Goal: Task Accomplishment & Management: Manage account settings

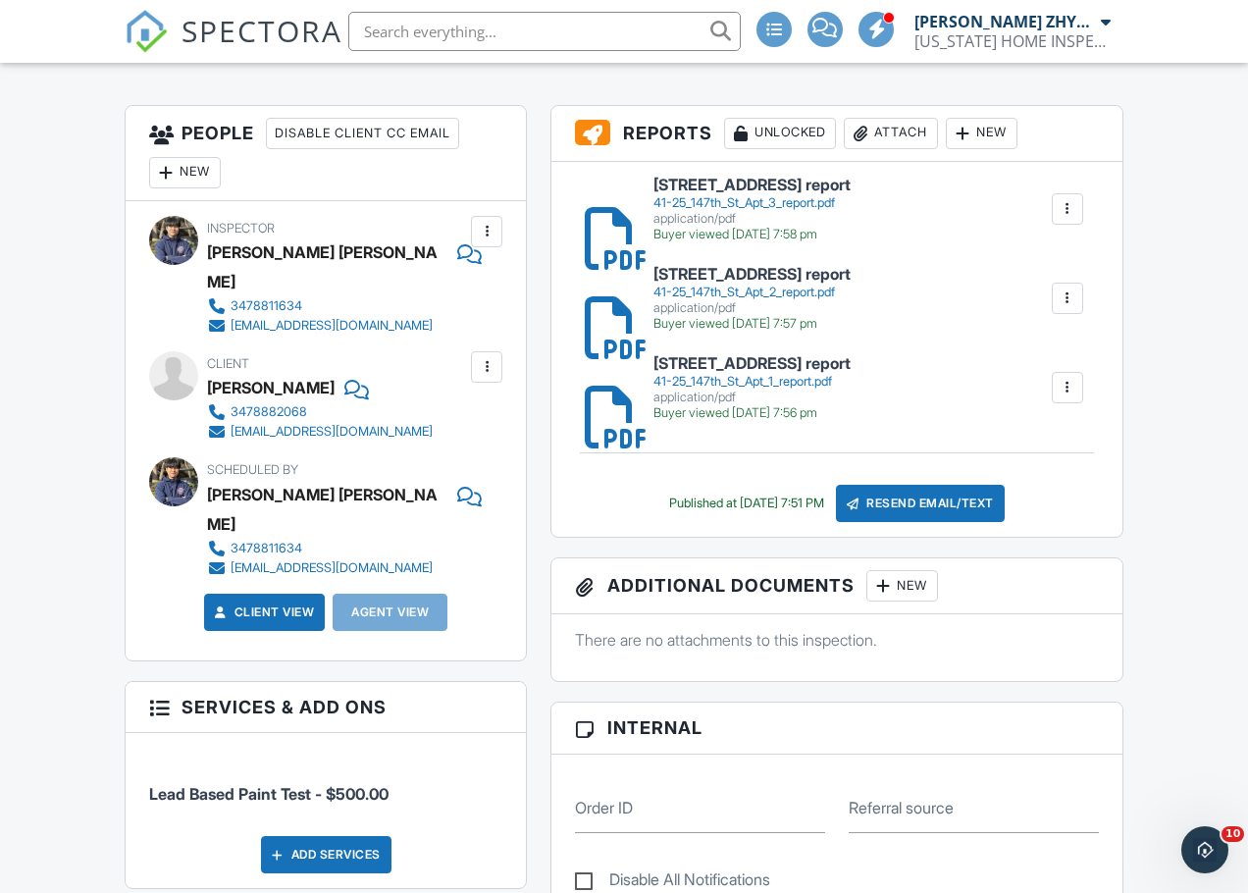
click at [770, 195] on div "41-25_147th_St_Apt_3_report.pdf" at bounding box center [751, 203] width 197 height 16
click at [524, 29] on input "text" at bounding box center [544, 31] width 392 height 39
click at [530, 40] on input "text" at bounding box center [544, 31] width 392 height 39
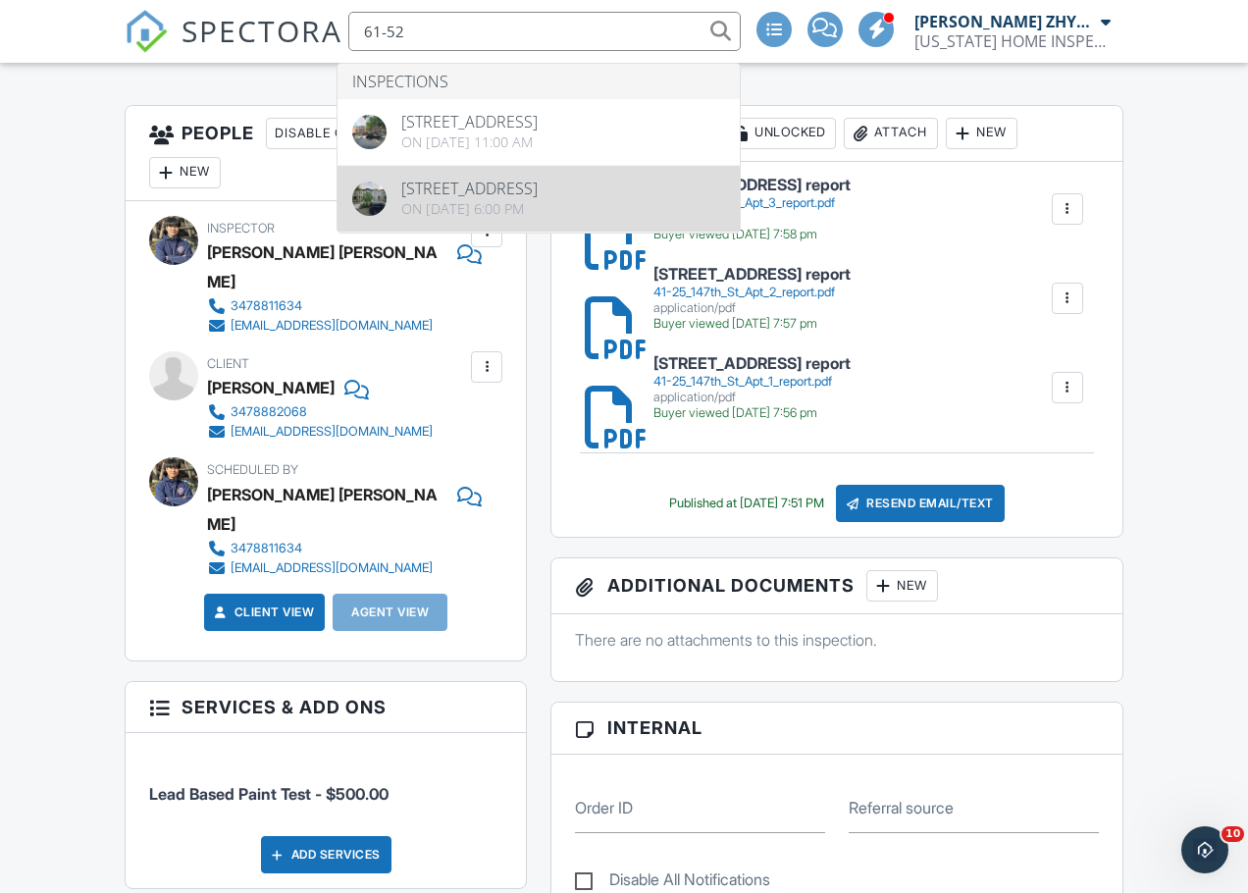
type input "61-52"
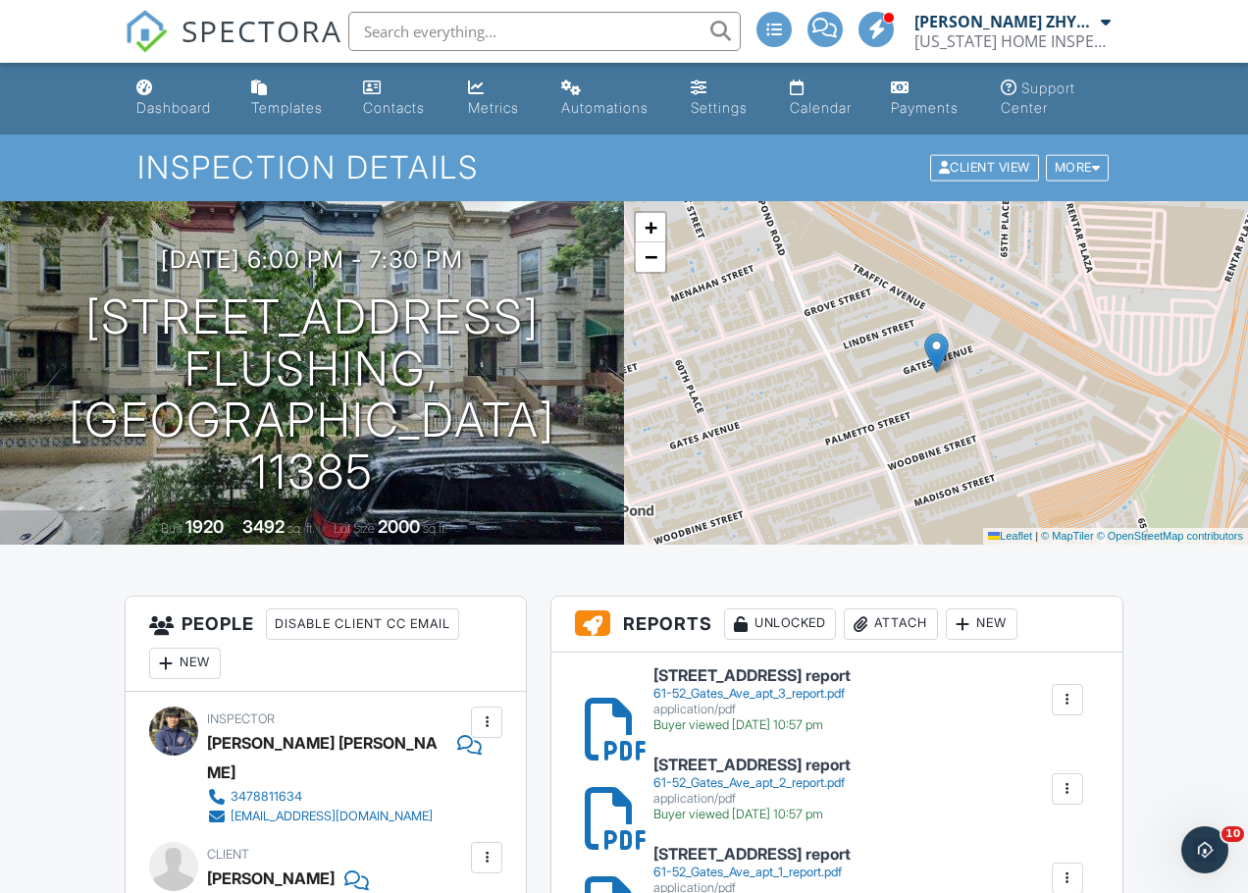
click at [406, 32] on input "text" at bounding box center [544, 31] width 392 height 39
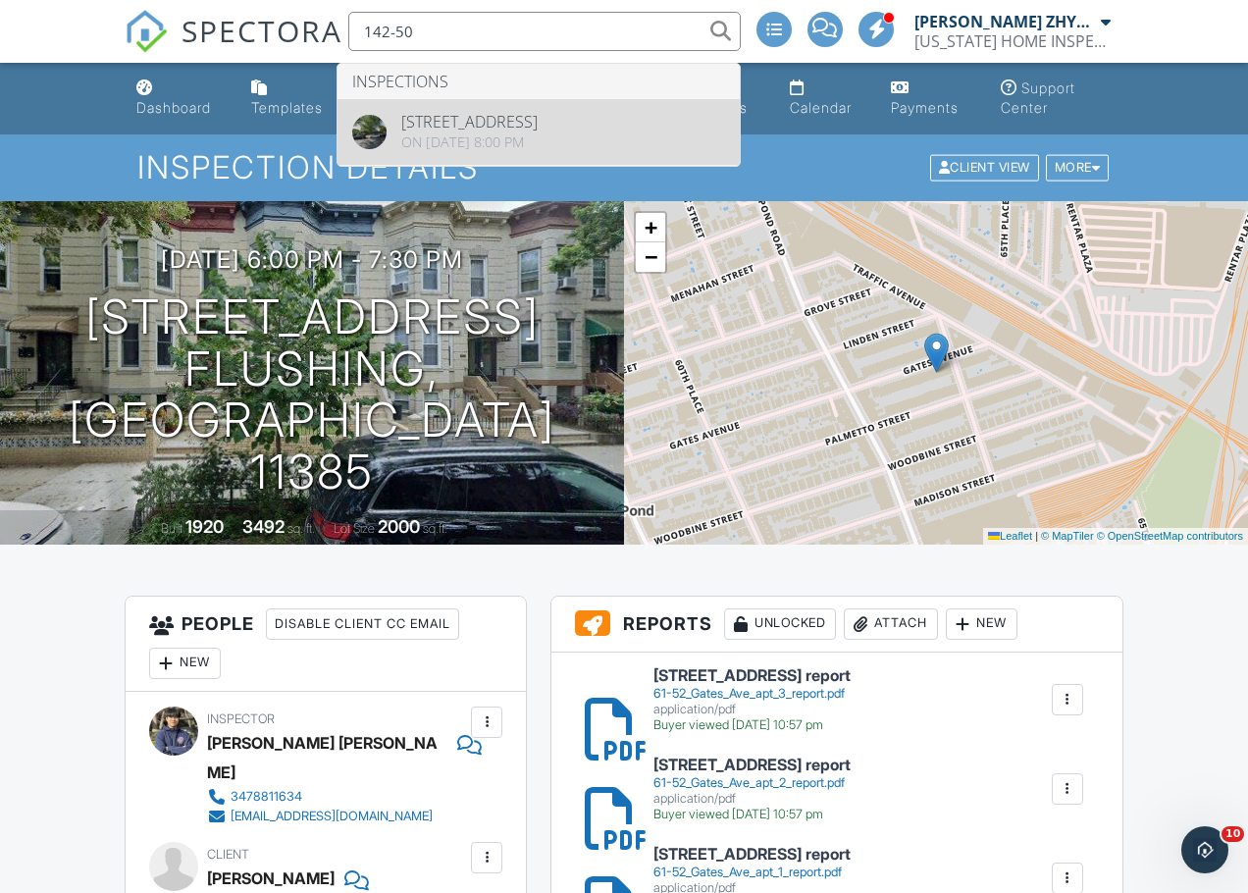
type input "142-50"
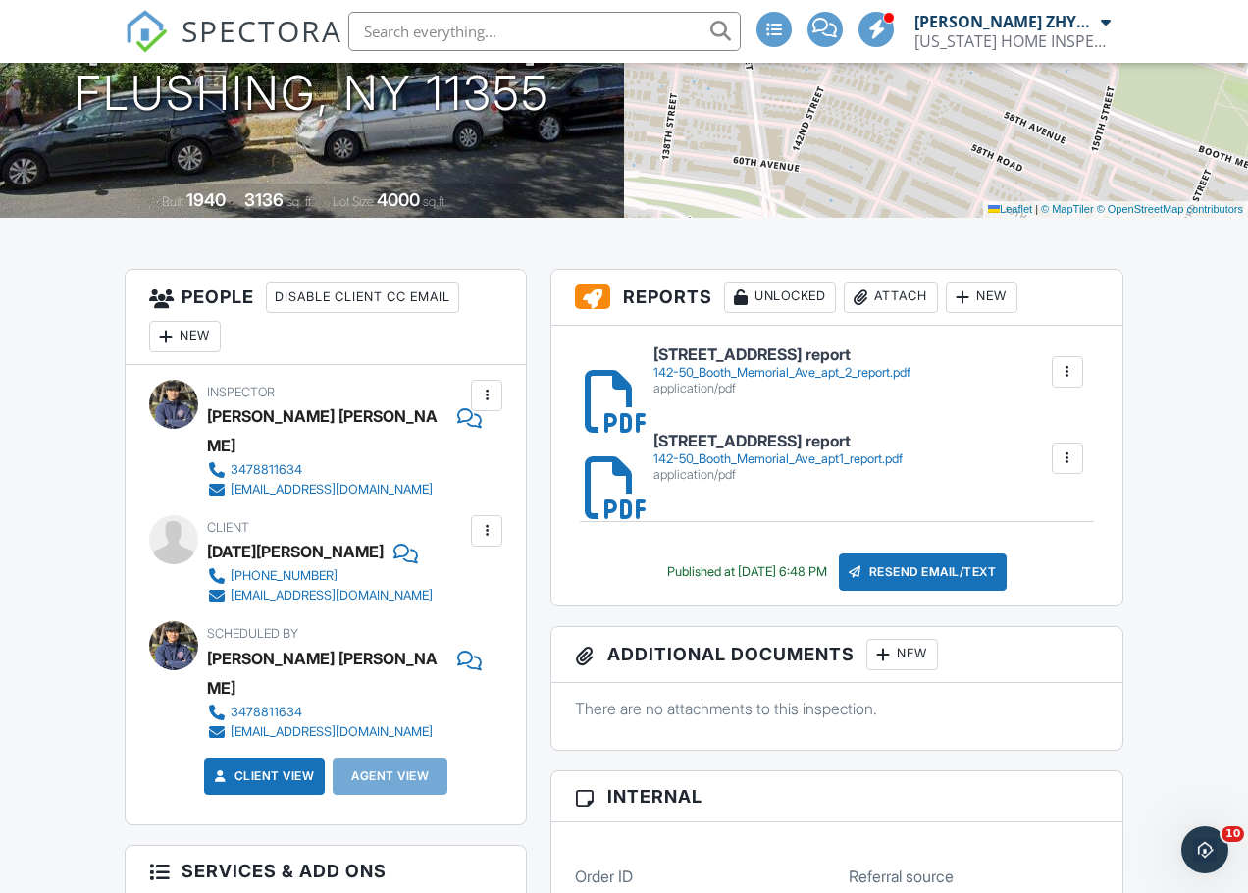
click at [711, 369] on div "142-50_Booth_Memorial_Ave_apt_2_report.pdf" at bounding box center [781, 373] width 257 height 16
drag, startPoint x: 370, startPoint y: 233, endPoint x: 413, endPoint y: 264, distance: 52.8
click at [773, 448] on h6 "142-50 Booth Memorial Ave apt1 report" at bounding box center [777, 442] width 249 height 18
click at [408, 27] on input "text" at bounding box center [544, 31] width 392 height 39
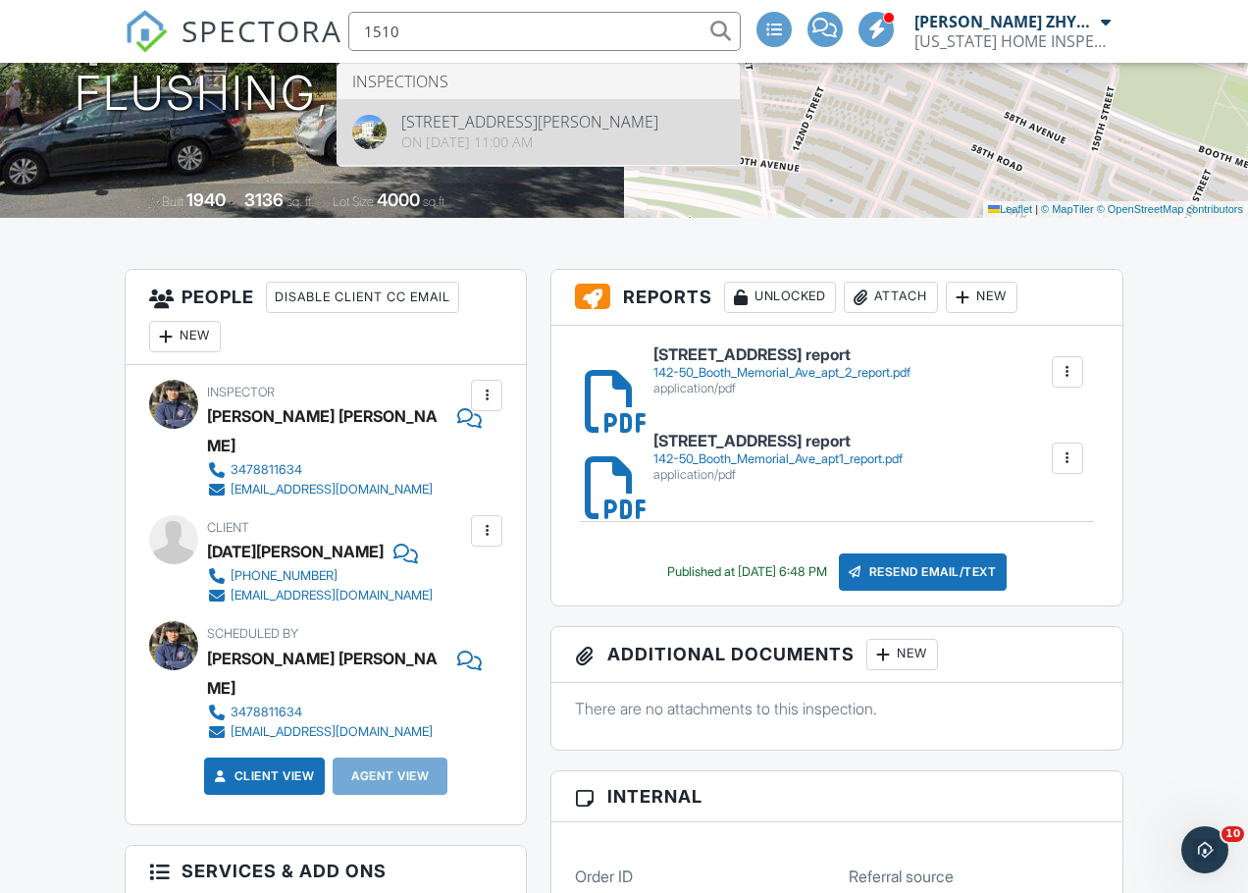
type input "1510"
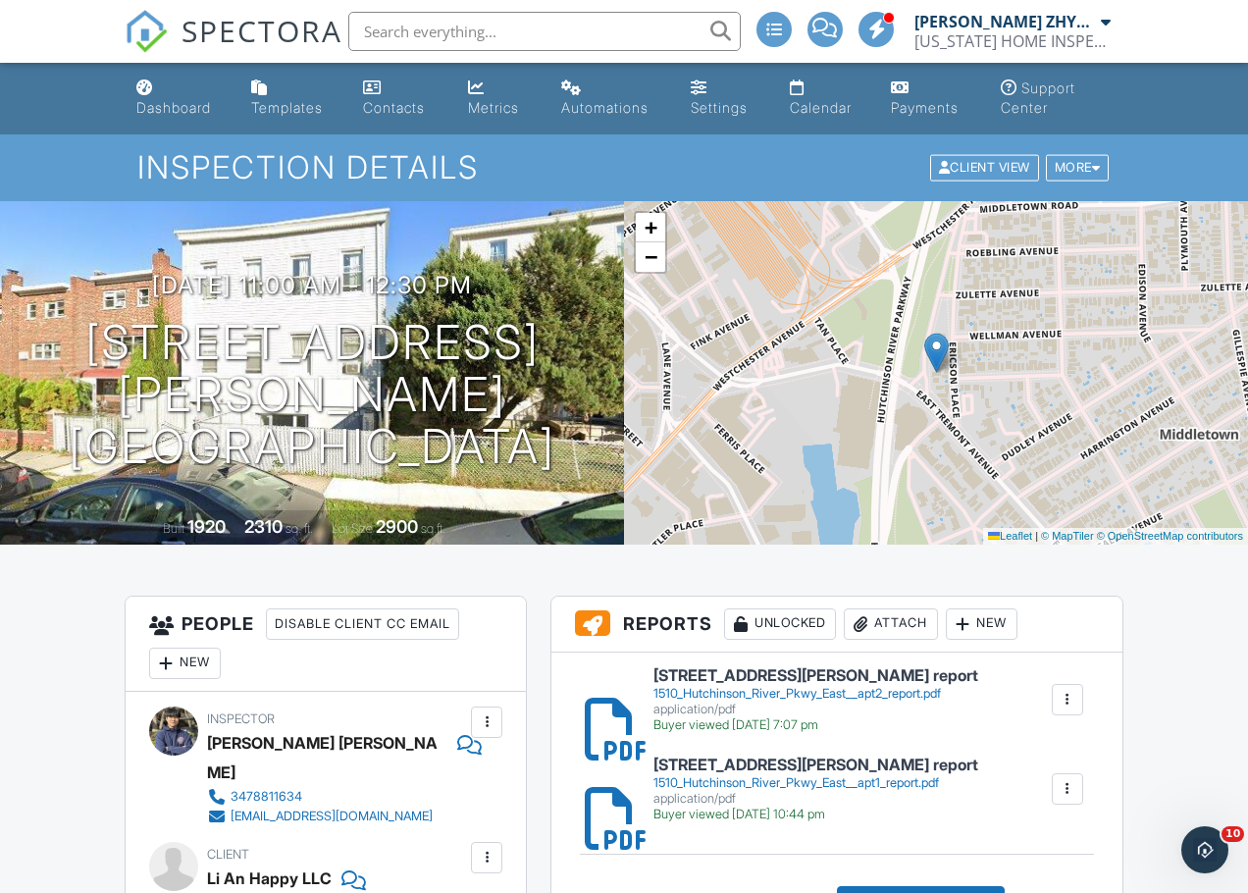
click at [376, 34] on input "text" at bounding box center [544, 31] width 392 height 39
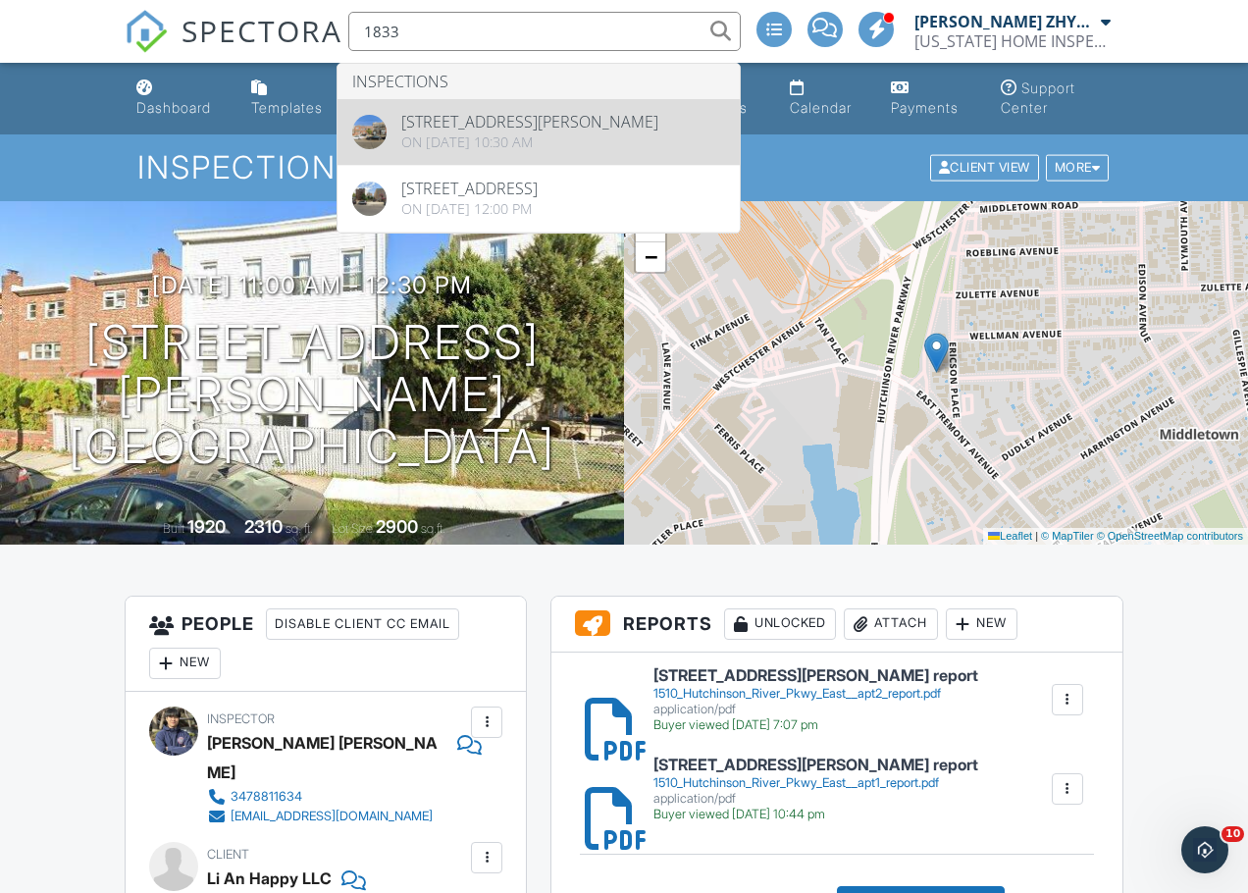
type input "1833"
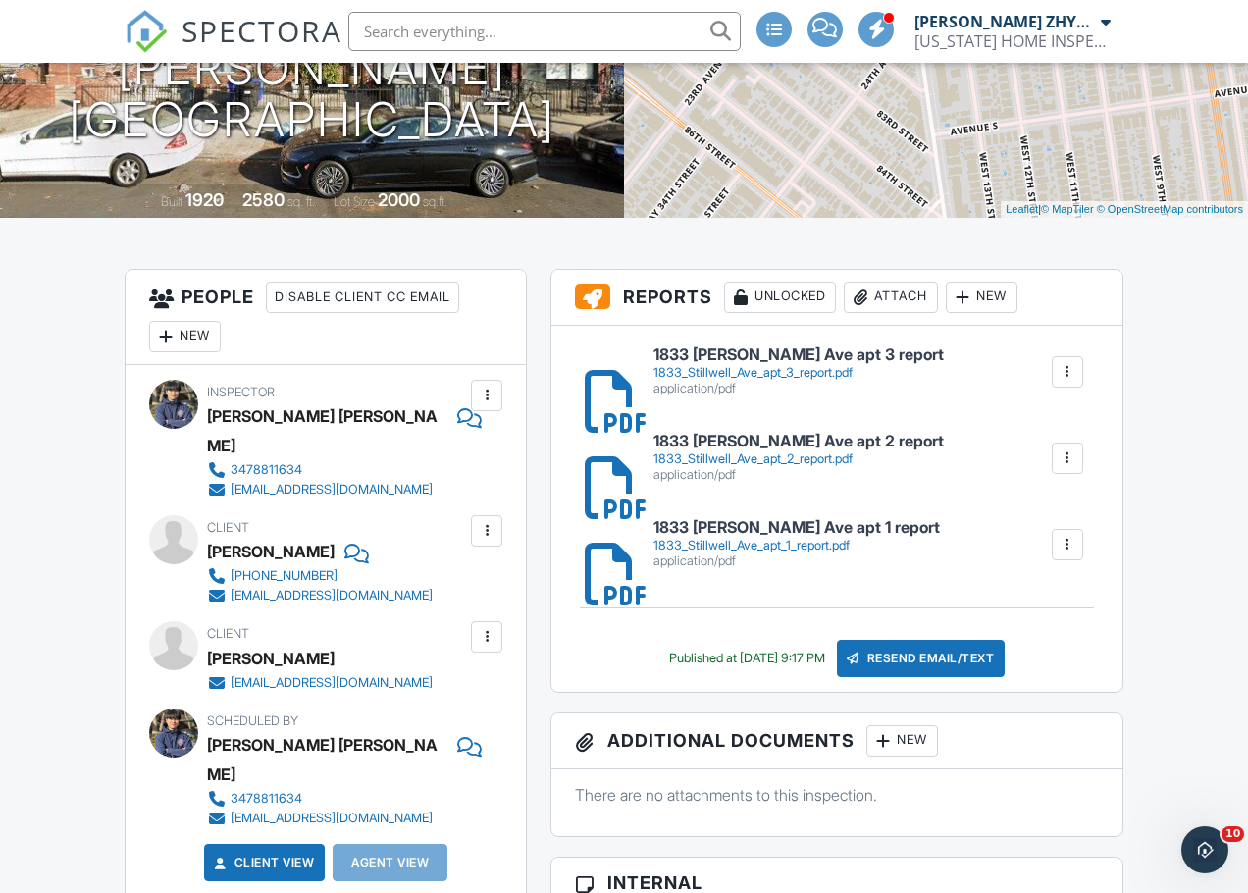
click at [405, 35] on input "text" at bounding box center [544, 31] width 392 height 39
click at [463, 27] on input "text" at bounding box center [544, 31] width 392 height 39
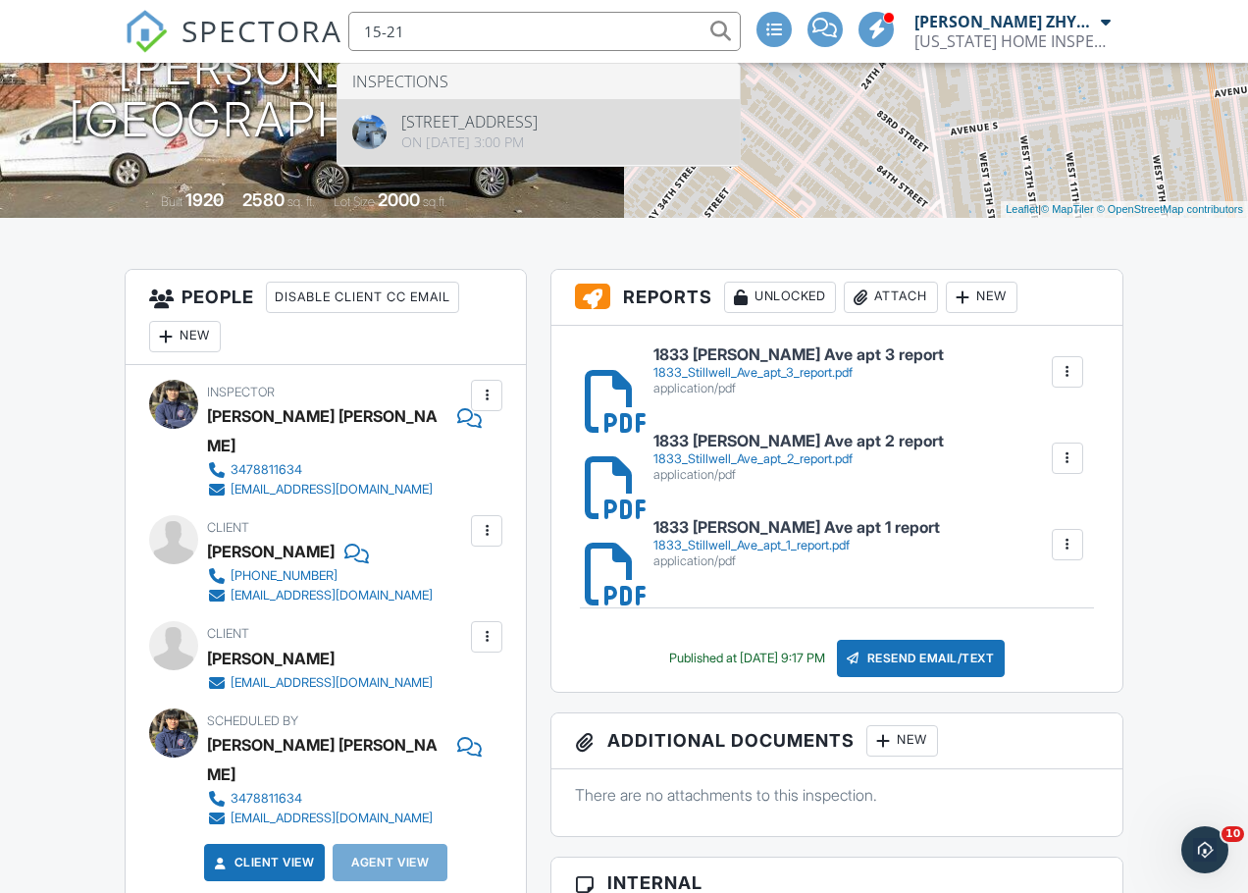
type input "15-21"
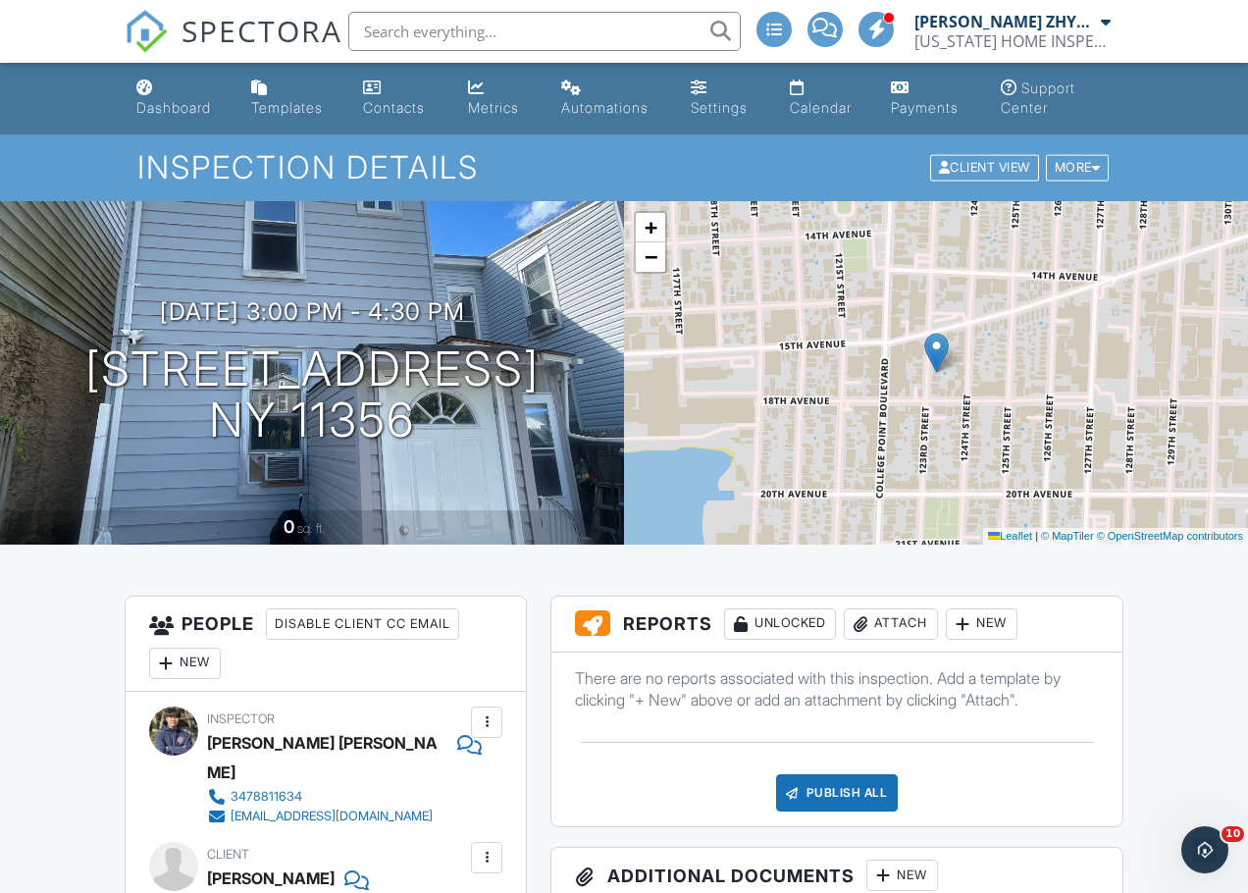
click at [650, 262] on span "−" at bounding box center [650, 256] width 13 height 25
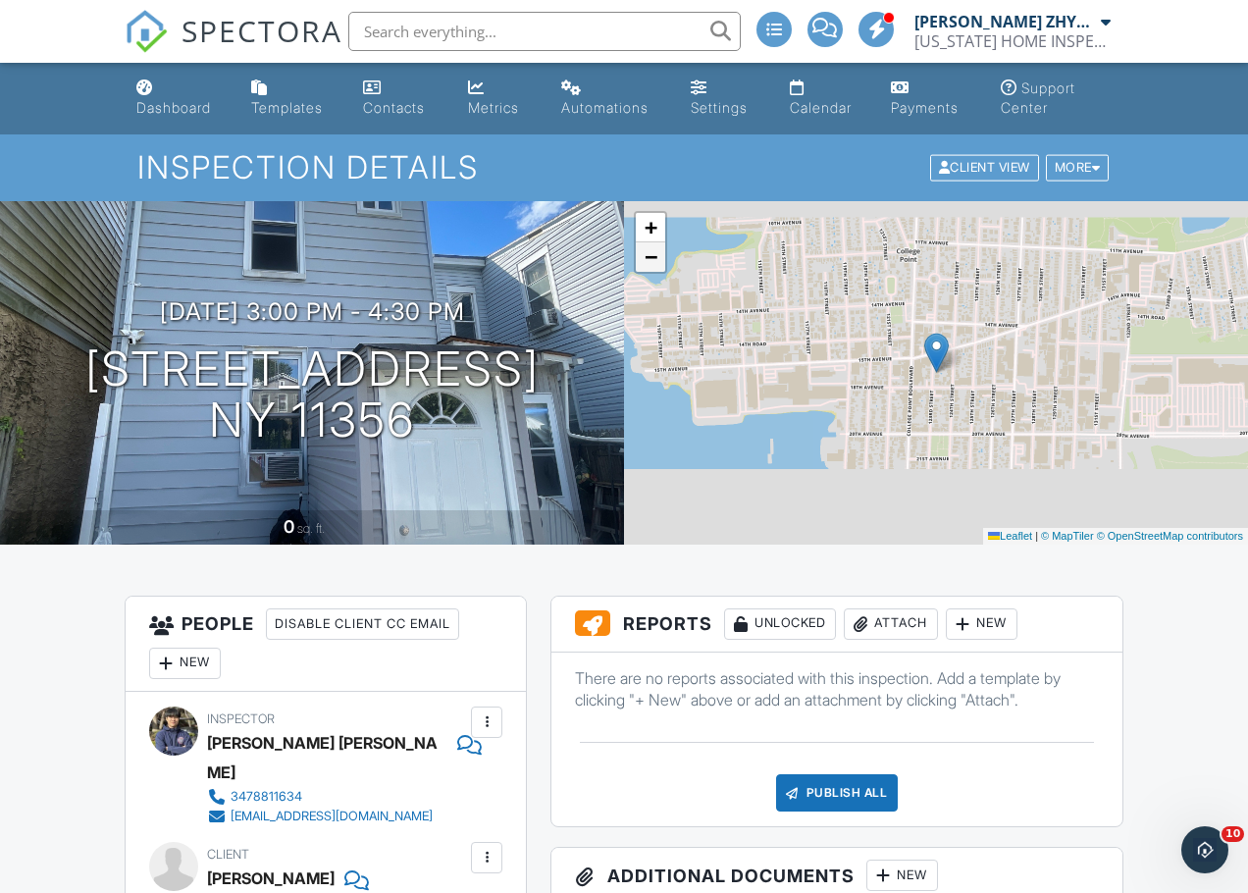
click at [650, 261] on span "−" at bounding box center [650, 256] width 13 height 25
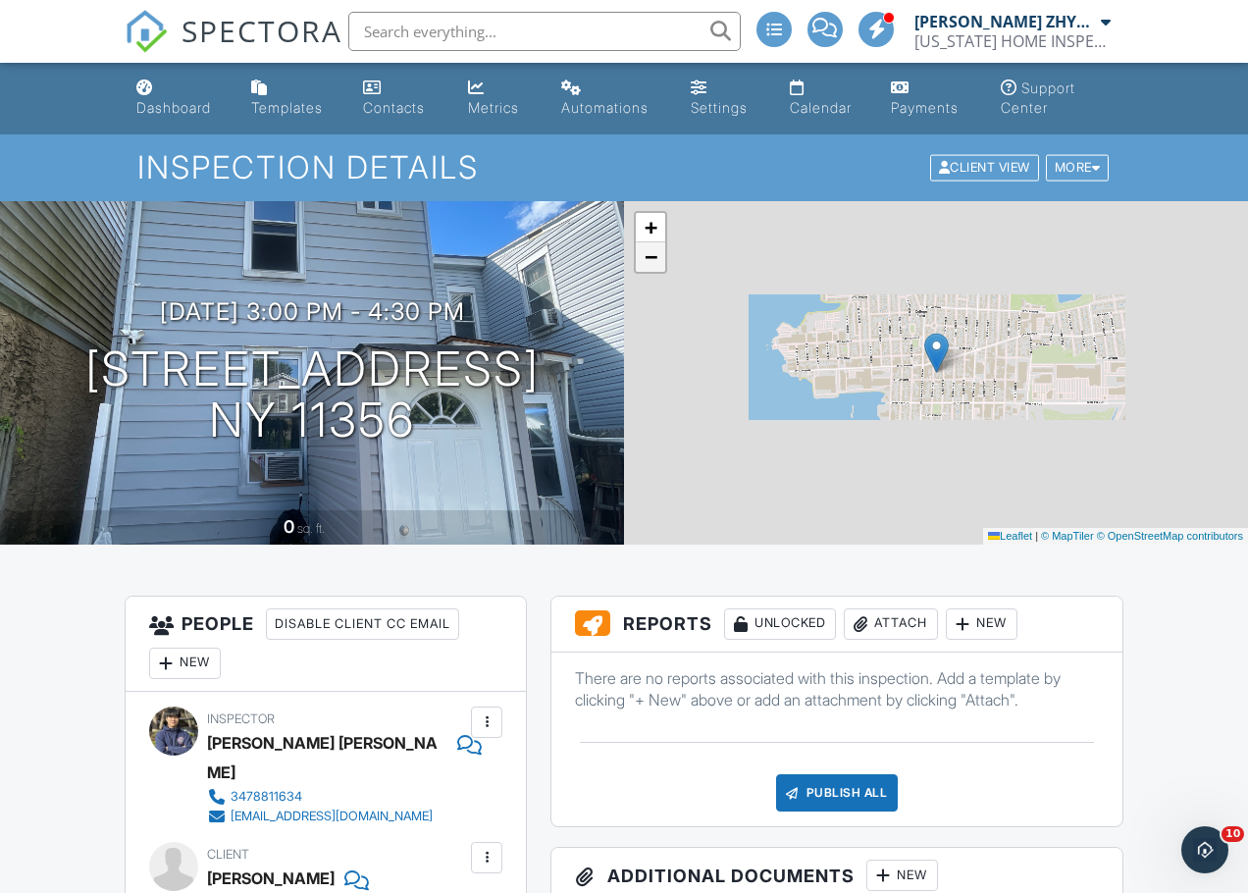
click at [650, 261] on span "−" at bounding box center [650, 256] width 13 height 25
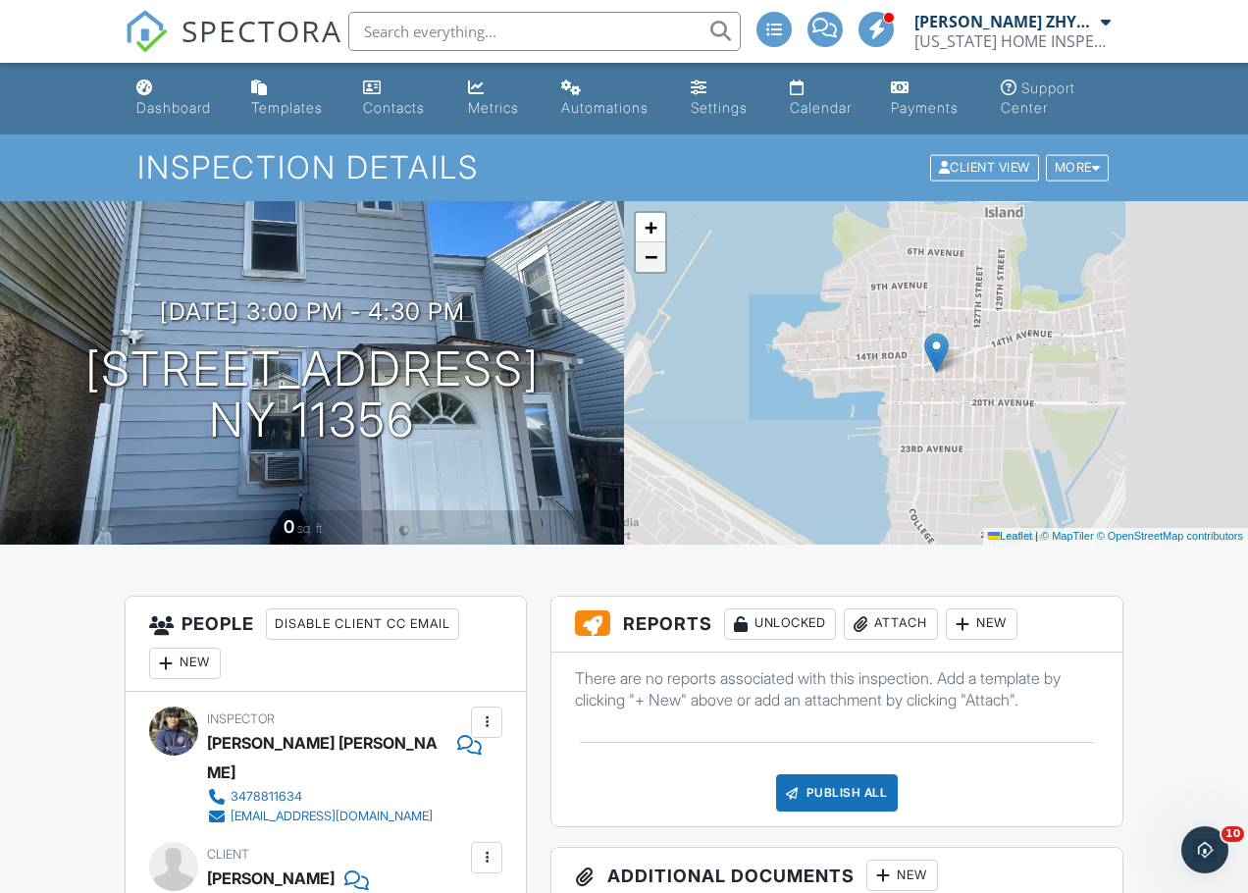
click at [650, 261] on span "−" at bounding box center [650, 256] width 13 height 25
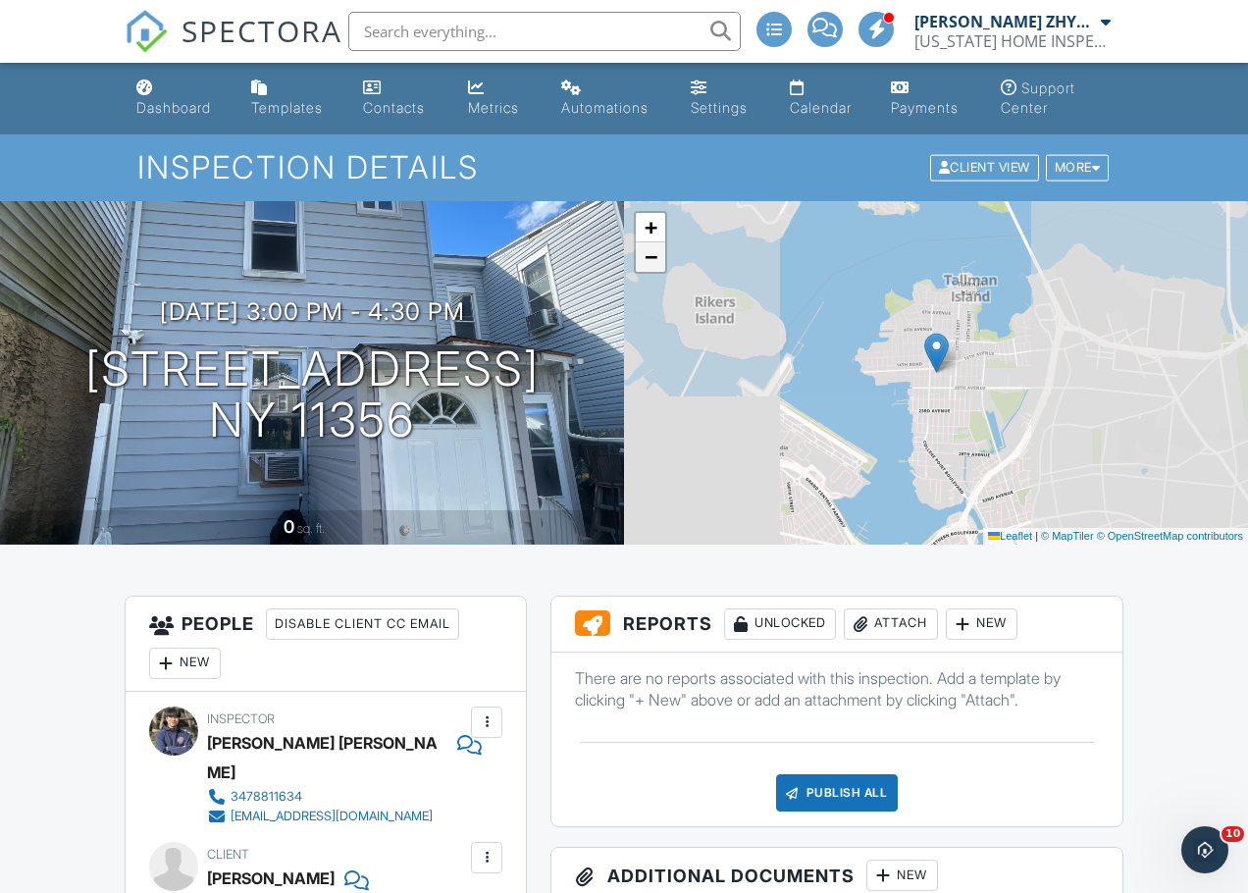
click at [650, 261] on span "−" at bounding box center [650, 256] width 13 height 25
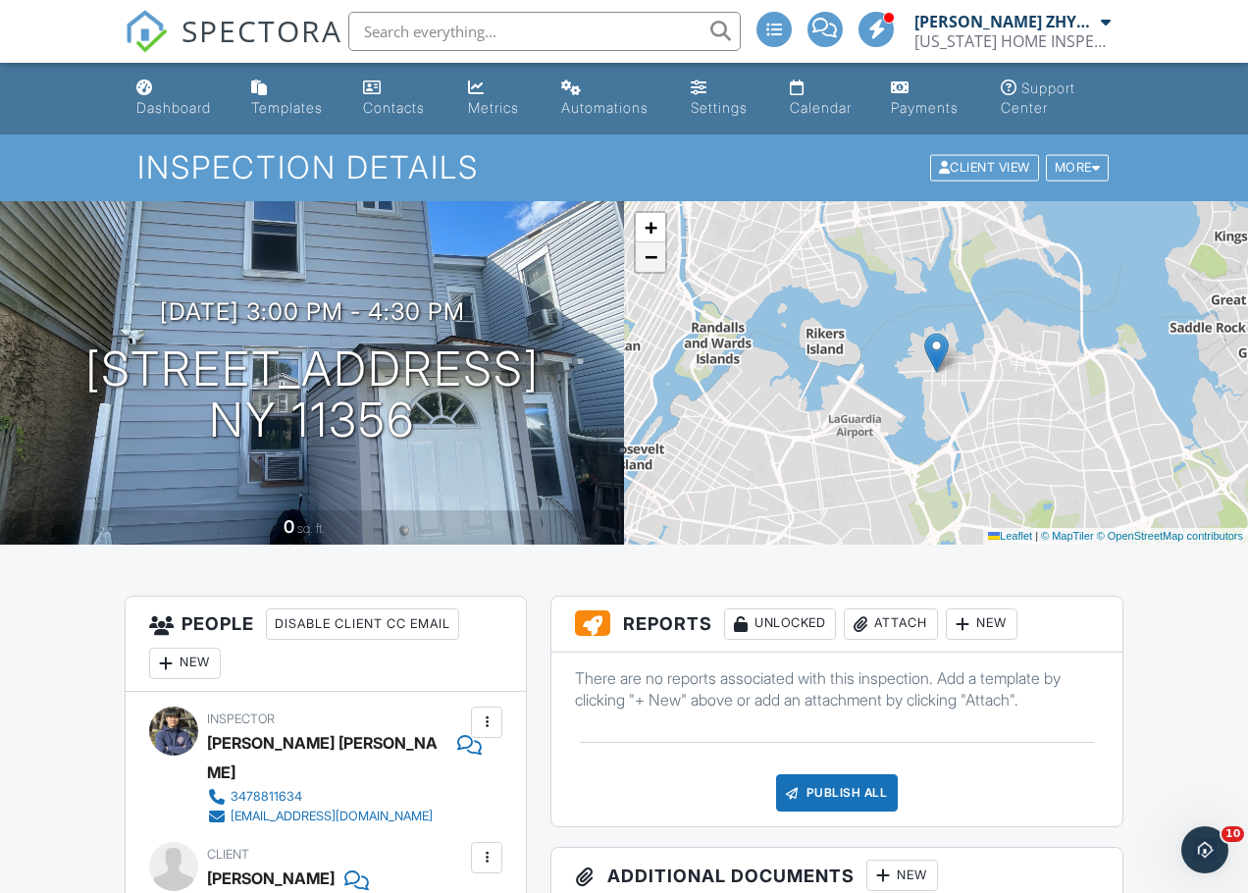
click at [650, 261] on span "−" at bounding box center [650, 256] width 13 height 25
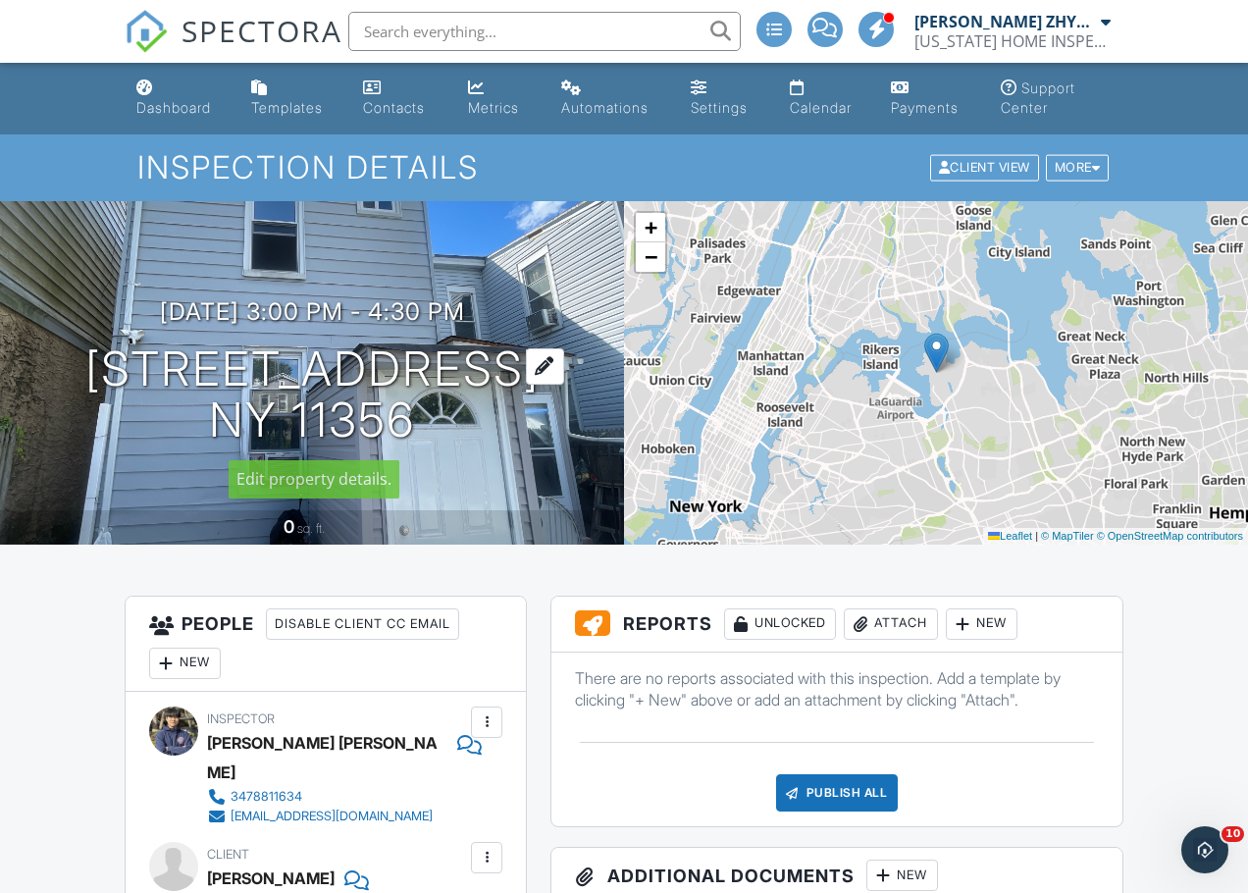
drag, startPoint x: 413, startPoint y: 421, endPoint x: 159, endPoint y: 364, distance: 260.3
click at [159, 364] on div "08/26/2025 3:00 pm - 4:30 pm 15-21 123rd st NY 11356" at bounding box center [312, 372] width 624 height 148
click at [569, 424] on div "08/26/2025 3:00 pm - 4:30 pm 15-21 123rd st NY 11356" at bounding box center [312, 372] width 624 height 148
drag, startPoint x: 564, startPoint y: 421, endPoint x: 150, endPoint y: 373, distance: 416.7
click at [150, 373] on div "08/26/2025 3:00 pm - 4:30 pm 15-21 123rd st NY 11356" at bounding box center [312, 372] width 624 height 148
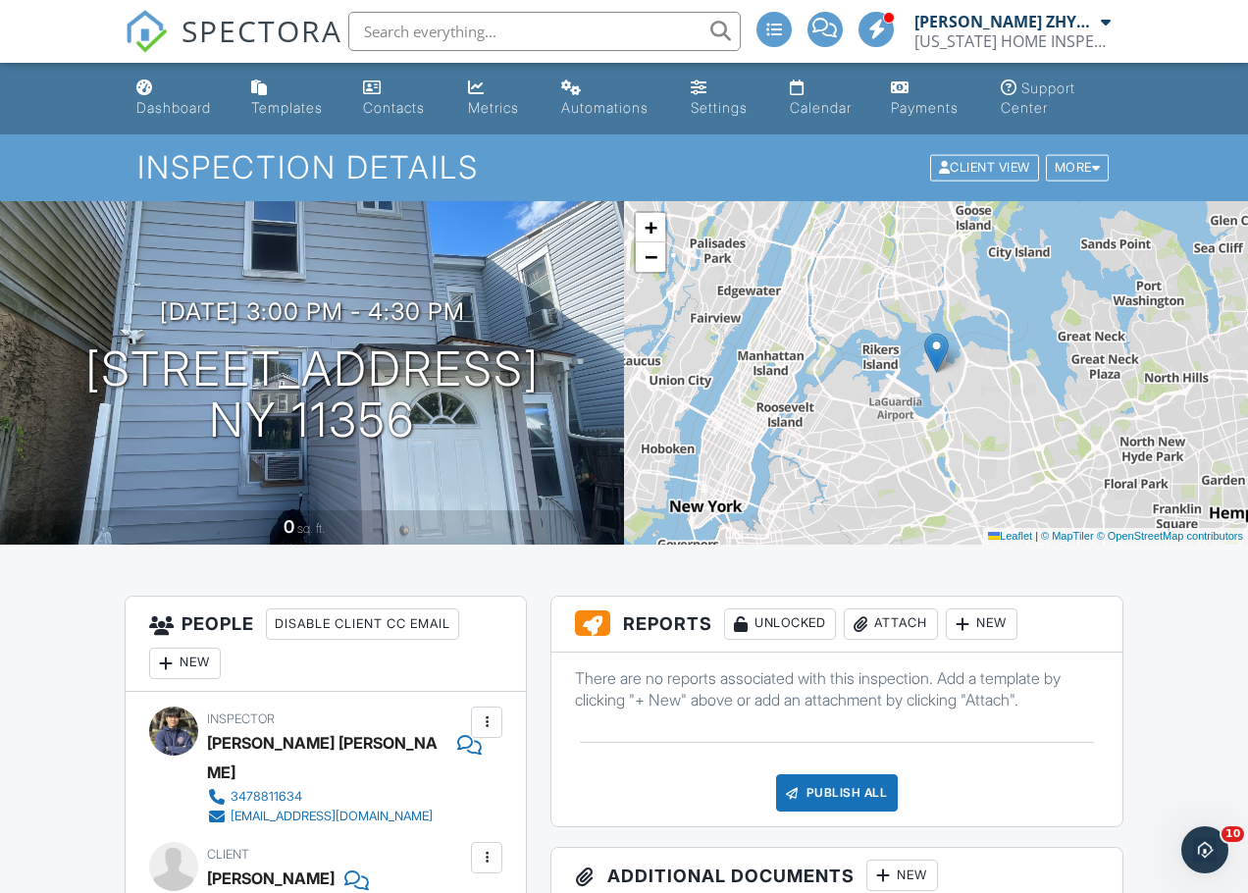
copy h1 "15-21 123rd st NY 11356"
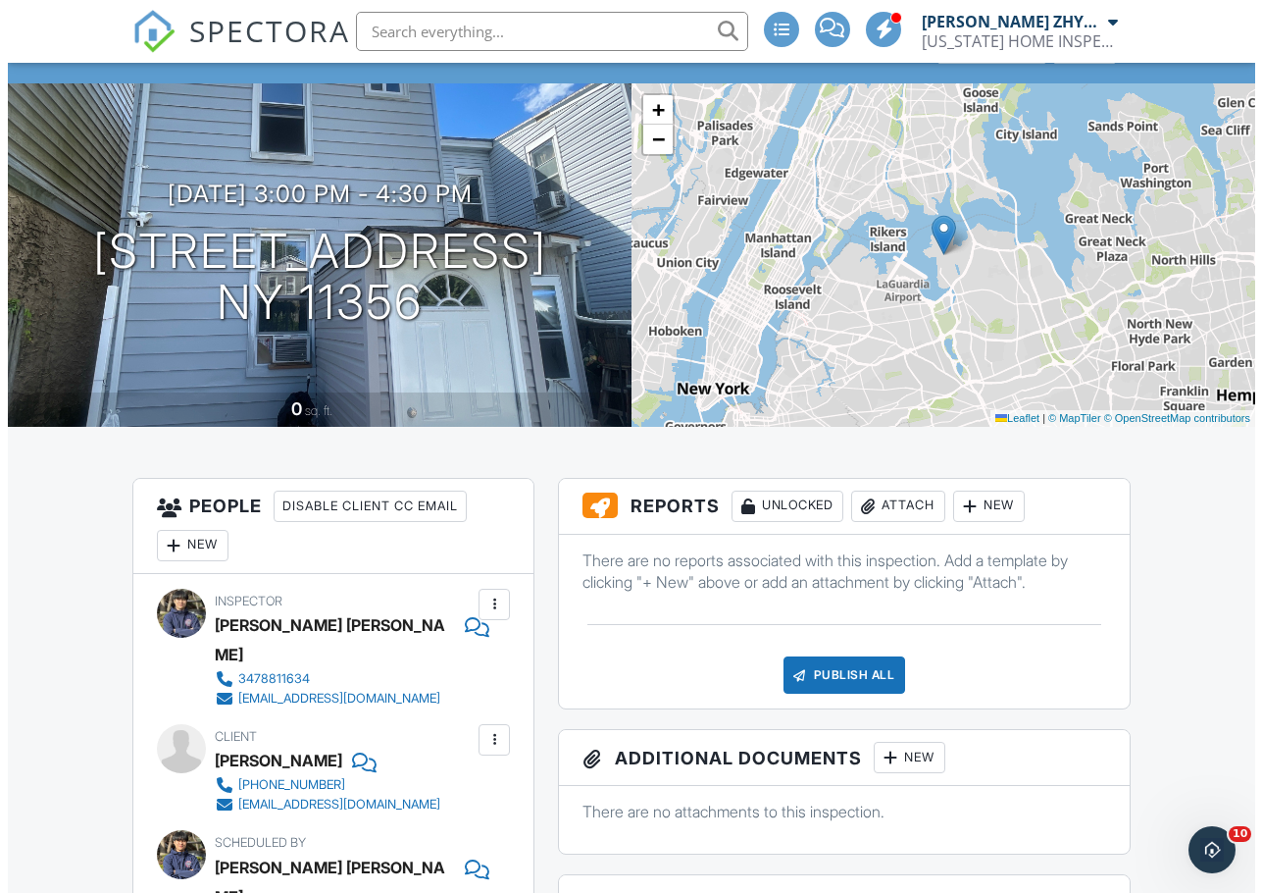
scroll to position [327, 0]
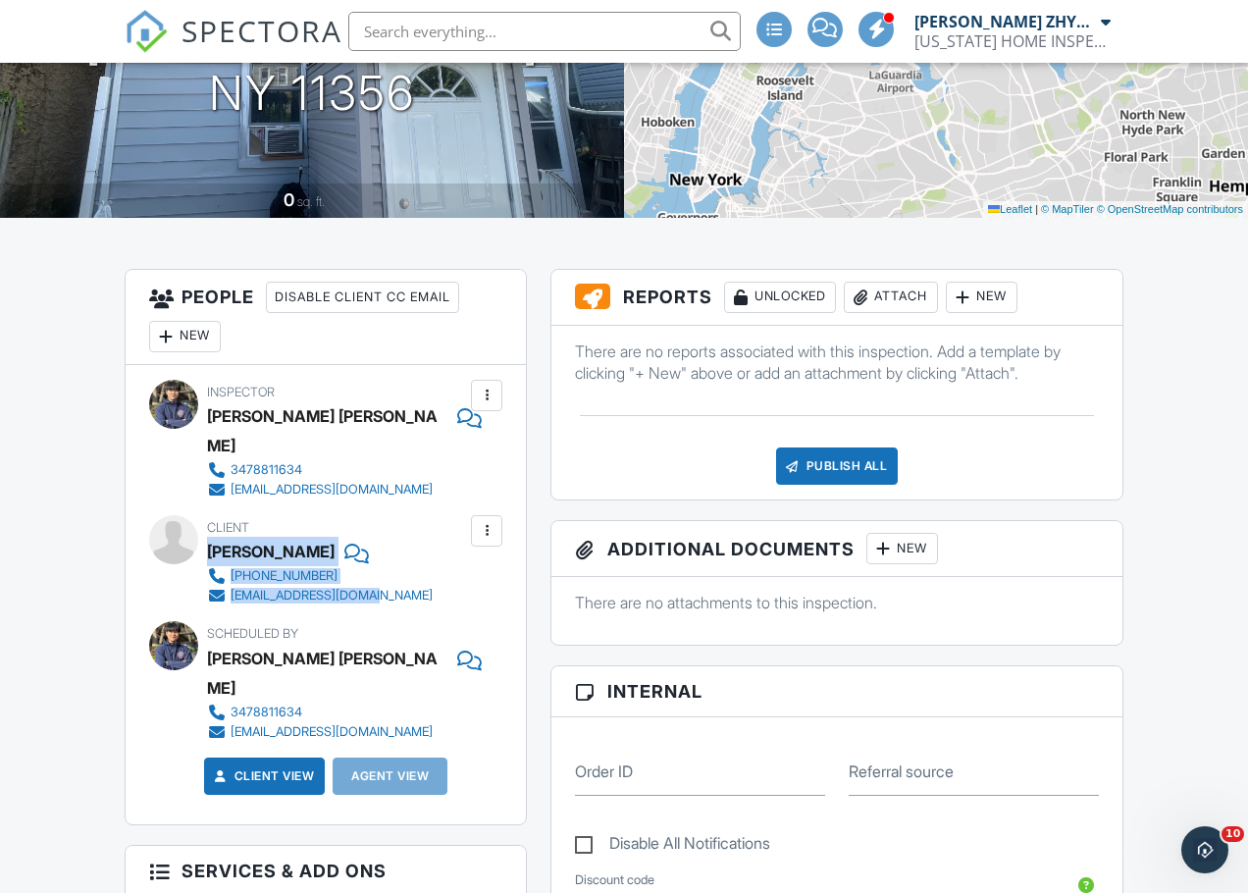
drag, startPoint x: 389, startPoint y: 569, endPoint x: 213, endPoint y: 528, distance: 181.3
click at [213, 528] on div "Client Ying Xiao 901-833-8288 yingxiao901@gmail.com" at bounding box center [367, 560] width 320 height 90
copy div "Ying Xiao 901-833-8288 yingxiao901@gmail.com"
click at [927, 300] on div "Attach" at bounding box center [891, 297] width 94 height 31
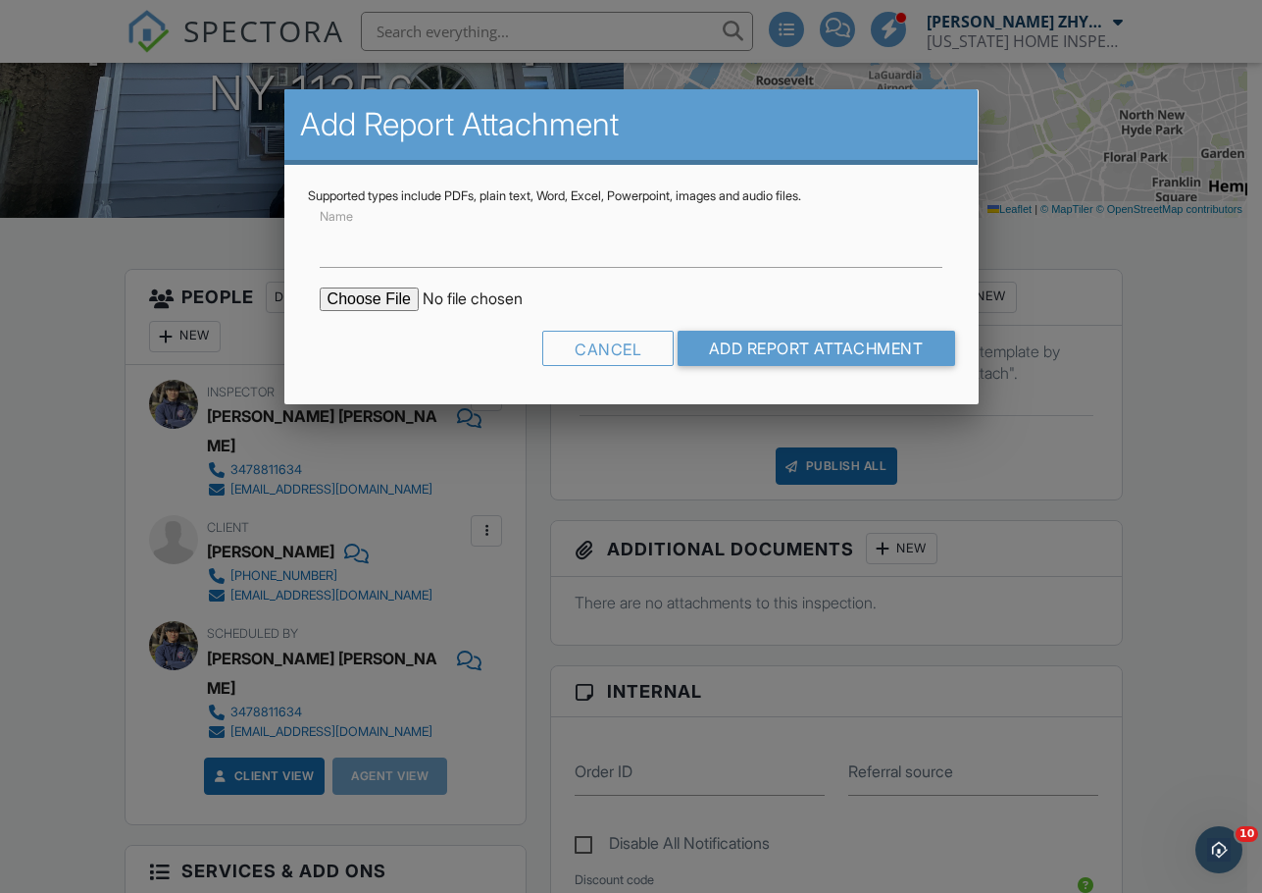
click at [415, 304] on input "file" at bounding box center [486, 299] width 333 height 24
type input "C:\fakepath\15-21 123rd st NY 11356 apt1 report.pdf"
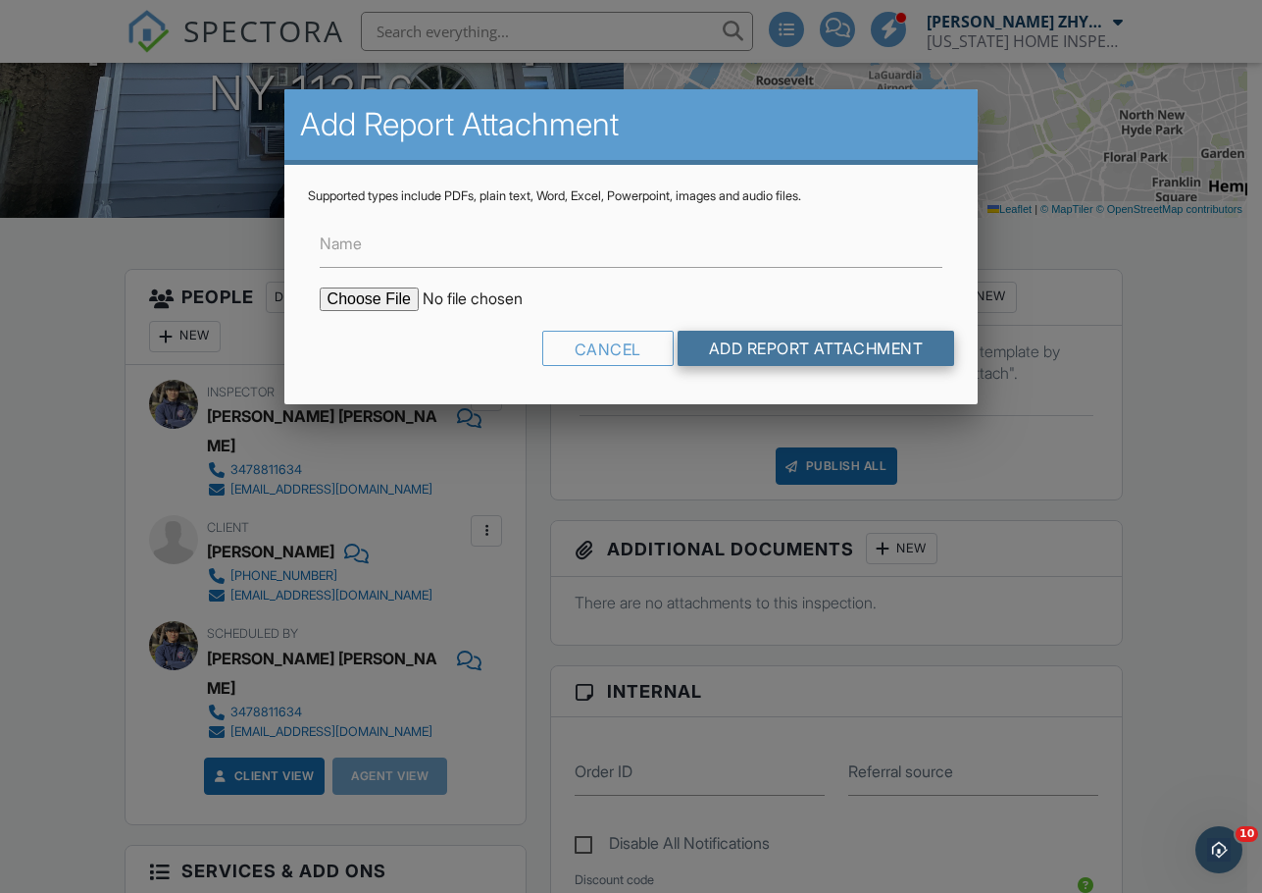
click at [789, 339] on input "Add Report Attachment" at bounding box center [817, 348] width 278 height 35
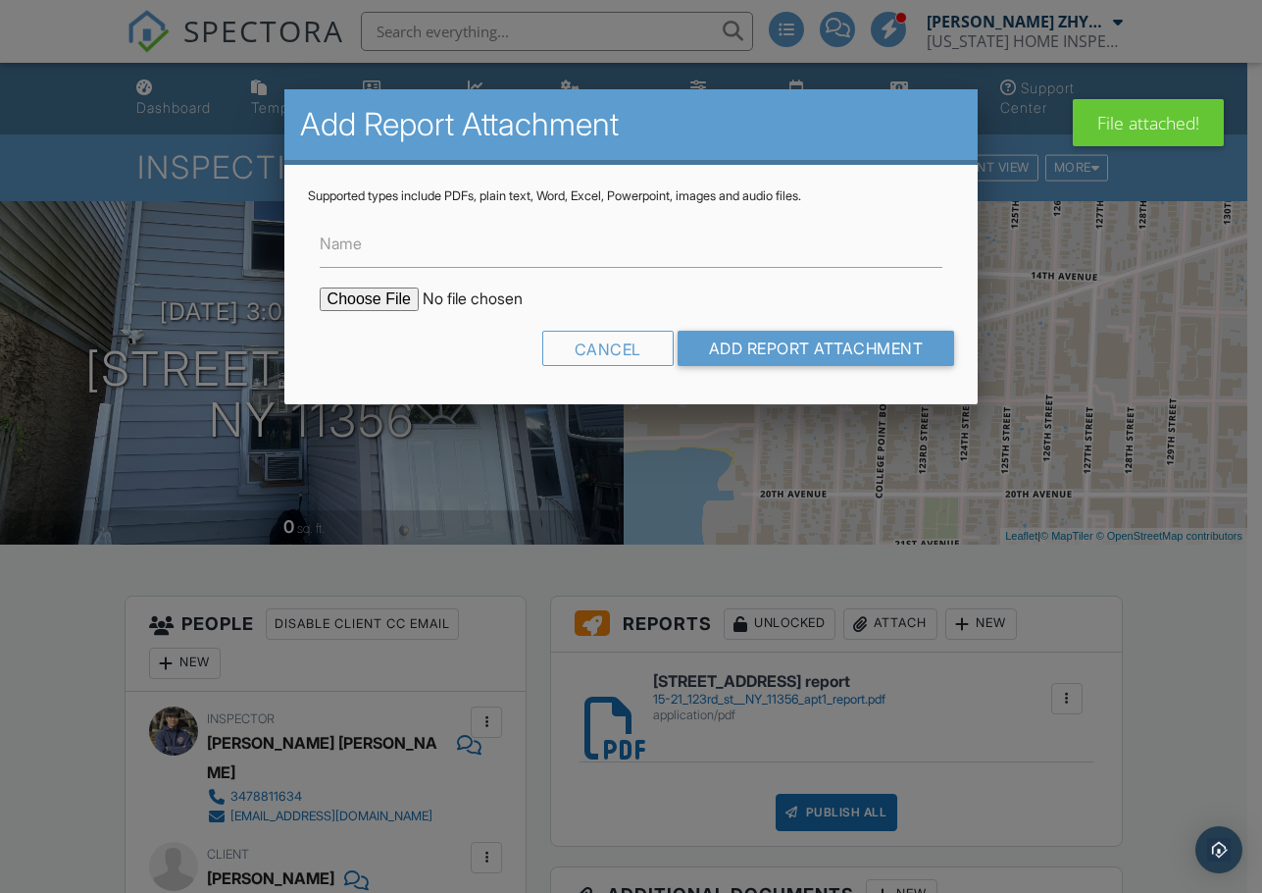
type input "C:\fakepath\15-21 123rd st NY 11356 apt2 report.pdf"
click at [750, 339] on input "Add Report Attachment" at bounding box center [817, 348] width 278 height 35
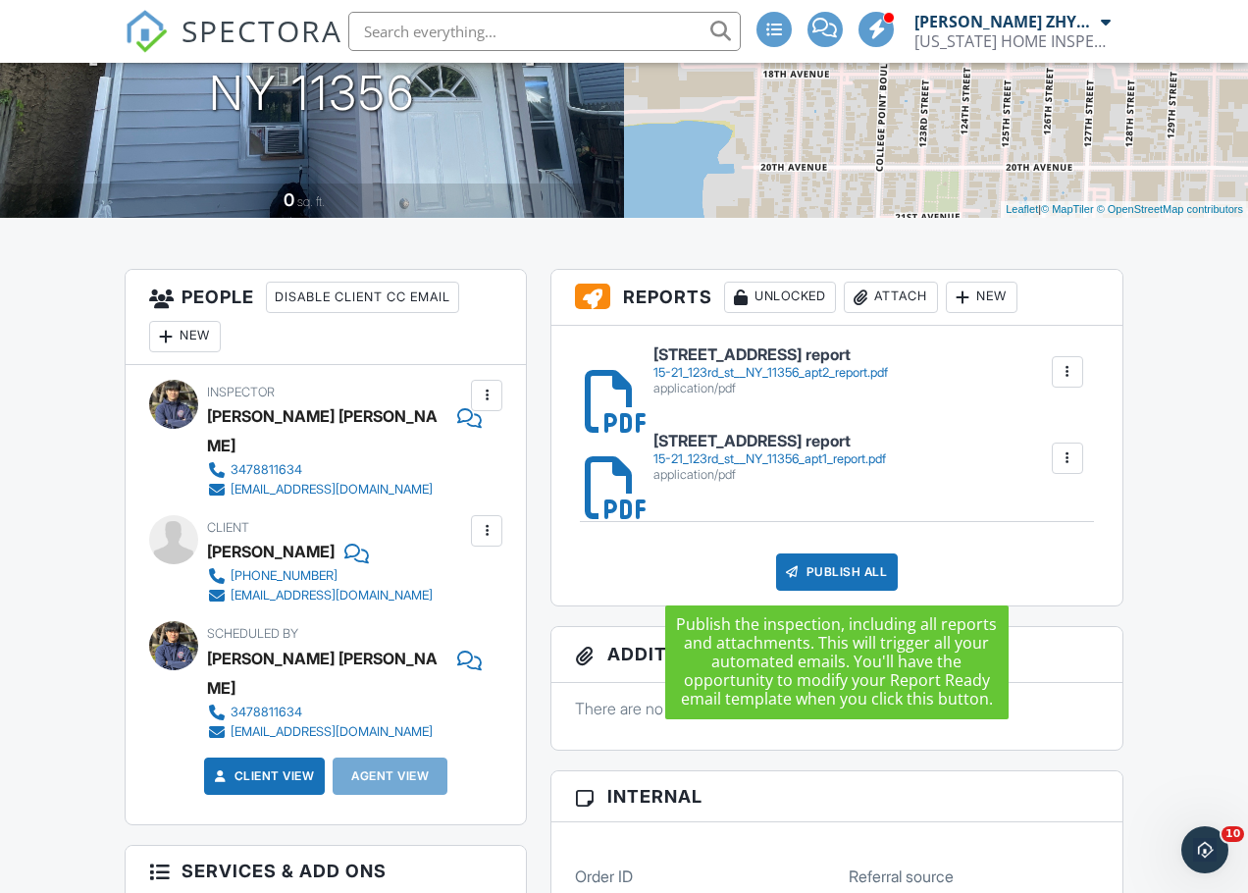
click at [870, 571] on div "Publish All" at bounding box center [837, 571] width 123 height 37
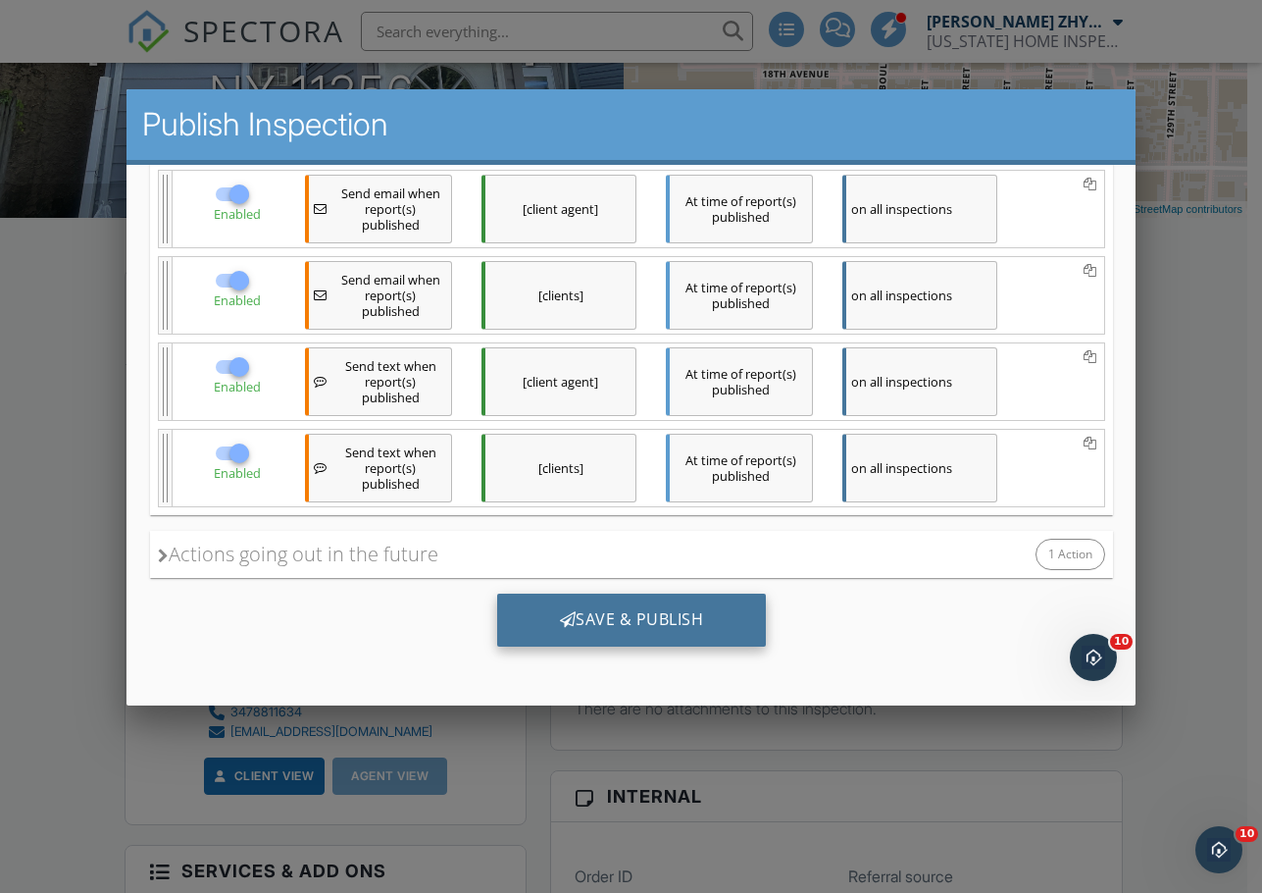
click at [655, 610] on div "Save & Publish" at bounding box center [631, 619] width 270 height 53
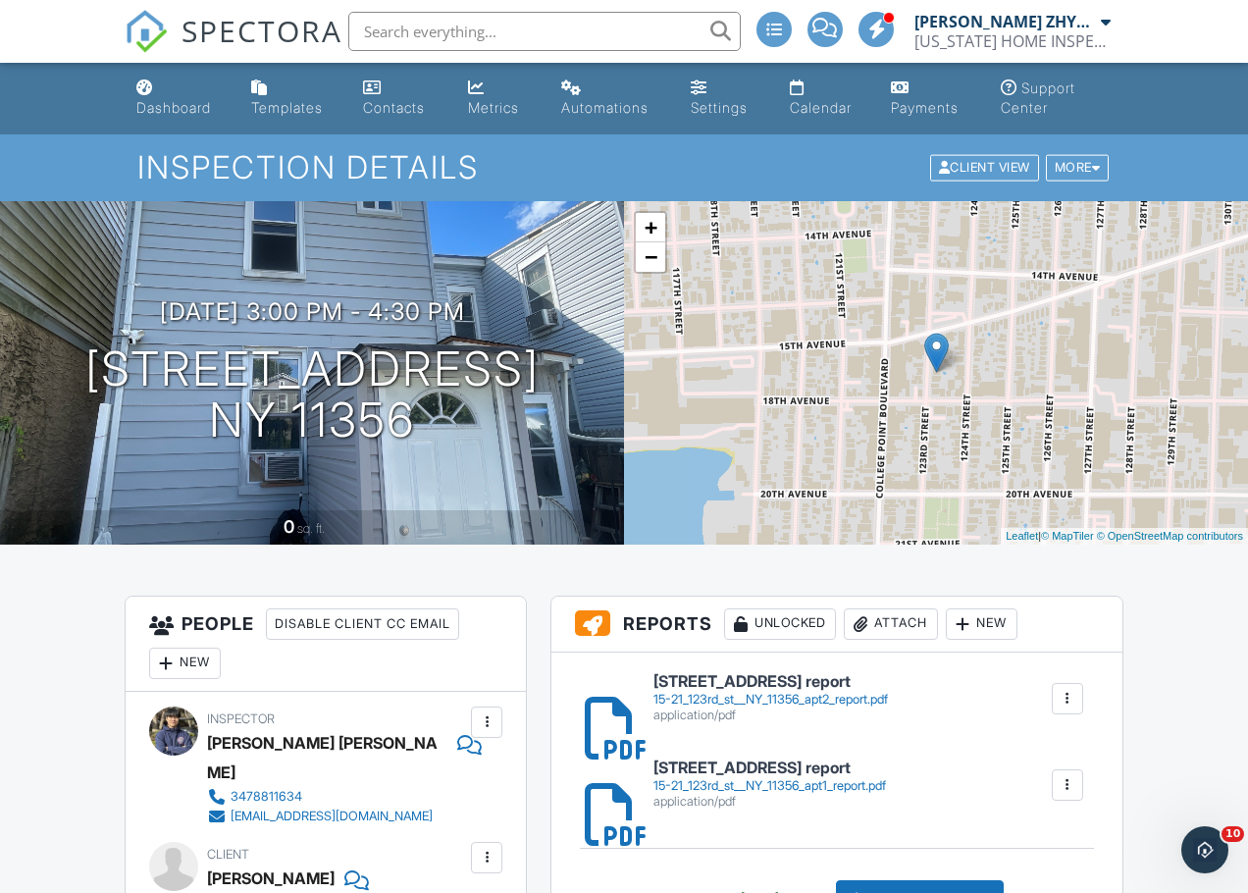
click at [547, 35] on input "text" at bounding box center [544, 31] width 392 height 39
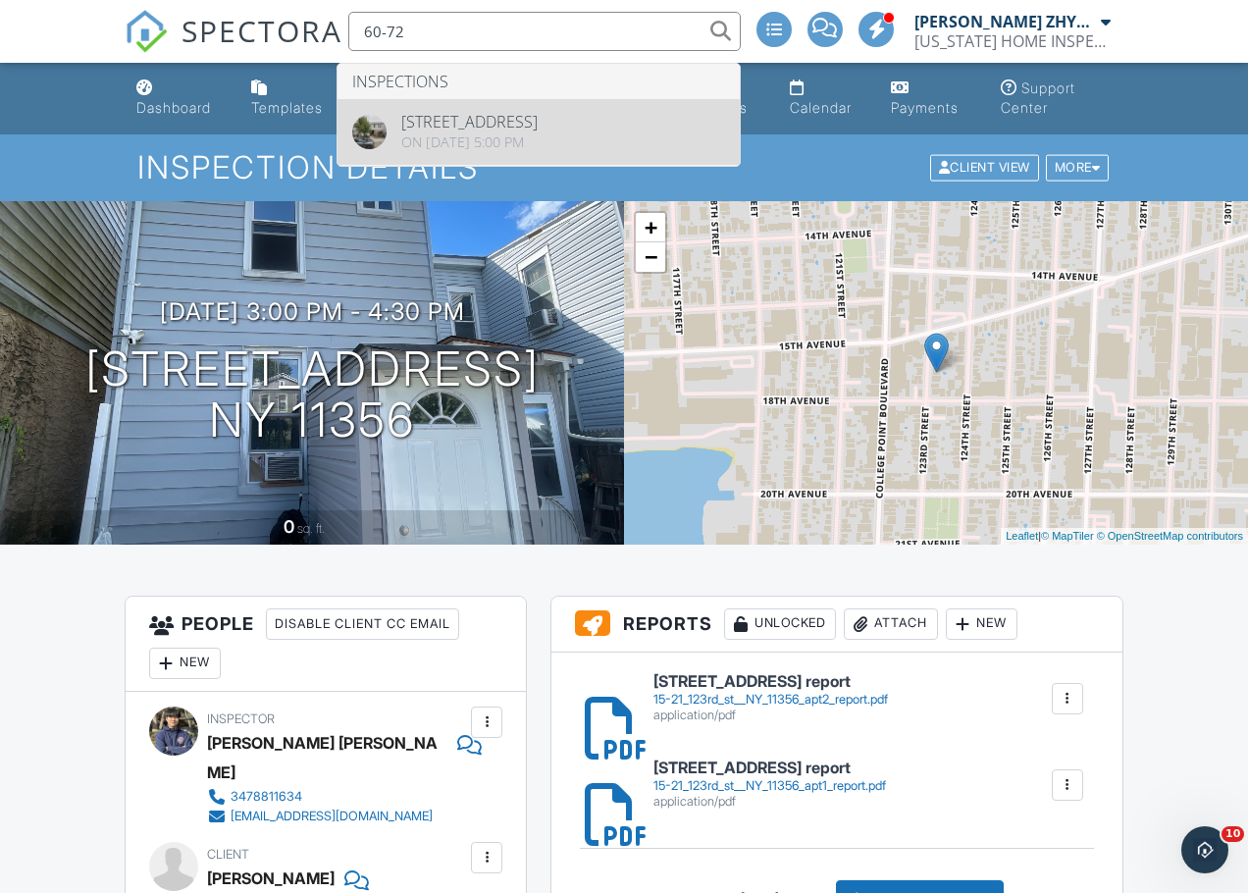
type input "60-72"
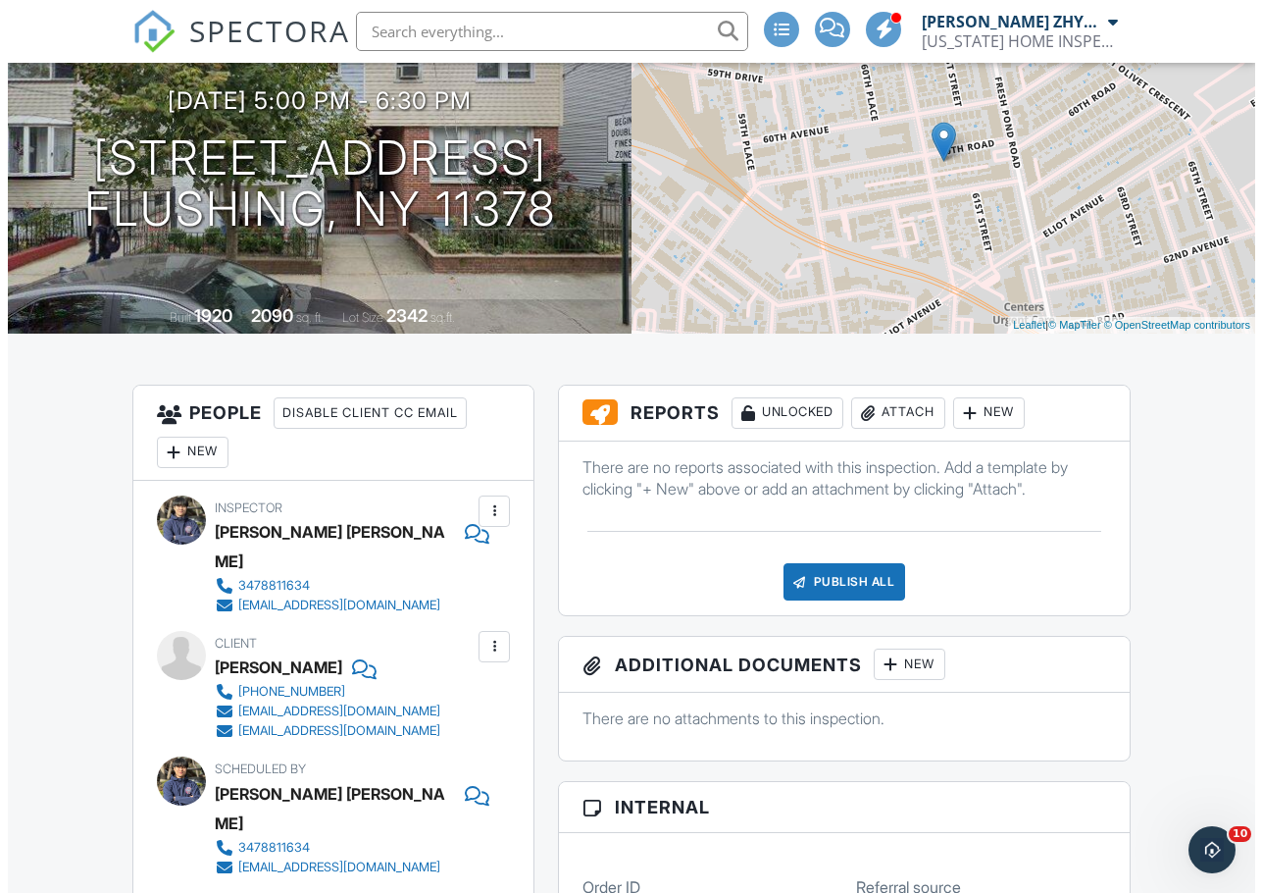
scroll to position [164, 0]
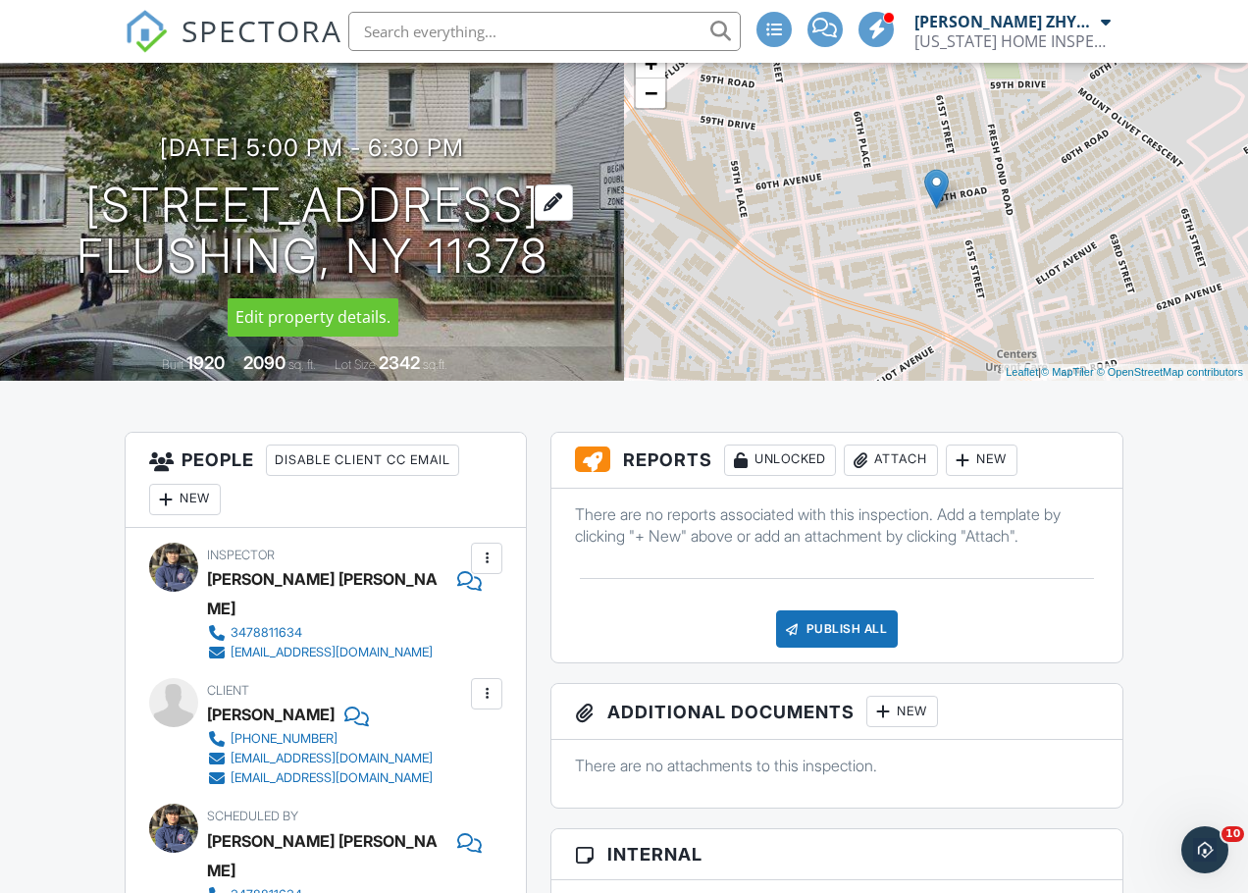
drag, startPoint x: 550, startPoint y: 270, endPoint x: 148, endPoint y: 210, distance: 406.6
click at [148, 210] on div "08/26/2025 5:00 pm - 6:30 pm 60-72 60th Rd FLUSHING, NY 11378" at bounding box center [312, 208] width 624 height 148
copy h1 "60-72 60th Rd FLUSHING, NY 11378"
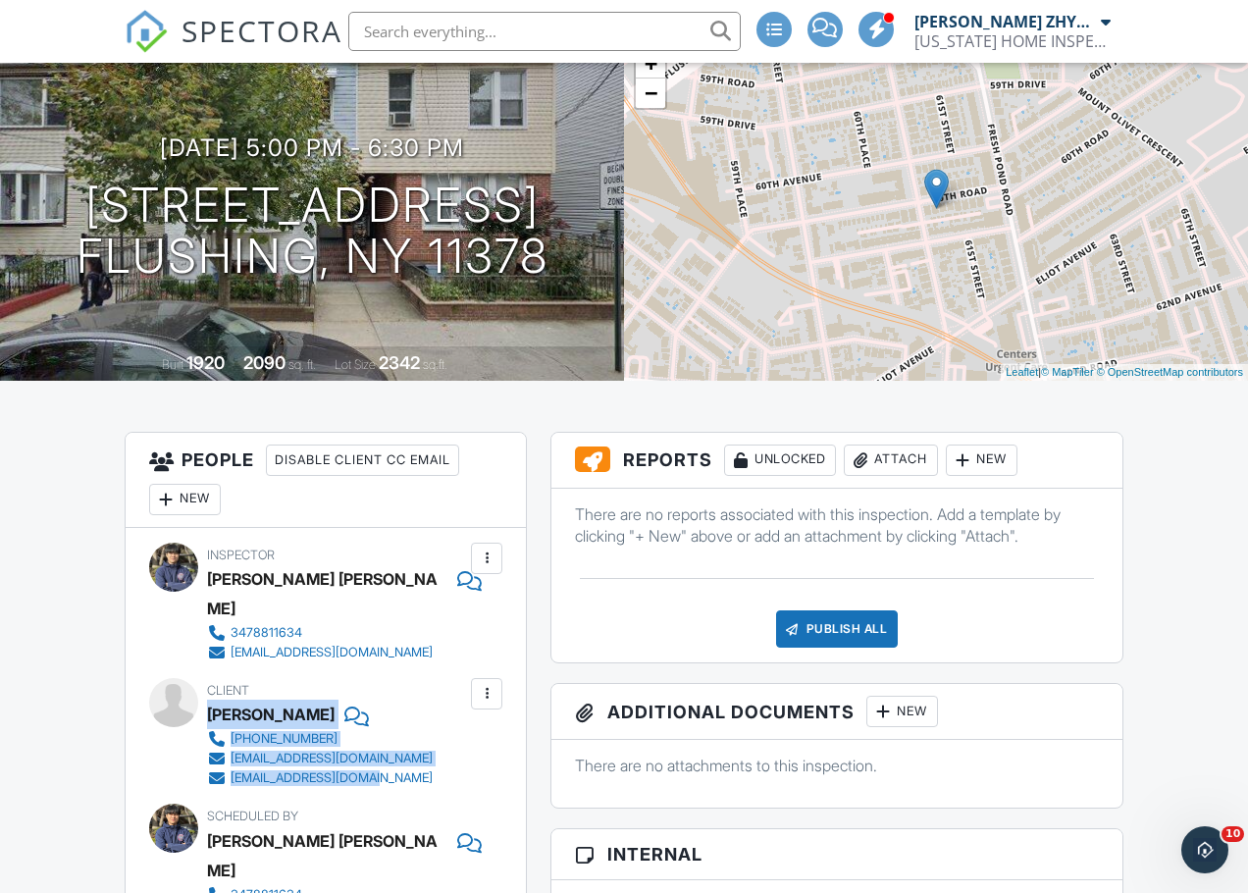
drag, startPoint x: 393, startPoint y: 749, endPoint x: 212, endPoint y: 688, distance: 191.7
click at [212, 688] on div "Client Yujie Chen 732-318-9524 yujiechen1993@gmail.com Ycchendaily@gmail.com" at bounding box center [367, 733] width 320 height 110
copy div "Yujie Chen 732-318-9524 yujiechen1993@gmail.com Ycchendaily@gmail.com"
click at [914, 458] on div "Attach" at bounding box center [891, 459] width 94 height 31
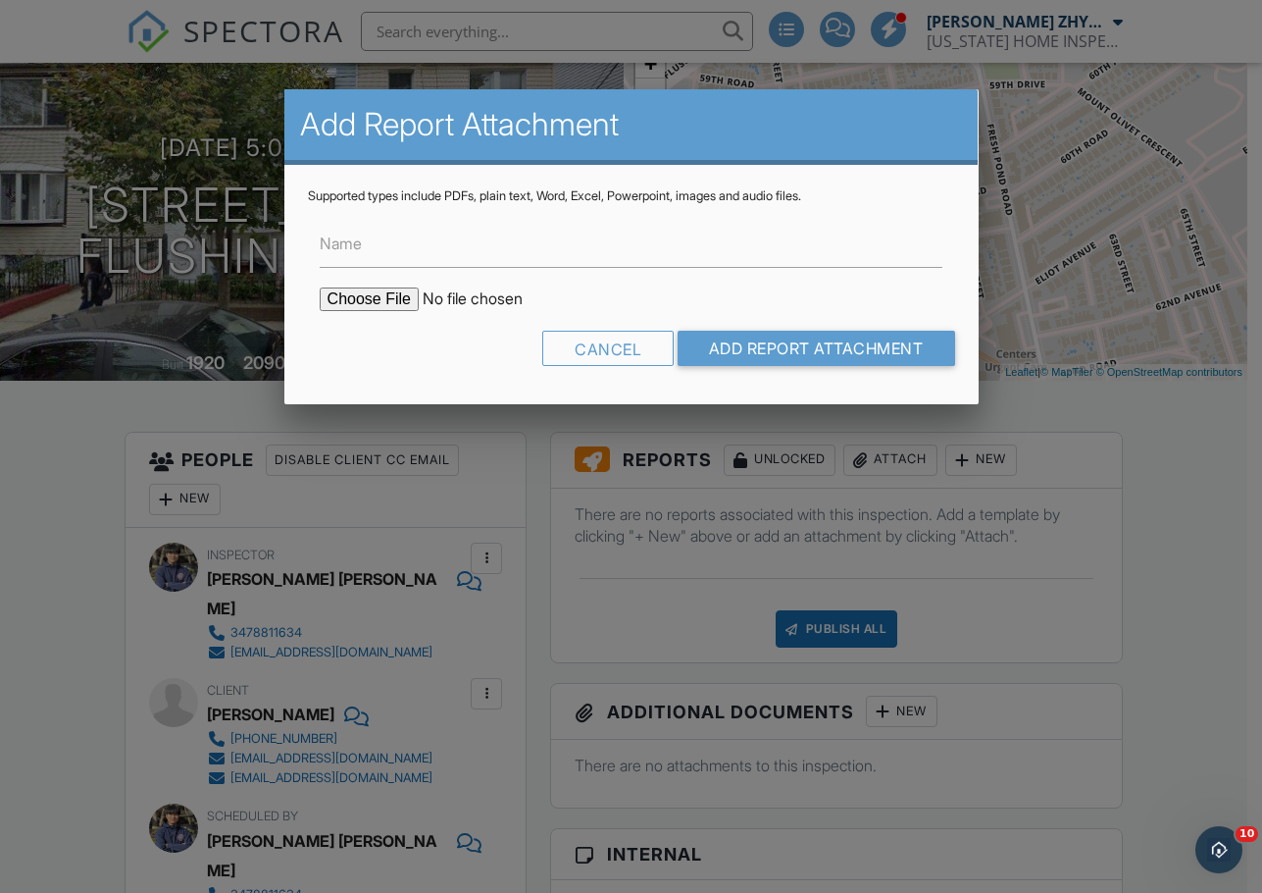
click at [393, 299] on input "file" at bounding box center [486, 299] width 333 height 24
type input "C:\fakepath\60-72 60th Rd, Flushing, NY 11378 apt 1 report.pdf"
click at [796, 331] on input "Add Report Attachment" at bounding box center [817, 348] width 278 height 35
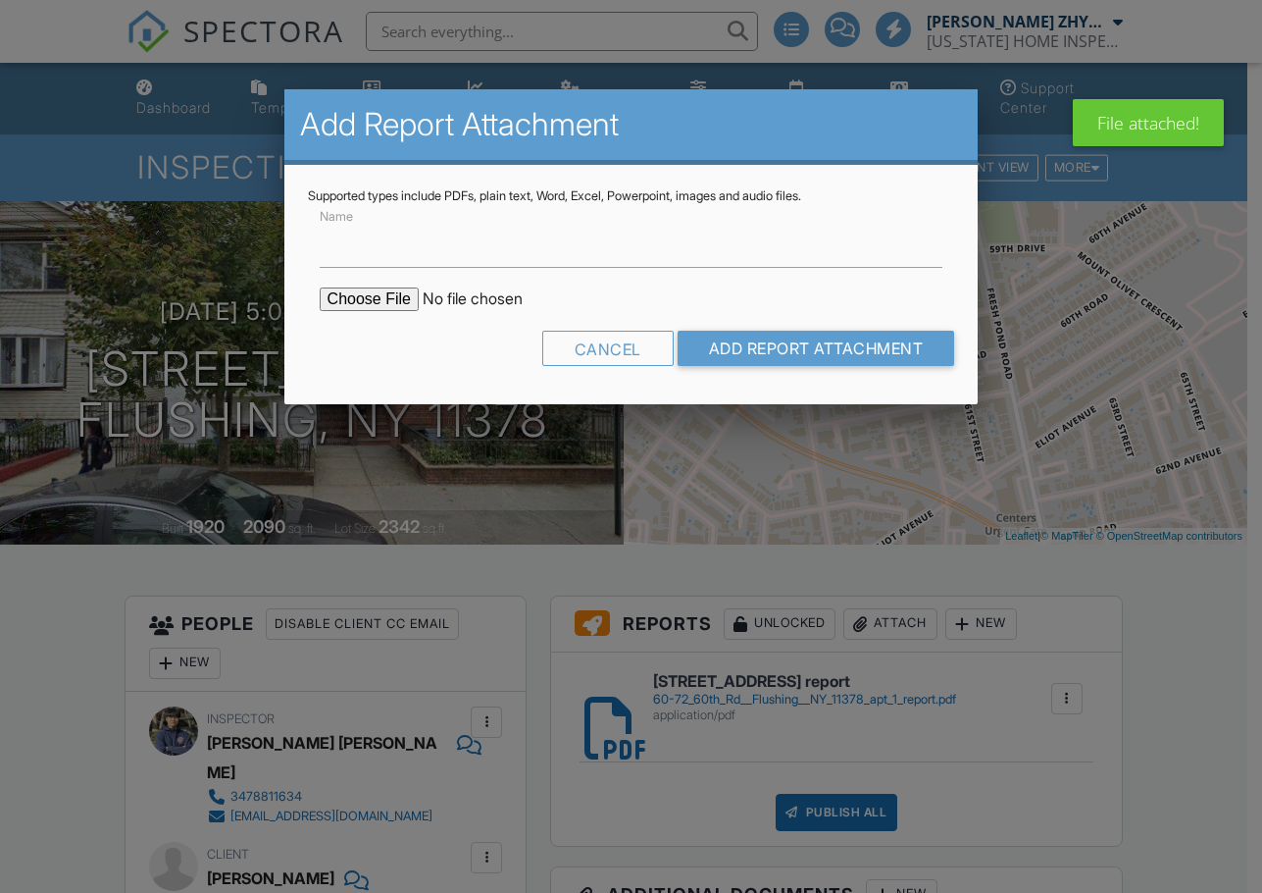
click at [401, 299] on input "file" at bounding box center [486, 299] width 333 height 24
type input "C:\fakepath\[STREET_ADDRESS] apt 2 report.pdf"
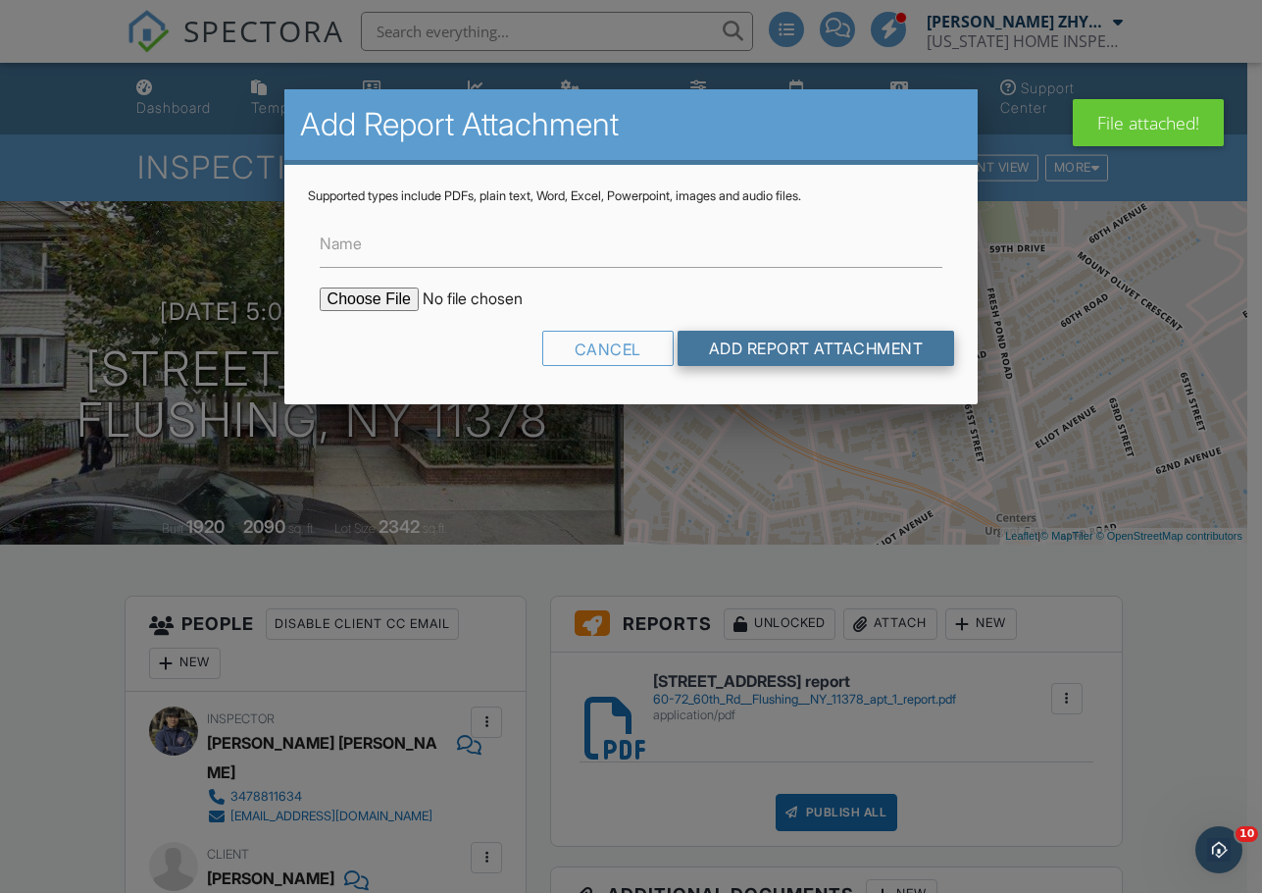
click at [819, 349] on input "Add Report Attachment" at bounding box center [817, 348] width 278 height 35
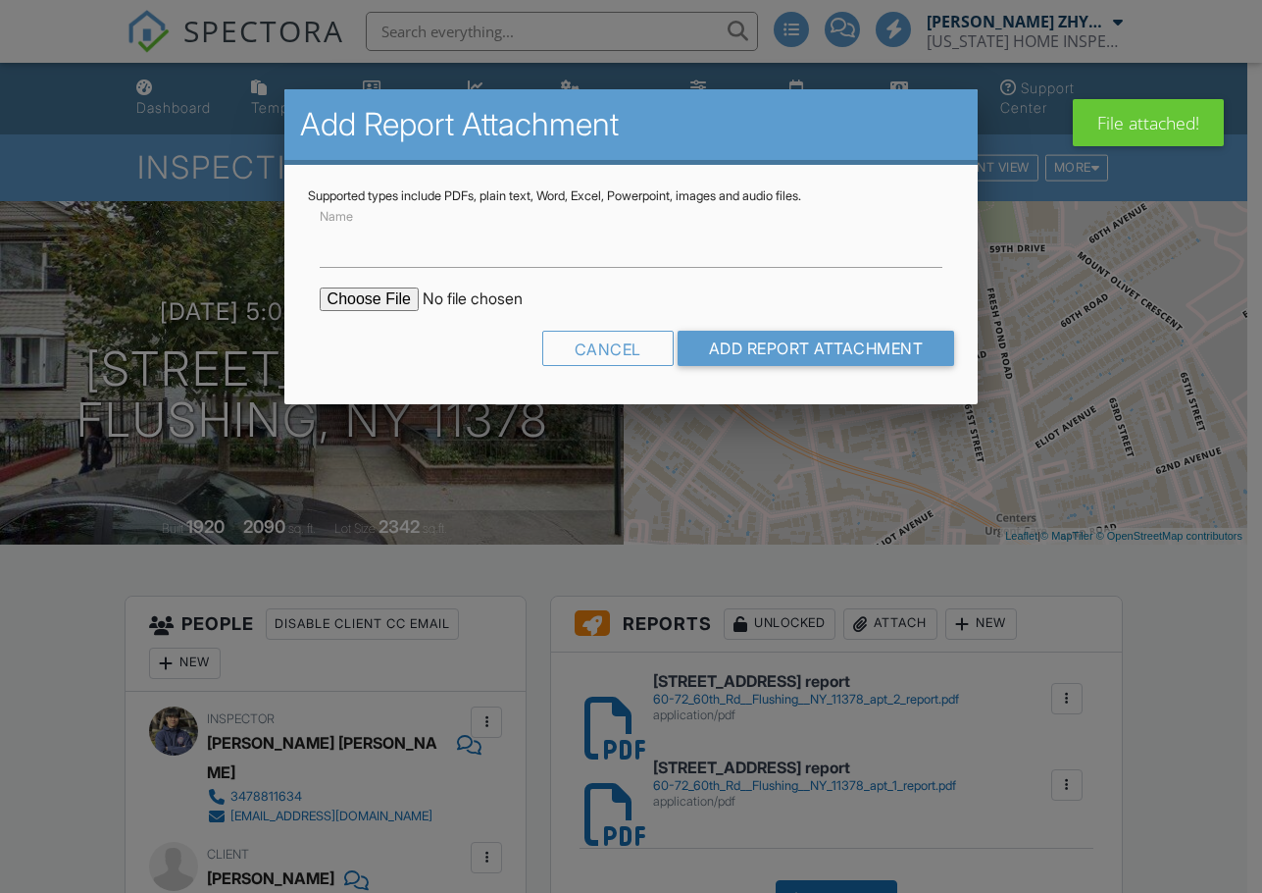
click at [376, 297] on input "file" at bounding box center [486, 299] width 333 height 24
type input "C:\fakepath\60-72 60th Rd, Flushing, NY 11378 apt 3 report.pdf"
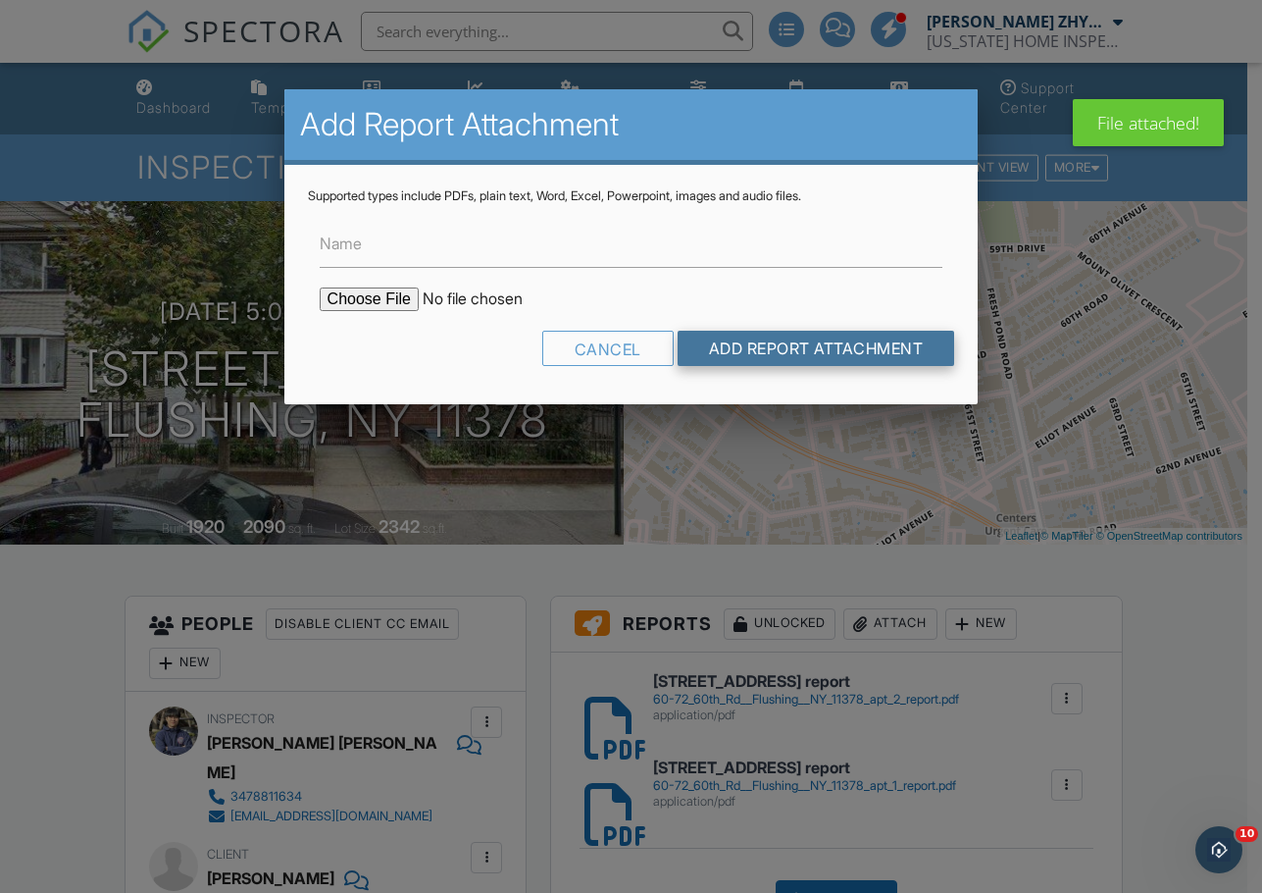
click at [875, 356] on input "Add Report Attachment" at bounding box center [817, 348] width 278 height 35
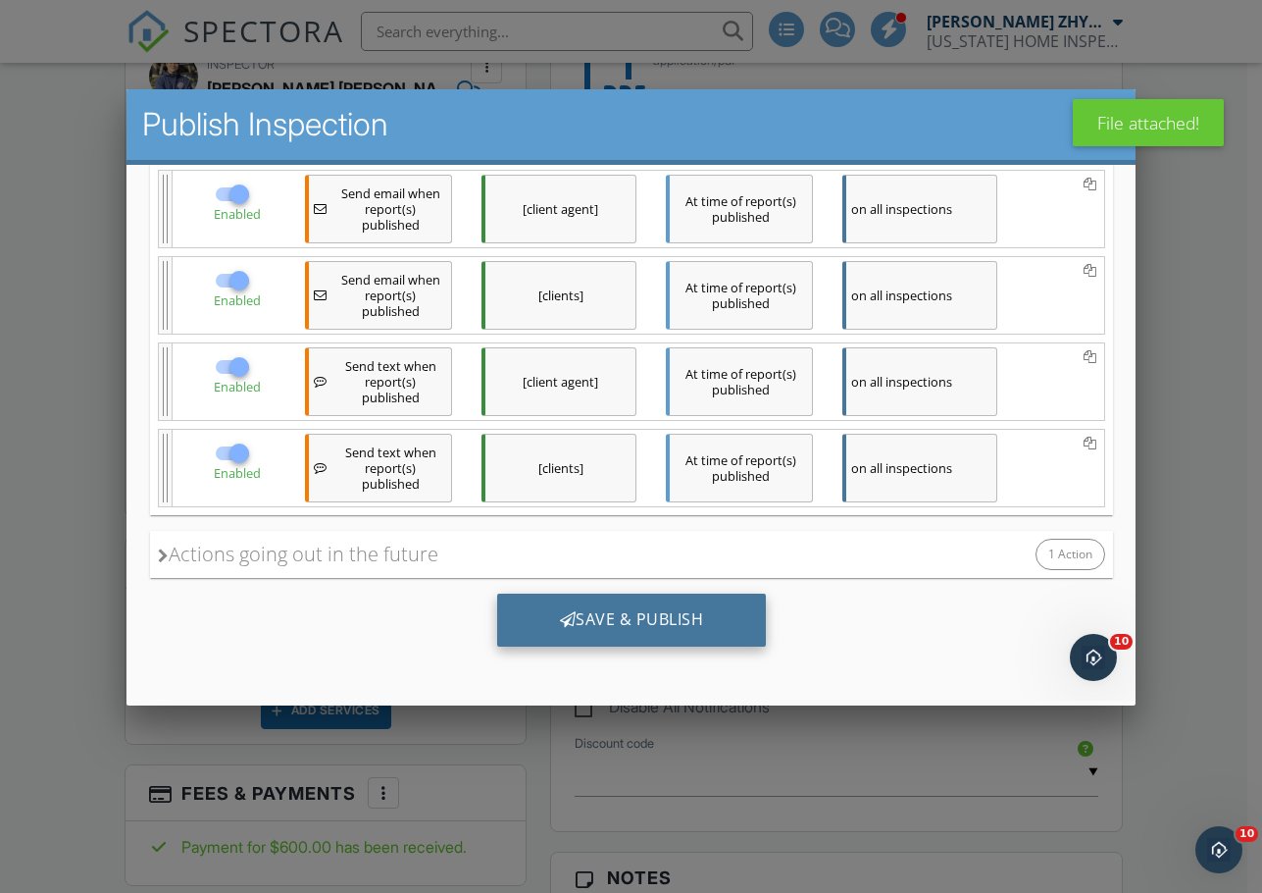
click at [666, 615] on div "Save & Publish" at bounding box center [631, 619] width 270 height 53
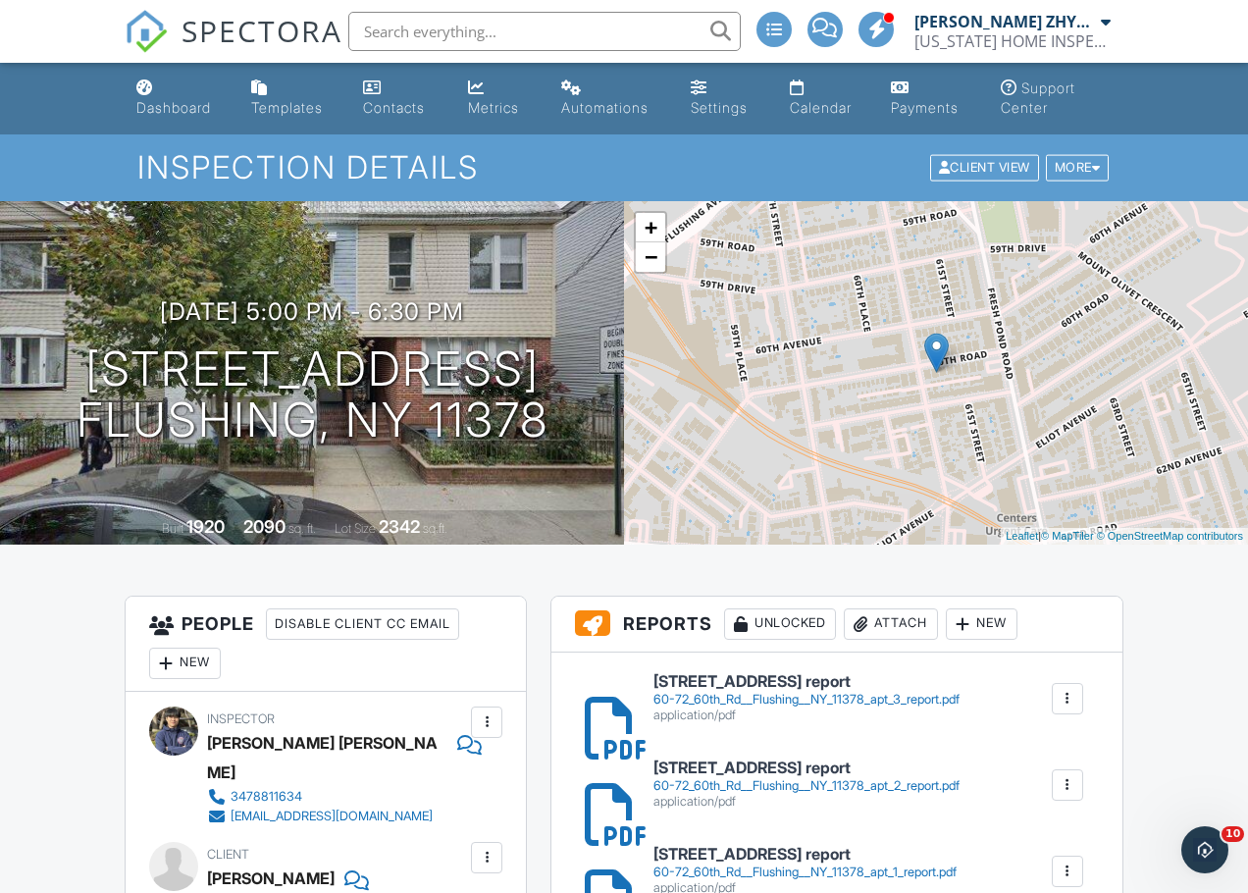
click at [442, 29] on input "text" at bounding box center [544, 31] width 392 height 39
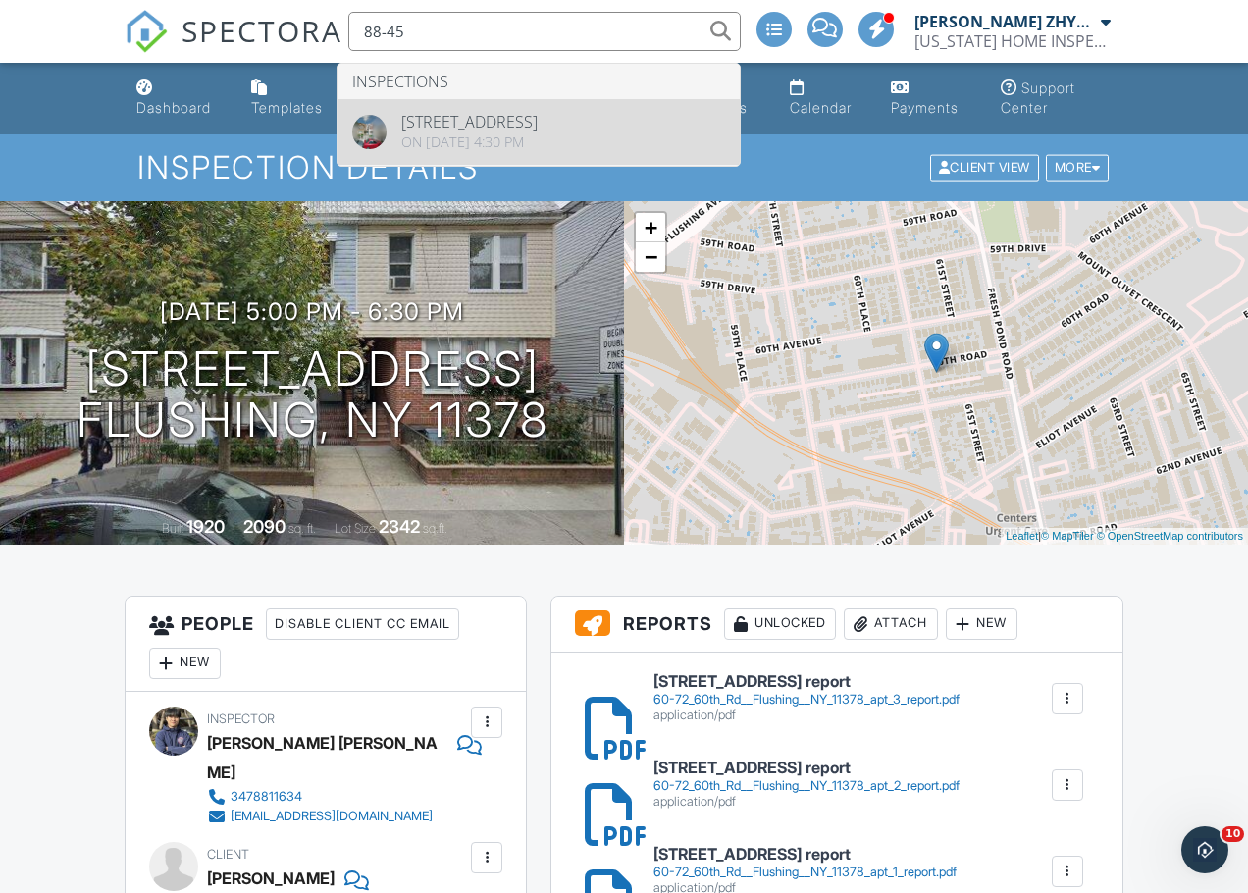
type input "88-45"
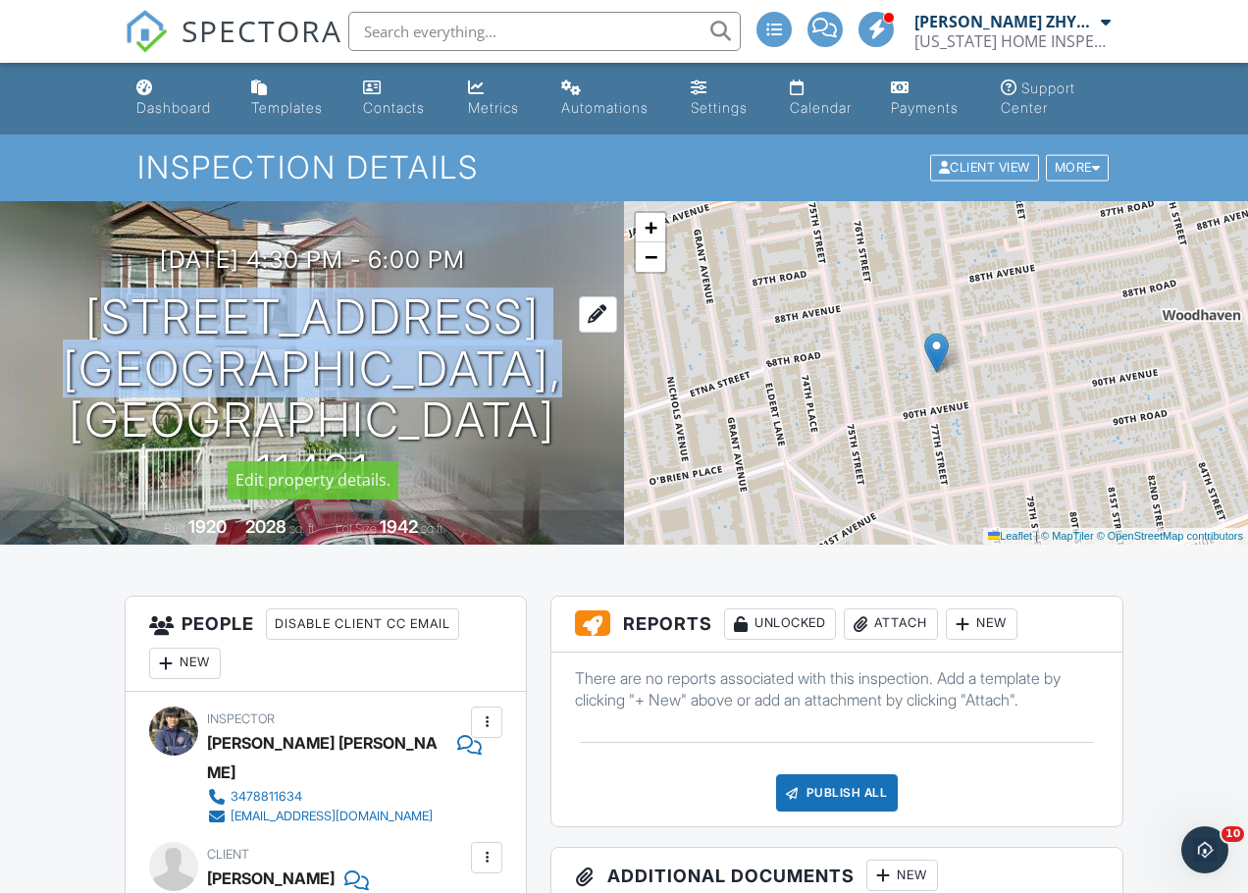
drag, startPoint x: 439, startPoint y: 412, endPoint x: 149, endPoint y: 360, distance: 294.9
click at [149, 360] on div "08/26/2025 4:30 pm - 6:00 pm 88-45 77th St JAMAICA, NY 11421" at bounding box center [312, 372] width 624 height 252
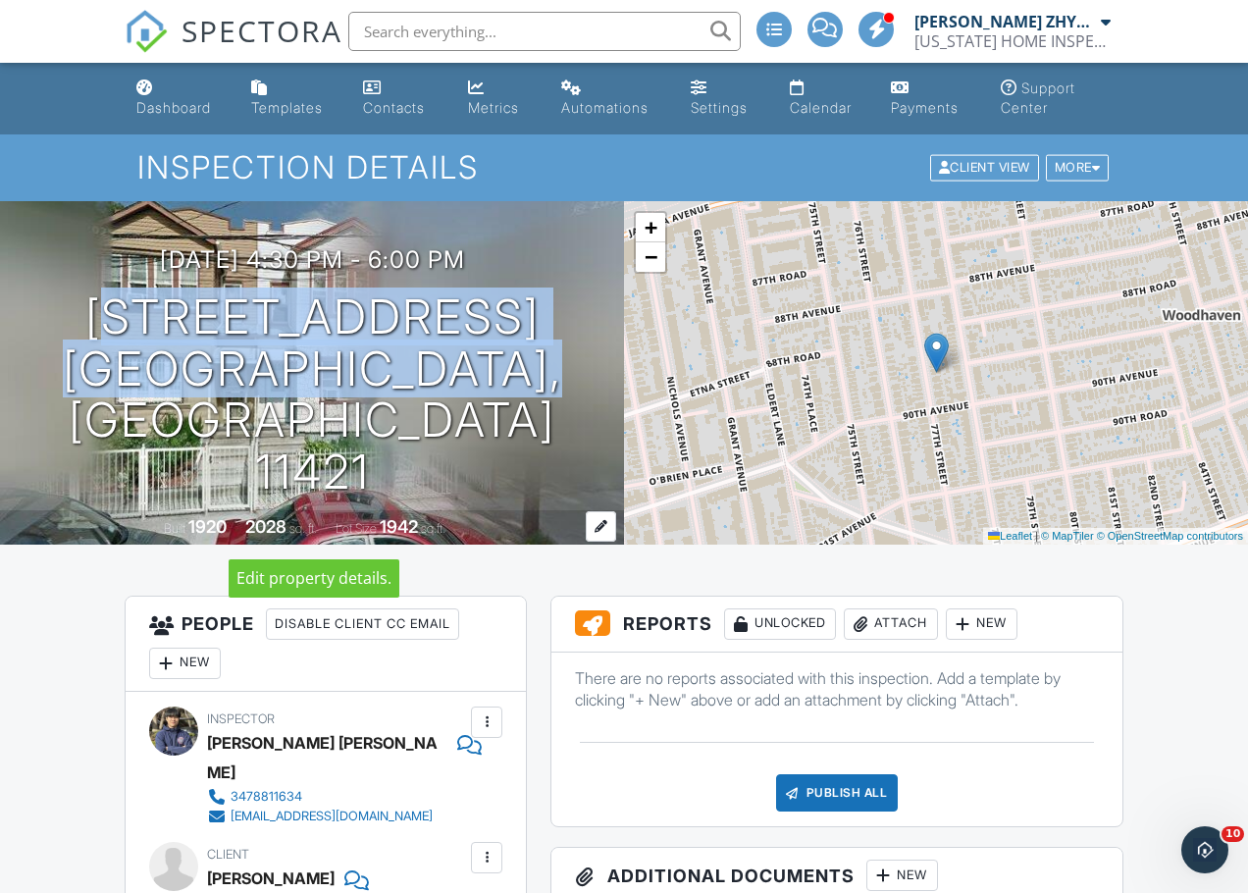
copy h1 "88-45 77th St JAMAICA, NY 11421"
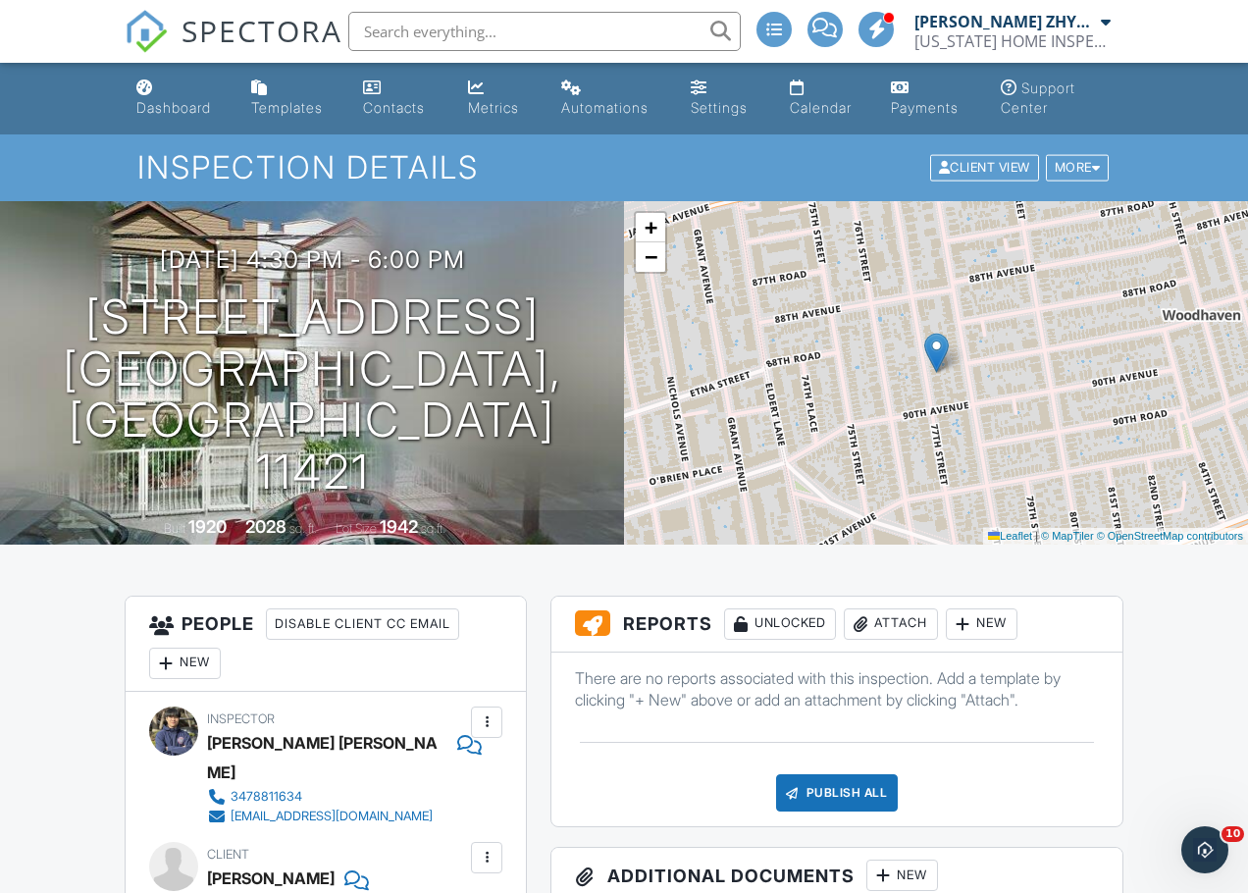
click at [923, 629] on div "Attach" at bounding box center [891, 623] width 94 height 31
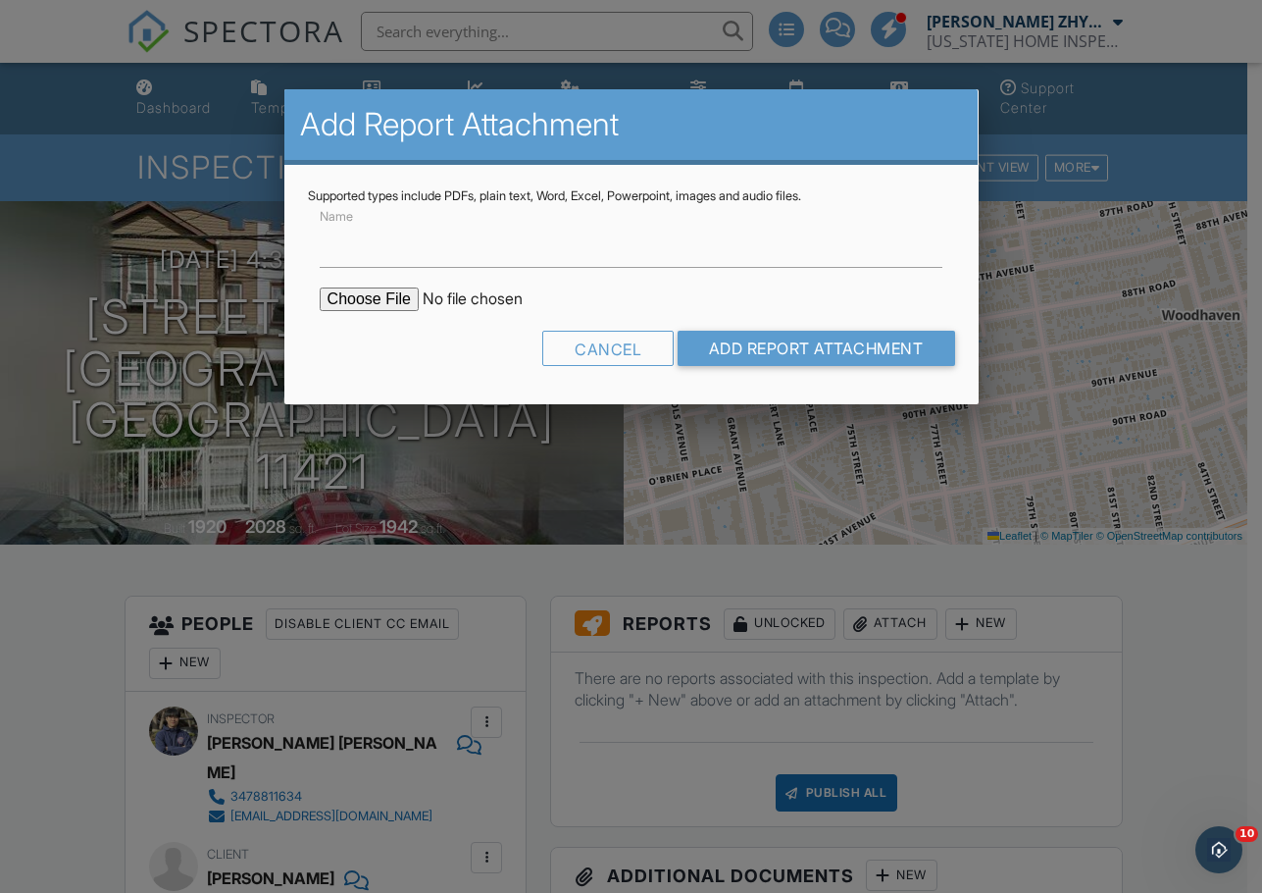
click at [387, 296] on input "file" at bounding box center [486, 299] width 333 height 24
type input "C:\fakepath\88-45 77th St, Jamaica, NY 11421 apt 1 report.pdf"
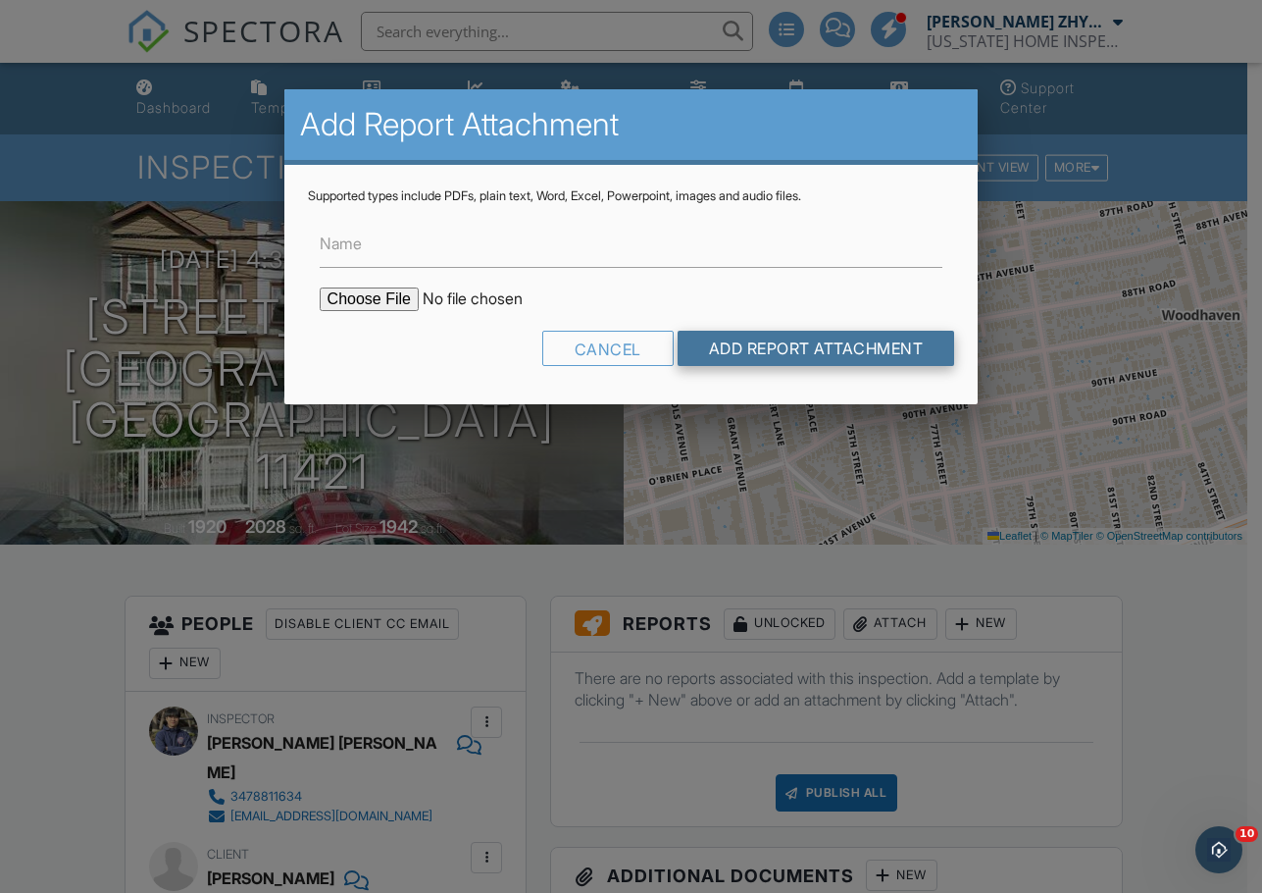
click at [794, 342] on input "Add Report Attachment" at bounding box center [817, 348] width 278 height 35
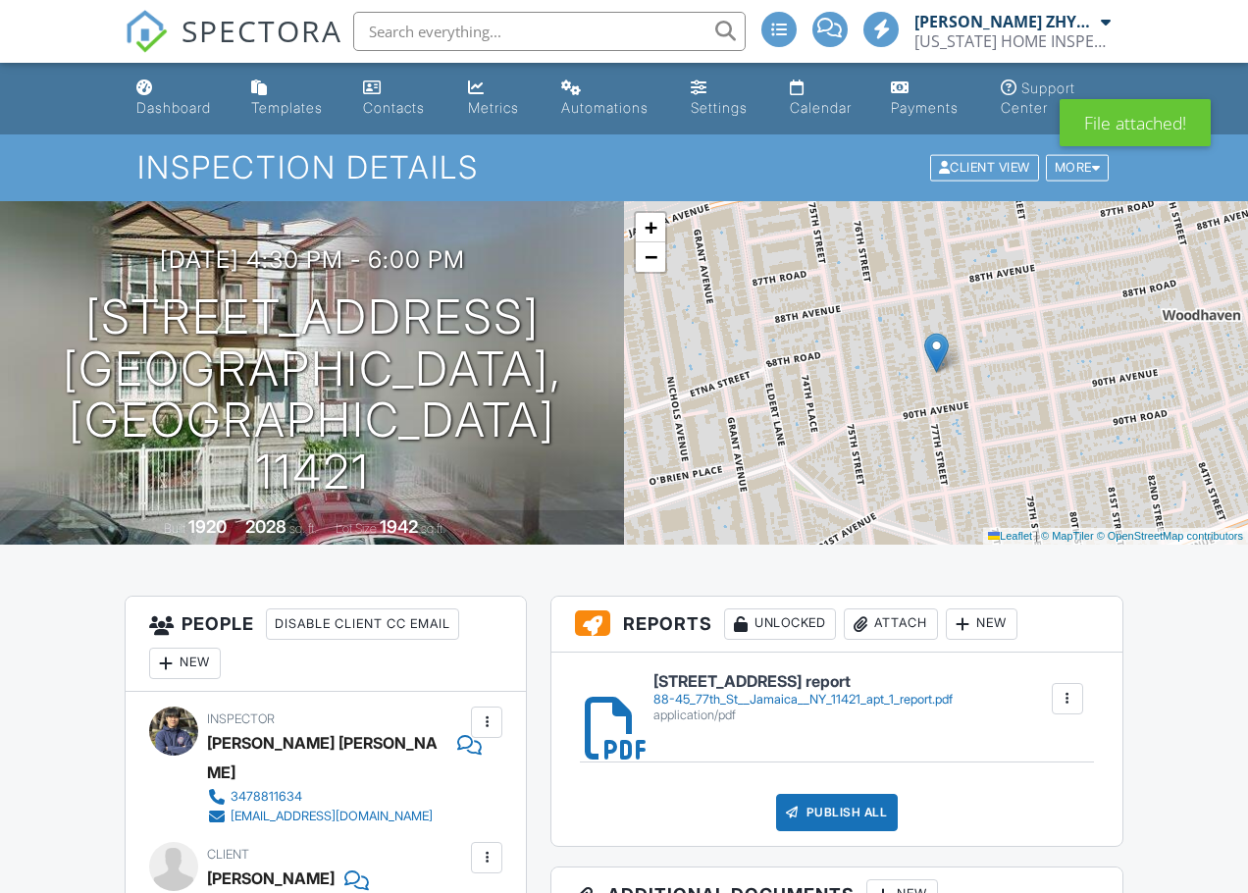
click at [893, 619] on div "Attach" at bounding box center [891, 623] width 94 height 31
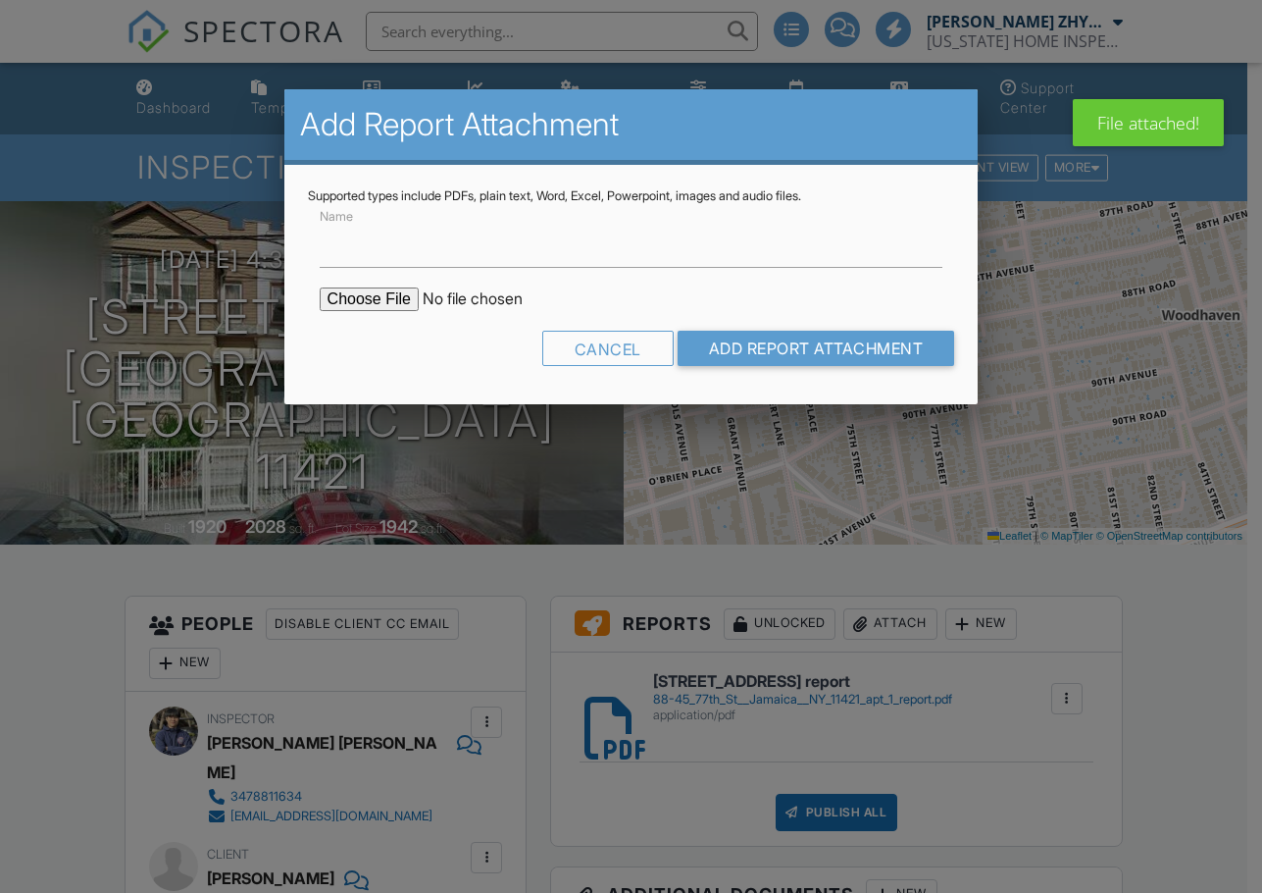
click at [384, 300] on input "file" at bounding box center [486, 299] width 333 height 24
type input "C:\fakepath\88-45 77th St, Jamaica, NY 11421 apt 2 report.pdf"
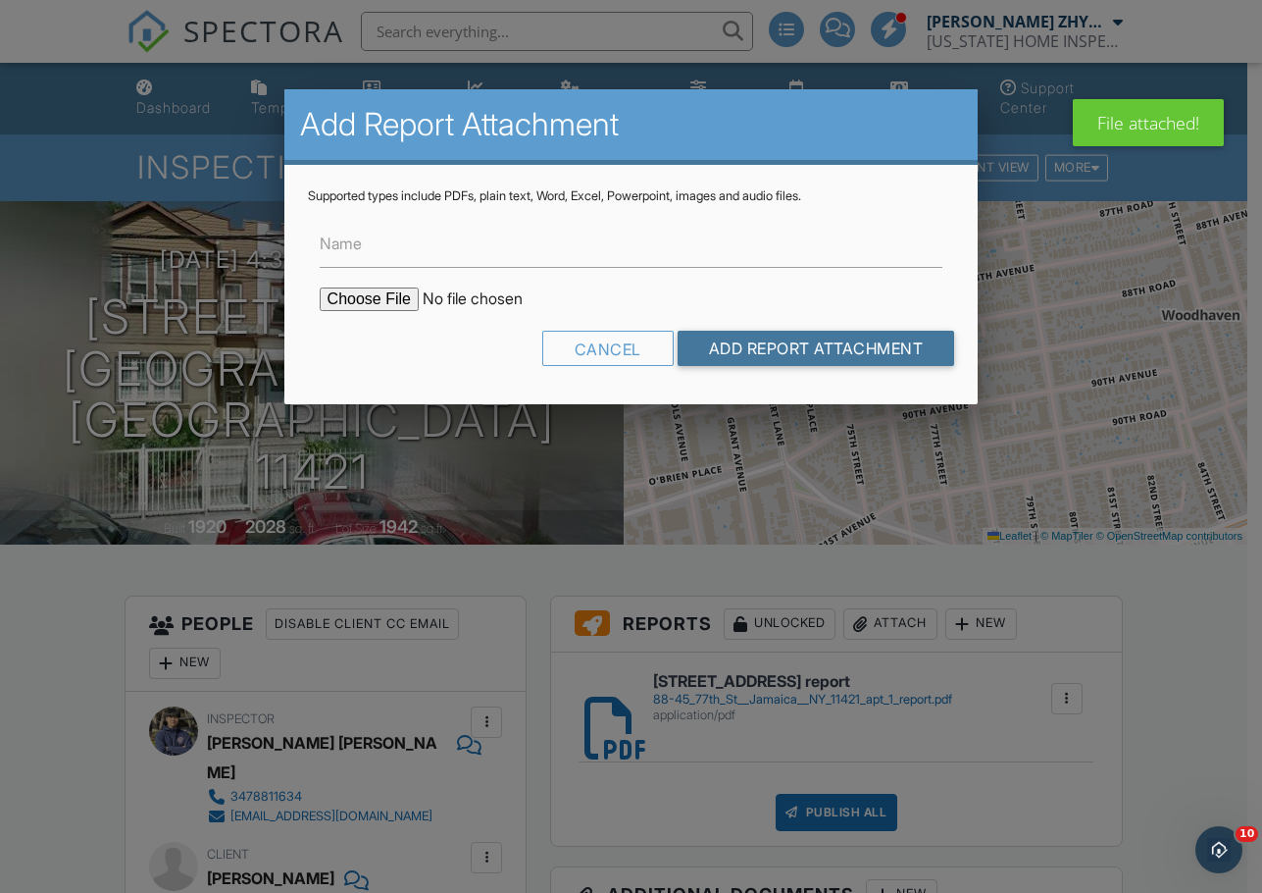
click at [770, 348] on input "Add Report Attachment" at bounding box center [817, 348] width 278 height 35
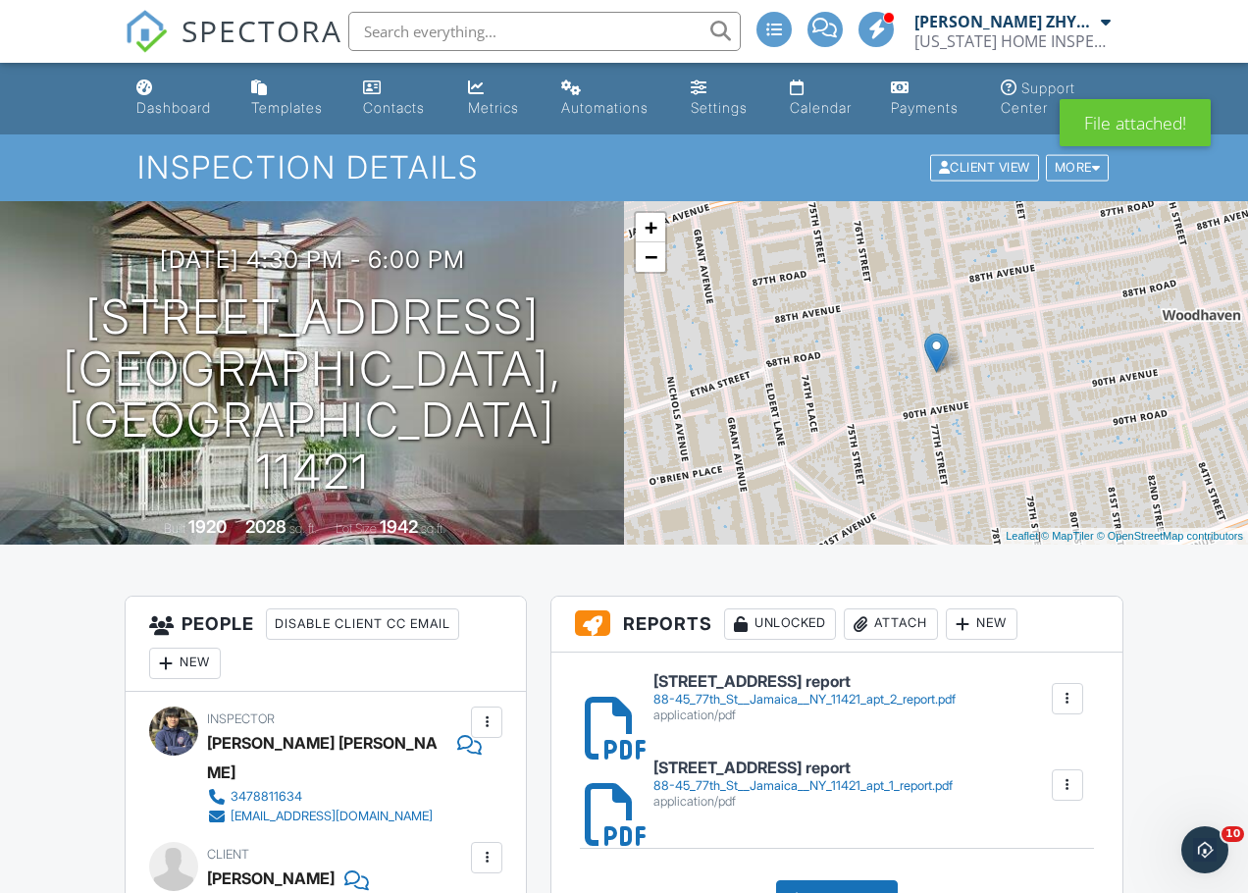
click at [758, 683] on h6 "[STREET_ADDRESS] report" at bounding box center [804, 682] width 302 height 18
click at [824, 786] on div "88-45_77th_St__Jamaica__NY_11421_apt_1_report.pdf" at bounding box center [802, 786] width 299 height 16
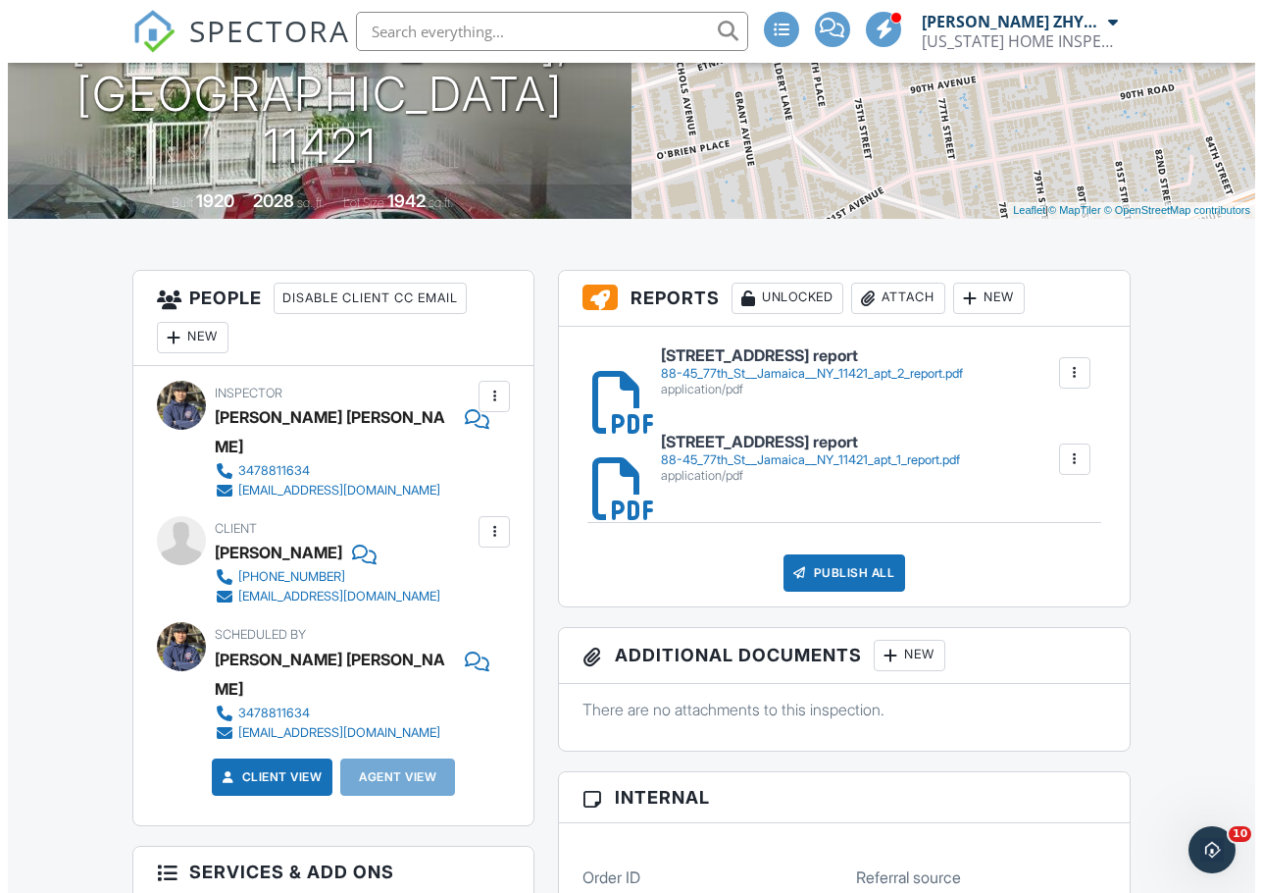
scroll to position [327, 0]
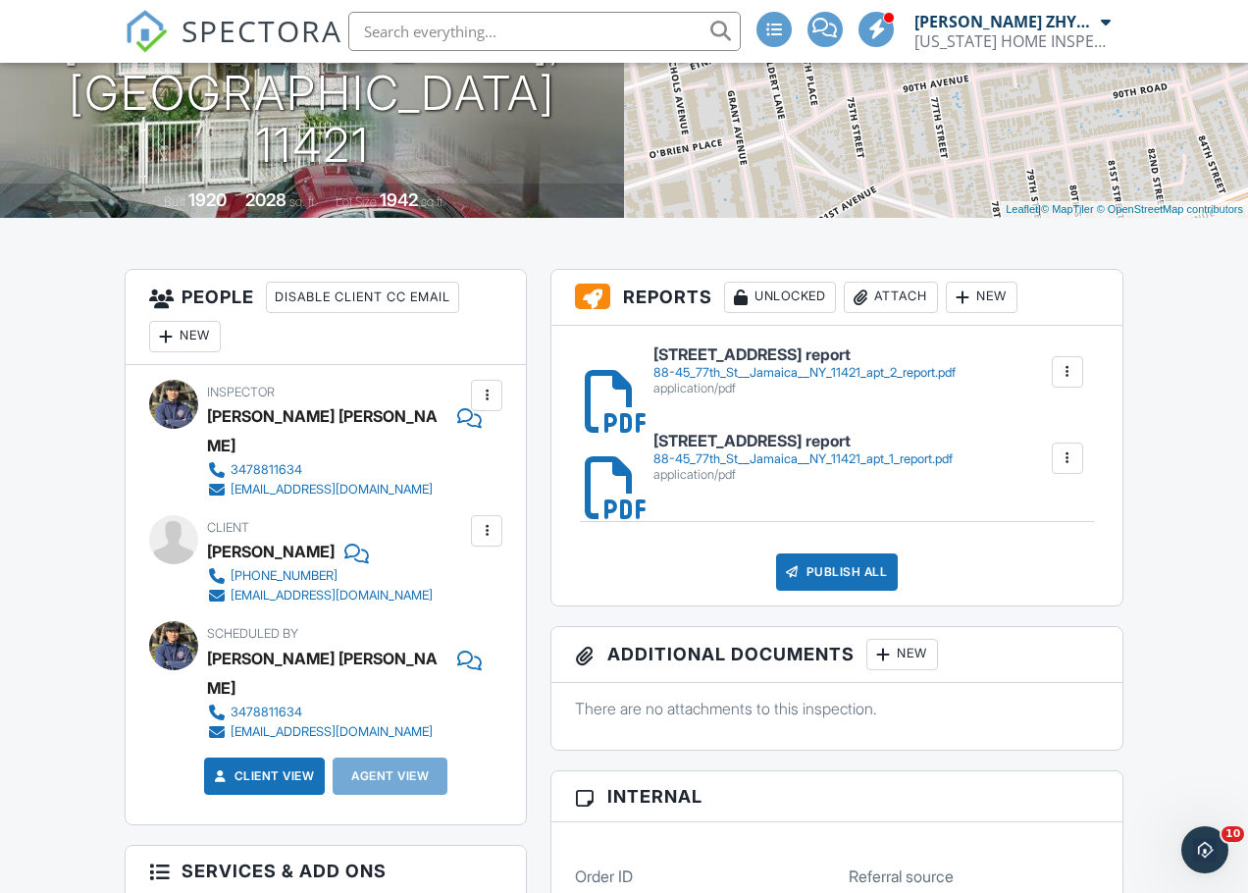
click at [861, 573] on div "Publish All" at bounding box center [837, 571] width 123 height 37
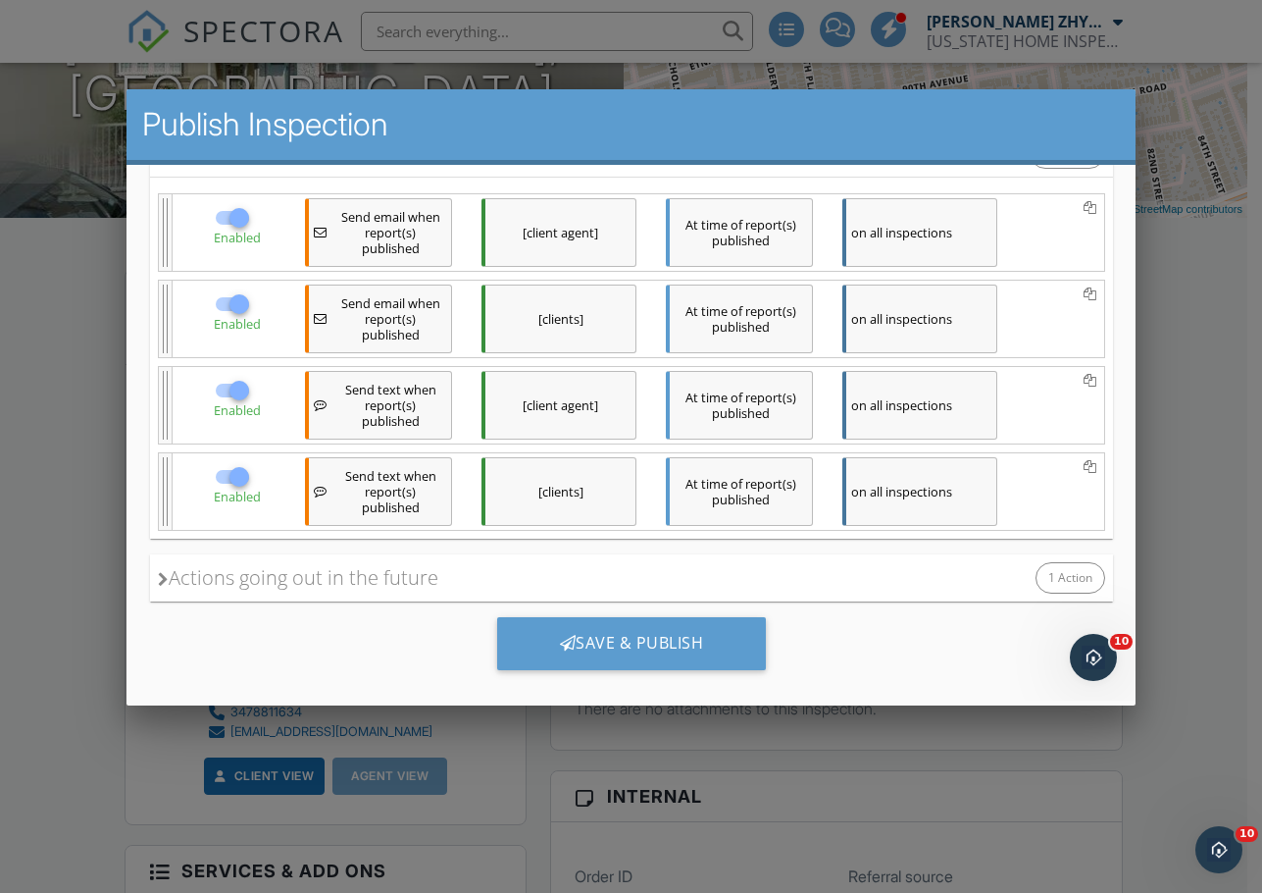
scroll to position [275, 0]
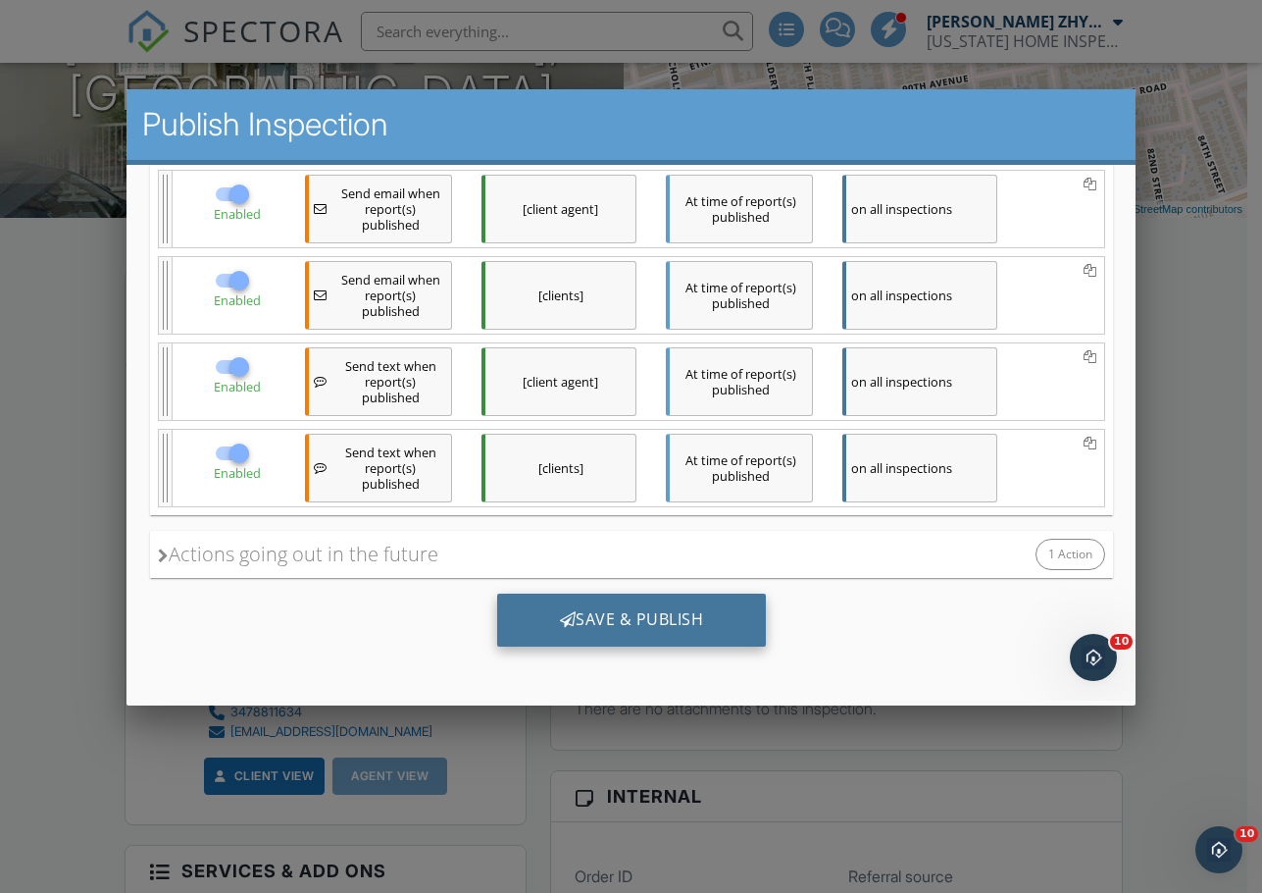
click at [629, 623] on div "Save & Publish" at bounding box center [631, 619] width 270 height 53
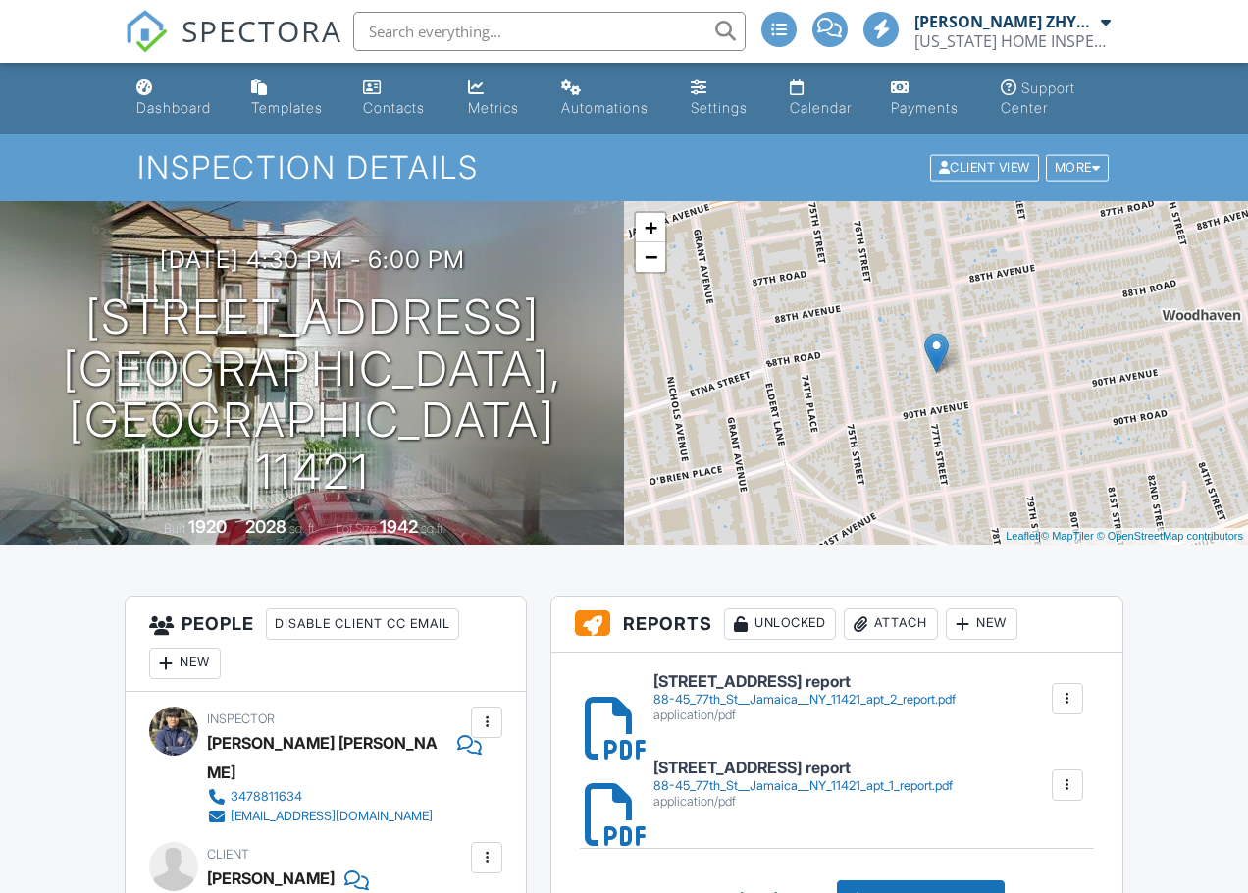
click at [423, 35] on input "text" at bounding box center [549, 31] width 392 height 39
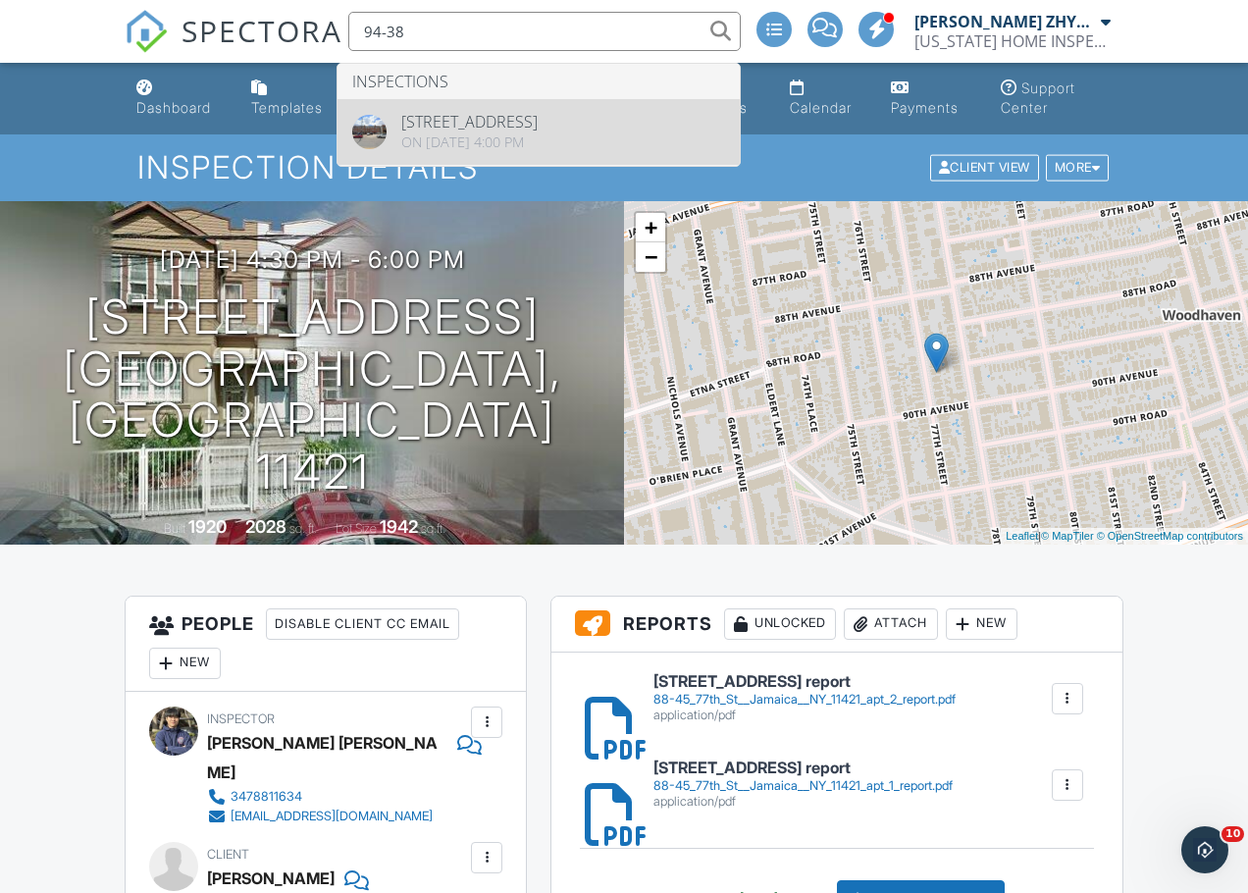
type input "94-38"
click at [484, 117] on link "Metrics" at bounding box center [498, 99] width 77 height 56
type input "94-38"
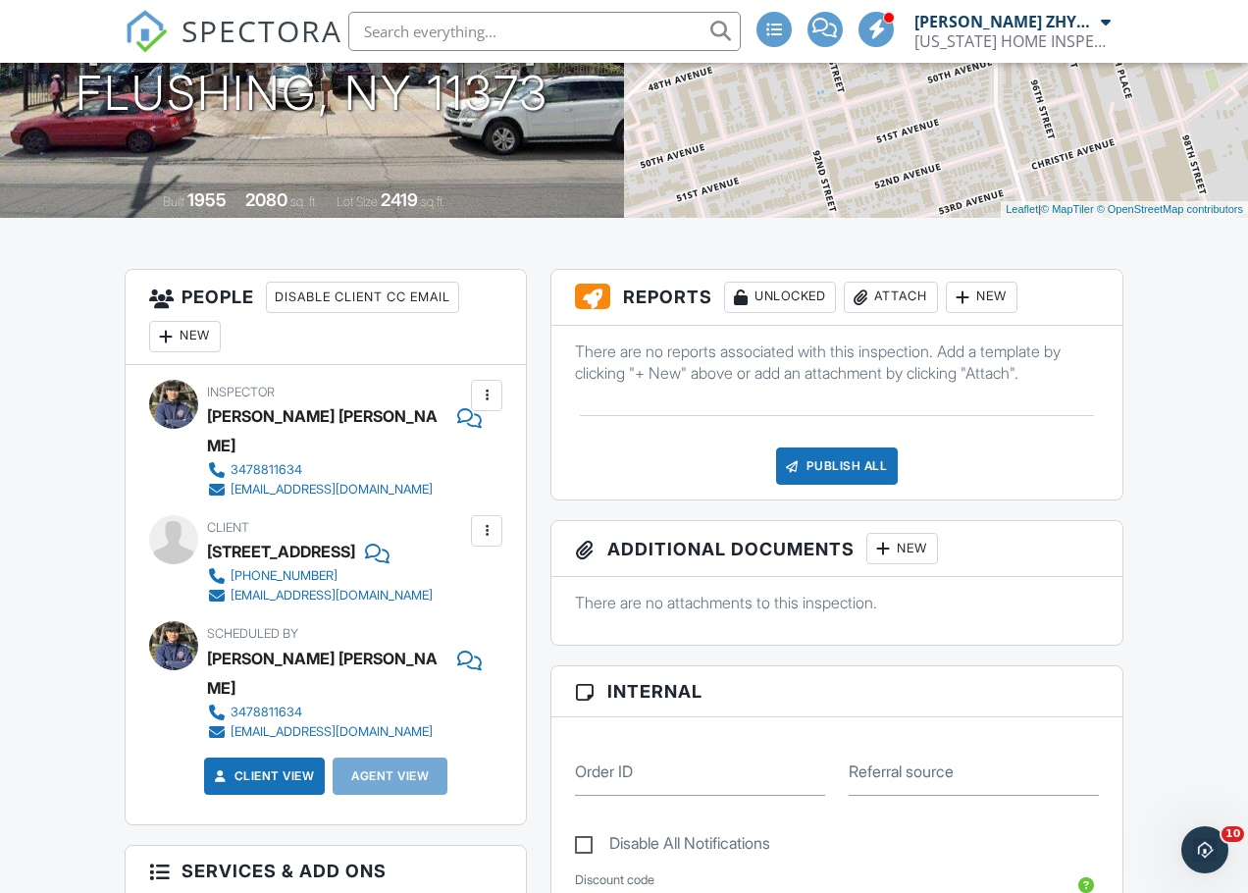
click at [359, 347] on h3 "People Disable Client CC Email New Inspector Client Client's Agent Listing Agen…" at bounding box center [326, 317] width 400 height 95
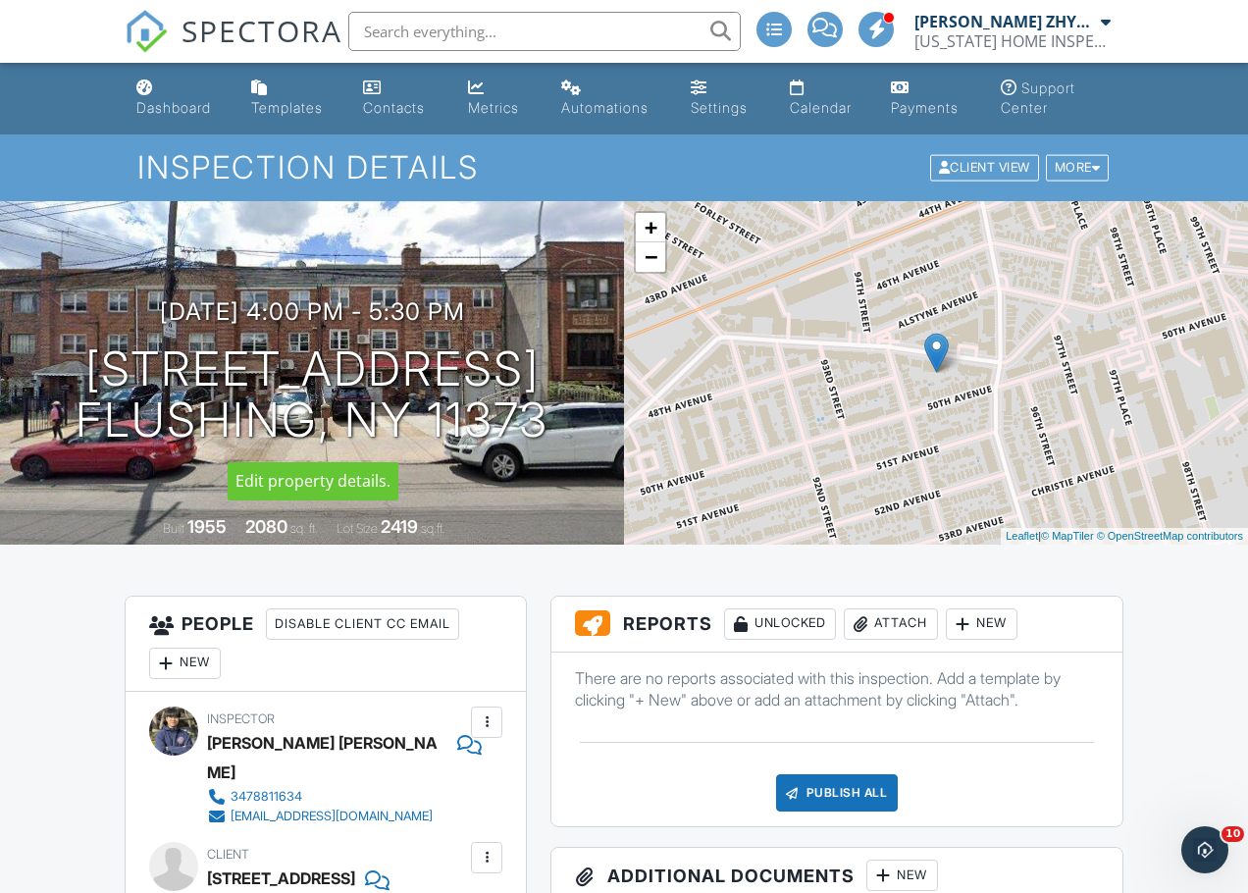
drag, startPoint x: 579, startPoint y: 426, endPoint x: 75, endPoint y: 363, distance: 508.0
click at [75, 363] on div "08/26/2025 4:00 pm - 5:30 pm 94-38 Corona Ave. FLUSHING, NY 11373" at bounding box center [312, 372] width 624 height 148
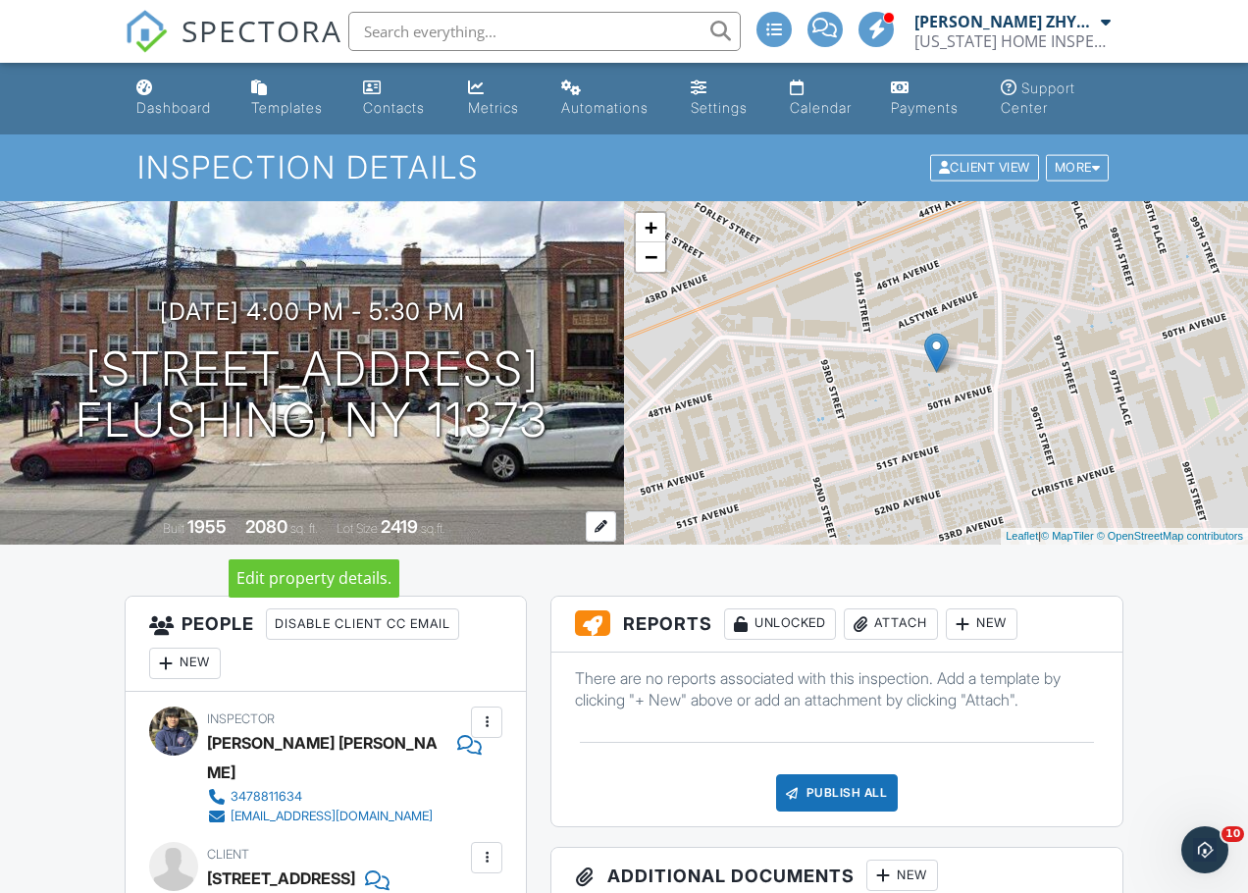
copy h1 "94-38 Corona Ave. FLUSHING, NY 11373"
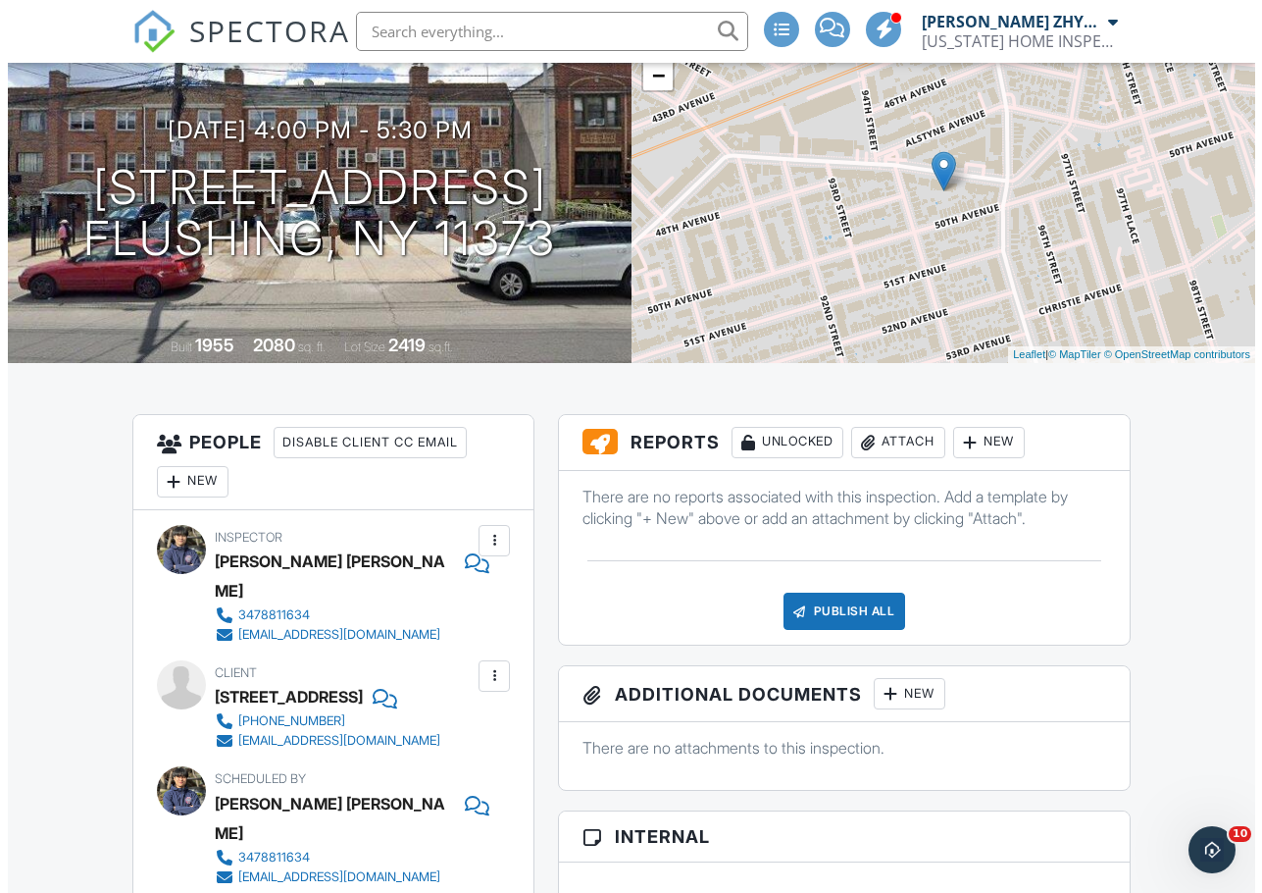
scroll to position [327, 0]
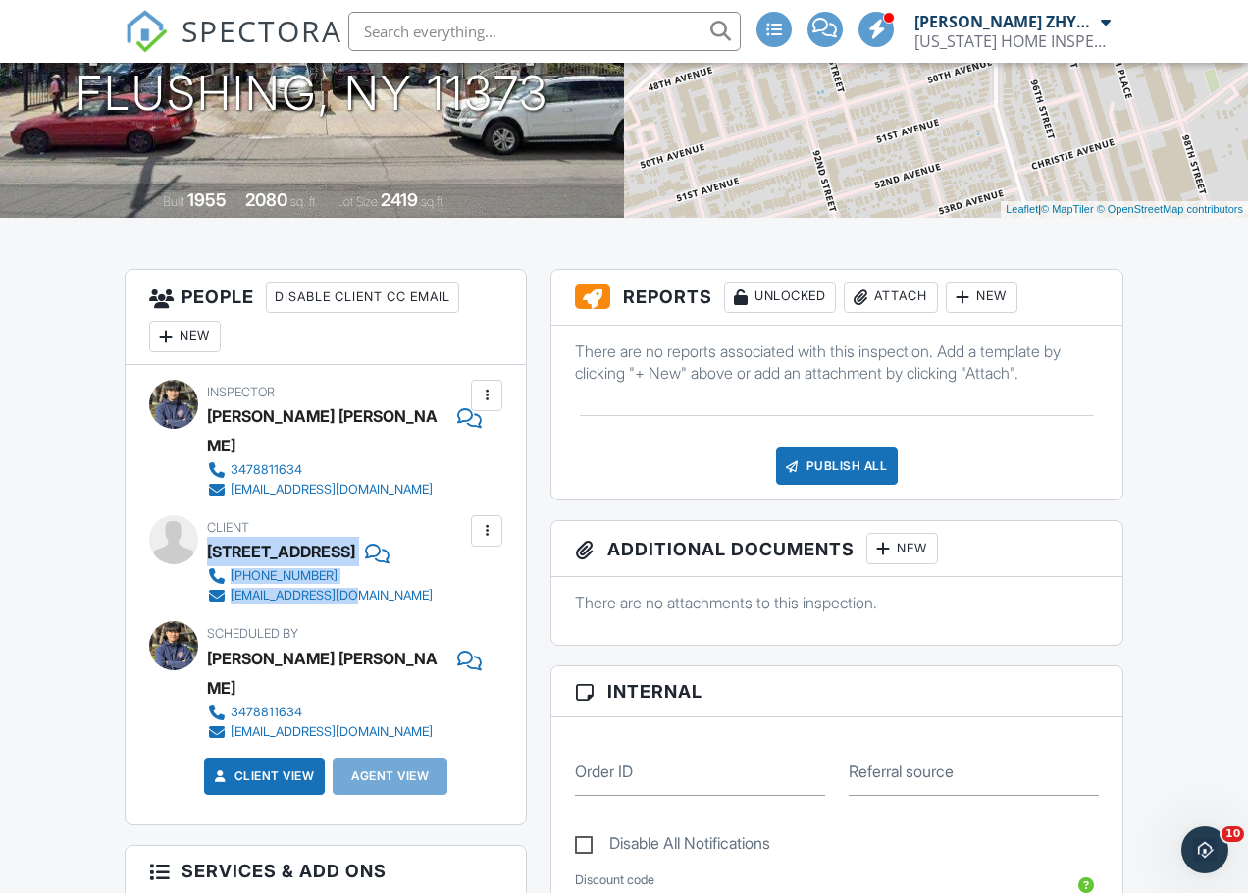
drag, startPoint x: 375, startPoint y: 566, endPoint x: 211, endPoint y: 529, distance: 168.0
click at [211, 529] on div "Client 94-38 Corona Ave 401-829-6099 lilyzh84@yahoo.com" at bounding box center [367, 560] width 320 height 90
copy div "94-38 Corona Ave 401-829-6099 lilyzh84@yahoo.com"
click at [358, 350] on h3 "People Disable Client CC Email New Inspector Client Client's Agent Listing Agen…" at bounding box center [326, 317] width 400 height 95
click at [862, 301] on div at bounding box center [860, 297] width 20 height 20
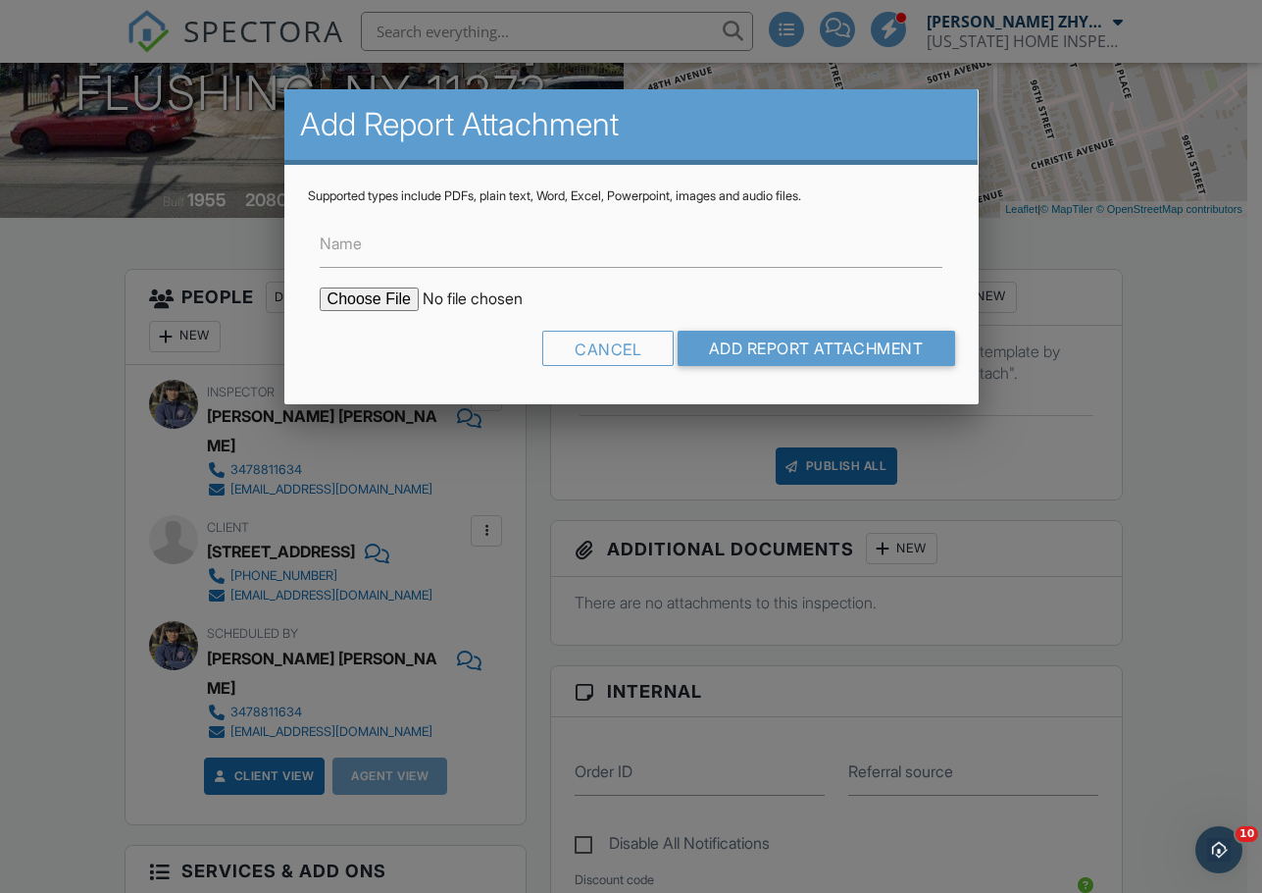
click at [366, 289] on input "file" at bounding box center [486, 299] width 333 height 24
type input "C:\fakepath\94-38 Corona Ave, Flushing apt 1 report.pdf"
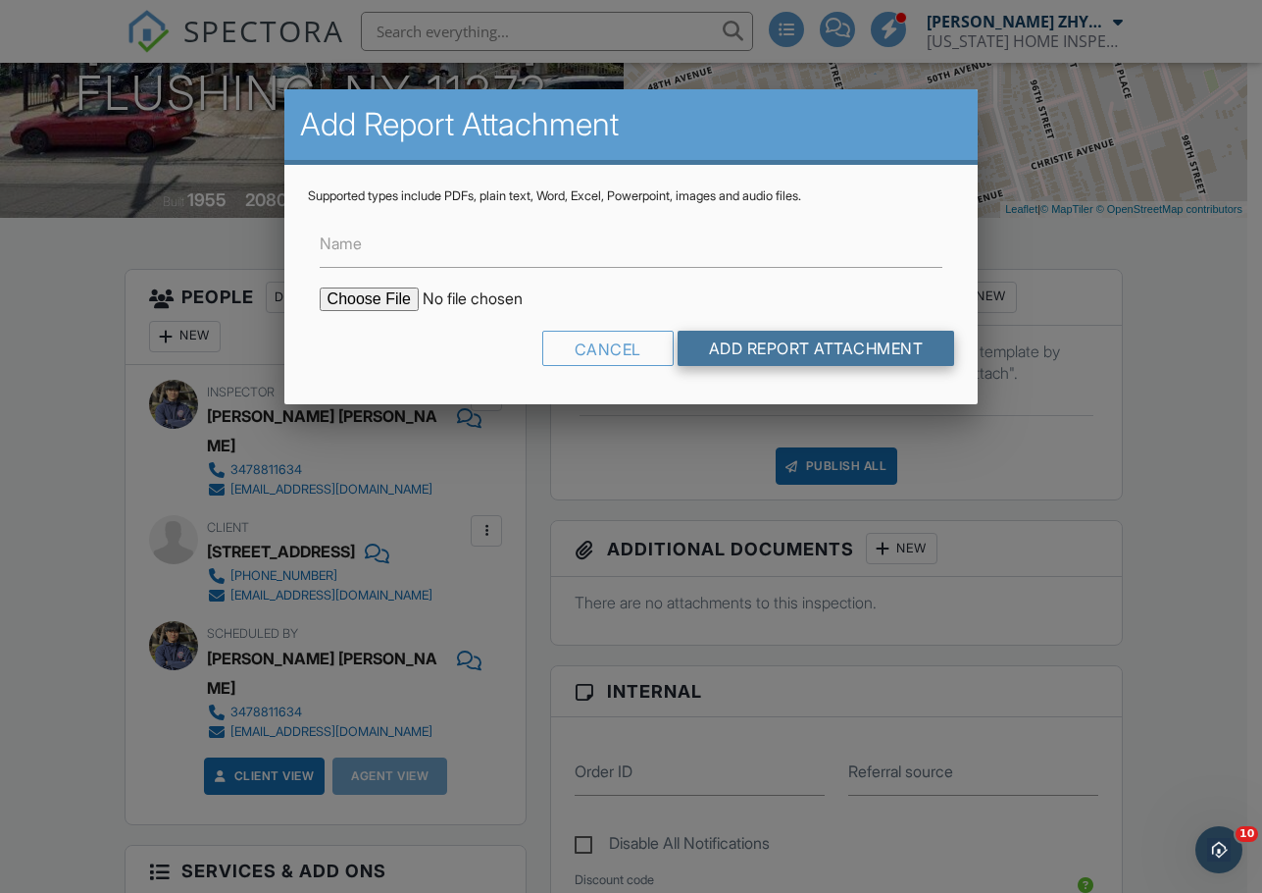
click at [789, 343] on input "Add Report Attachment" at bounding box center [817, 348] width 278 height 35
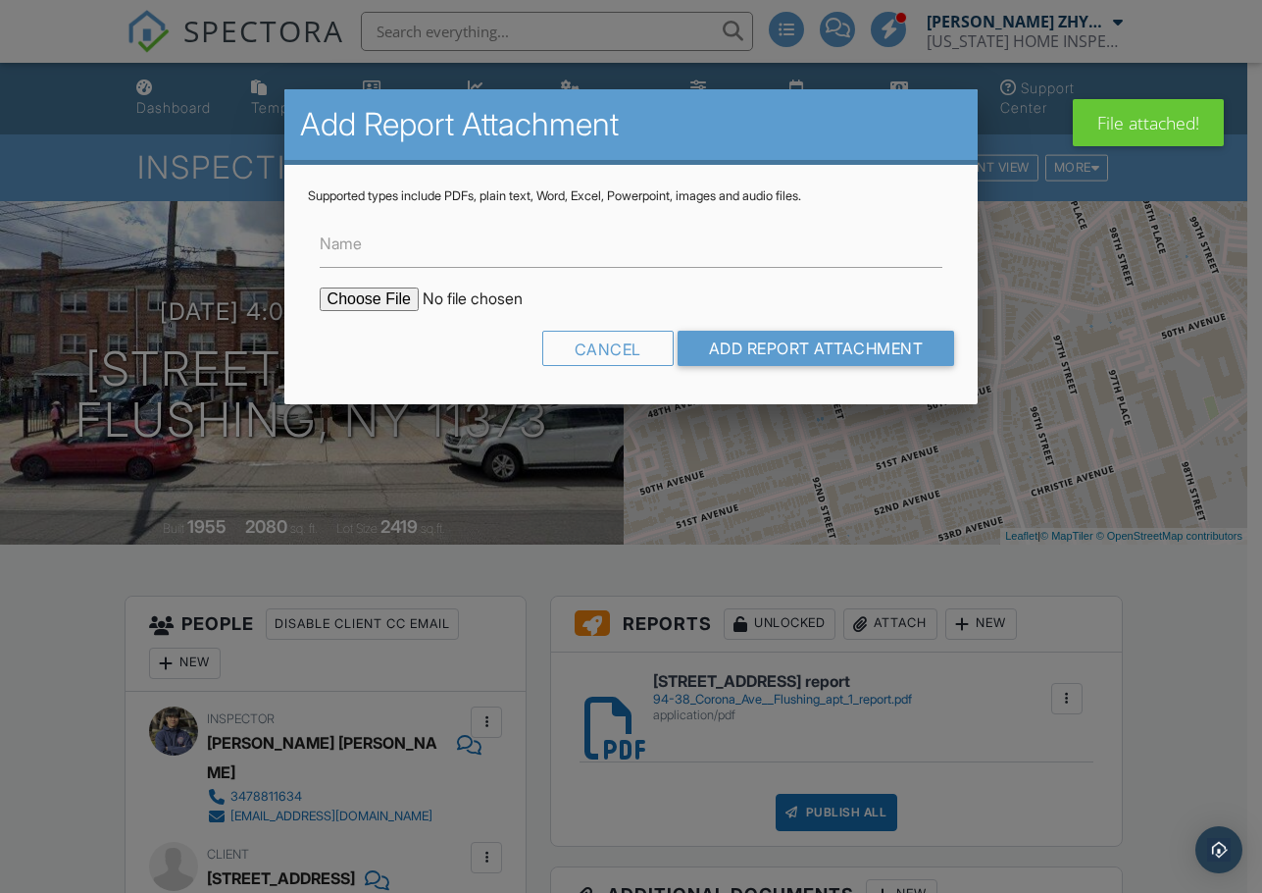
type input "C:\fakepath\[STREET_ADDRESS] report.pdf"
click at [750, 344] on input "Add Report Attachment" at bounding box center [817, 348] width 278 height 35
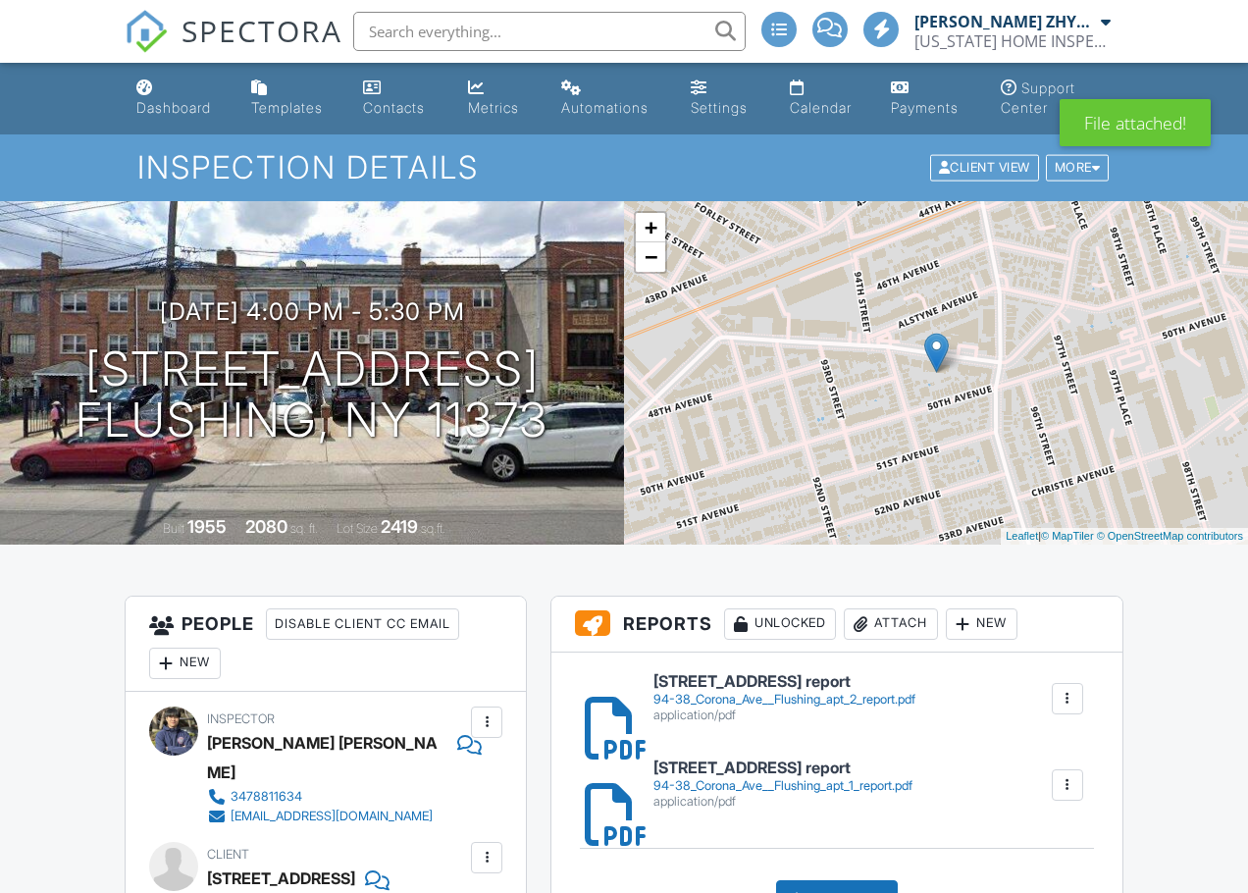
click at [851, 880] on div "Publish All" at bounding box center [837, 898] width 123 height 37
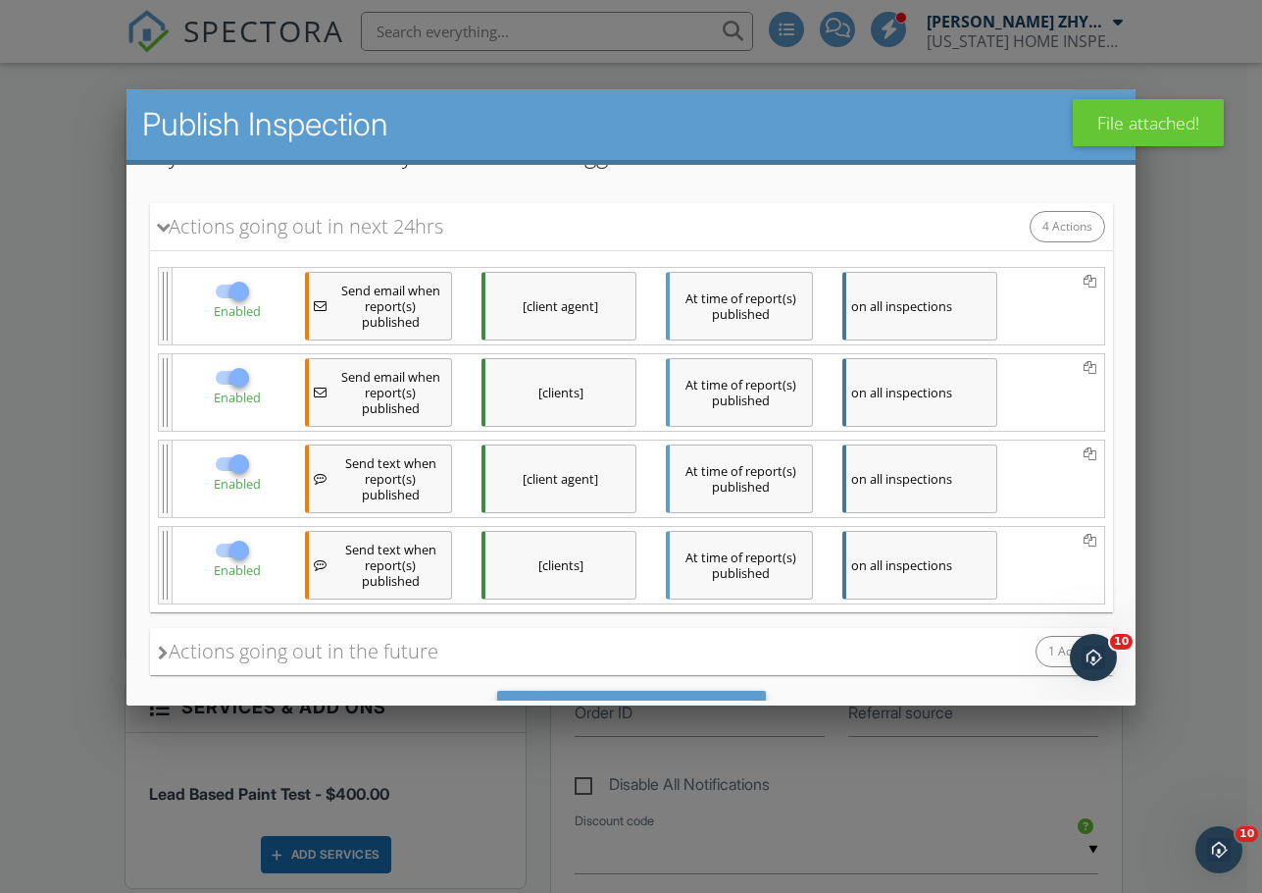
scroll to position [275, 0]
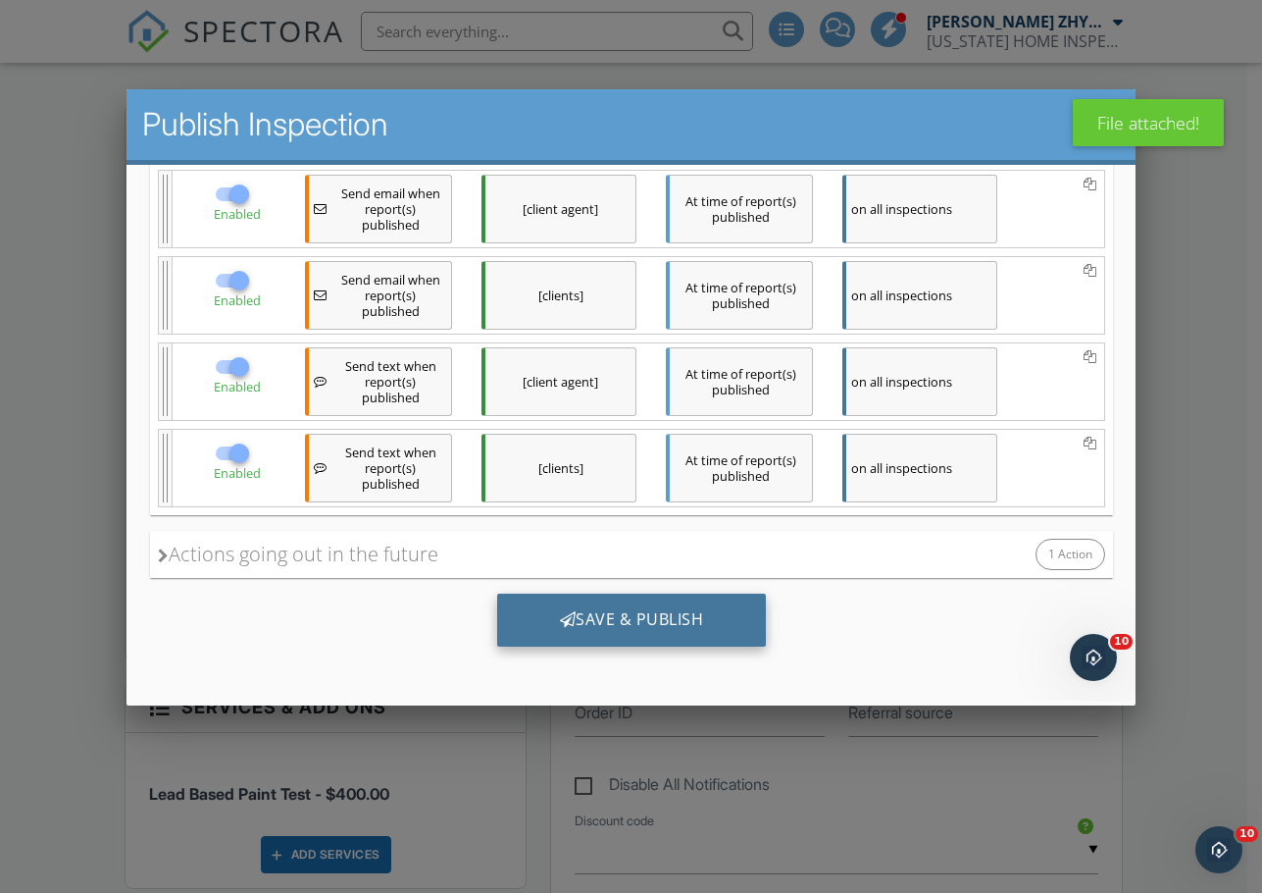
click at [611, 610] on div "Save & Publish" at bounding box center [631, 619] width 270 height 53
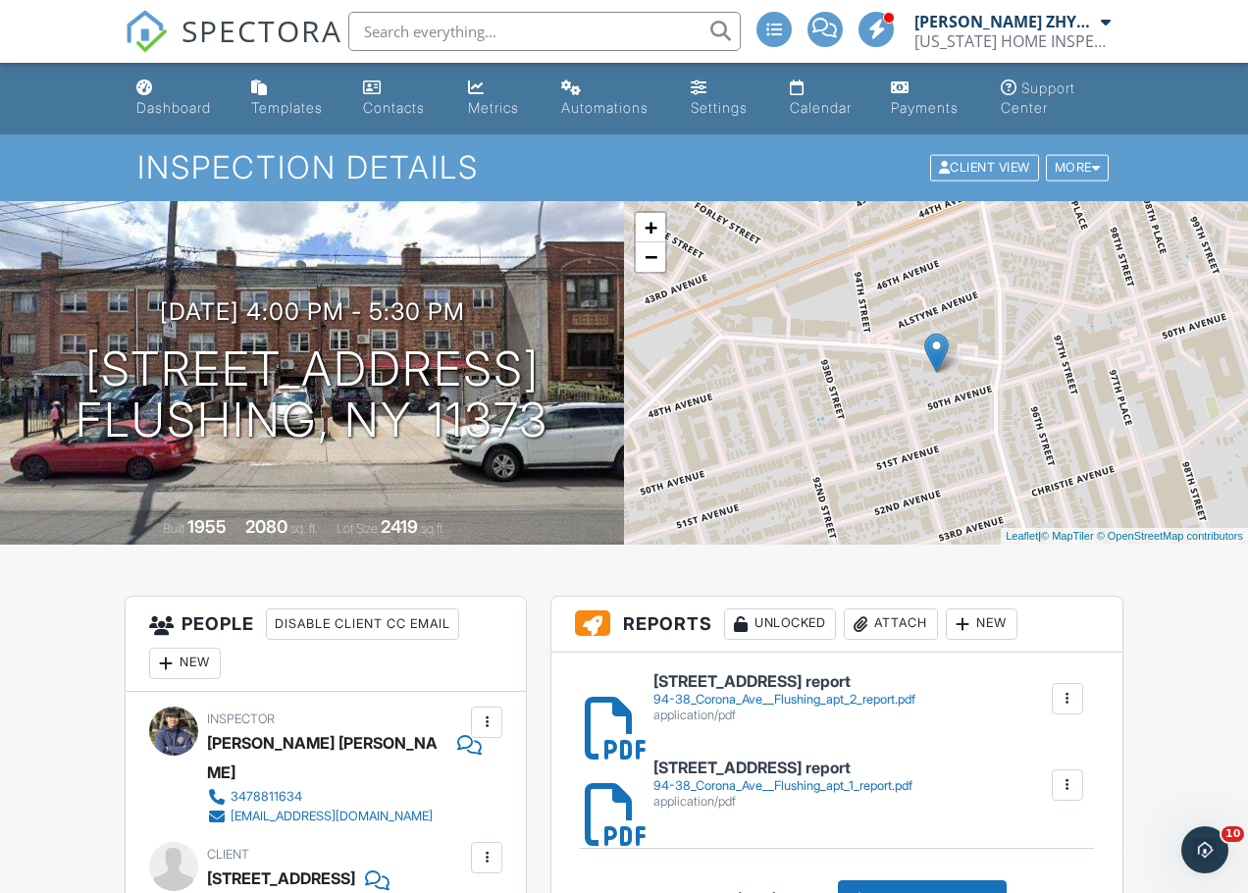
click at [388, 27] on input "text" at bounding box center [544, 31] width 392 height 39
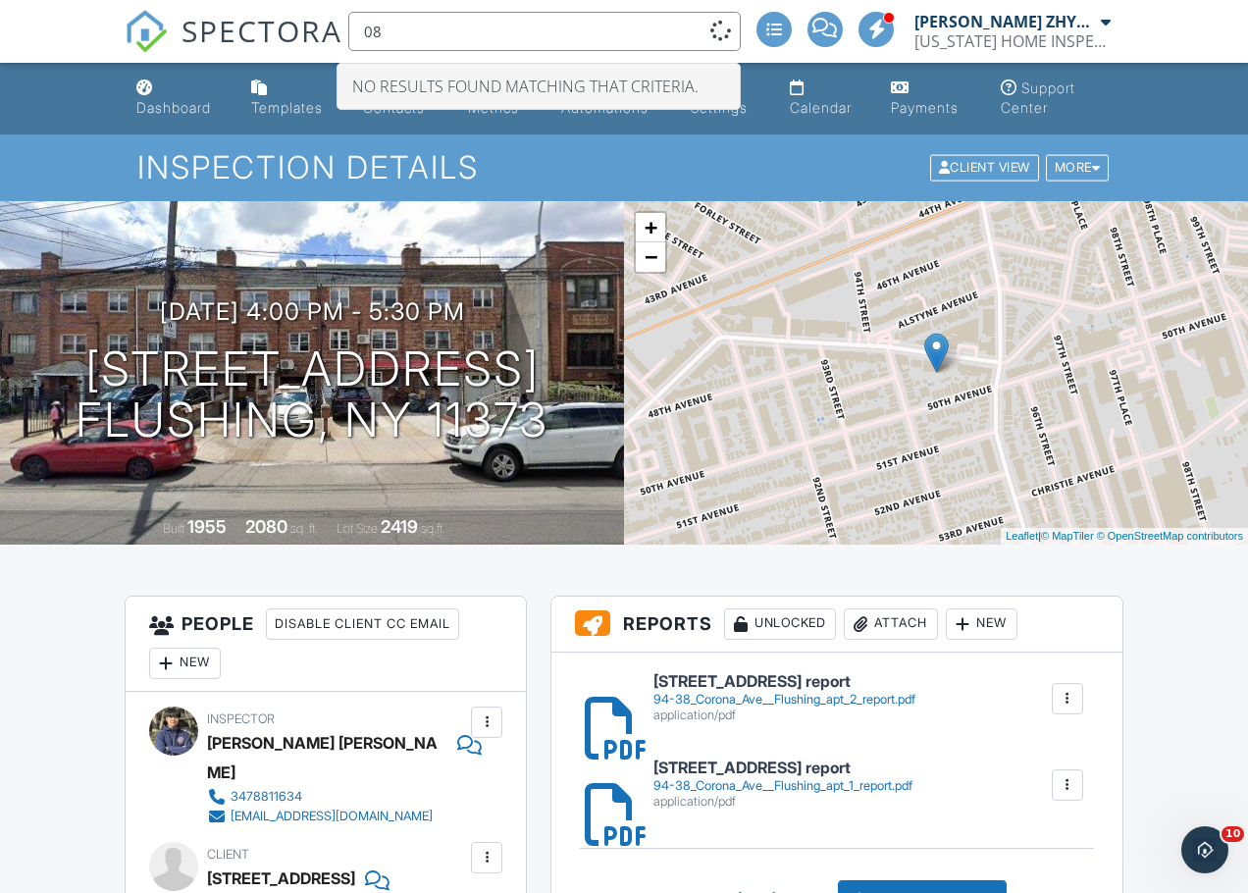
type input "0"
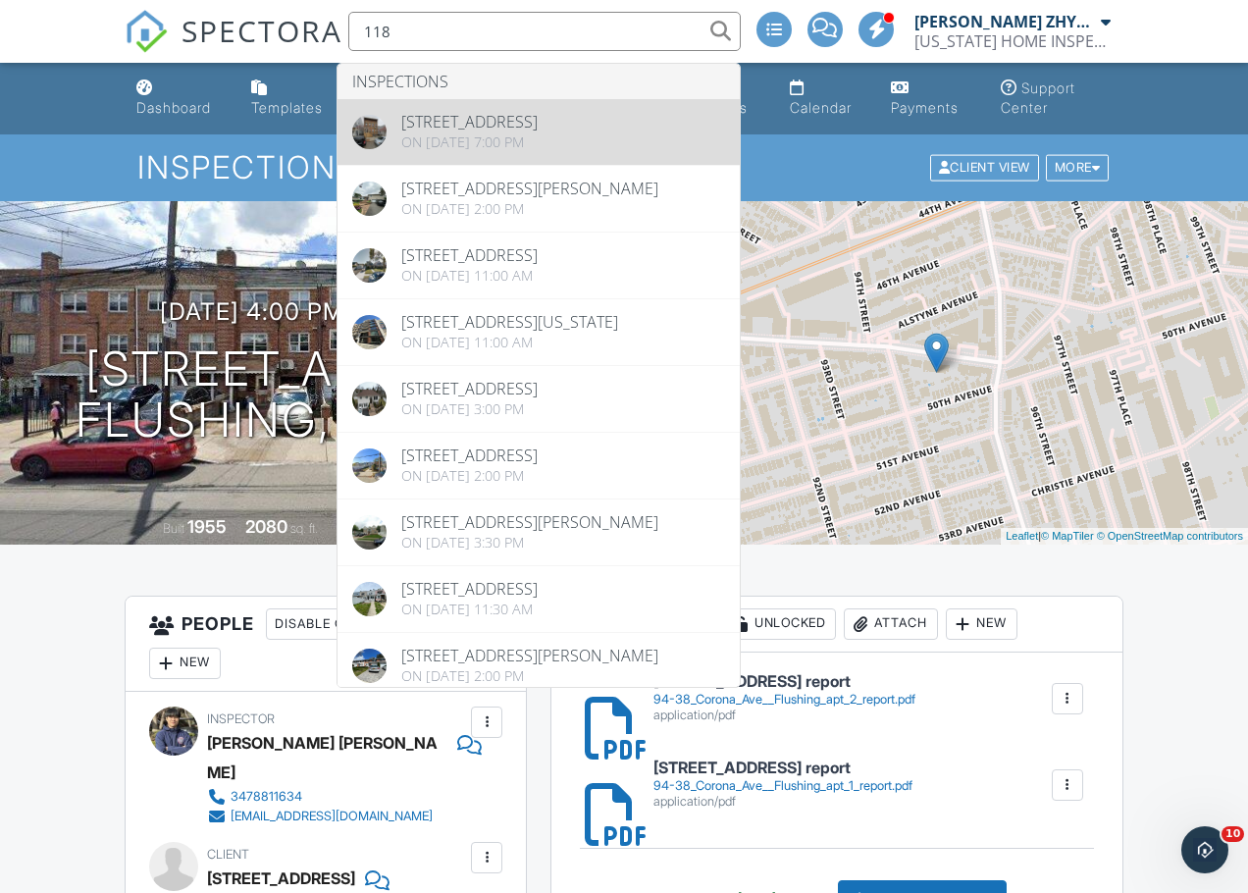
type input "118"
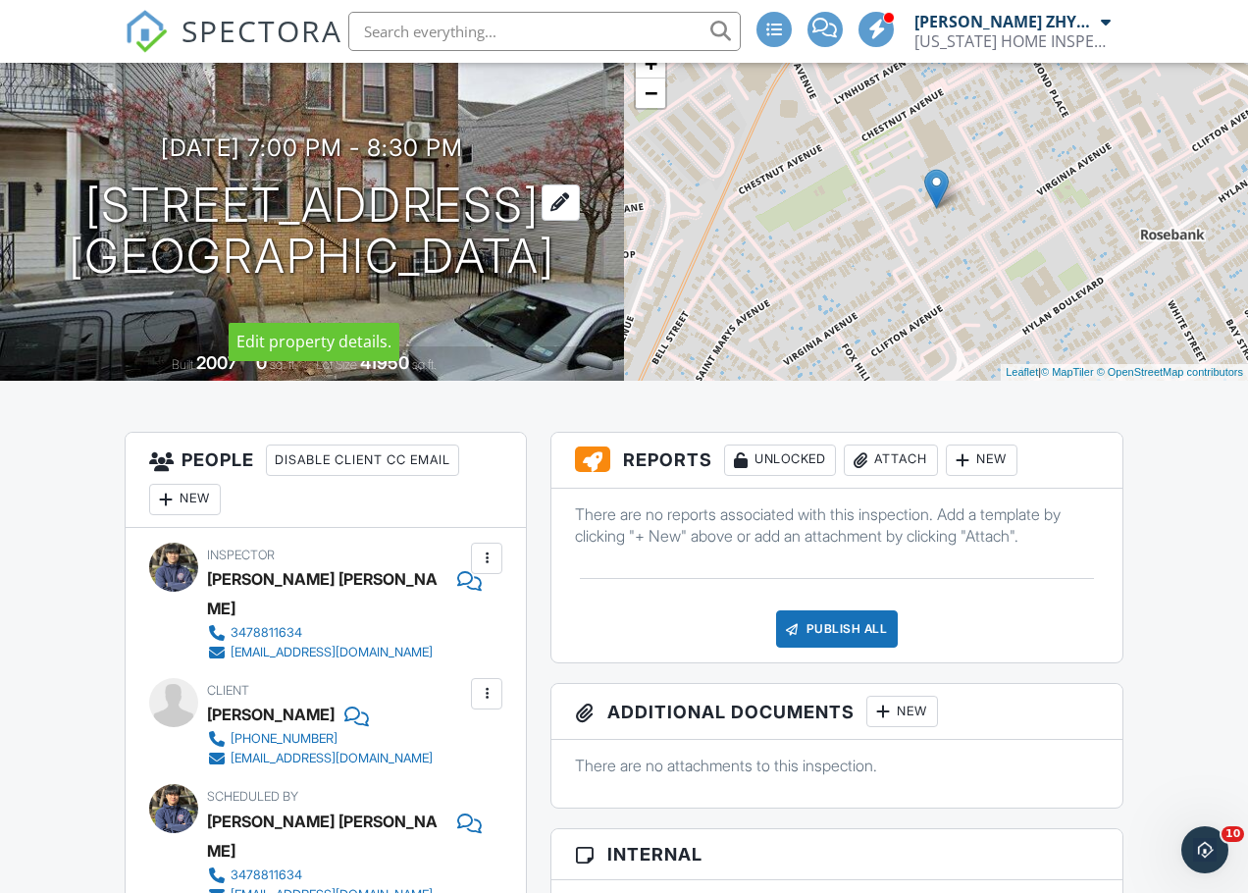
drag, startPoint x: 570, startPoint y: 289, endPoint x: 537, endPoint y: 287, distance: 33.4
click at [537, 283] on h1 "118 St Marys Ave STATEN ISLAND, NY 10305" at bounding box center [312, 231] width 487 height 104
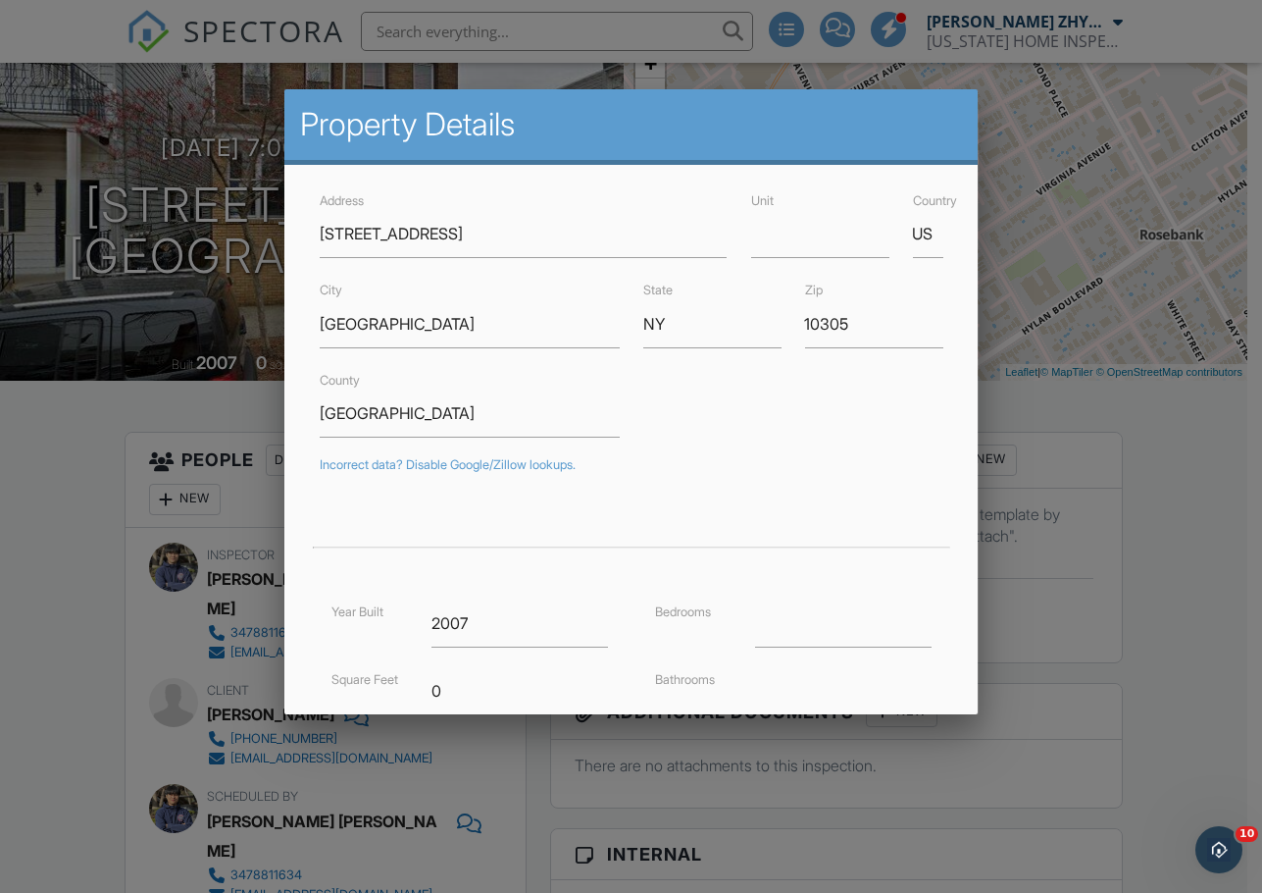
click at [1089, 468] on div at bounding box center [631, 460] width 1262 height 1116
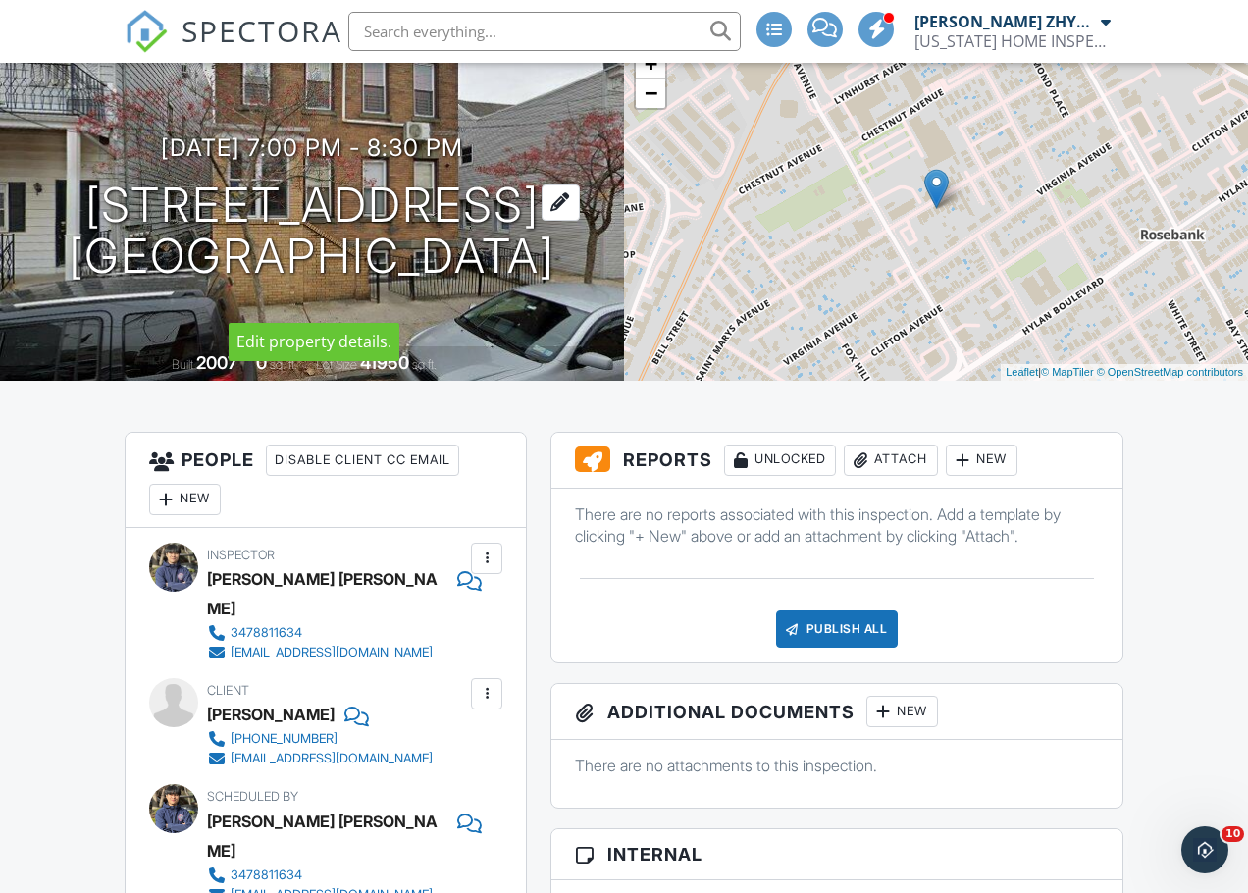
drag, startPoint x: 598, startPoint y: 282, endPoint x: 107, endPoint y: 178, distance: 502.3
click at [107, 177] on div "08/26/2025 7:00 pm - 8:30 pm 118 St Marys Ave STATEN ISLAND, NY 10305" at bounding box center [312, 208] width 624 height 148
copy h1 "118 St Marys Ave STATEN ISLAND, NY 10305"
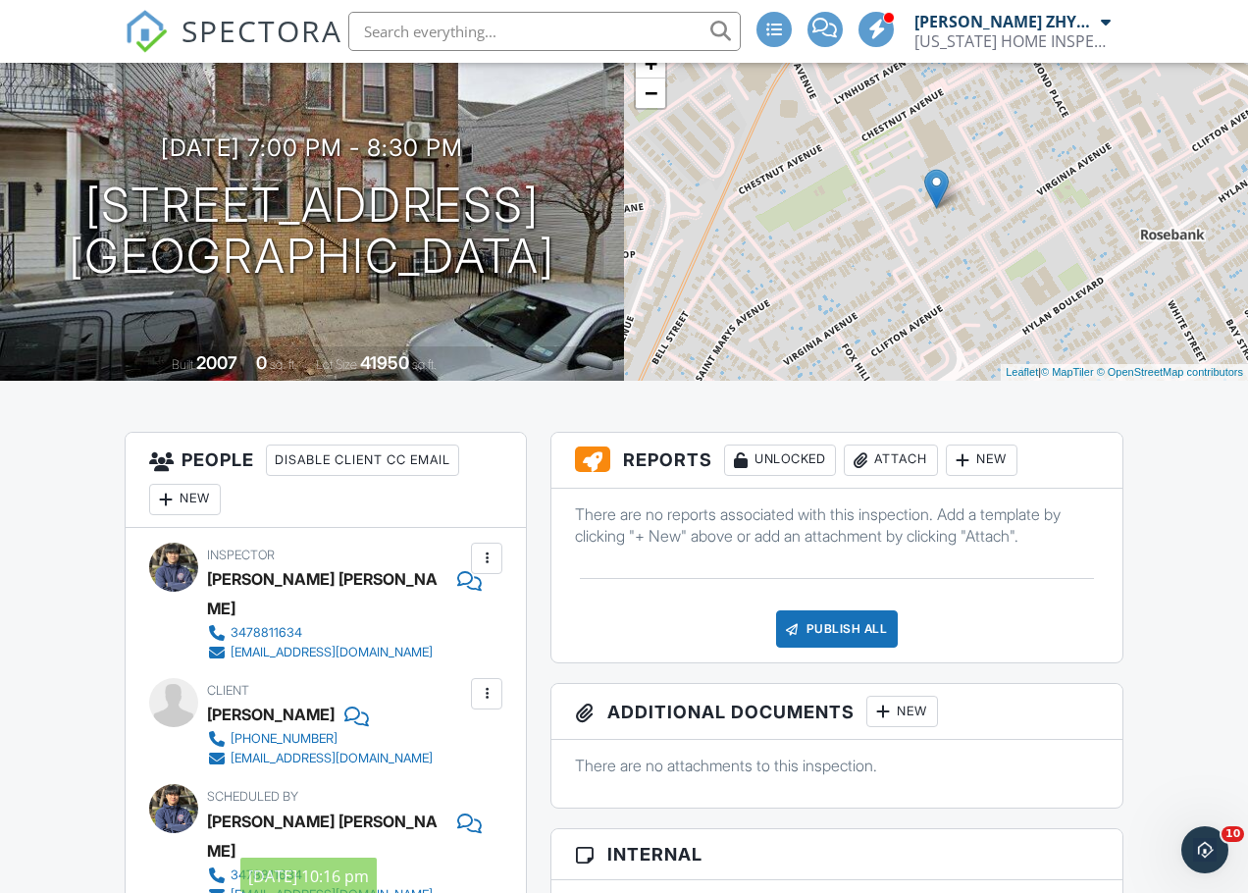
drag, startPoint x: 383, startPoint y: 753, endPoint x: 394, endPoint y: 755, distance: 11.9
click at [383, 753] on div "Inspector Akon Zhen 3478811634 nycashonly@gmail.com Make Invisible Mark As Requ…" at bounding box center [326, 757] width 400 height 459
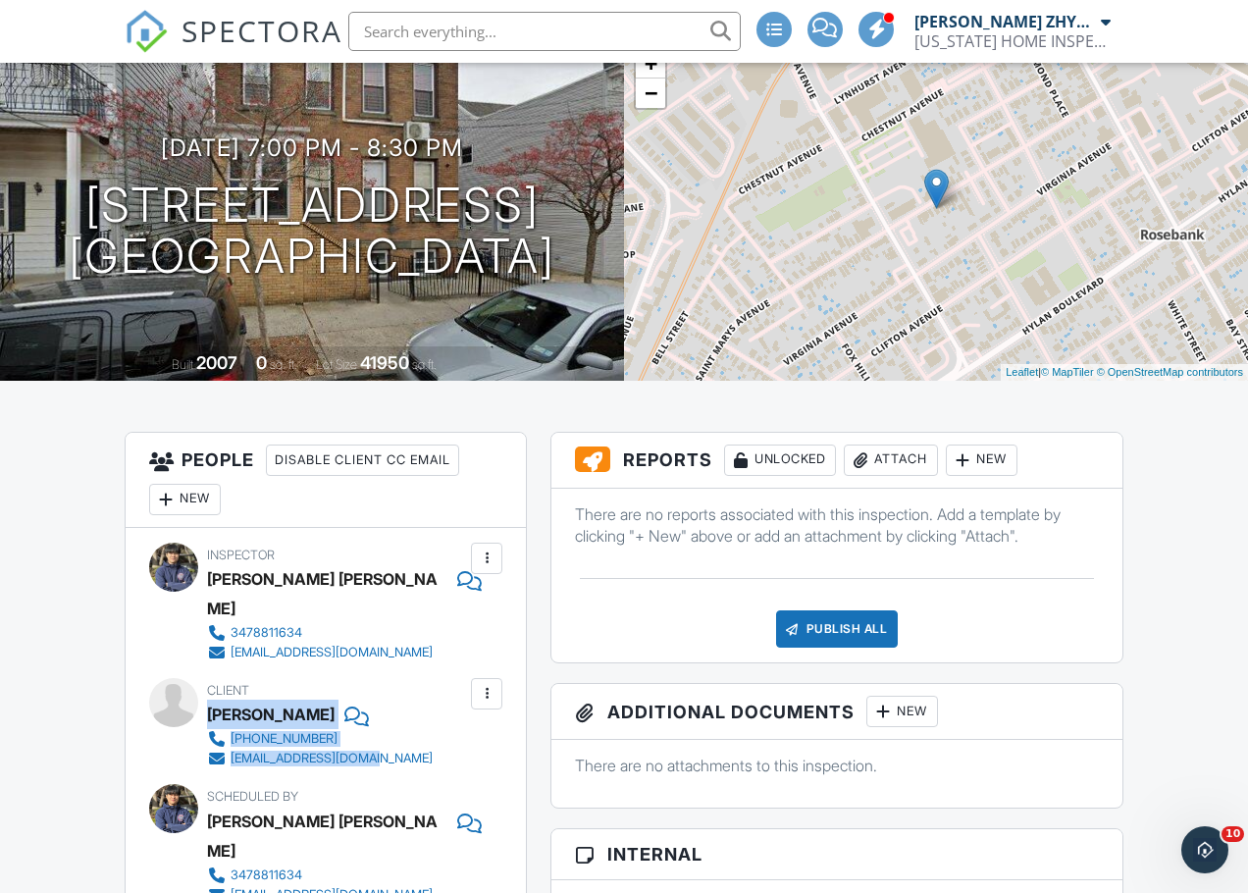
drag, startPoint x: 418, startPoint y: 731, endPoint x: 210, endPoint y: 677, distance: 214.8
click at [210, 678] on div "Client Mei Guan Huang Gao +1 (929) 490-5673 eason820405@gmail.com" at bounding box center [367, 723] width 320 height 90
copy div "Mei Guan Huang Gao +1 (929) 490-5673 eason820405@gmail.com"
click at [607, 606] on div "There are no reports associated with this inspection. Add a template by clickin…" at bounding box center [836, 575] width 571 height 175
click at [870, 457] on div at bounding box center [860, 460] width 20 height 20
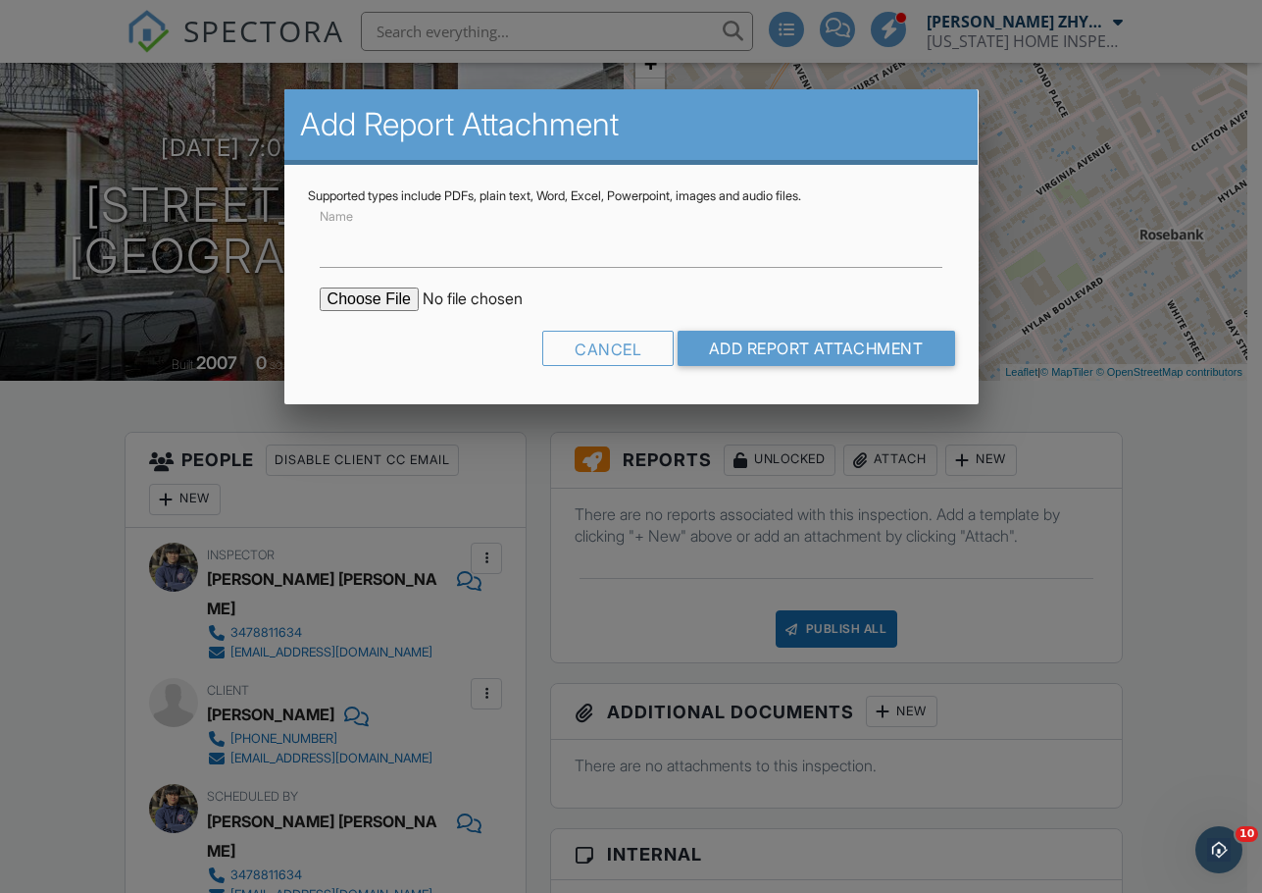
click at [376, 302] on input "file" at bounding box center [486, 299] width 333 height 24
type input "C:\fakepath\118 St Marys Ave, Staten Island apt 1 report.pdf"
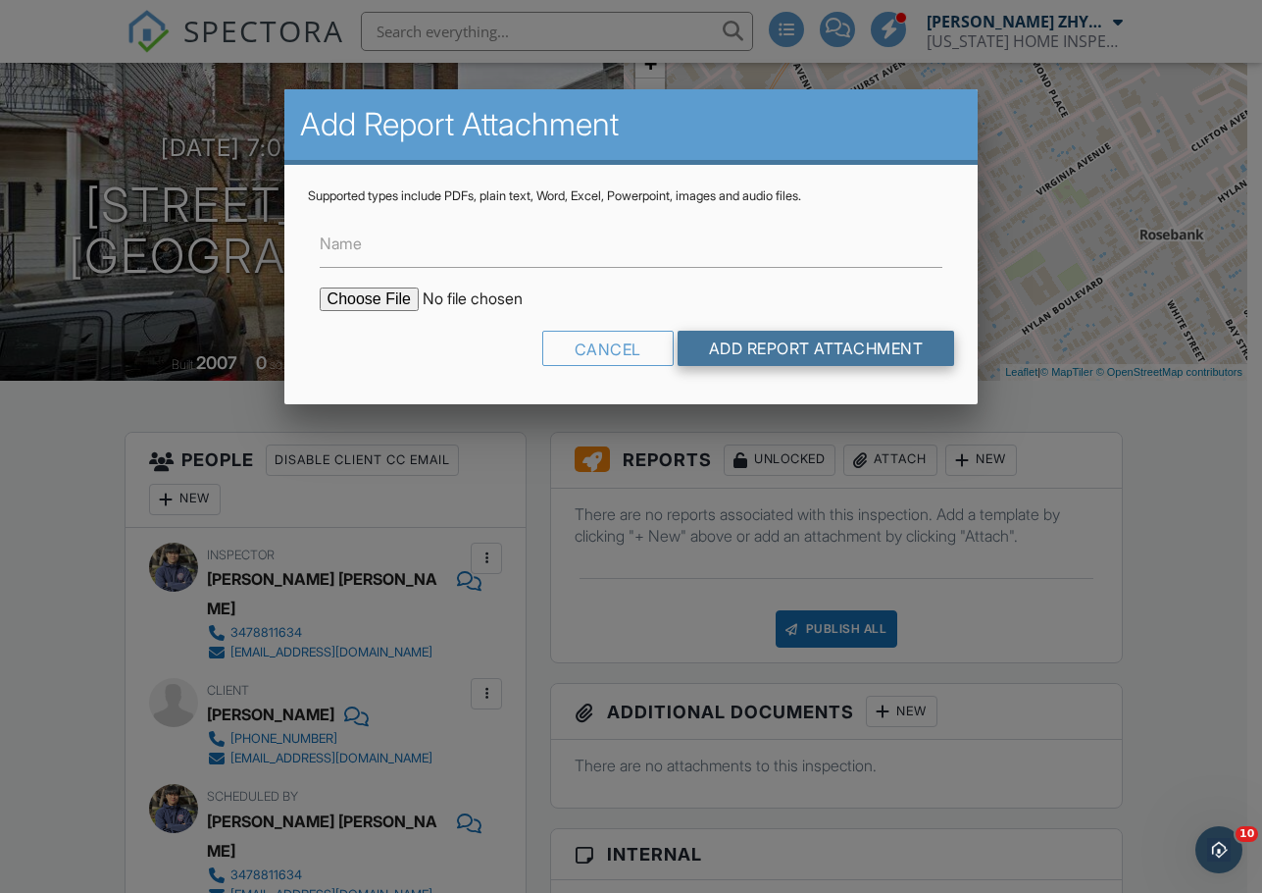
click at [805, 346] on input "Add Report Attachment" at bounding box center [817, 348] width 278 height 35
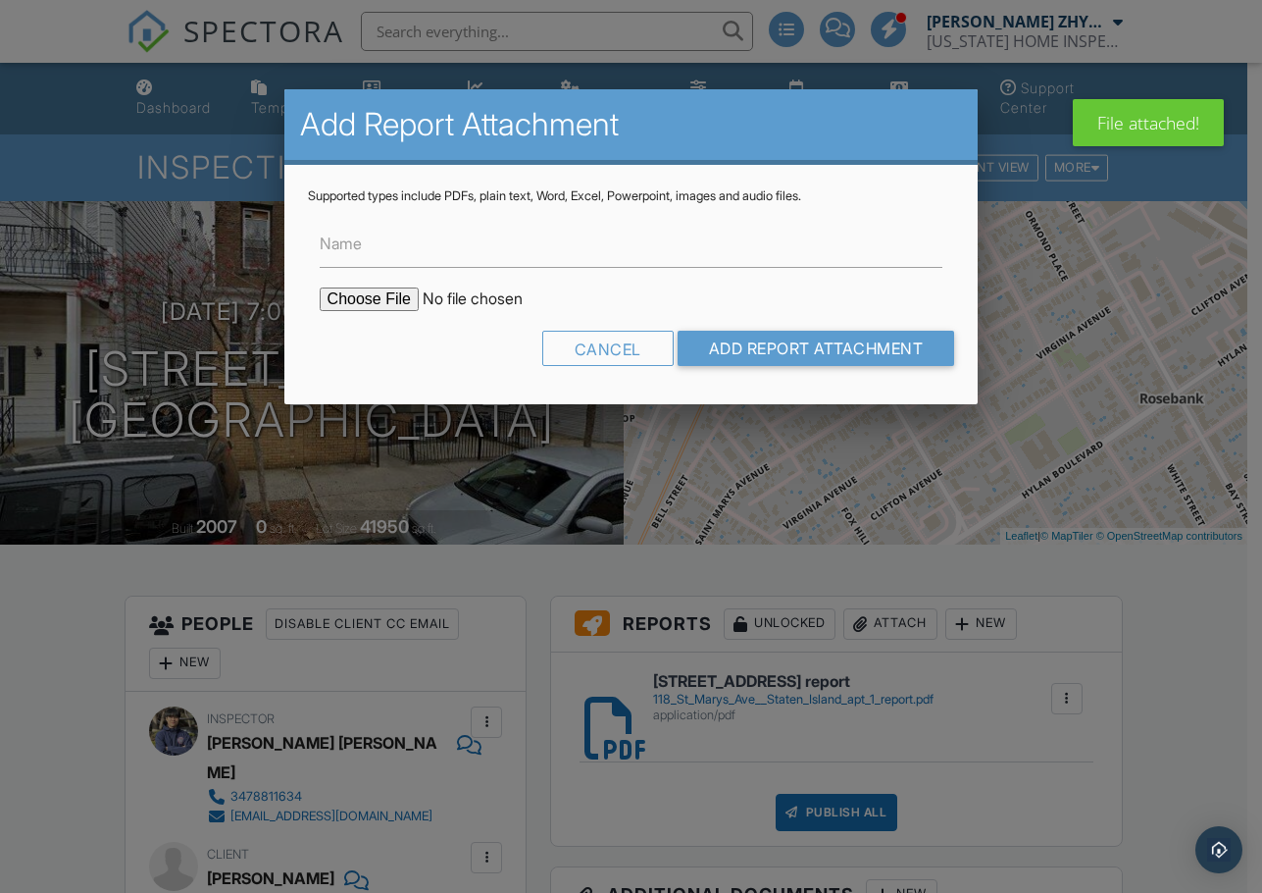
type input "C:\fakepath\118 St Marys Ave, Staten Island apt 2 report.pdf"
click at [759, 339] on input "Add Report Attachment" at bounding box center [817, 348] width 278 height 35
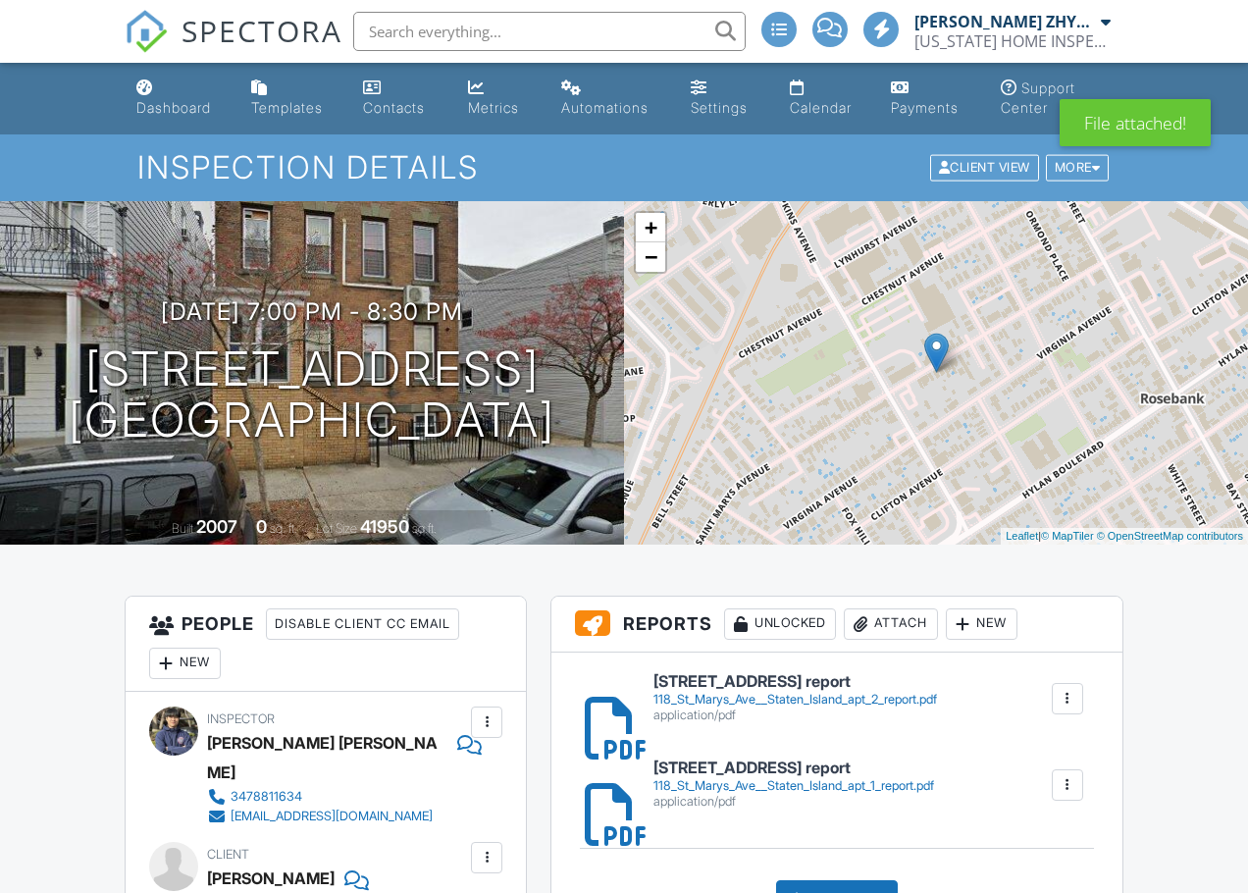
click at [867, 759] on link "118 St Marys Ave Staten Island apt 1 report 118_St_Marys_Ave__Staten_Island_apt…" at bounding box center [793, 784] width 281 height 50
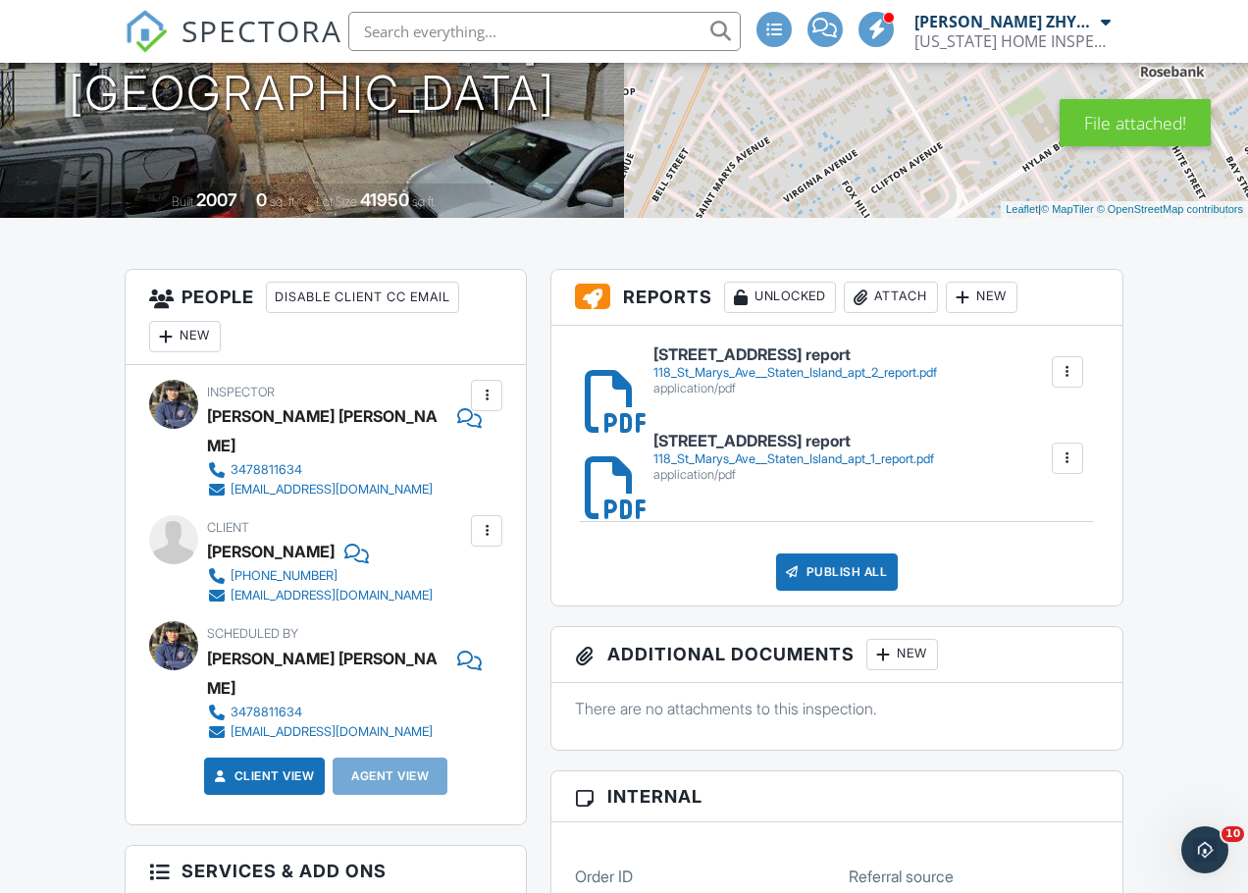
click at [803, 365] on div "118_St_Marys_Ave__Staten_Island_apt_2_report.pdf" at bounding box center [794, 373] width 283 height 16
click at [863, 561] on div "Publish All" at bounding box center [837, 571] width 123 height 37
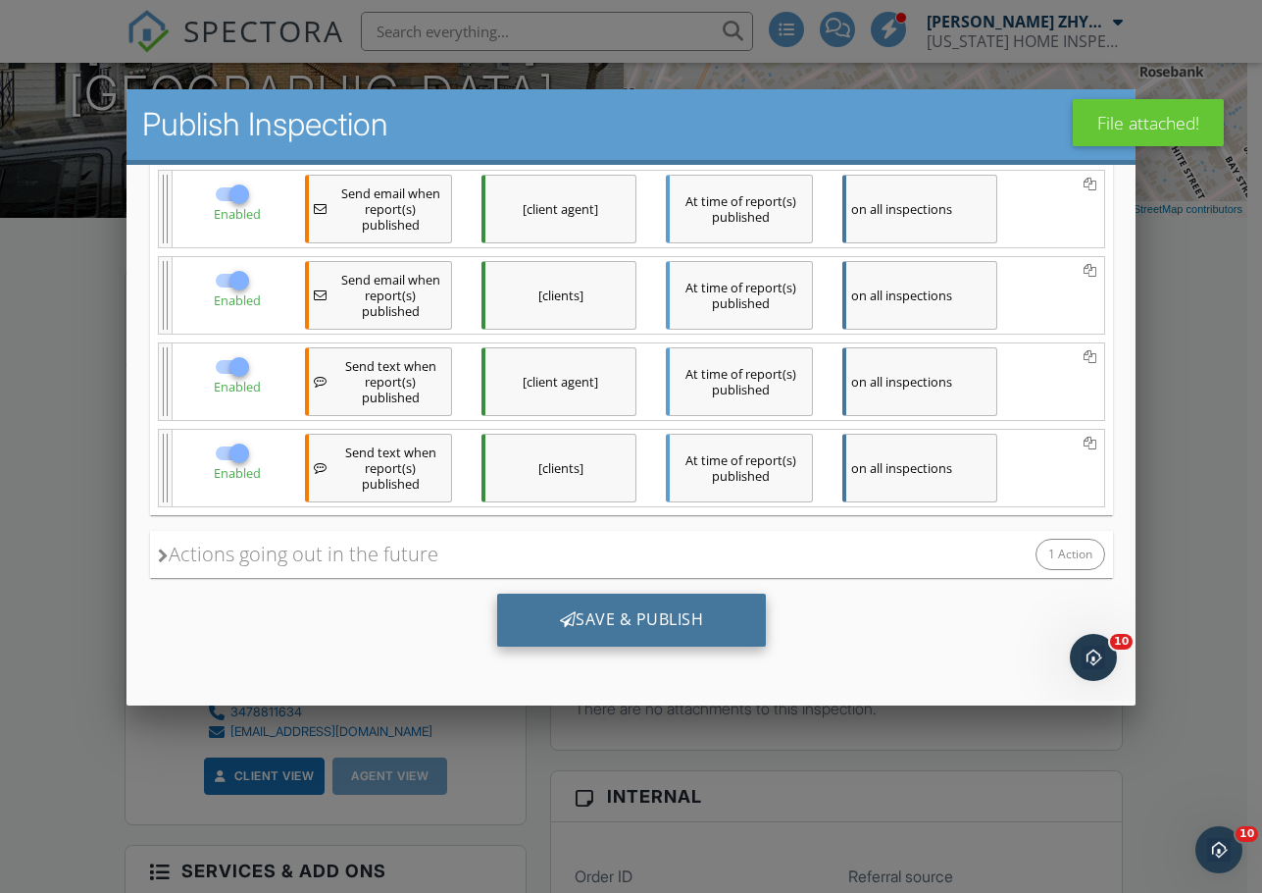
click at [605, 616] on div "Save & Publish" at bounding box center [631, 619] width 270 height 53
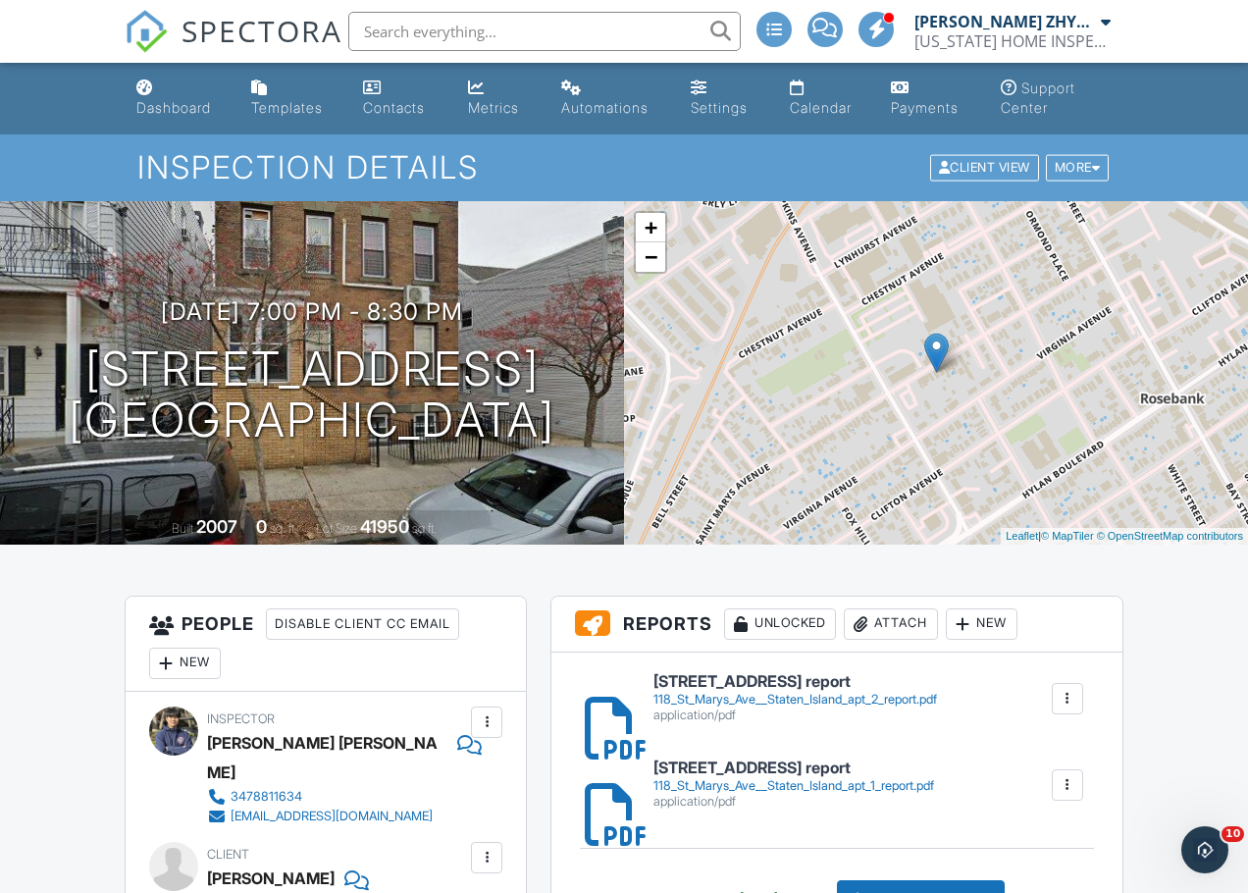
click at [401, 35] on input "text" at bounding box center [544, 31] width 392 height 39
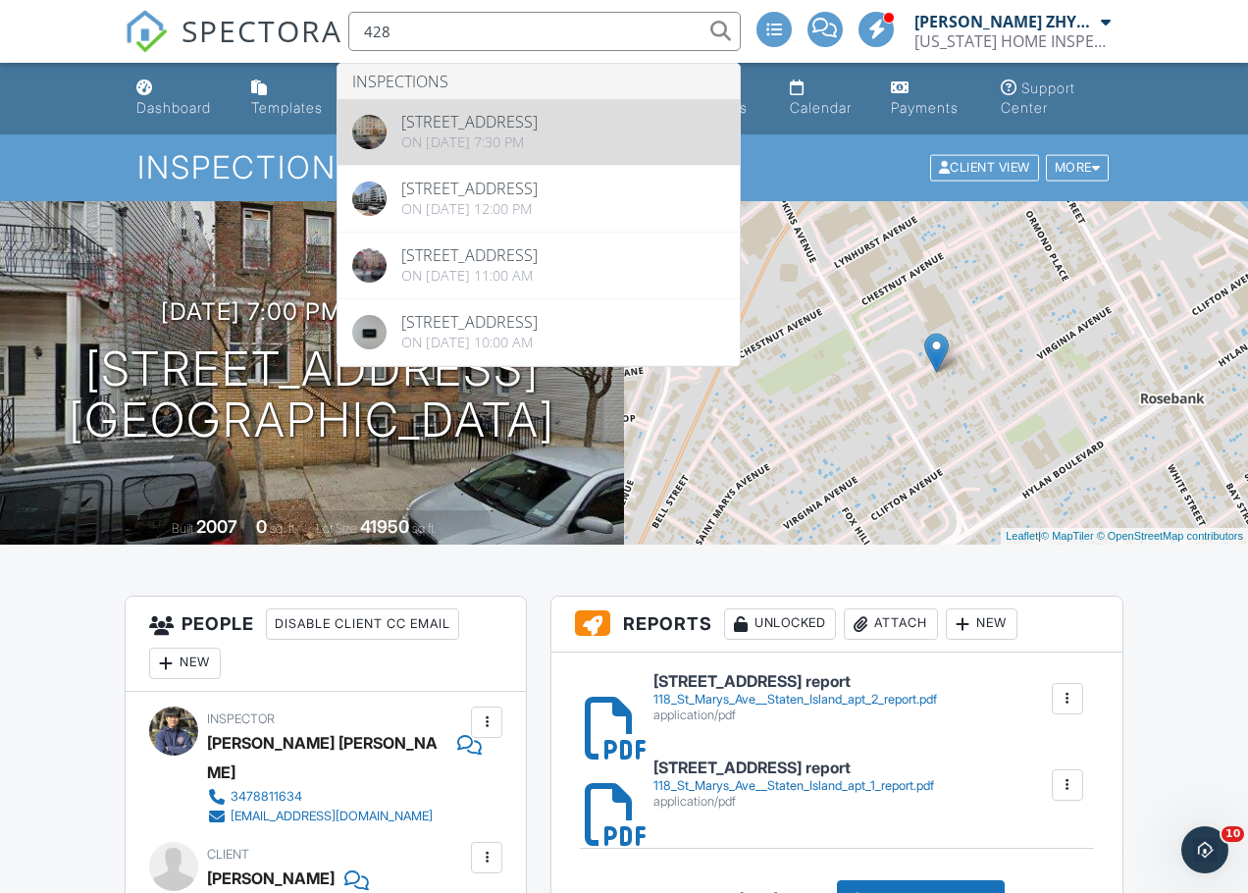
type input "428"
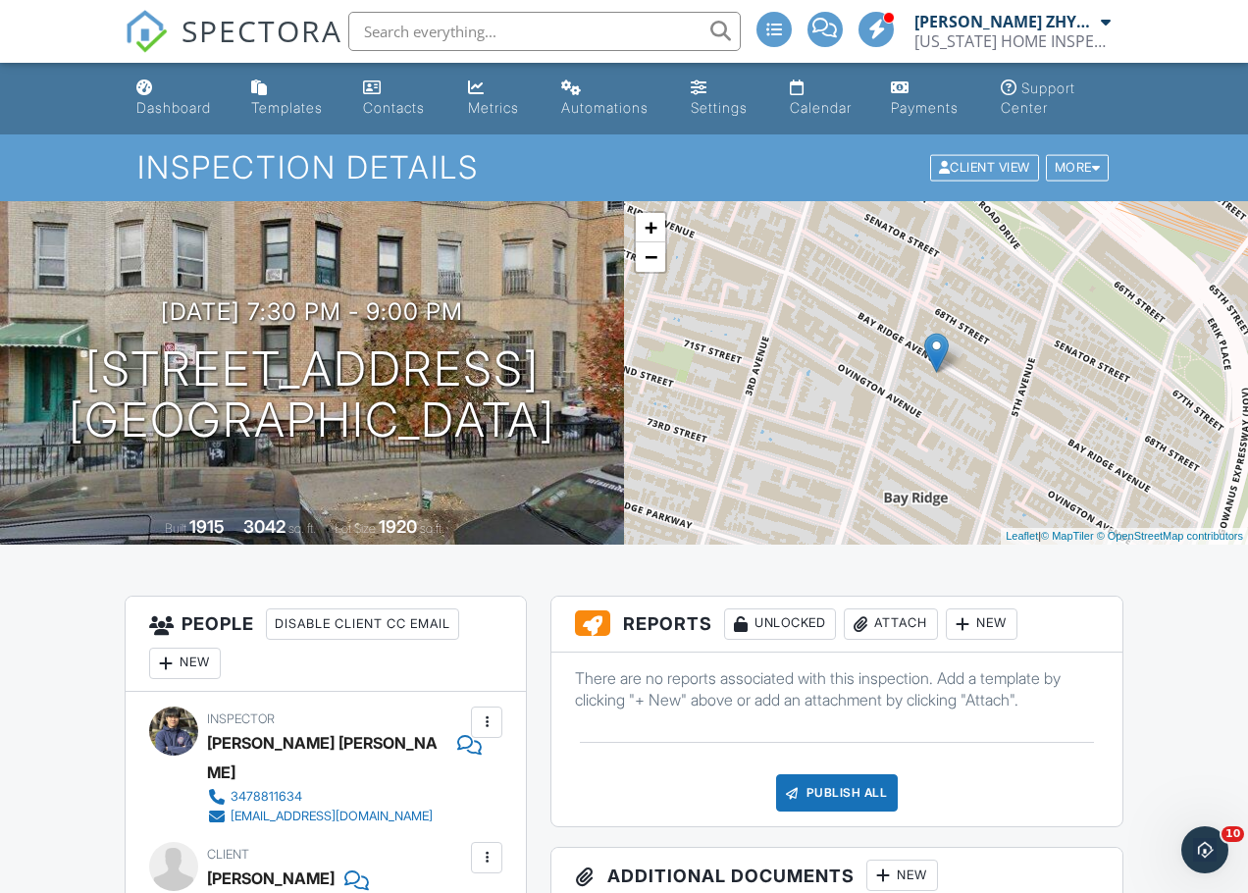
drag, startPoint x: 587, startPoint y: 421, endPoint x: 100, endPoint y: 368, distance: 489.4
click at [100, 368] on div "[DATE] 7:30 pm - 9:00 pm [STREET_ADDRESS] [GEOGRAPHIC_DATA], NY 11220" at bounding box center [312, 372] width 624 height 148
copy h1 "[STREET_ADDRESS]"
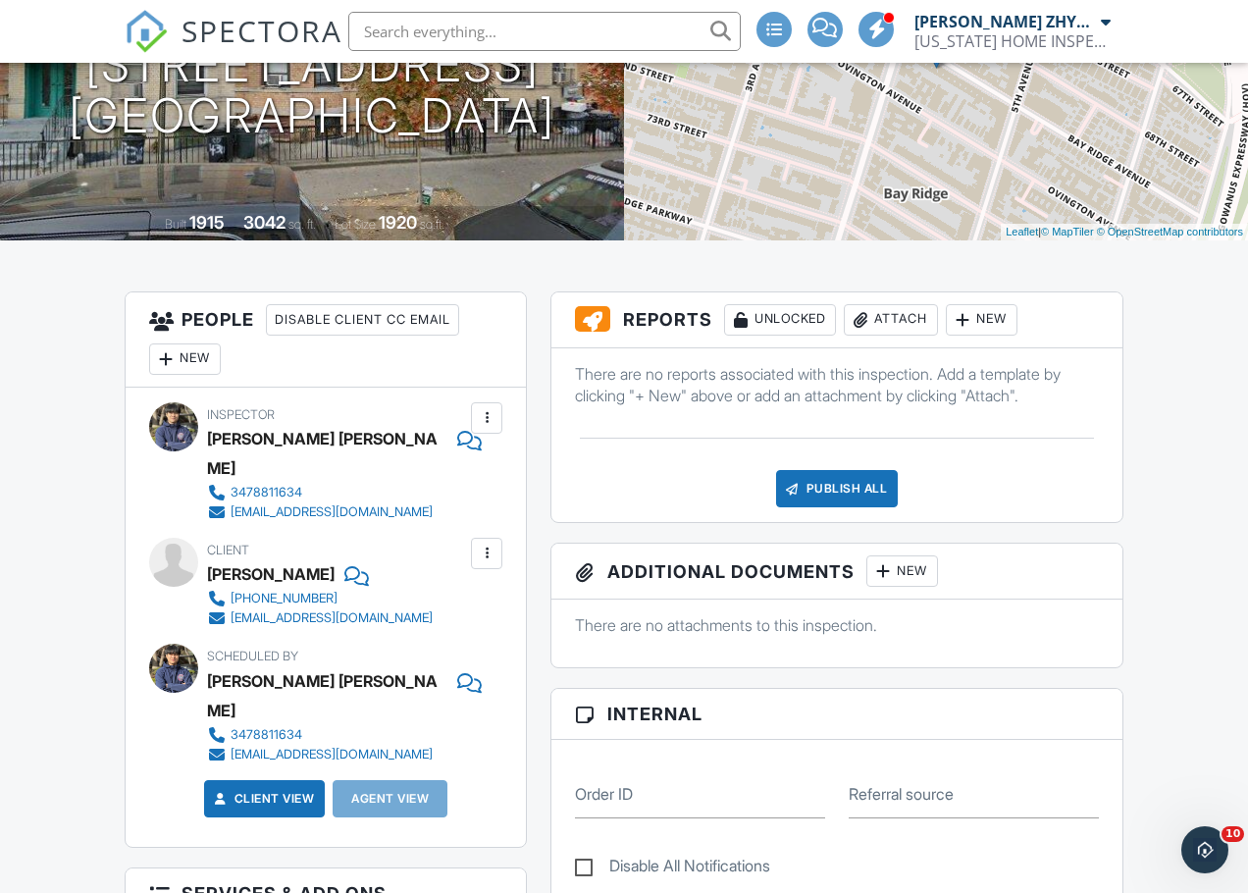
scroll to position [327, 0]
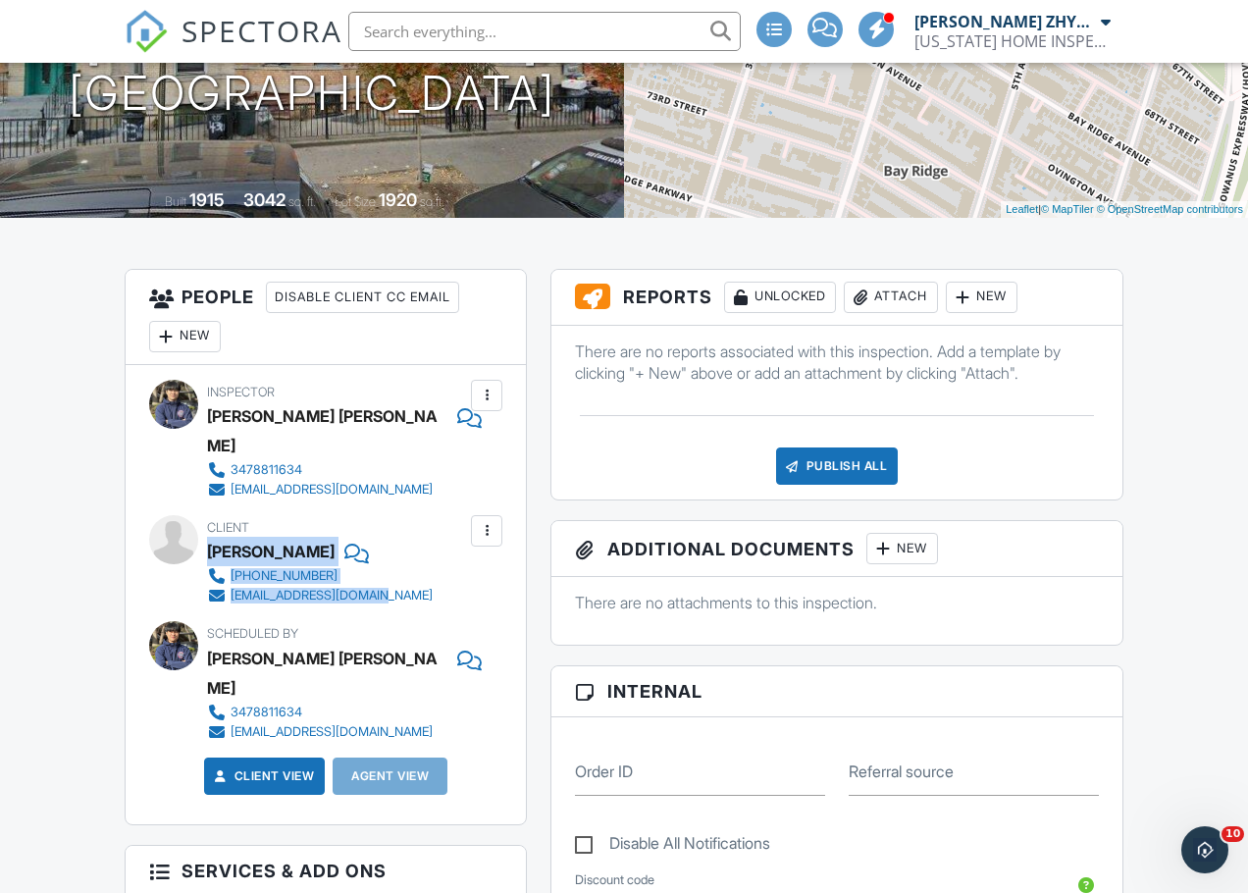
drag, startPoint x: 390, startPoint y: 570, endPoint x: 209, endPoint y: 524, distance: 187.2
click at [209, 524] on div "Client Kristy Jiang 917-400-0677 kristyli2009@gmail.com" at bounding box center [367, 560] width 320 height 90
copy div "Kristy Jiang 917-400-0677 kristyli2009@gmail.com"
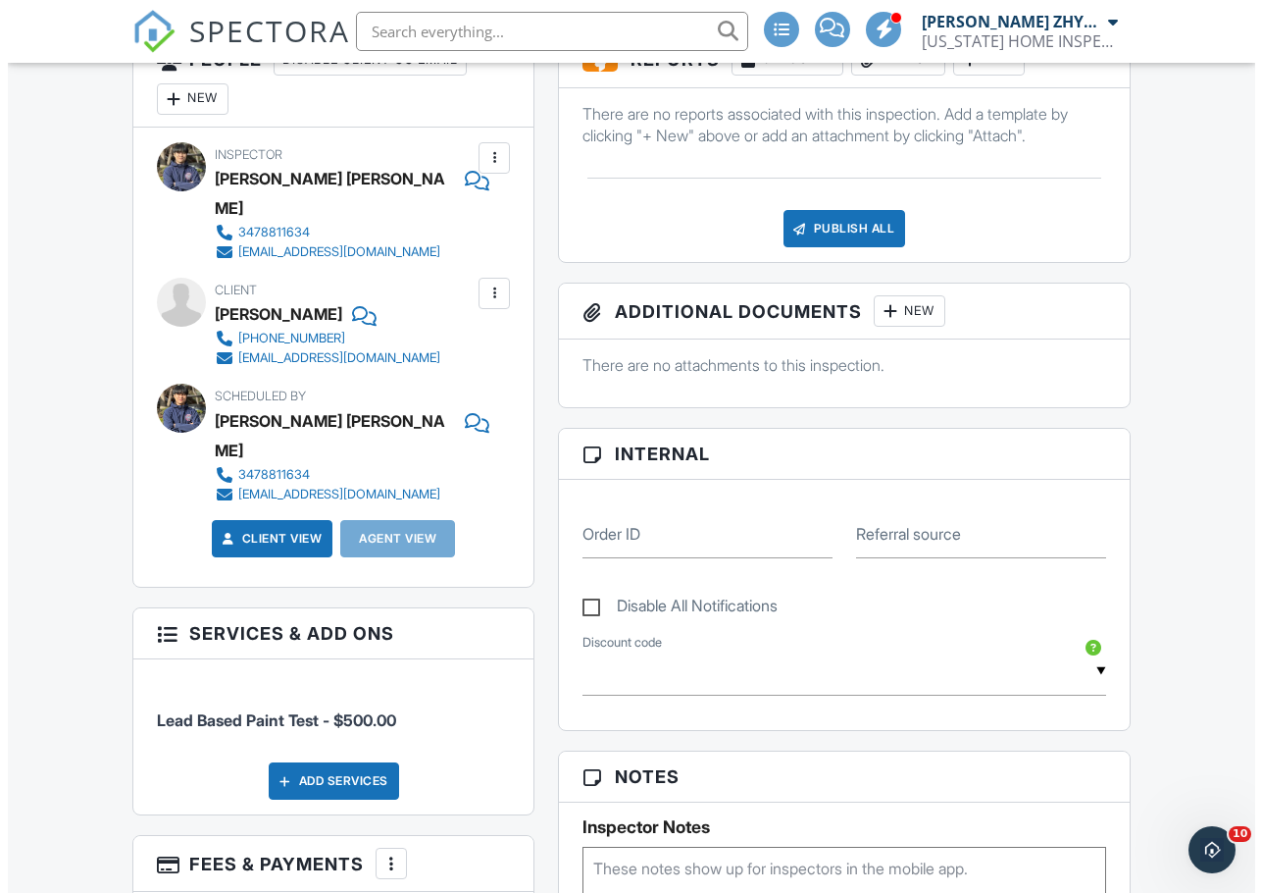
scroll to position [490, 0]
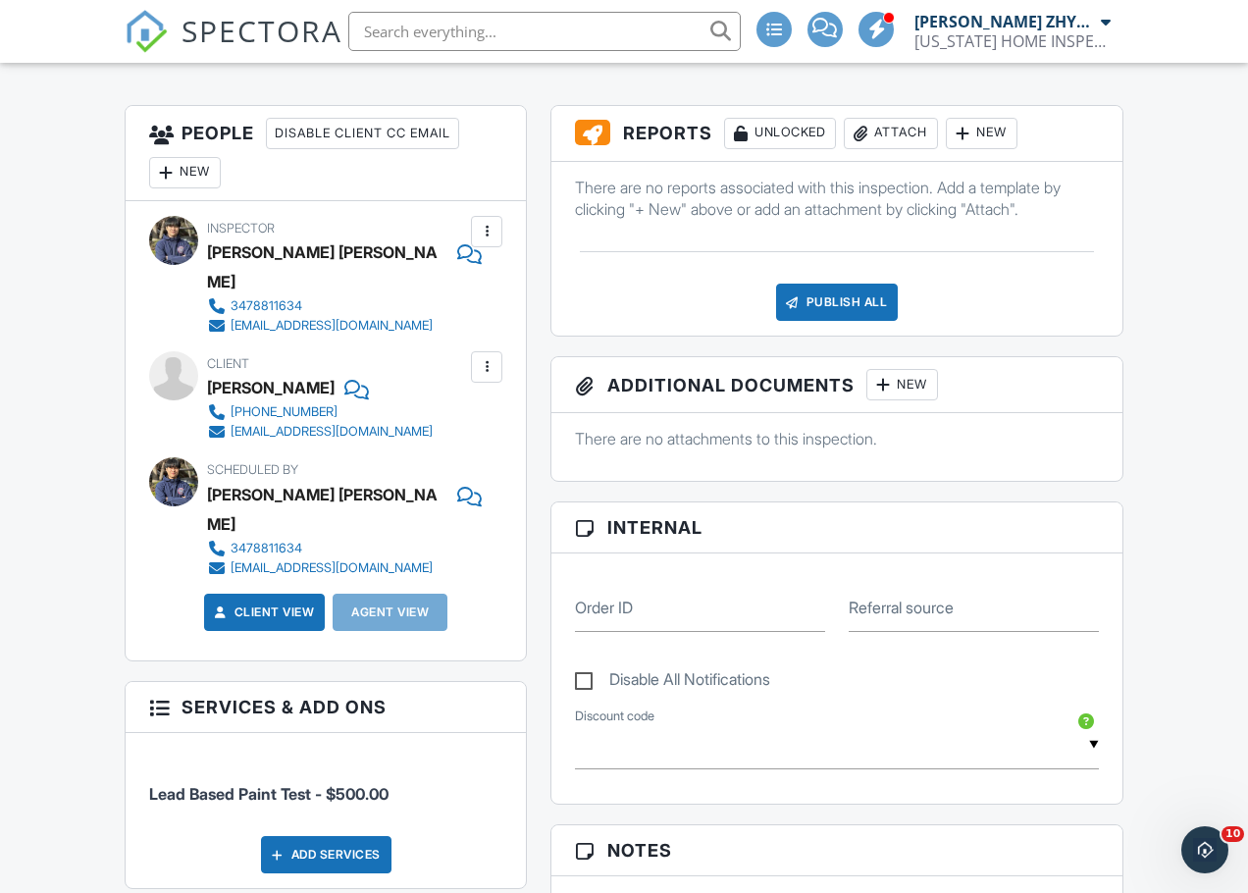
click at [886, 137] on div "Attach" at bounding box center [891, 133] width 94 height 31
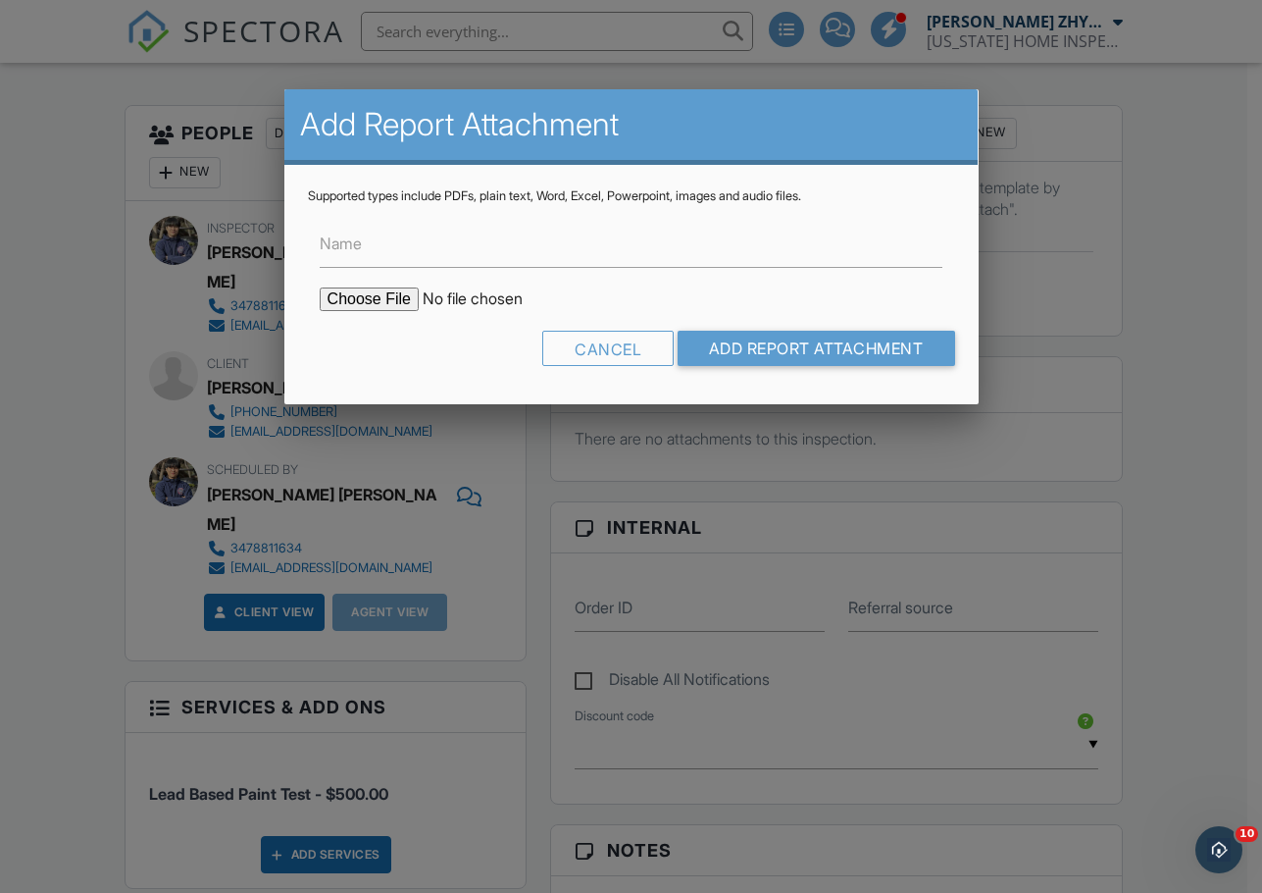
click at [404, 296] on input "file" at bounding box center [486, 299] width 333 height 24
type input "C:\fakepath\428 Bay Ridge Ave BROOKLYN apt1 report.pdf"
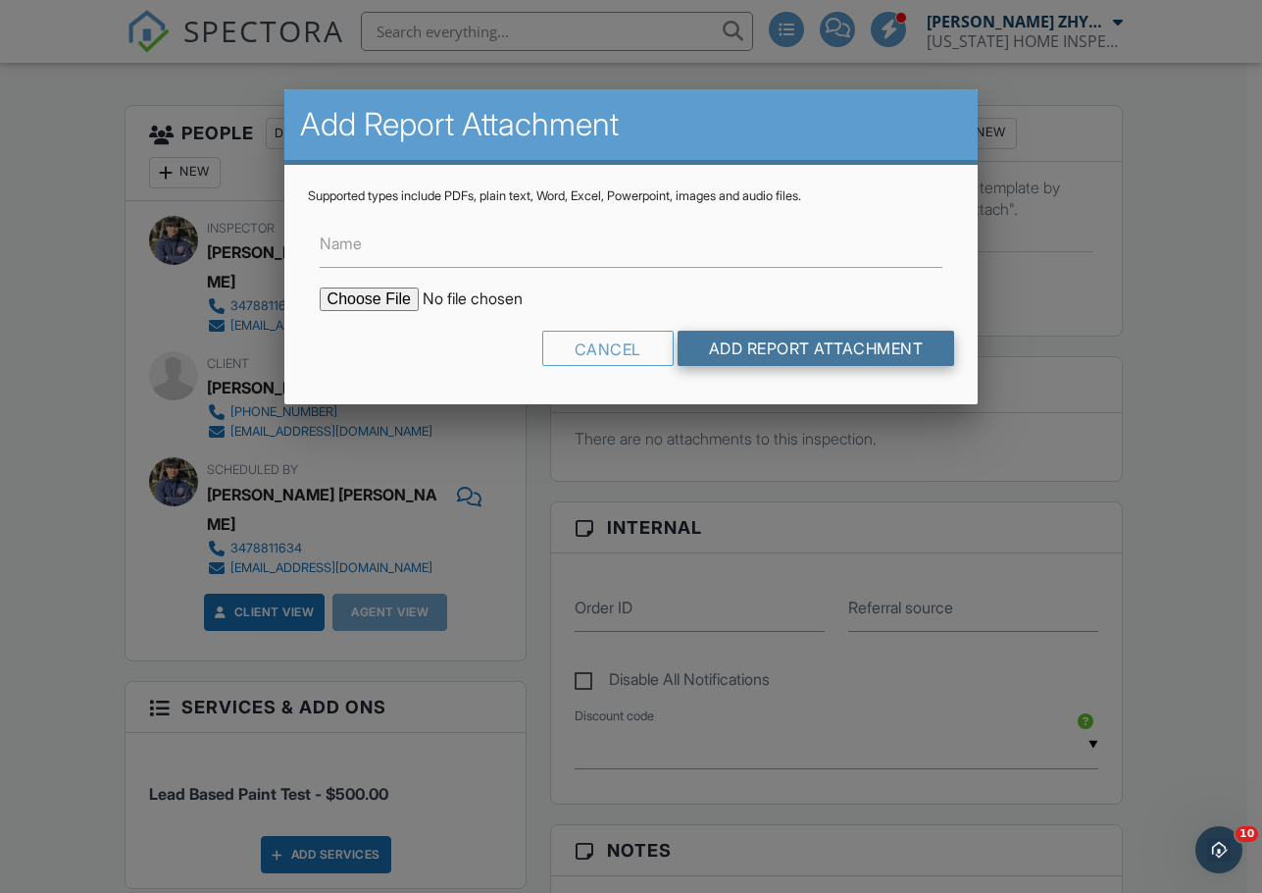
click at [770, 353] on input "Add Report Attachment" at bounding box center [817, 348] width 278 height 35
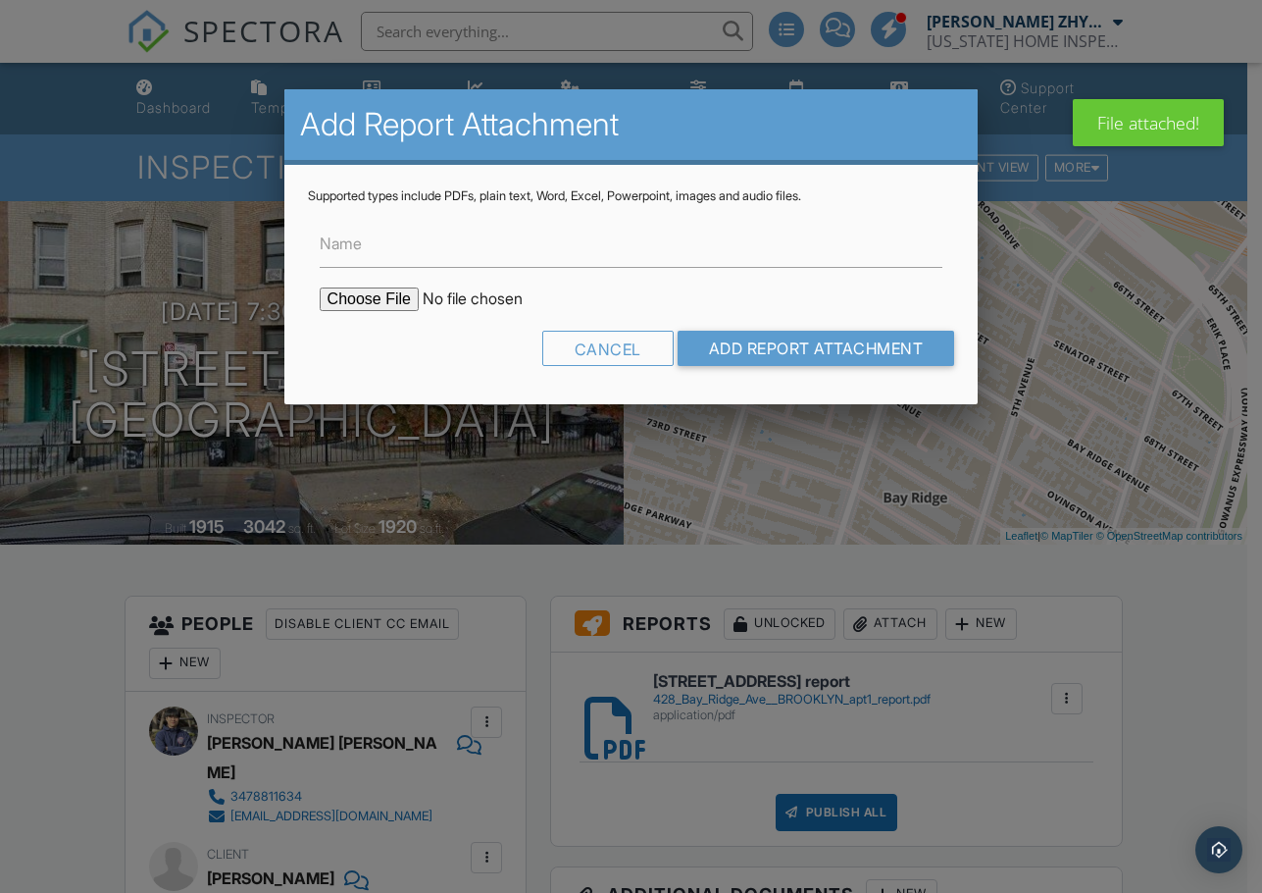
type input "C:\fakepath\428 Bay Ridge Ave BROOKLYN apt2 report.pdf"
click at [773, 347] on input "Add Report Attachment" at bounding box center [817, 348] width 278 height 35
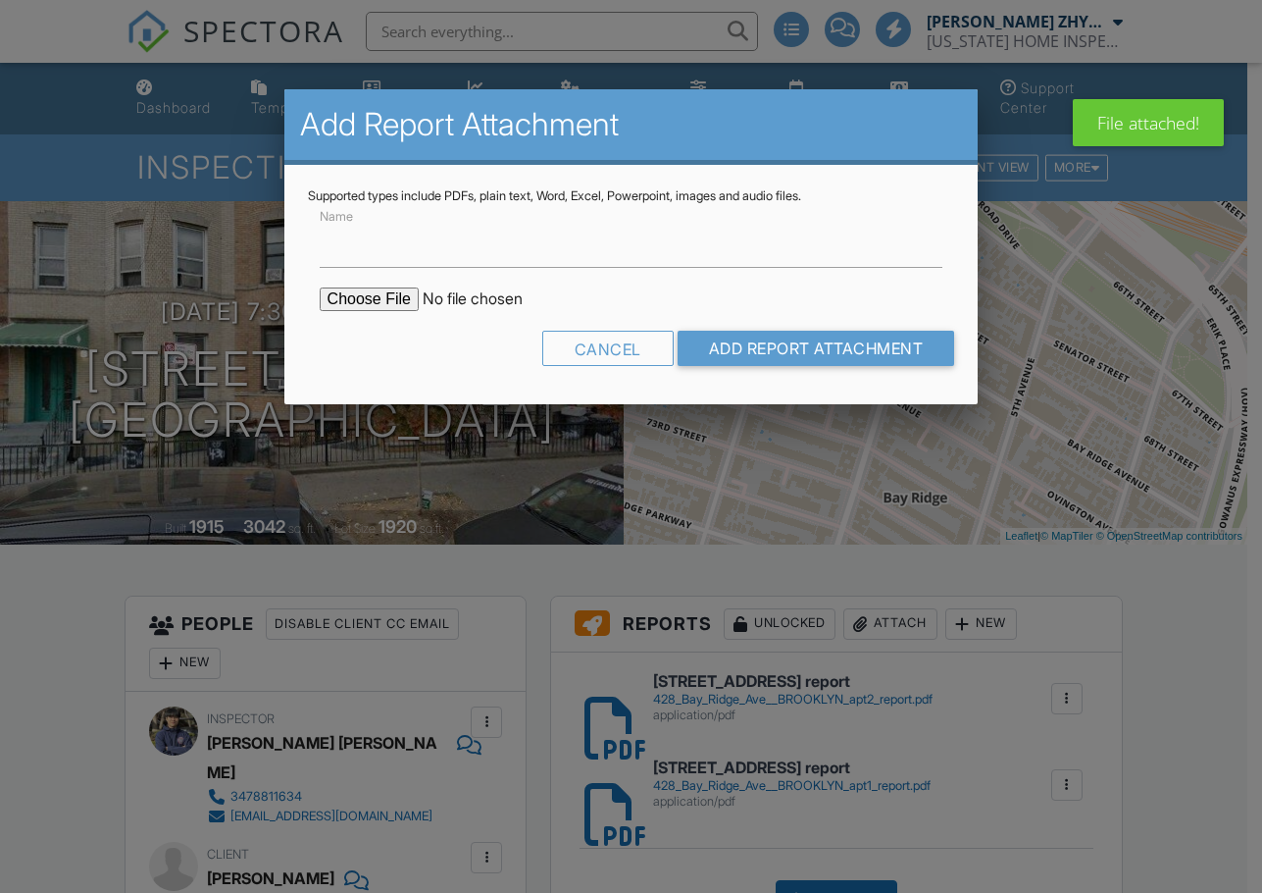
click at [399, 310] on input "file" at bounding box center [486, 299] width 333 height 24
type input "C:\fakepath\[STREET_ADDRESS] report.pdf"
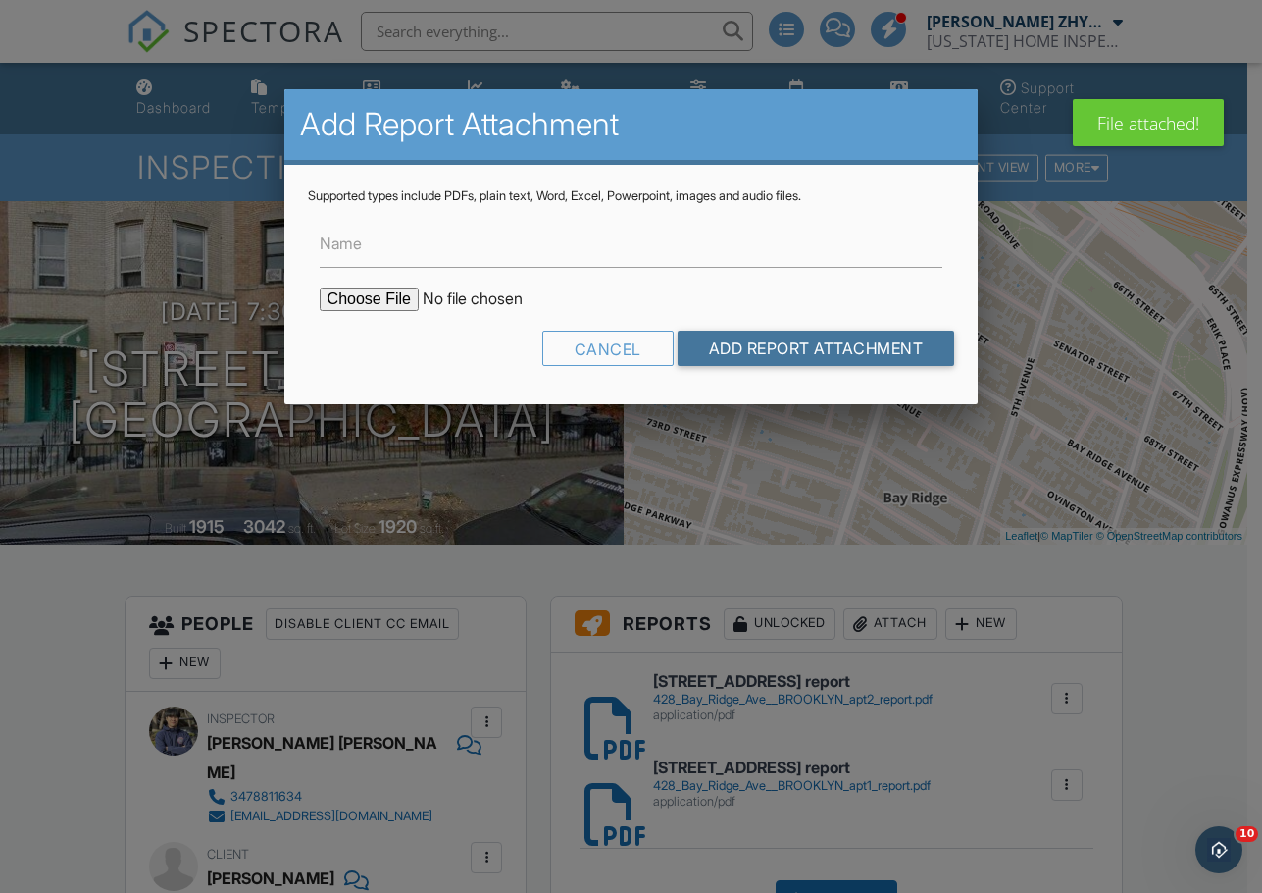
drag, startPoint x: 780, startPoint y: 347, endPoint x: 854, endPoint y: 433, distance: 113.3
click at [781, 347] on input "Add Report Attachment" at bounding box center [817, 348] width 278 height 35
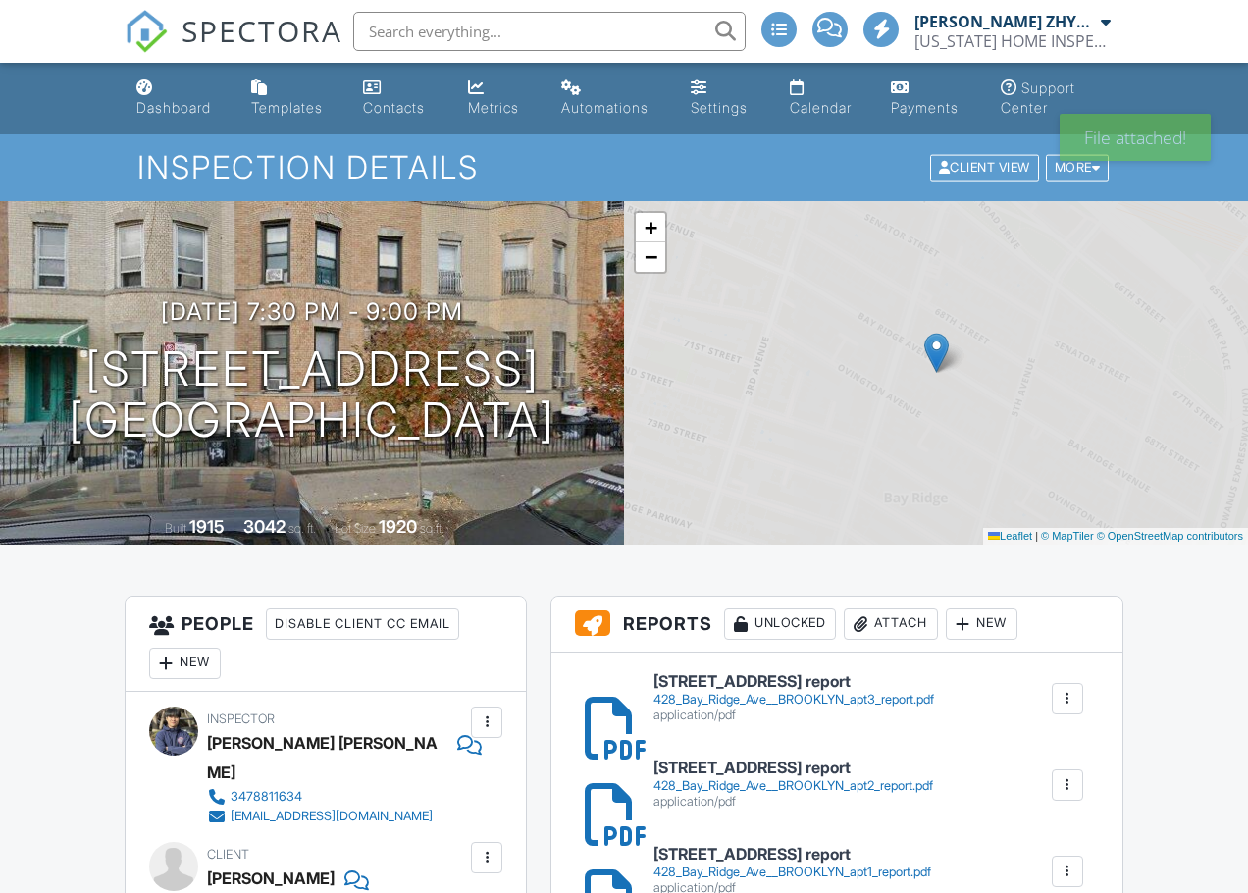
scroll to position [327, 0]
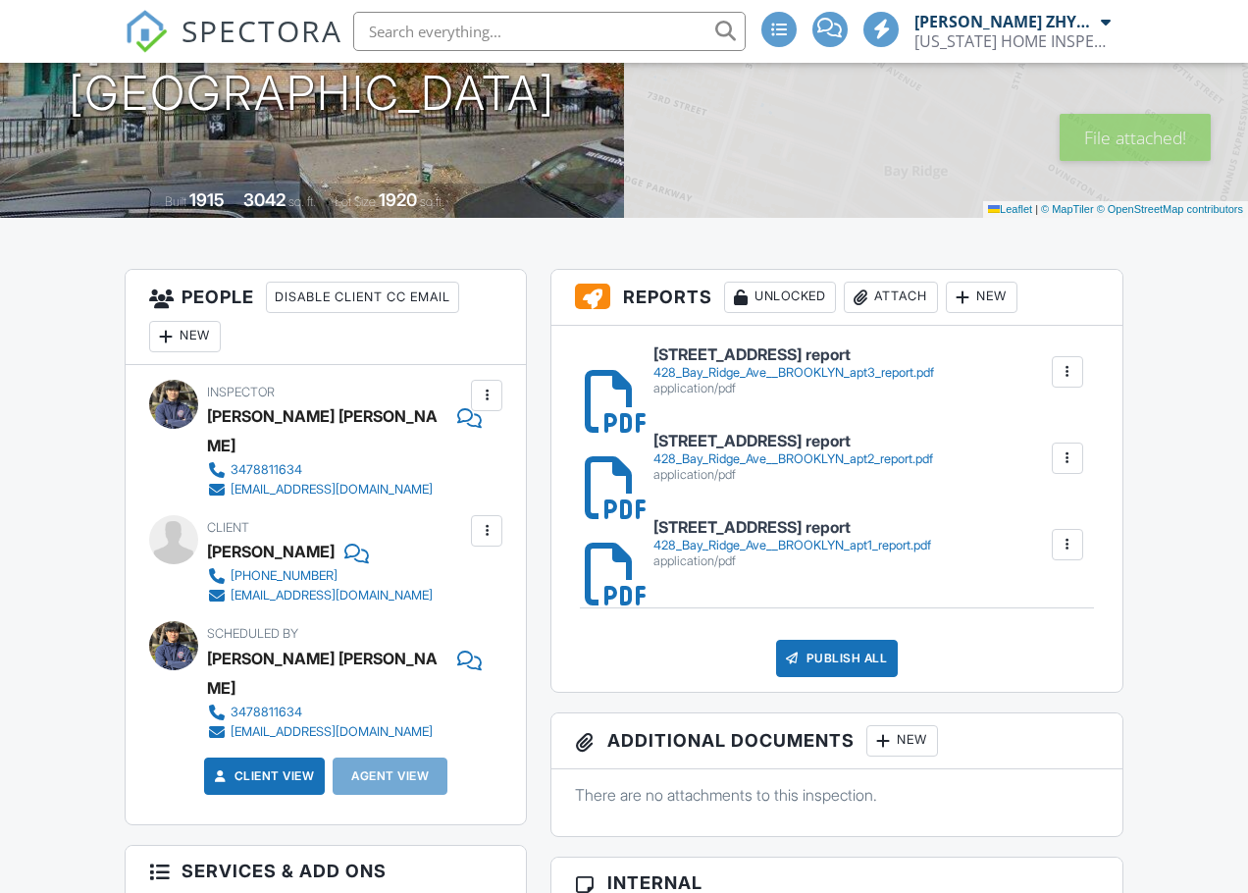
click at [881, 429] on div "428 Bay Ridge Ave BROOKLYN apt2 report 428_Bay_Ridge_Ave__BROOKLYN_apt2_report.…" at bounding box center [836, 458] width 547 height 63
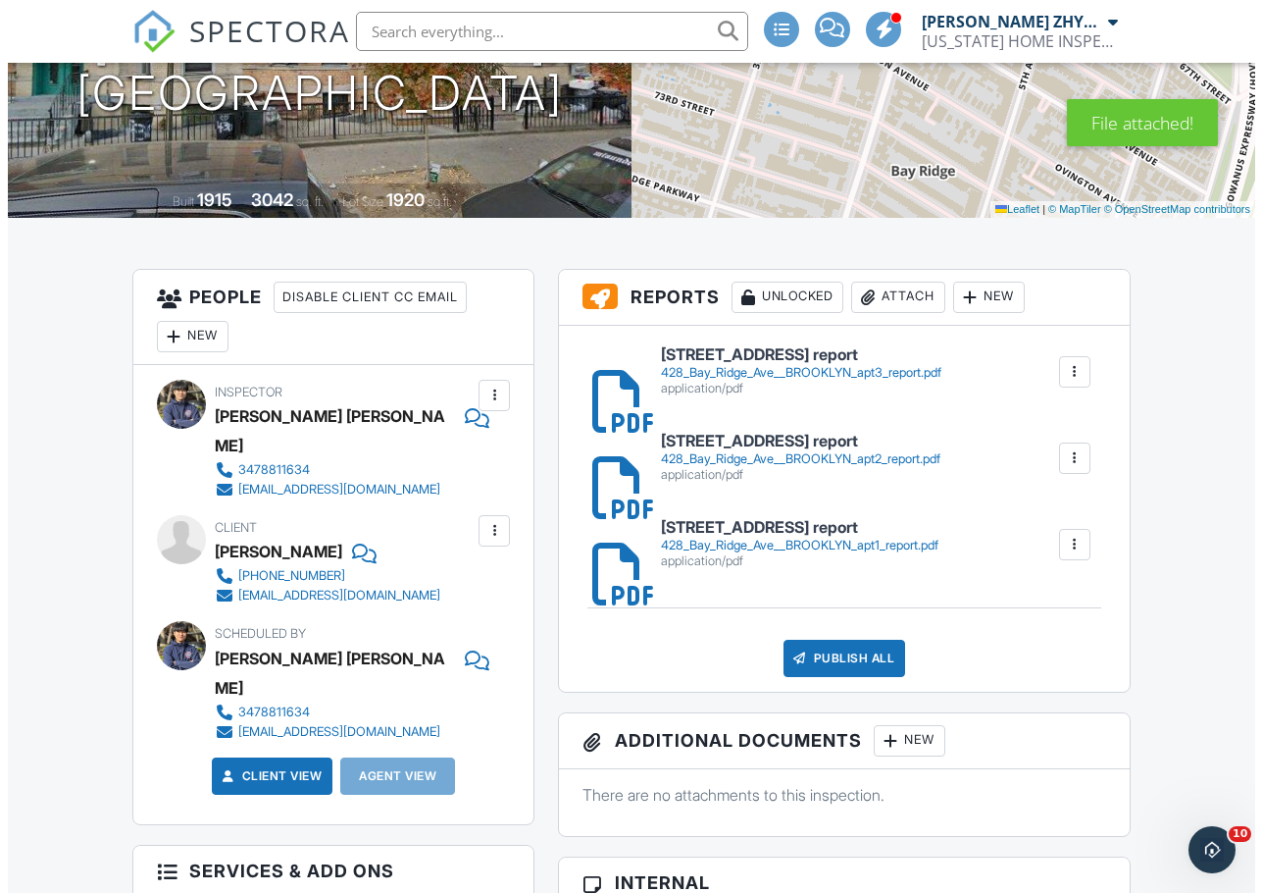
scroll to position [0, 0]
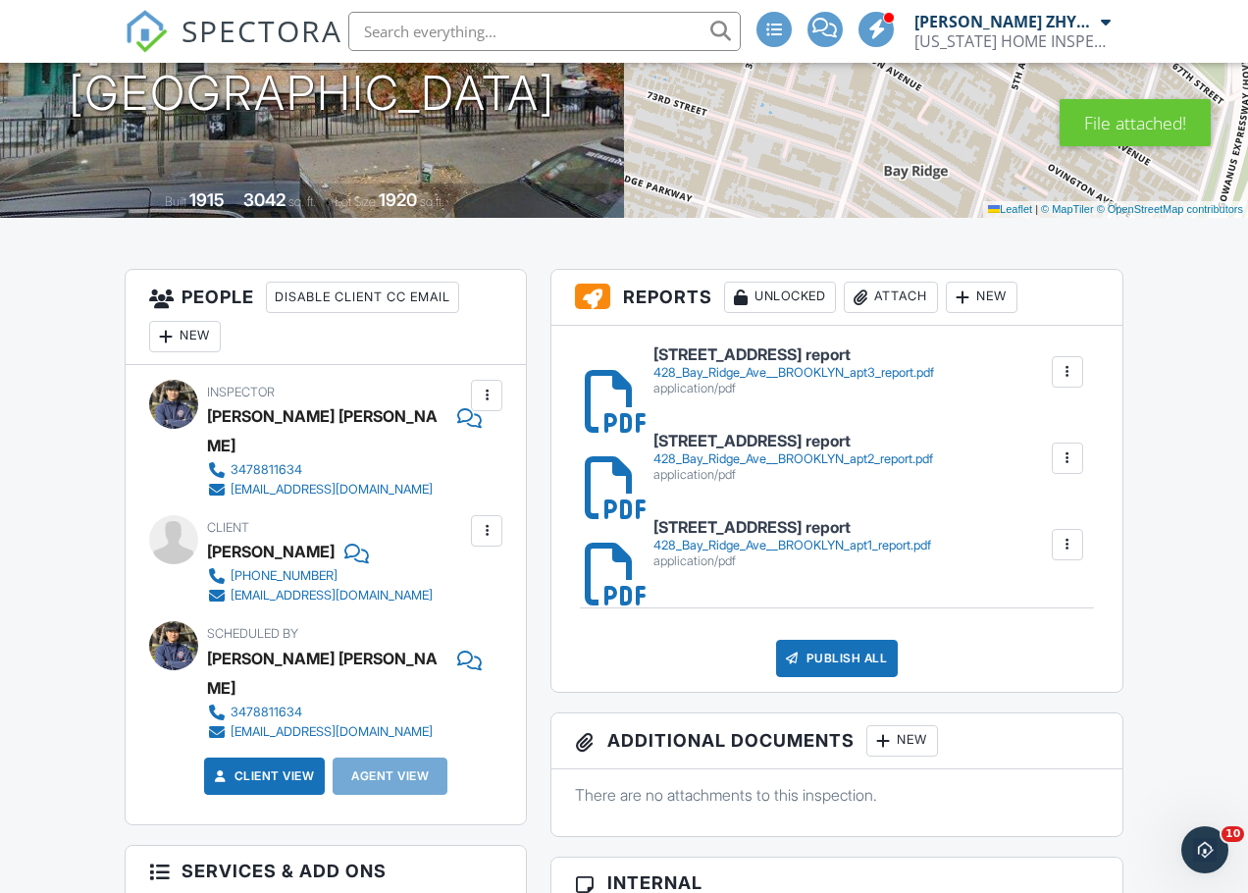
click at [812, 441] on h6 "428 Bay Ridge Ave BROOKLYN apt2 report" at bounding box center [793, 442] width 280 height 18
click at [803, 541] on div "428_Bay_Ridge_Ave__BROOKLYN_apt1_report.pdf" at bounding box center [792, 546] width 278 height 16
click at [753, 359] on h6 "428 Bay Ridge Ave BROOKLYN apt3 report" at bounding box center [793, 355] width 281 height 18
click at [850, 649] on div "Publish All" at bounding box center [837, 658] width 123 height 37
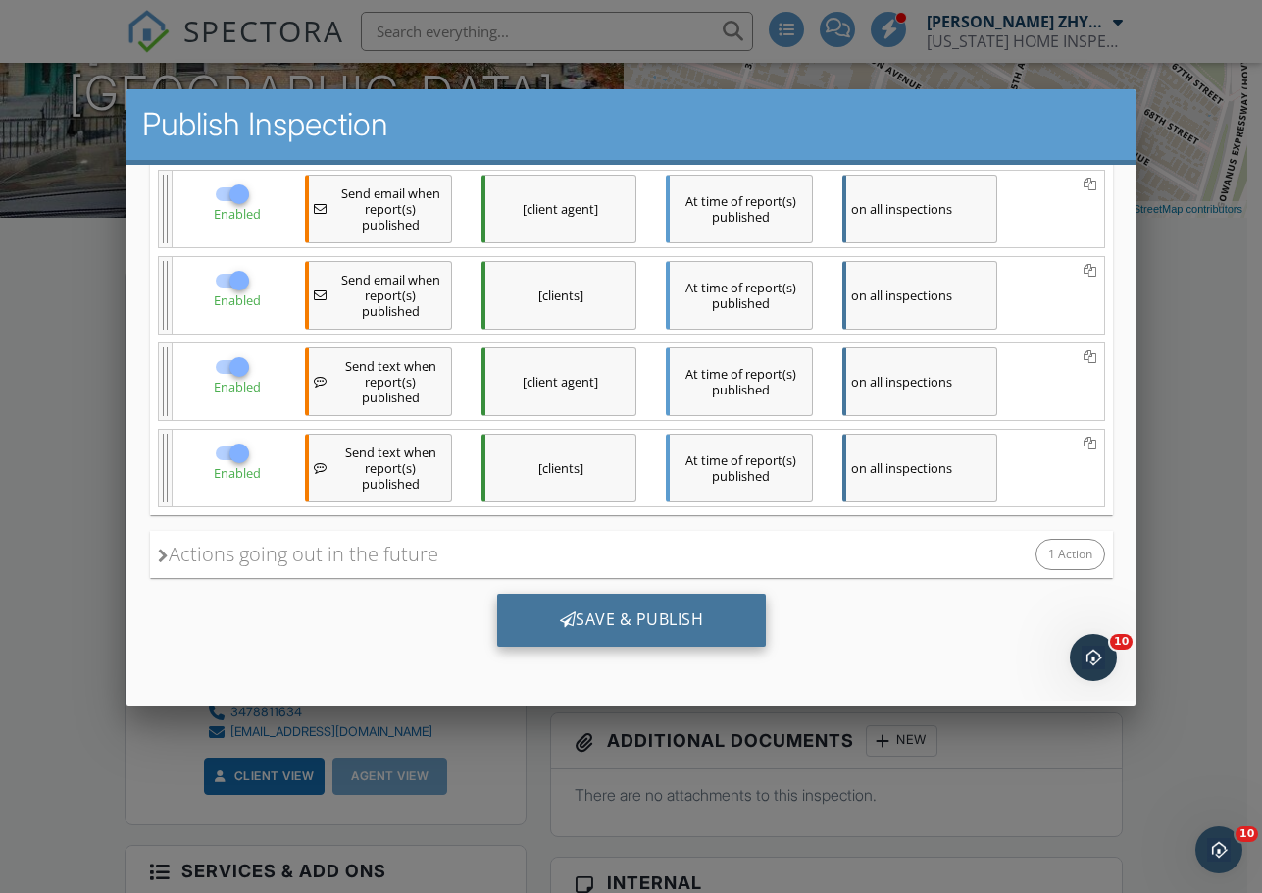
click at [659, 617] on div "Save & Publish" at bounding box center [631, 619] width 270 height 53
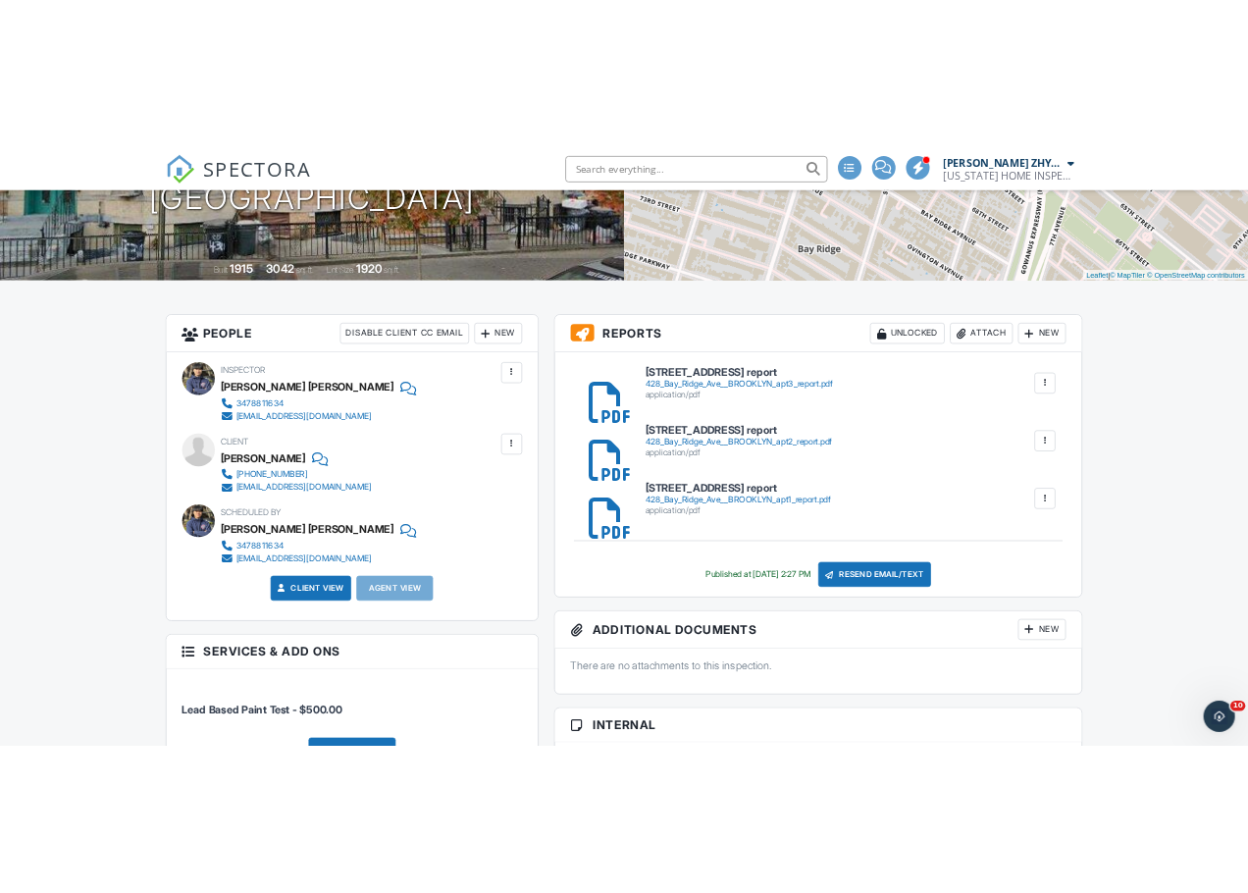
scroll to position [346, 0]
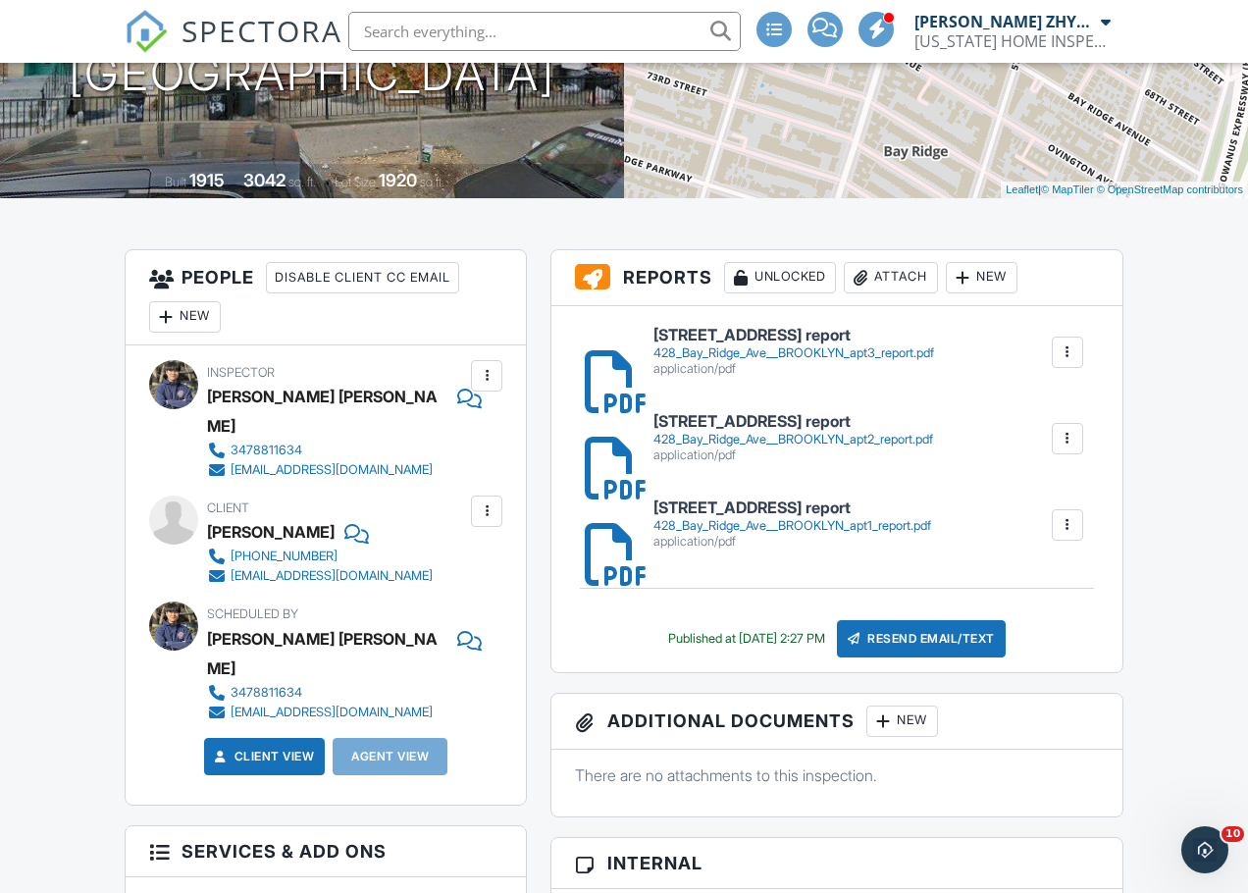
click at [376, 37] on input "text" at bounding box center [544, 31] width 392 height 39
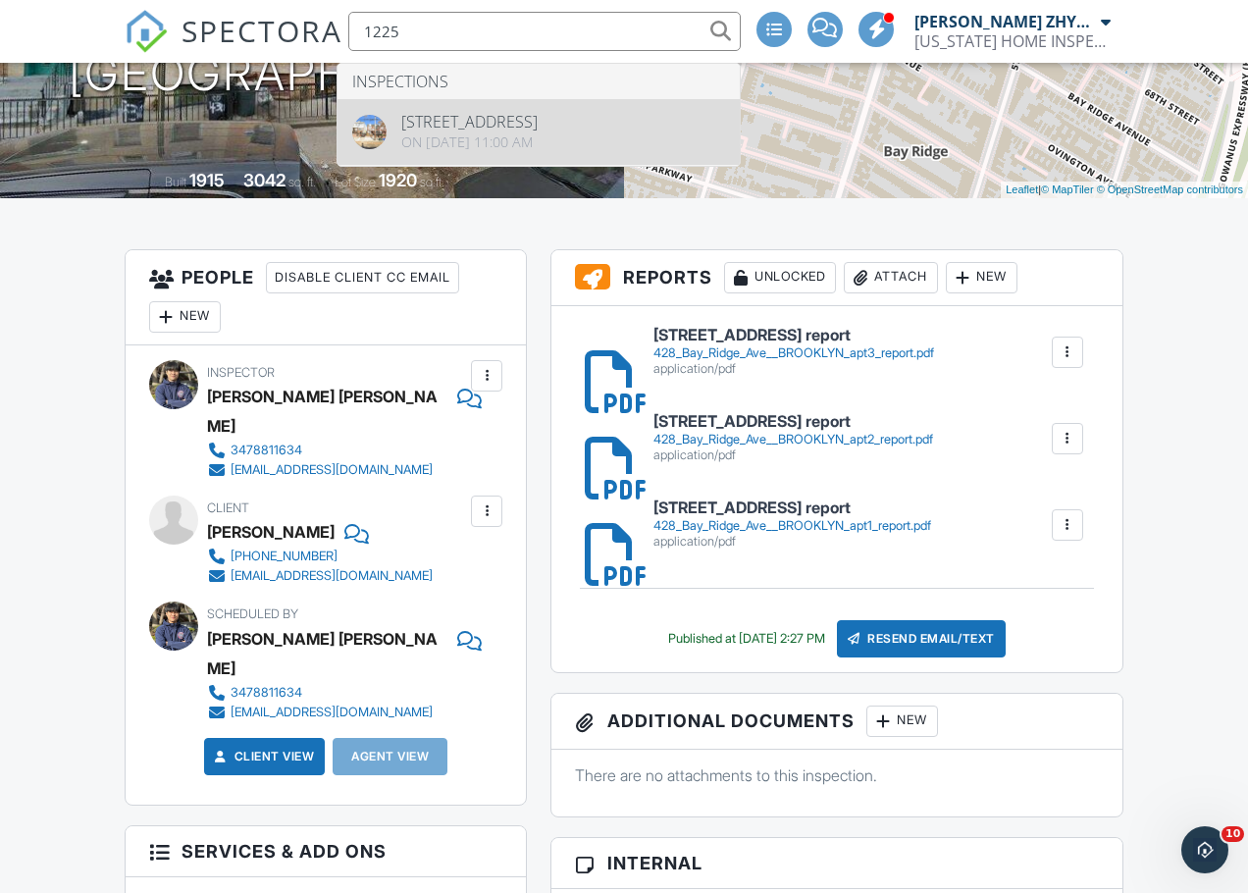
type input "1225"
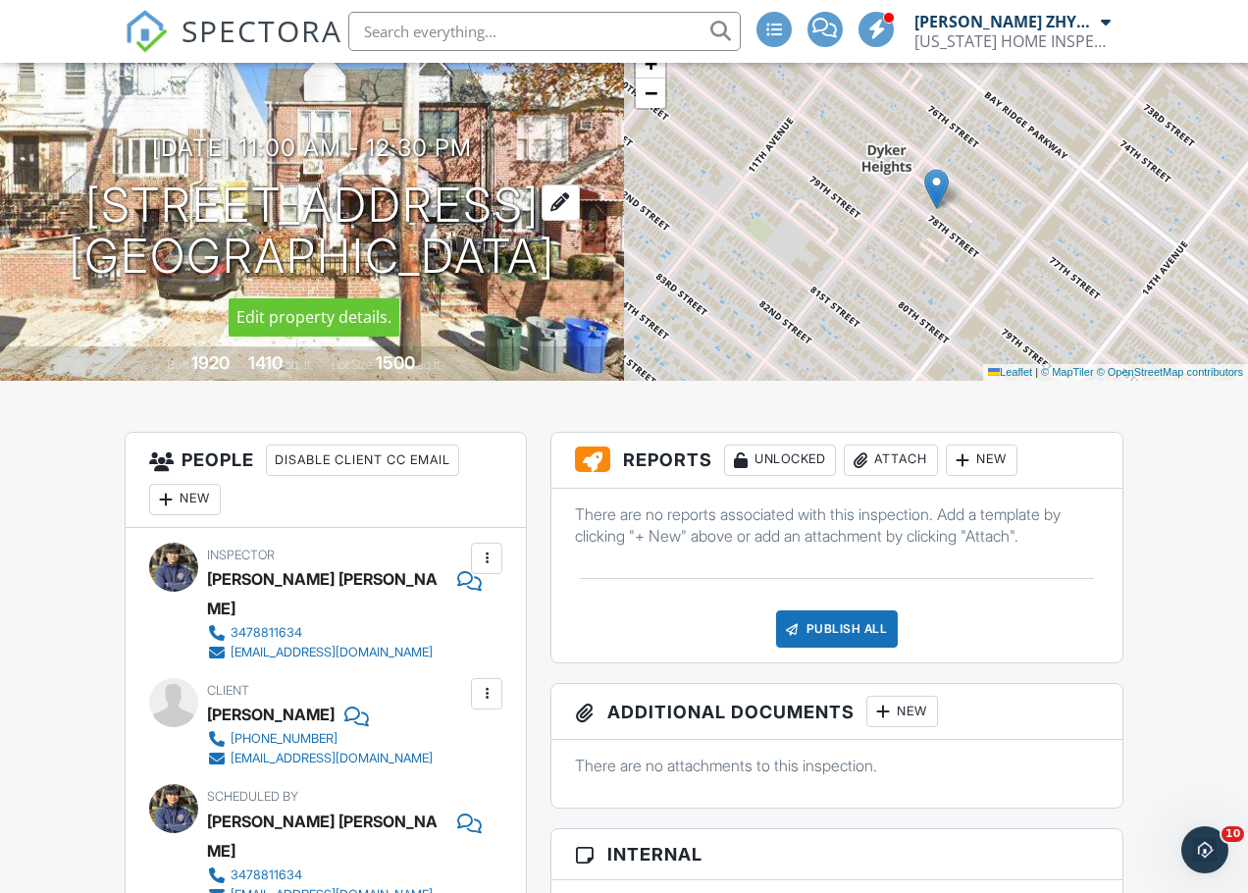
drag, startPoint x: 558, startPoint y: 263, endPoint x: 166, endPoint y: 203, distance: 396.9
click at [166, 203] on div "08/26/2025 11:00 am - 12:30 pm 1225 78th St BROOKLYN, NY 11228" at bounding box center [312, 208] width 624 height 148
copy h1 "1225 78th St BROOKLYN, NY 11228"
click at [376, 546] on div "Inspector Akon Zhen 3478811634 nycashonly@gmail.com" at bounding box center [383, 602] width 353 height 120
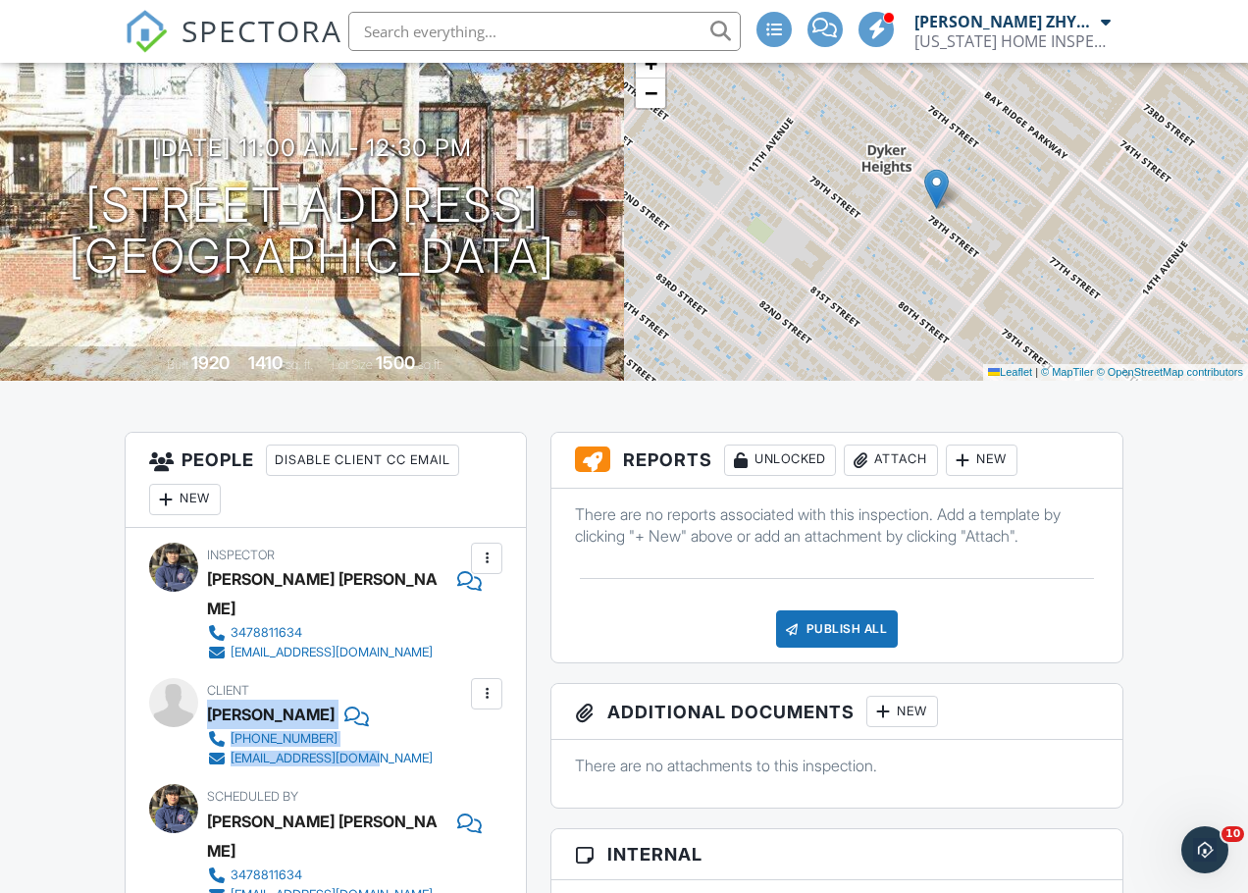
drag, startPoint x: 383, startPoint y: 728, endPoint x: 210, endPoint y: 686, distance: 177.7
click at [210, 686] on div "Client Cun Qi Dong 718-885-7719 billy818288@gmail.com" at bounding box center [367, 723] width 320 height 90
copy div "Cun Qi Dong 718-885-7719 billy818288@gmail.com"
click at [873, 455] on div "Attach" at bounding box center [891, 459] width 94 height 31
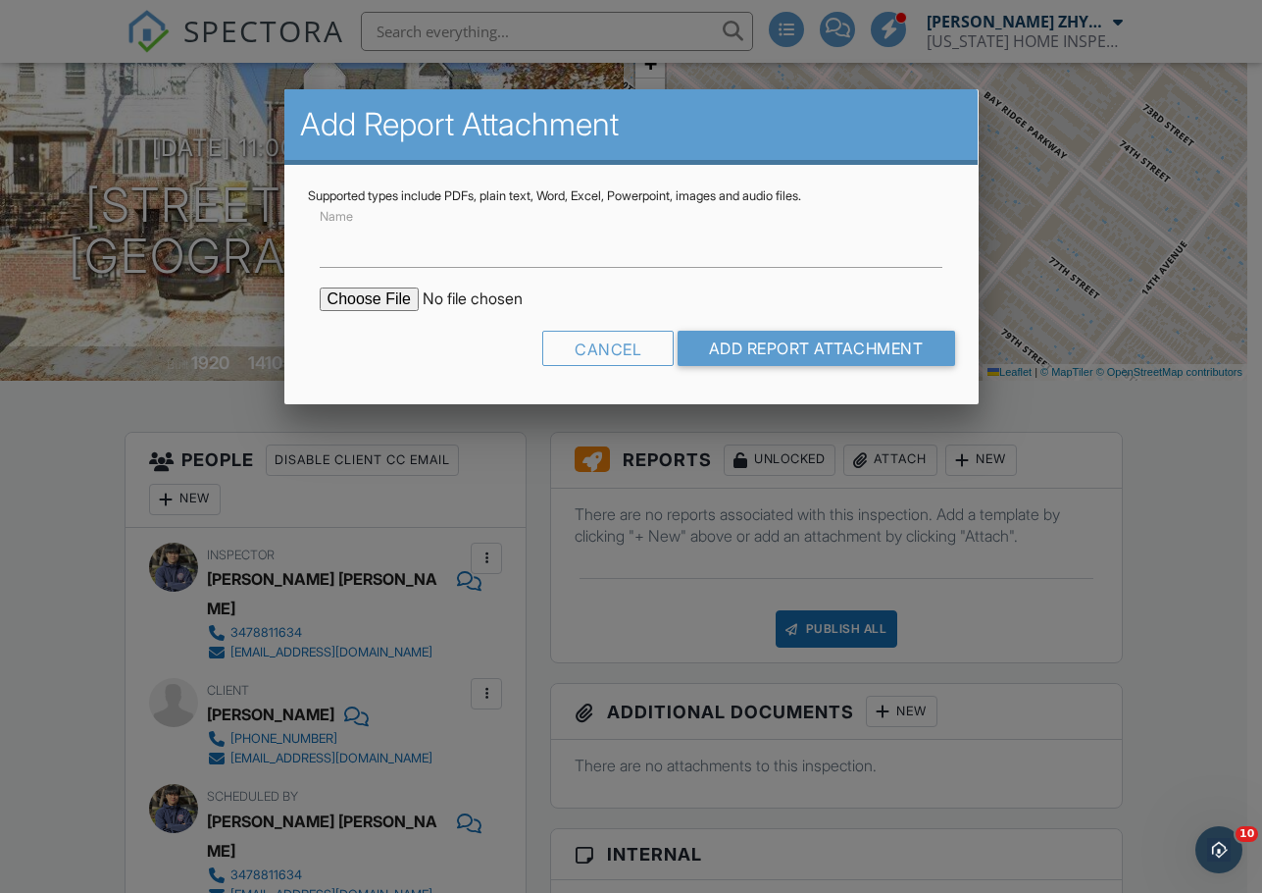
click at [397, 289] on input "file" at bounding box center [486, 299] width 333 height 24
type input "C:\fakepath\1225 78th St, Brooklyn, NY 11228 apt 1 report.pdf"
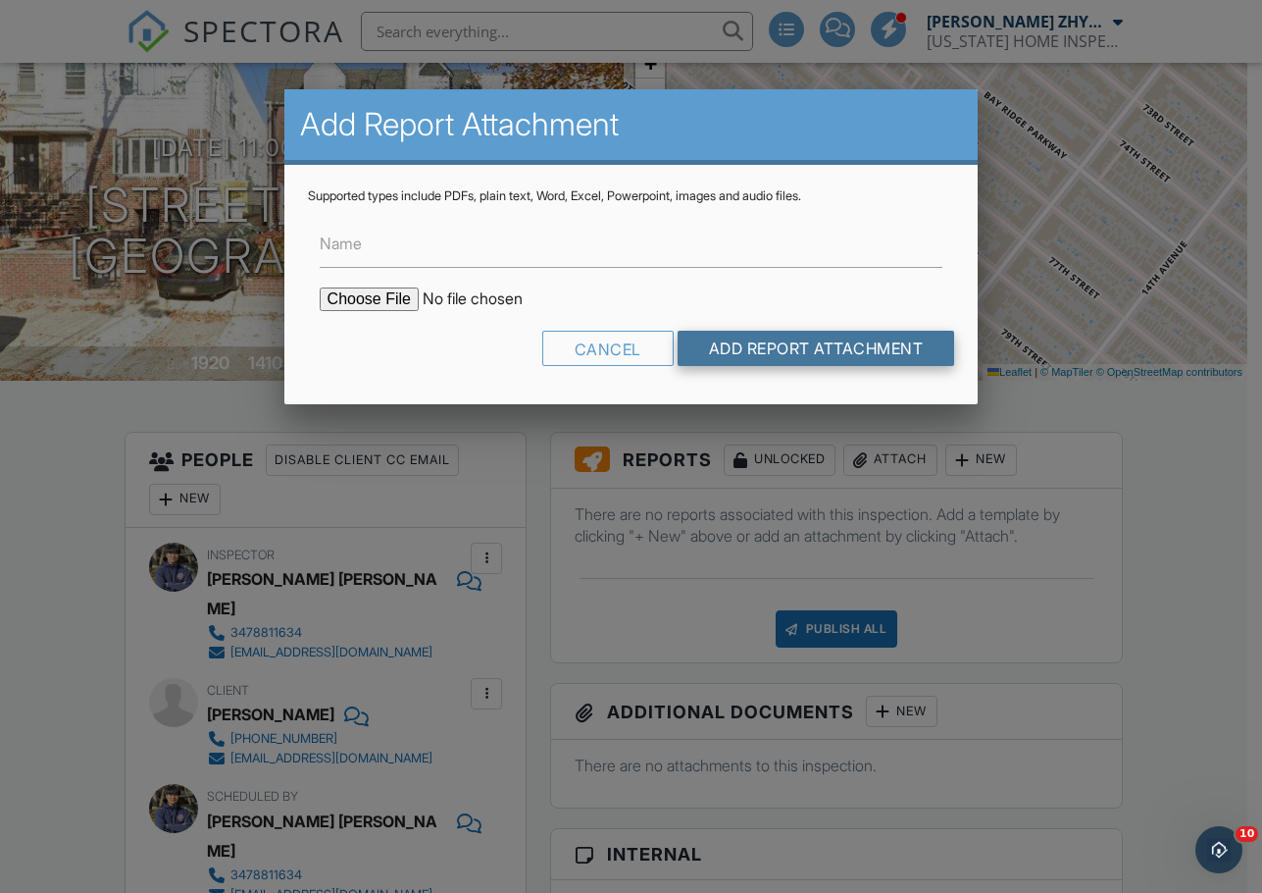
click at [835, 341] on input "Add Report Attachment" at bounding box center [817, 348] width 278 height 35
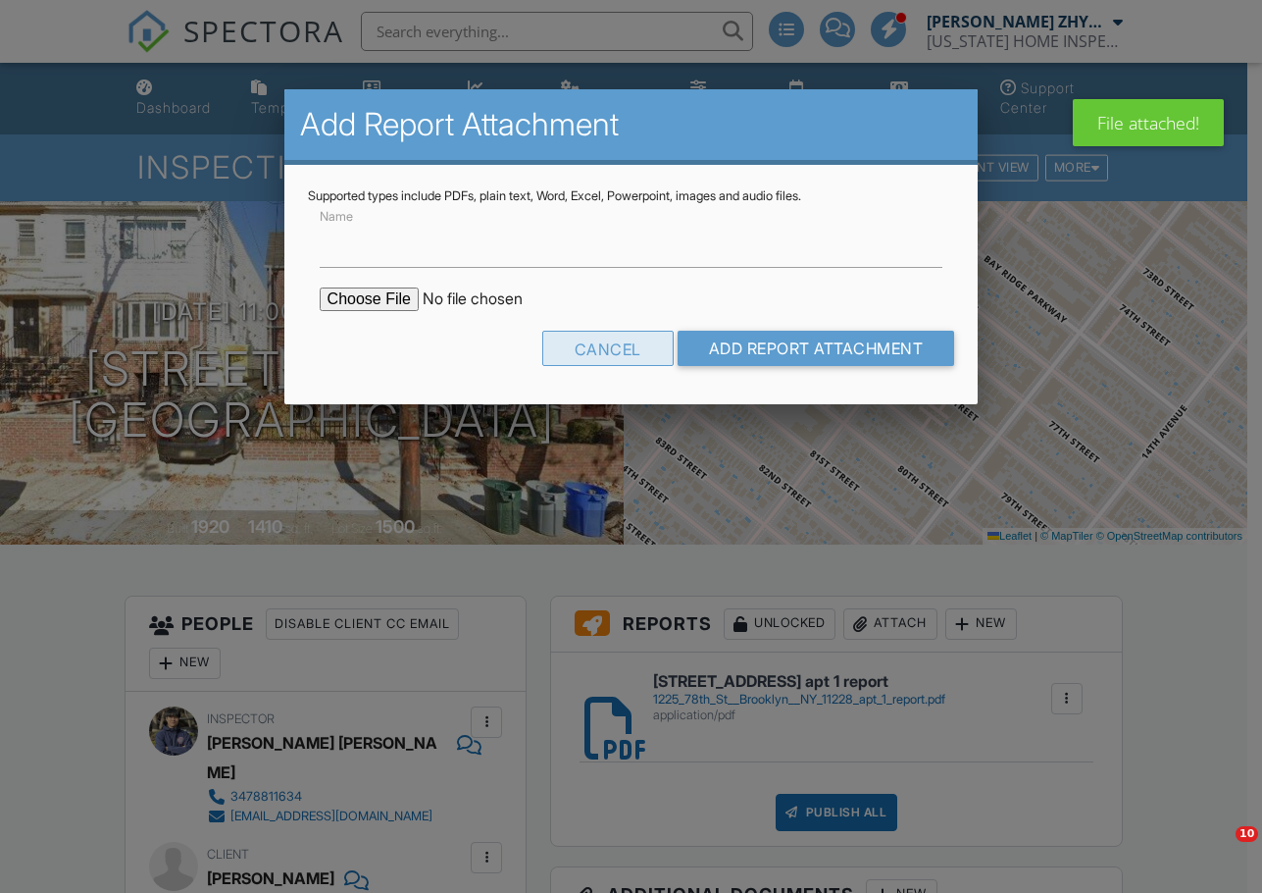
click at [573, 350] on div "Cancel" at bounding box center [607, 348] width 131 height 35
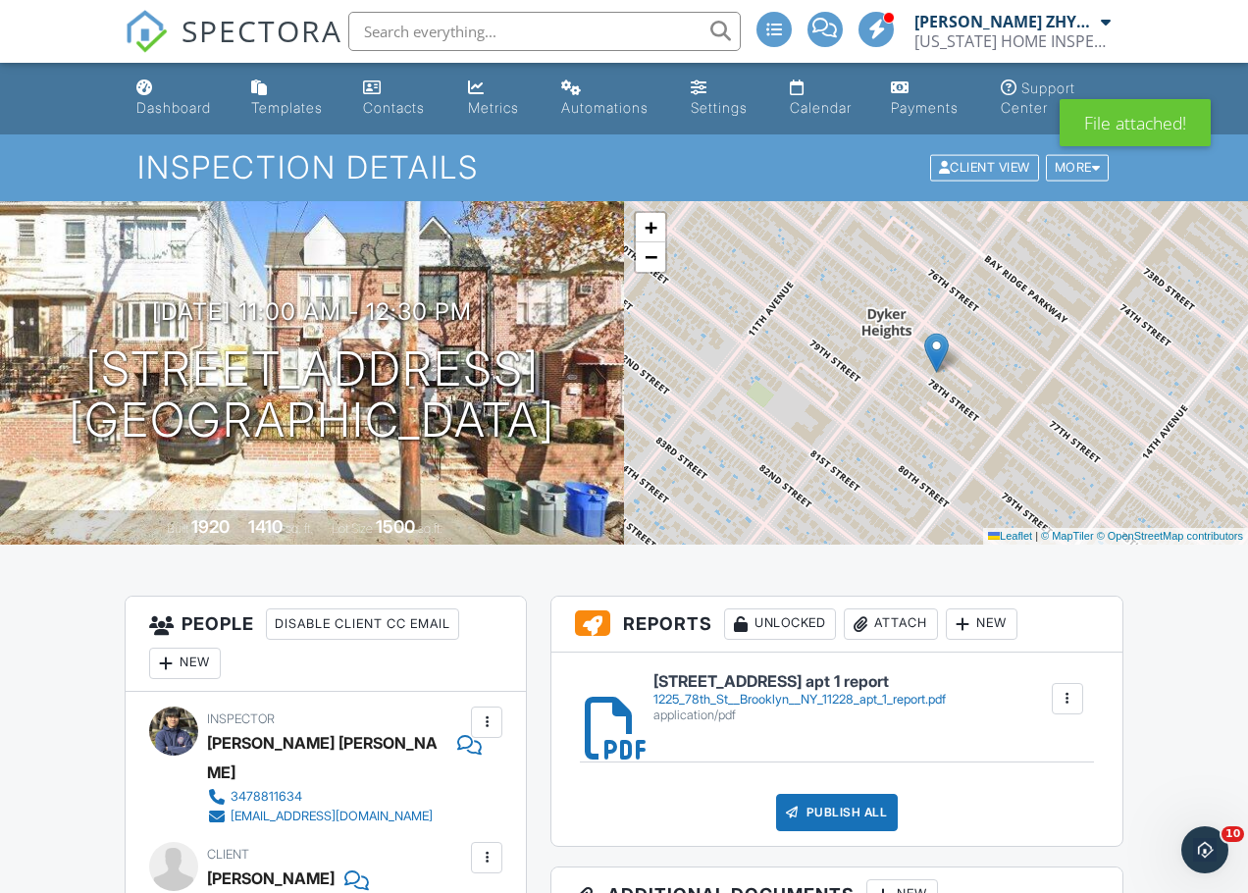
click at [801, 691] on div "1225_78th_St__Brooklyn__NY_11228_apt_1_report.pdf" at bounding box center [799, 699] width 292 height 16
click at [852, 819] on div "Publish All" at bounding box center [837, 812] width 123 height 37
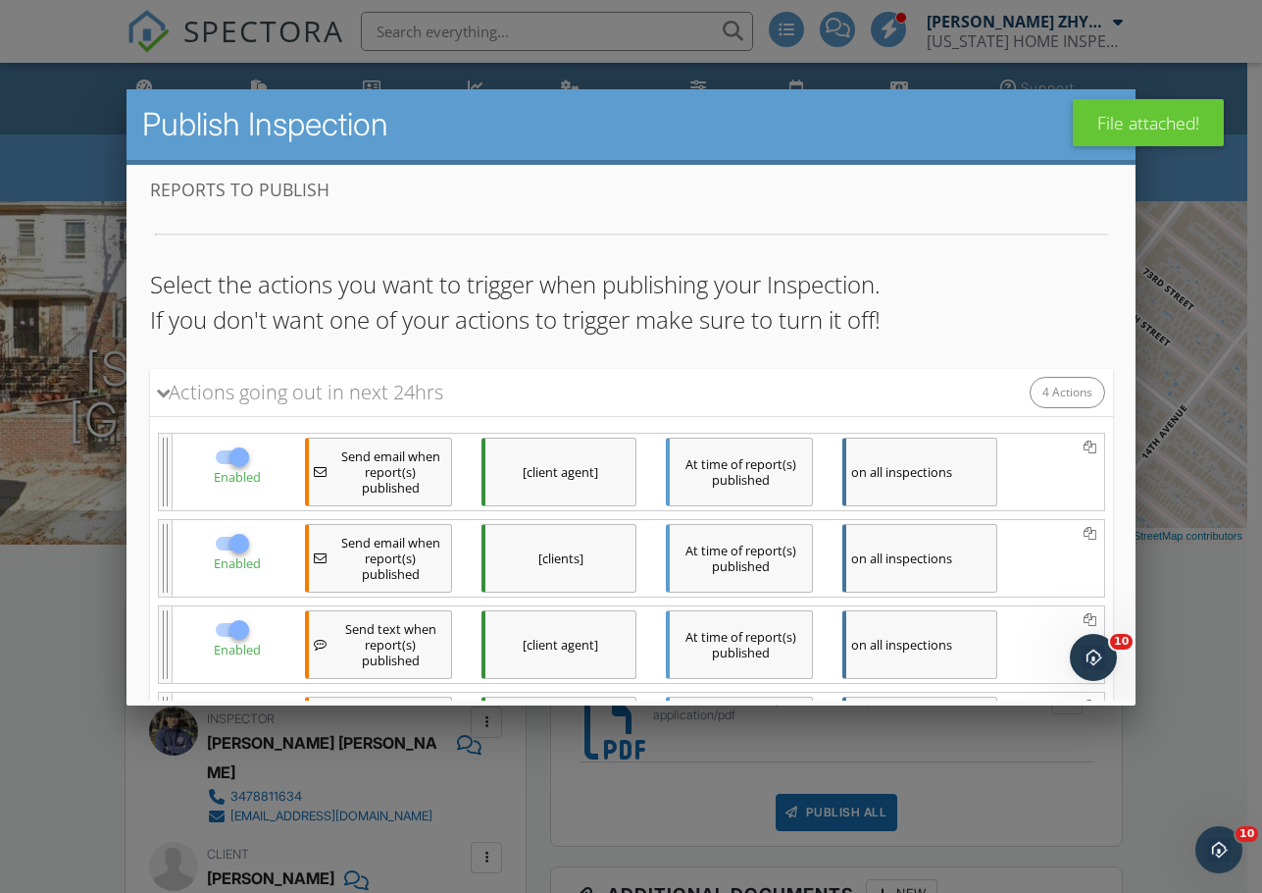
scroll to position [275, 0]
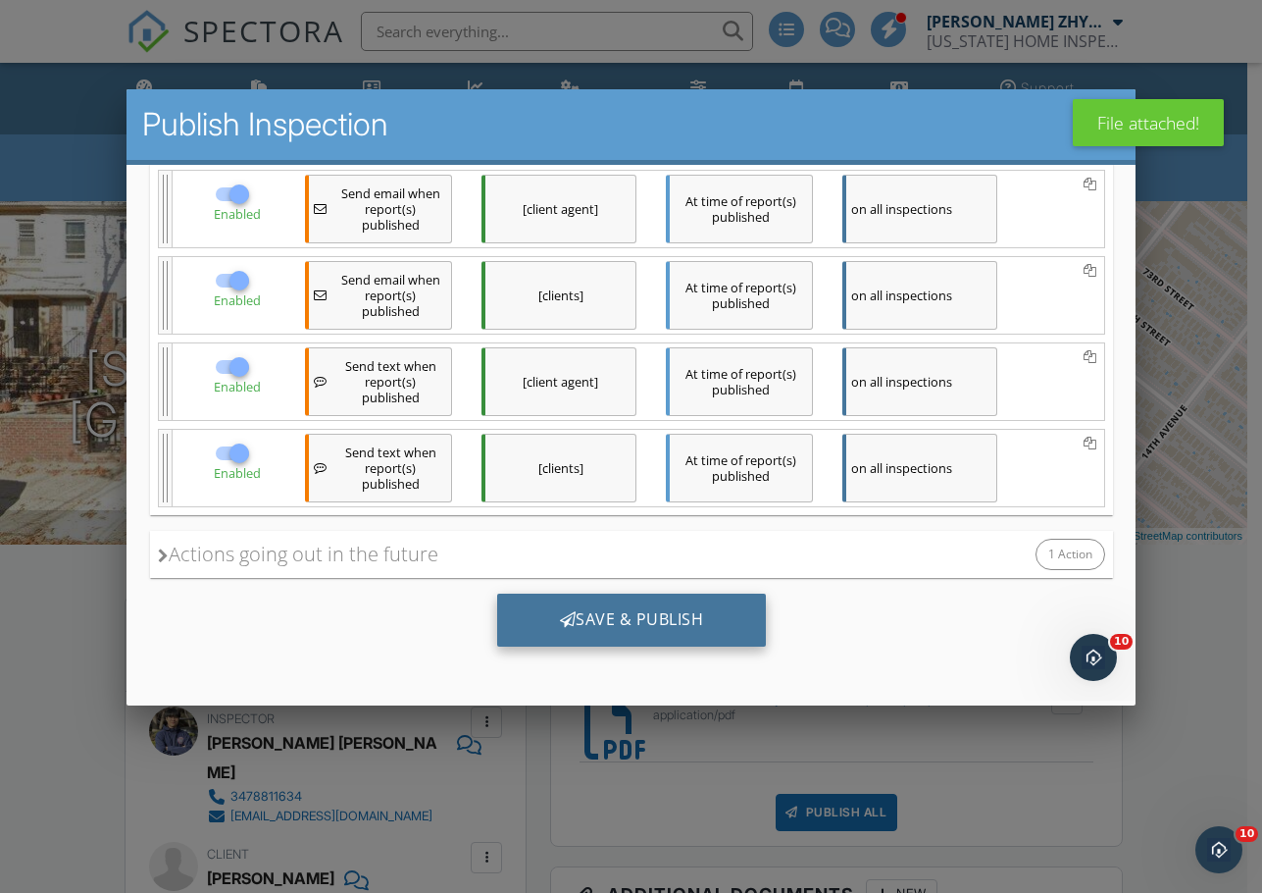
click at [658, 625] on div "Save & Publish" at bounding box center [631, 619] width 270 height 53
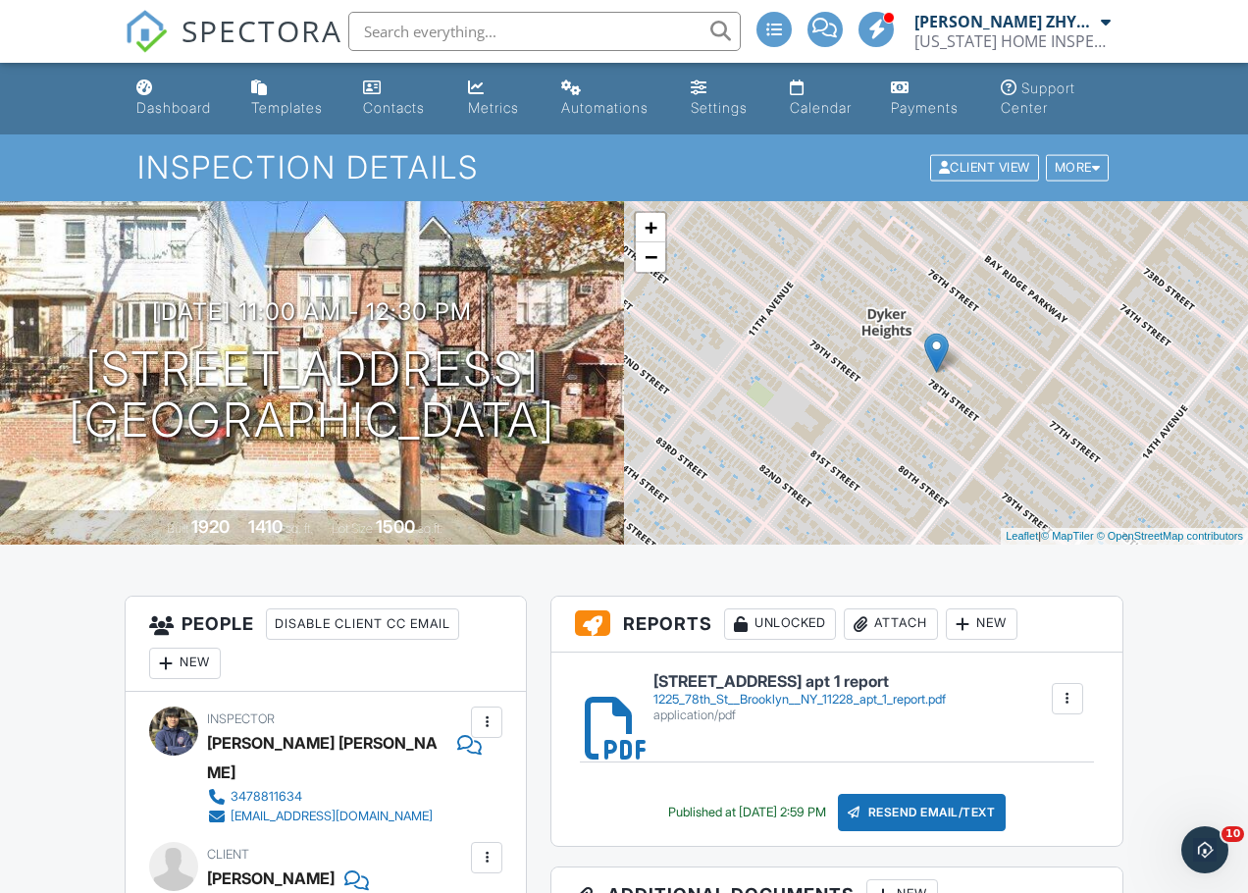
click at [486, 27] on input "text" at bounding box center [544, 31] width 392 height 39
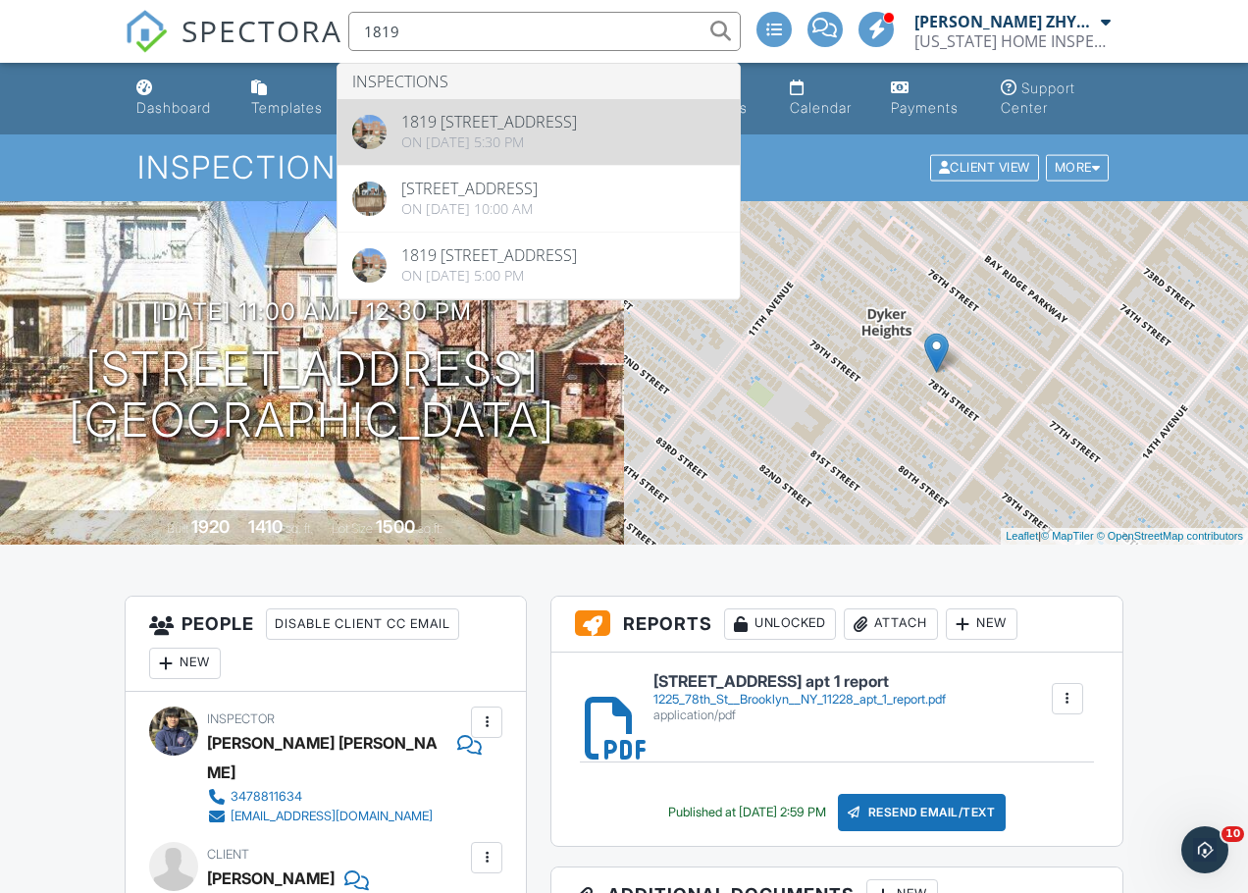
type input "1819"
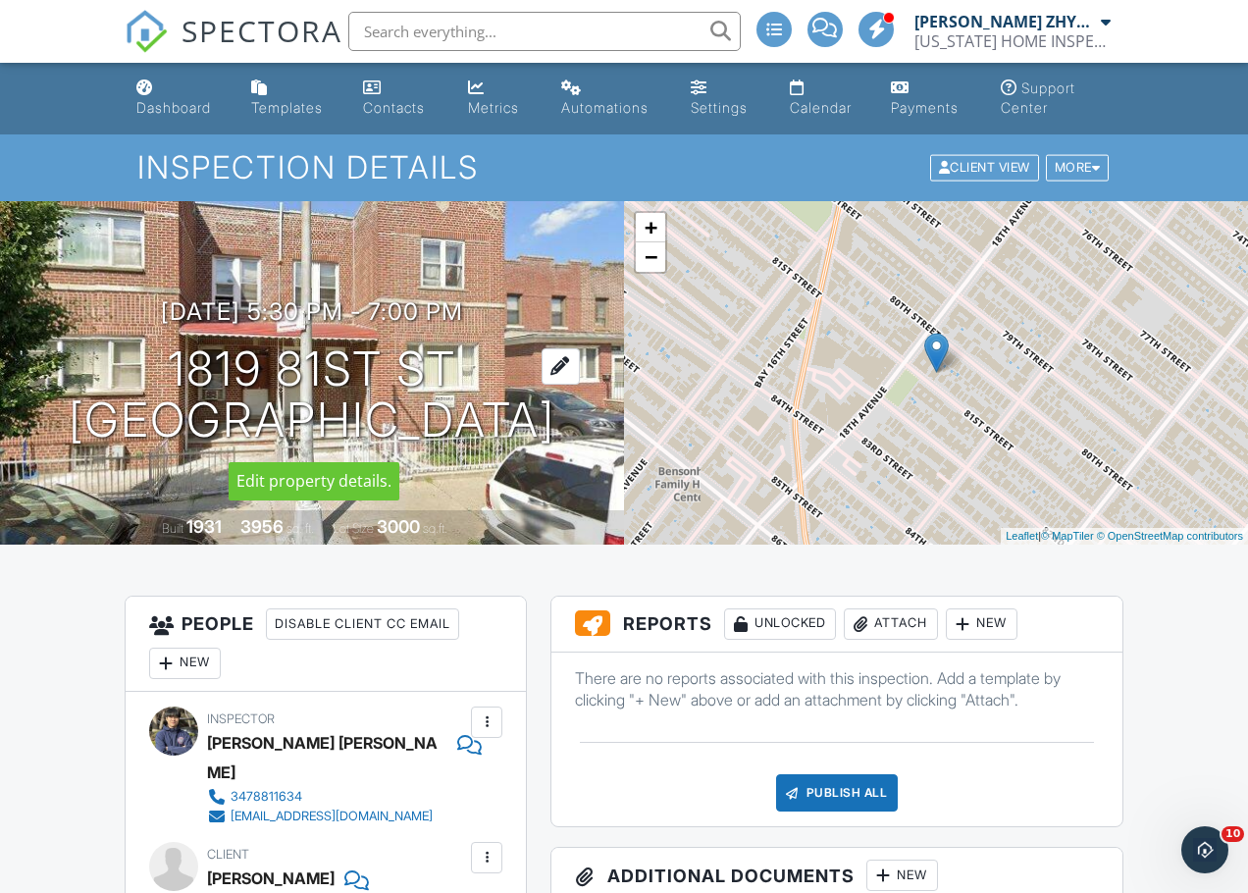
drag, startPoint x: 318, startPoint y: 385, endPoint x: 173, endPoint y: 368, distance: 146.2
click at [173, 368] on div "[DATE] 5:30 pm - 7:00 pm [STREET_ADDRESS] [GEOGRAPHIC_DATA], NY 11214" at bounding box center [312, 372] width 624 height 148
copy h1 "1819 [STREET_ADDRESS]"
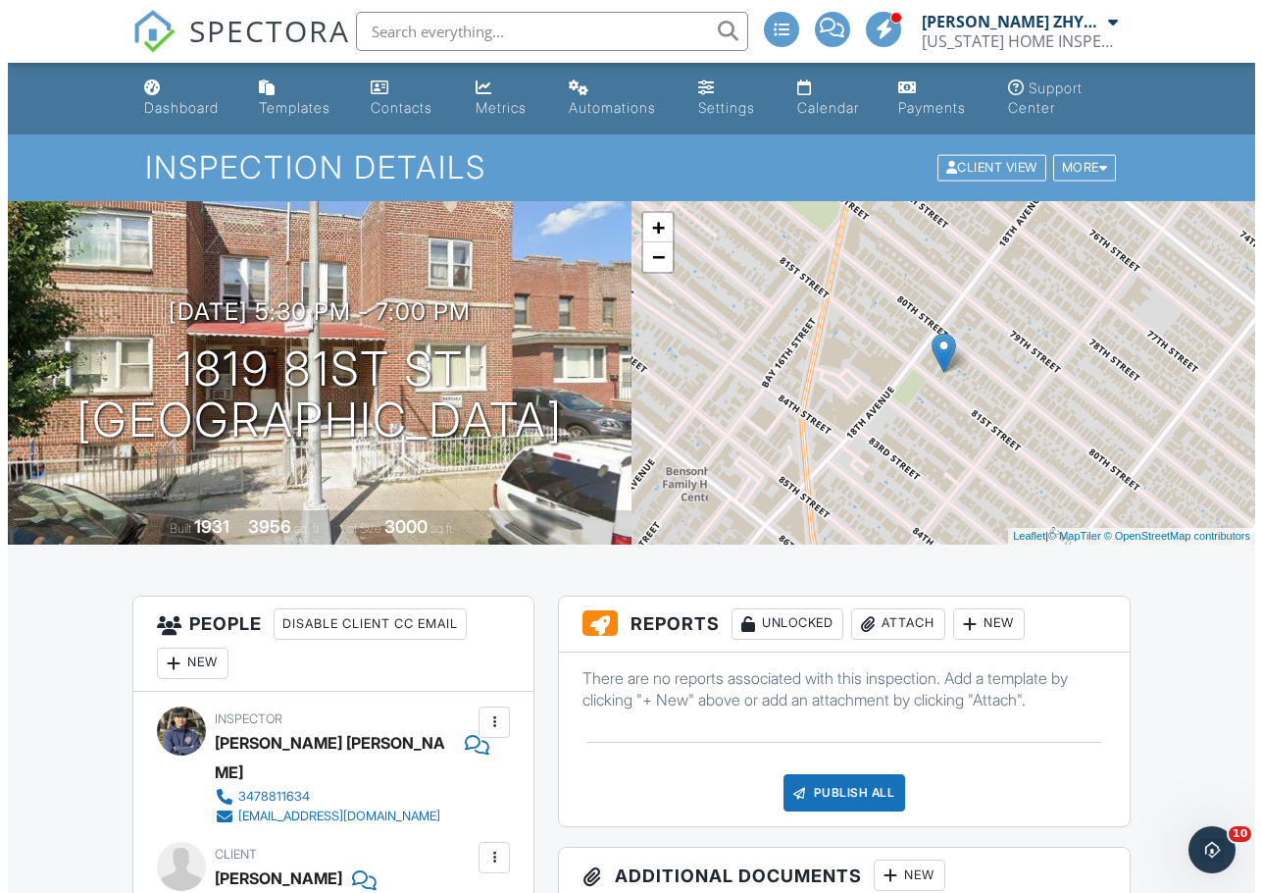
scroll to position [164, 0]
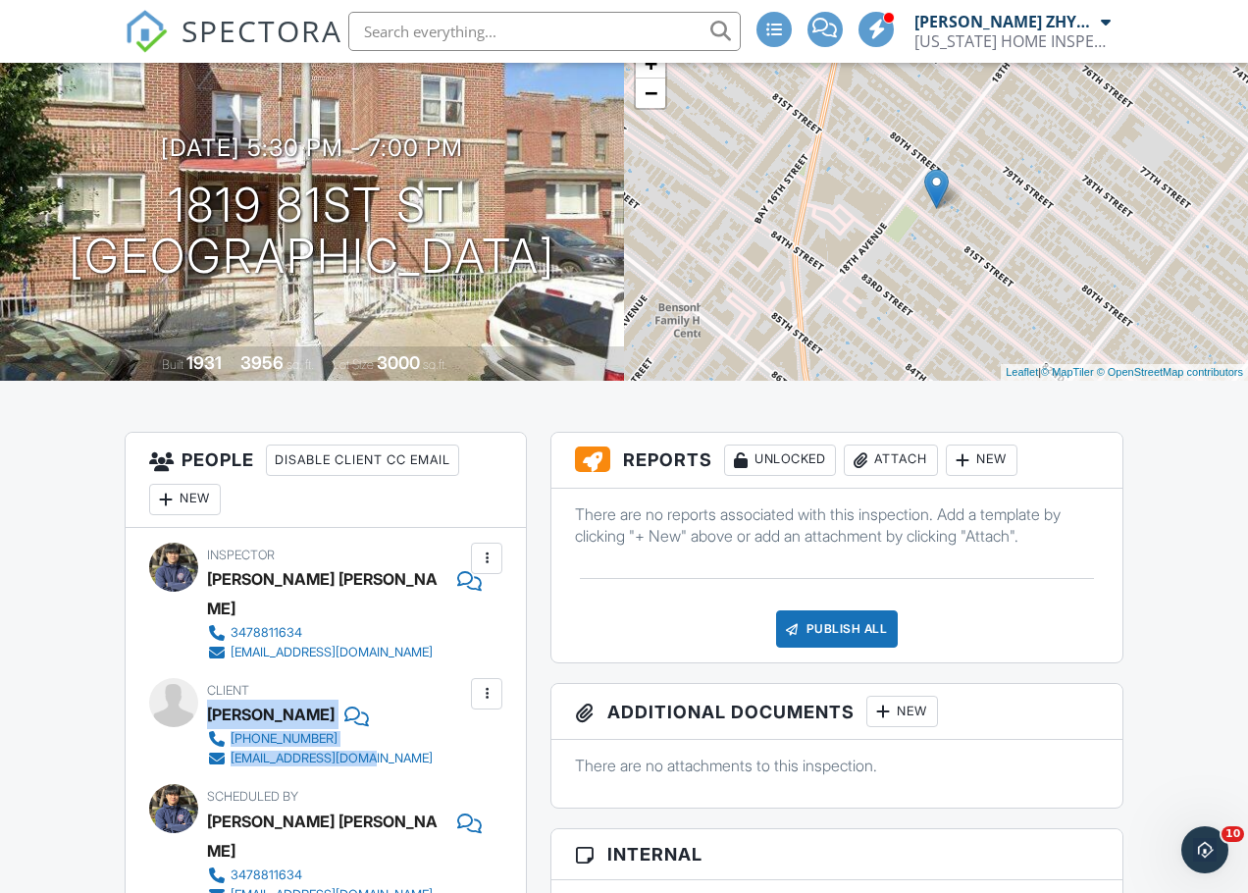
drag, startPoint x: 387, startPoint y: 728, endPoint x: 247, endPoint y: 717, distance: 140.7
click at [211, 689] on div "Client [PERSON_NAME] [PHONE_NUMBER] [EMAIL_ADDRESS][DOMAIN_NAME]" at bounding box center [367, 723] width 320 height 90
copy div "[PERSON_NAME] [PHONE_NUMBER] [EMAIL_ADDRESS][DOMAIN_NAME]"
drag, startPoint x: 223, startPoint y: 410, endPoint x: 147, endPoint y: 391, distance: 77.8
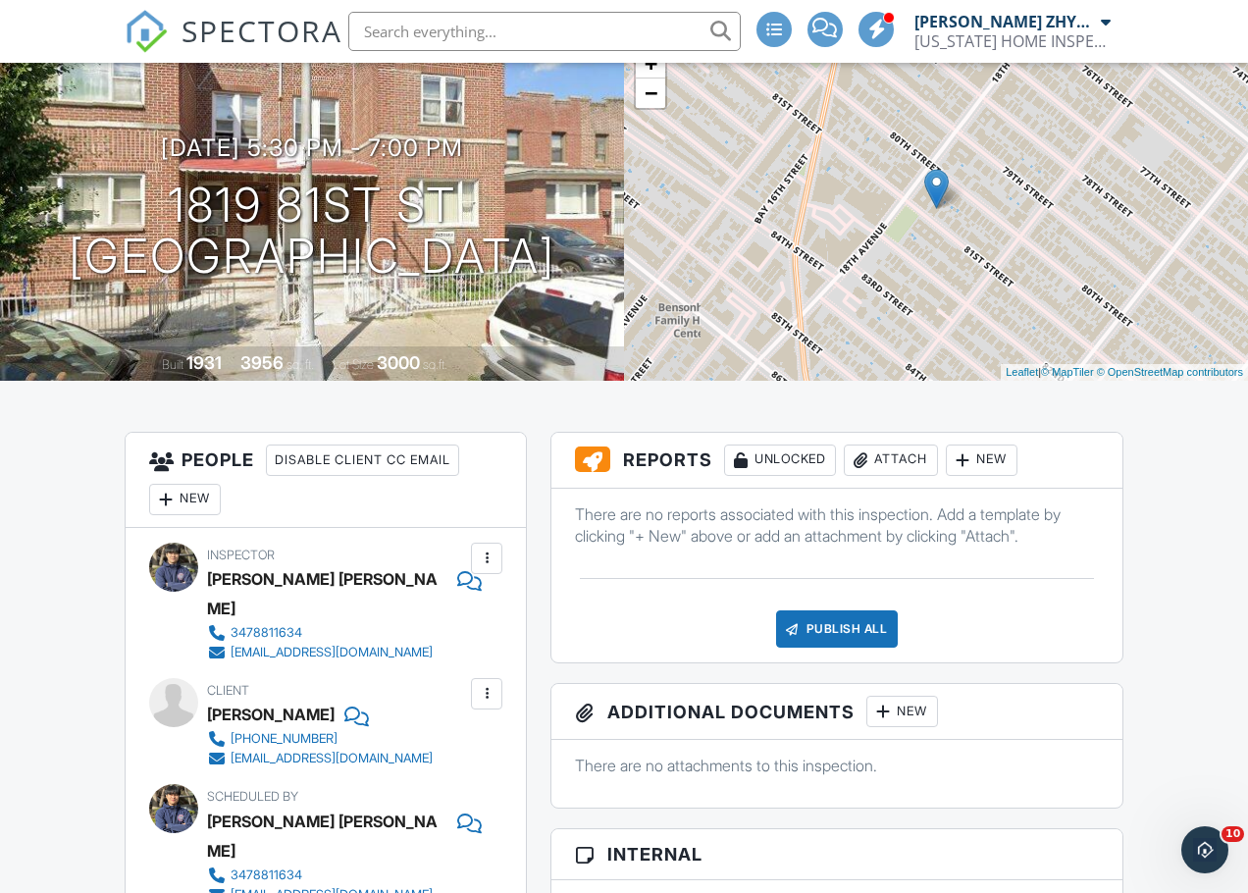
drag, startPoint x: 892, startPoint y: 462, endPoint x: 847, endPoint y: 543, distance: 92.6
click at [893, 463] on div "Attach" at bounding box center [891, 459] width 94 height 31
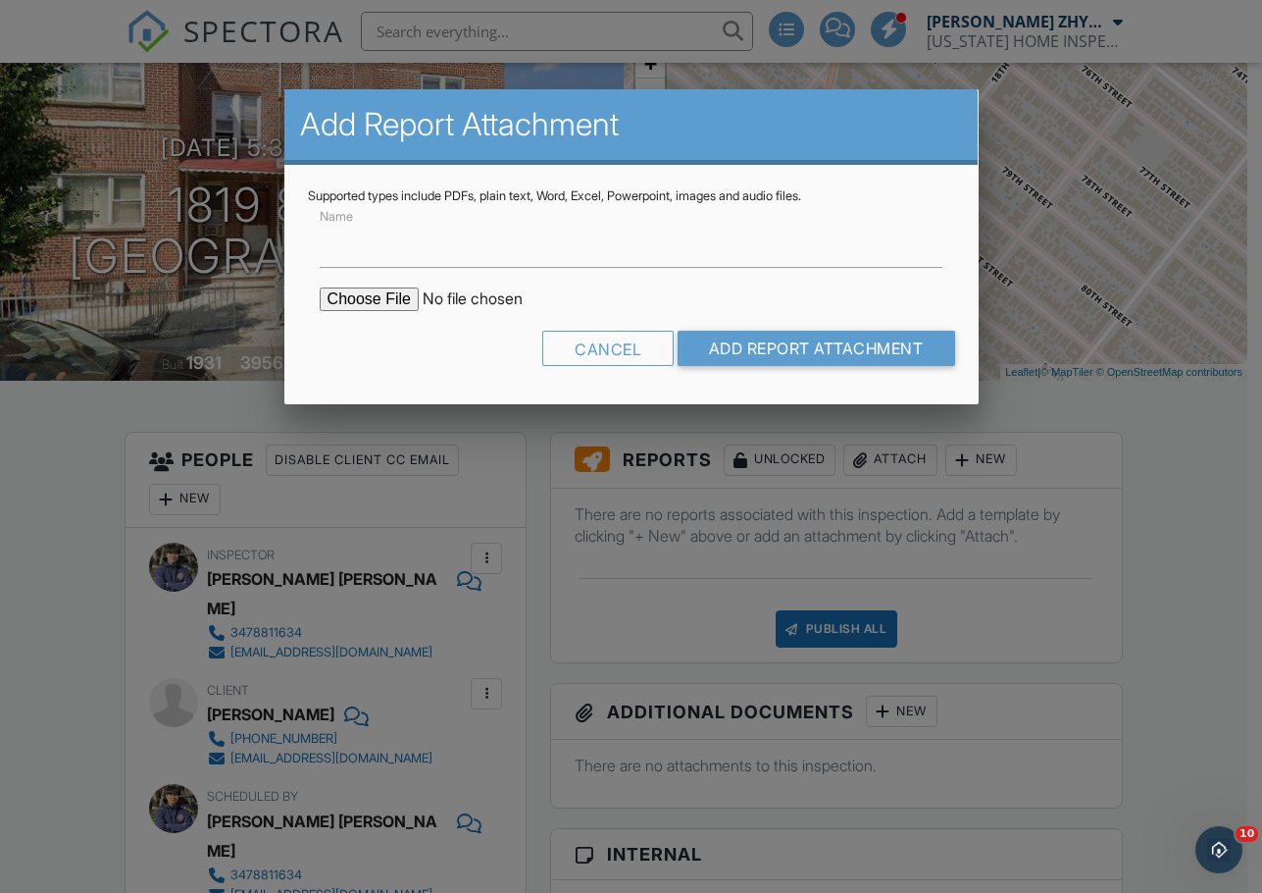
click at [397, 294] on input "file" at bounding box center [486, 299] width 333 height 24
type input "C:\fakepath\[STREET_ADDRESS] report.pdf"
click at [743, 341] on input "Add Report Attachment" at bounding box center [817, 348] width 278 height 35
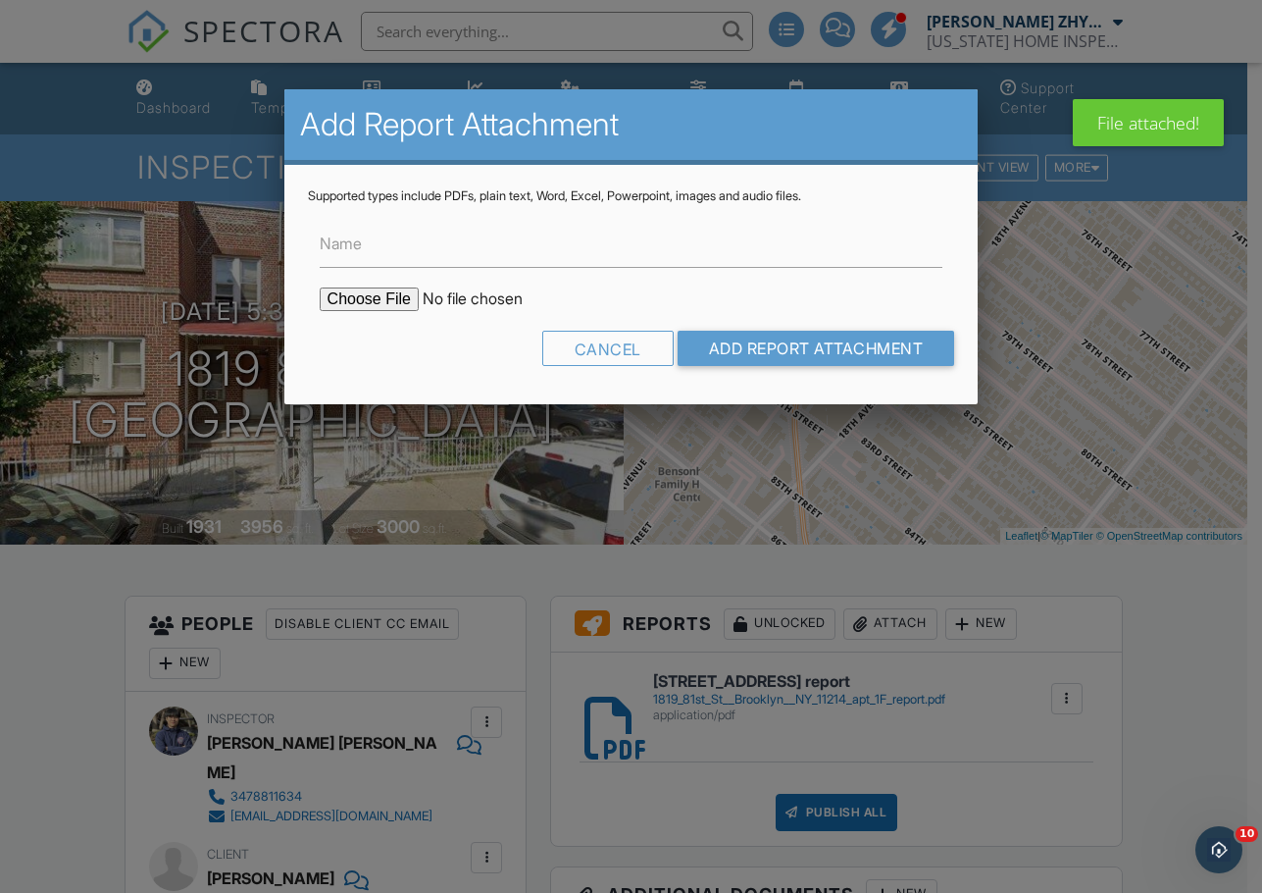
type input "C:\fakepath\1819 81st St, Brooklyn, NY 11214 apt 1R report.pdf"
click at [782, 335] on input "Add Report Attachment" at bounding box center [817, 348] width 278 height 35
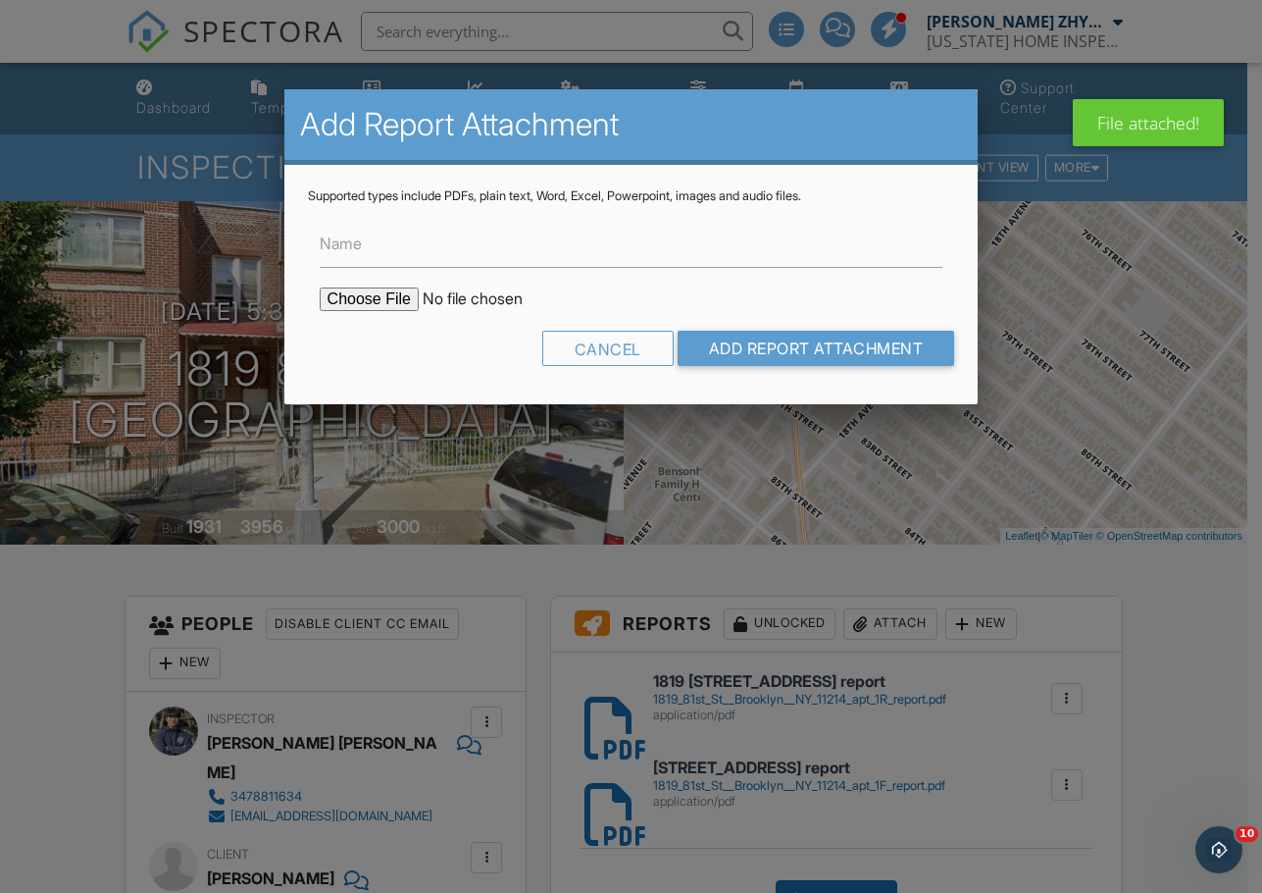
type input "C:\fakepath\1819 81st St, Brooklyn, NY 11214 apt 2F report.pdf"
click at [761, 344] on input "Add Report Attachment" at bounding box center [817, 348] width 278 height 35
click at [393, 305] on input "file" at bounding box center [486, 299] width 333 height 24
type input "C:\fakepath\1819 81st St, Brooklyn, NY 11214 apt 2R report.pdf"
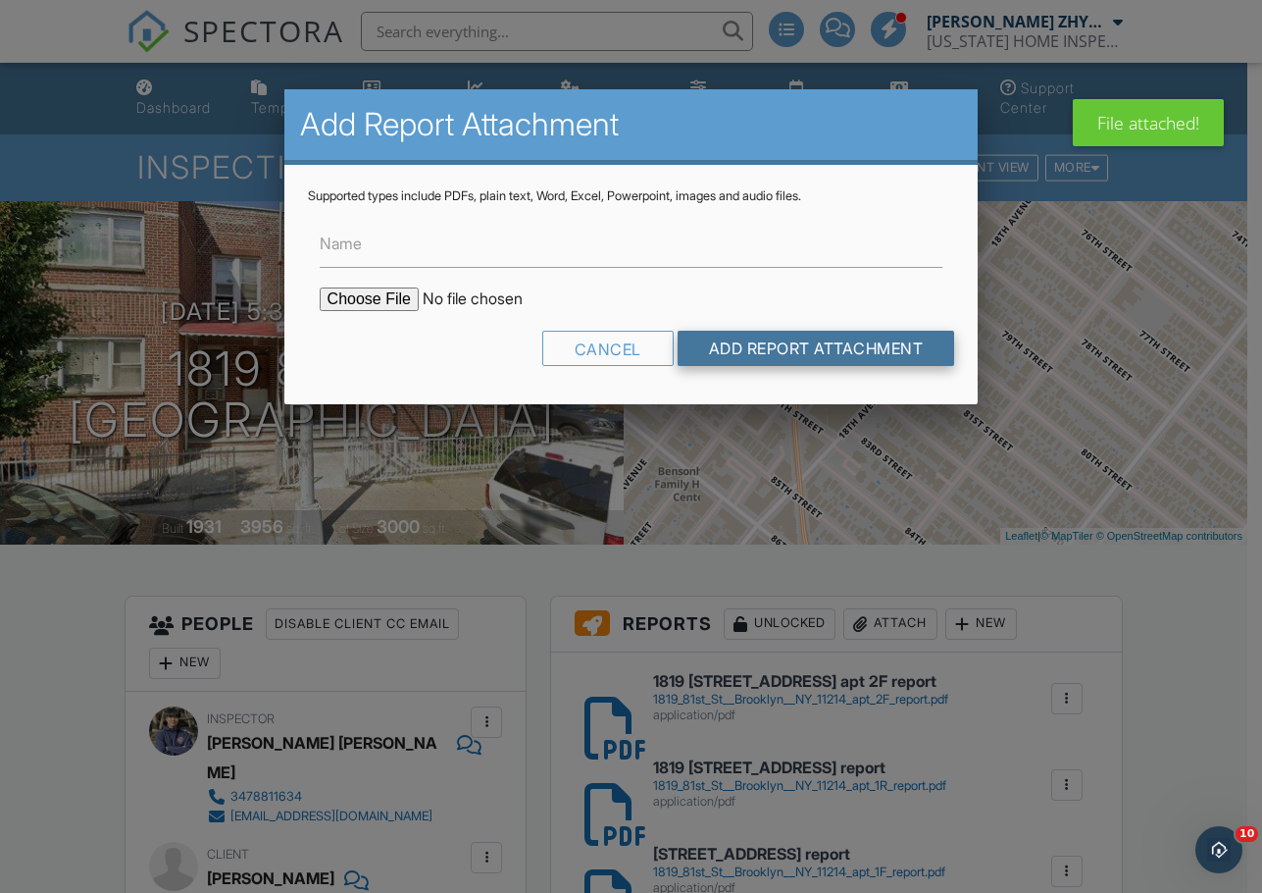
click at [762, 343] on input "Add Report Attachment" at bounding box center [817, 348] width 278 height 35
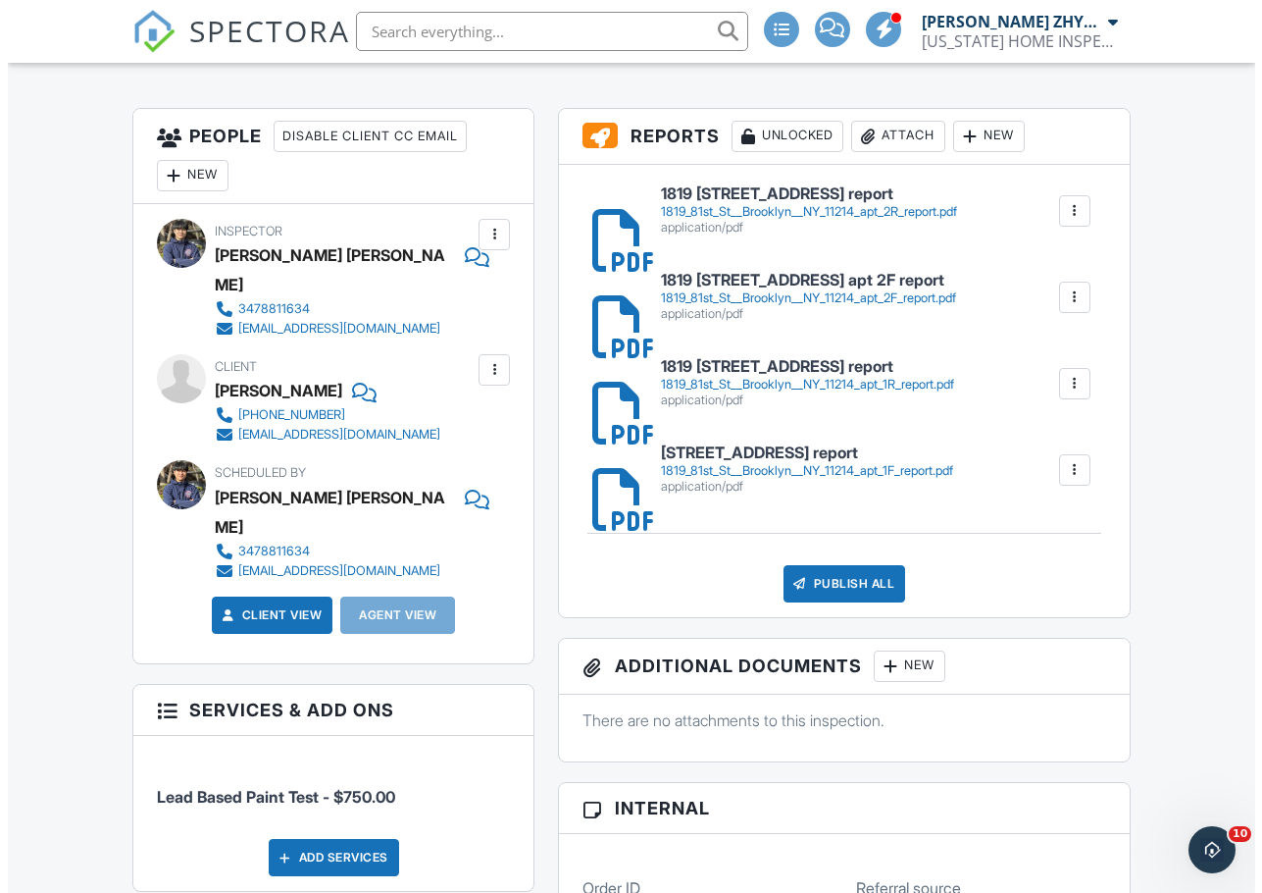
scroll to position [490, 0]
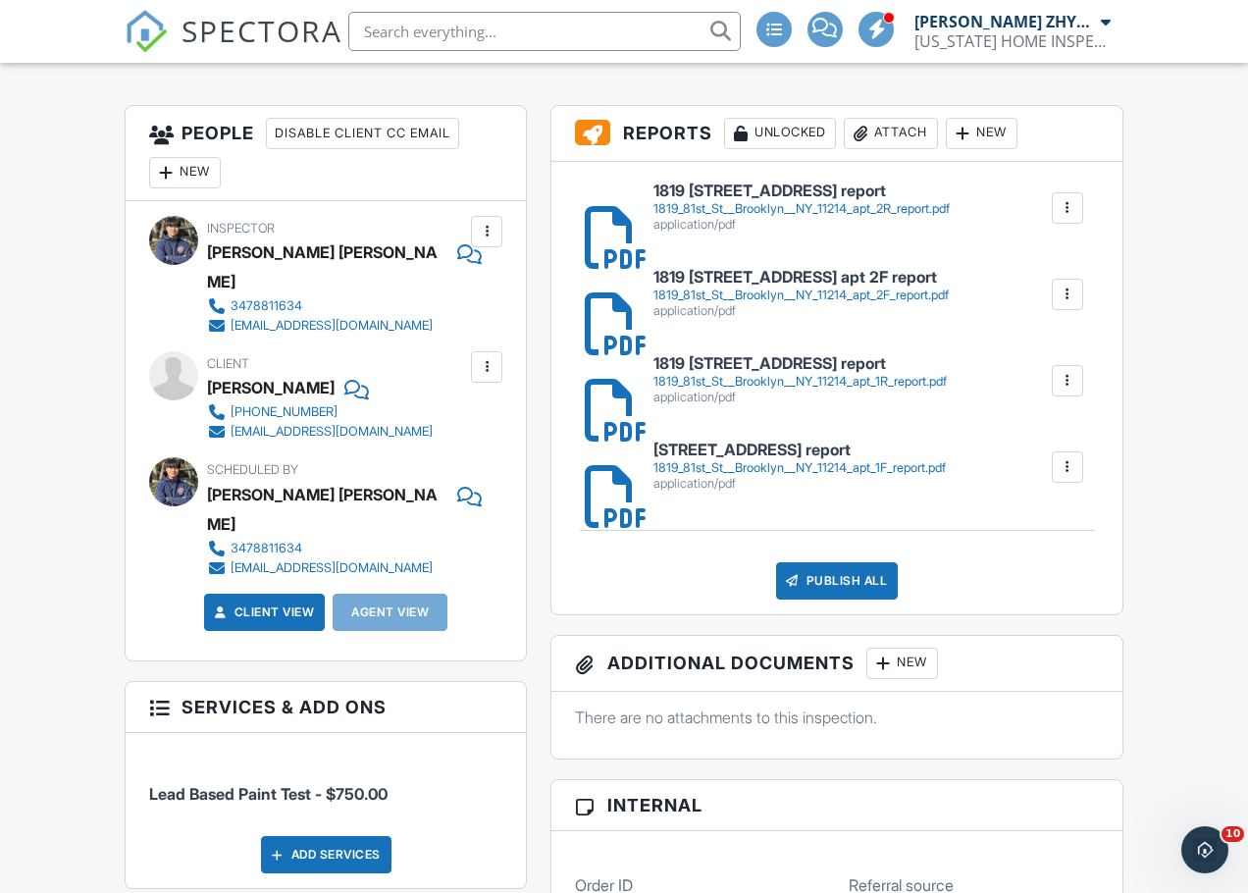
click at [873, 370] on h6 "1819 81st St Brooklyn NY 11214 apt 1R report" at bounding box center [799, 364] width 293 height 18
click at [829, 476] on div "1819_81st_St__Brooklyn__NY_11214_apt_1F_report.pdf" at bounding box center [799, 468] width 292 height 16
click at [772, 215] on div "1819_81st_St__Brooklyn__NY_11214_apt_2R_report.pdf" at bounding box center [801, 209] width 296 height 16
click at [836, 587] on div "Publish All" at bounding box center [837, 580] width 123 height 37
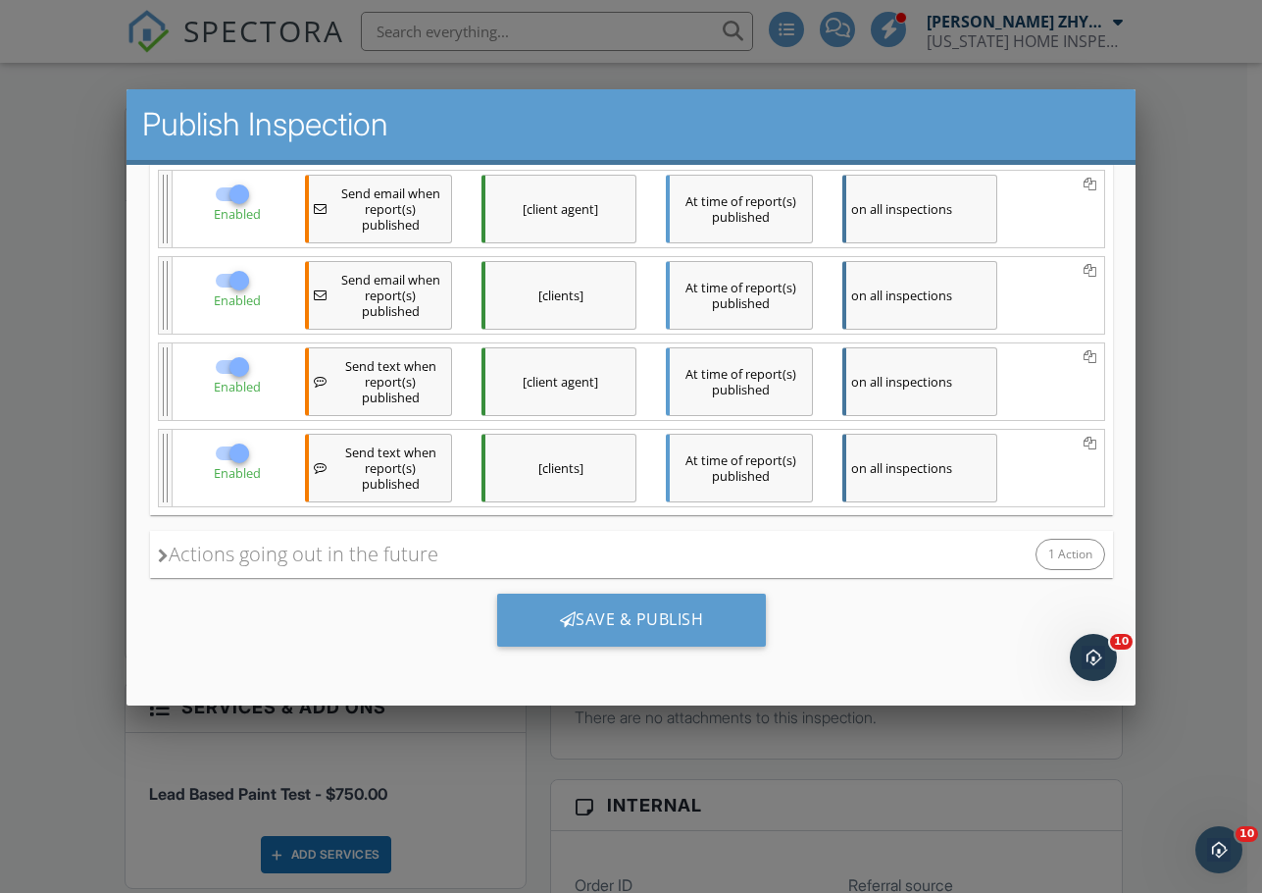
scroll to position [0, 0]
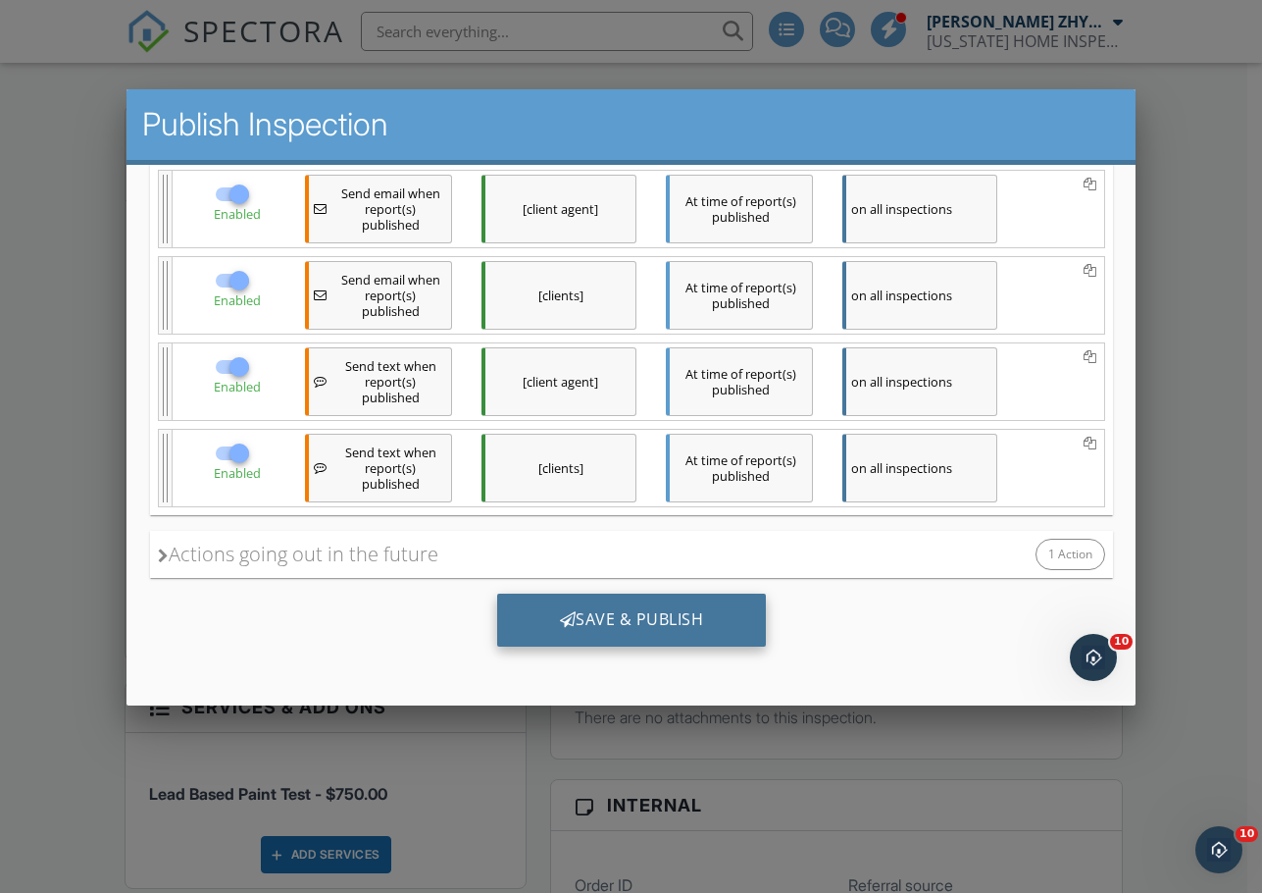
click at [673, 607] on div "Save & Publish" at bounding box center [631, 619] width 270 height 53
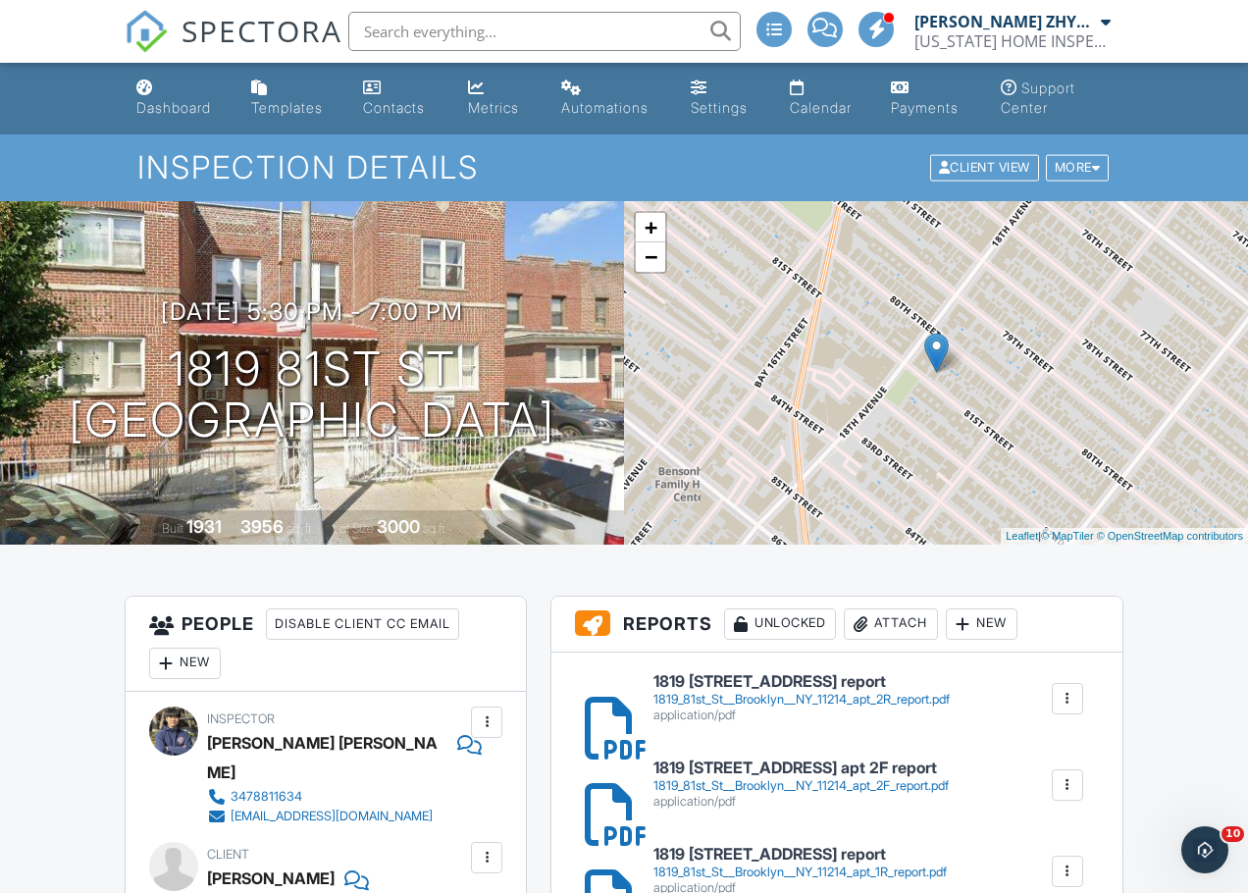
click at [457, 30] on input "text" at bounding box center [544, 31] width 392 height 39
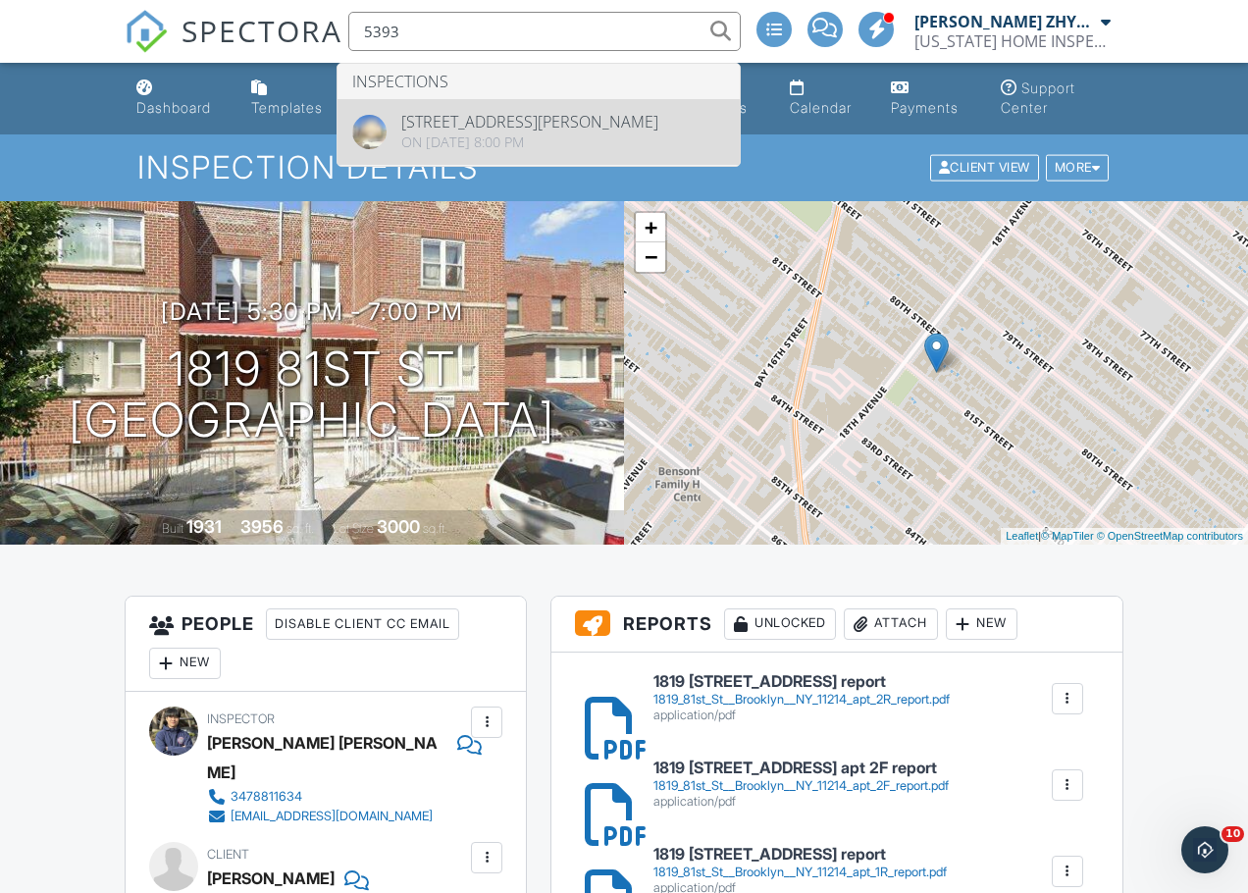
type input "5393"
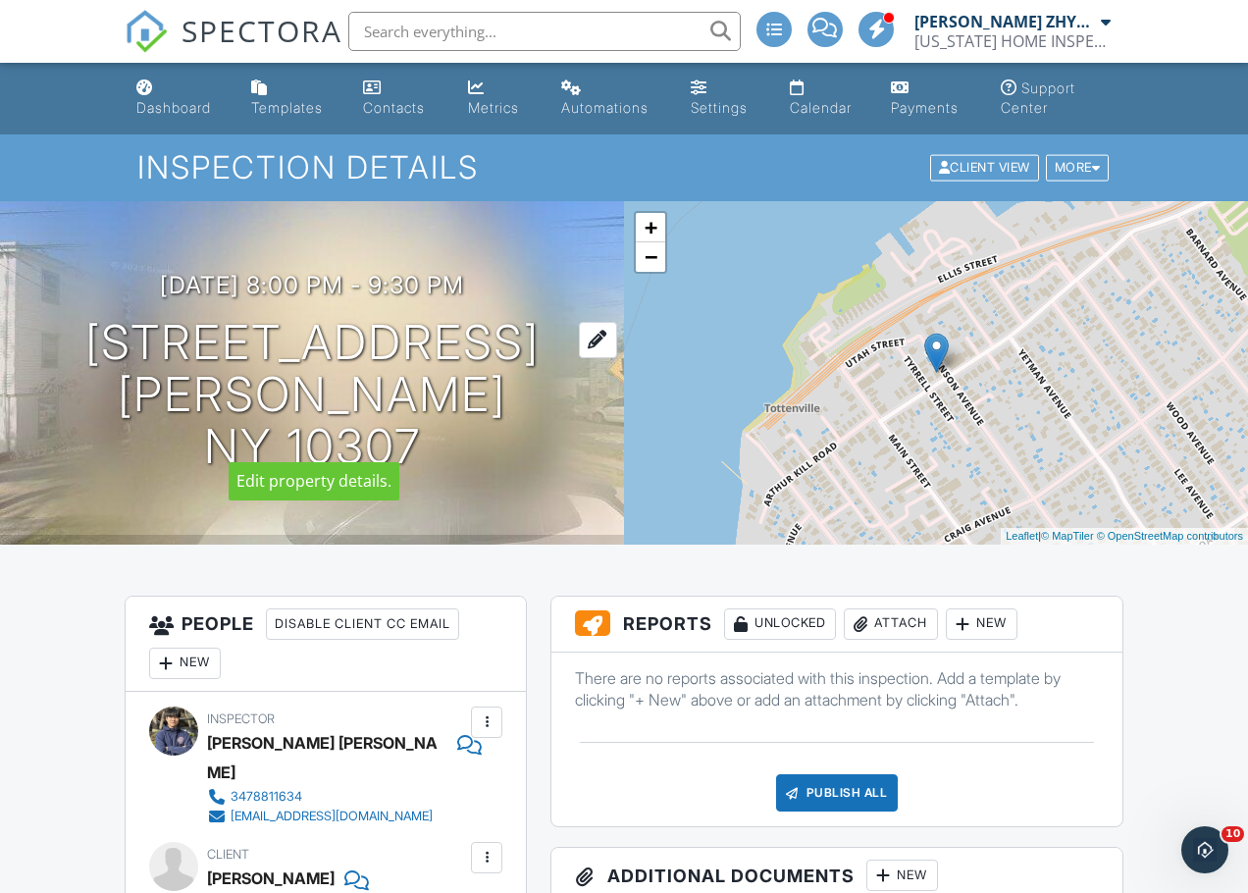
drag, startPoint x: 614, startPoint y: 432, endPoint x: 69, endPoint y: 346, distance: 552.0
click at [69, 346] on div "08/26/2025 8:00 pm - 9:30 pm 5393 Arthur Kill Rd NY 10307" at bounding box center [312, 372] width 624 height 200
copy h1 "5393 Arthur Kill Rd NY 10307"
click at [413, 26] on input "text" at bounding box center [544, 31] width 392 height 39
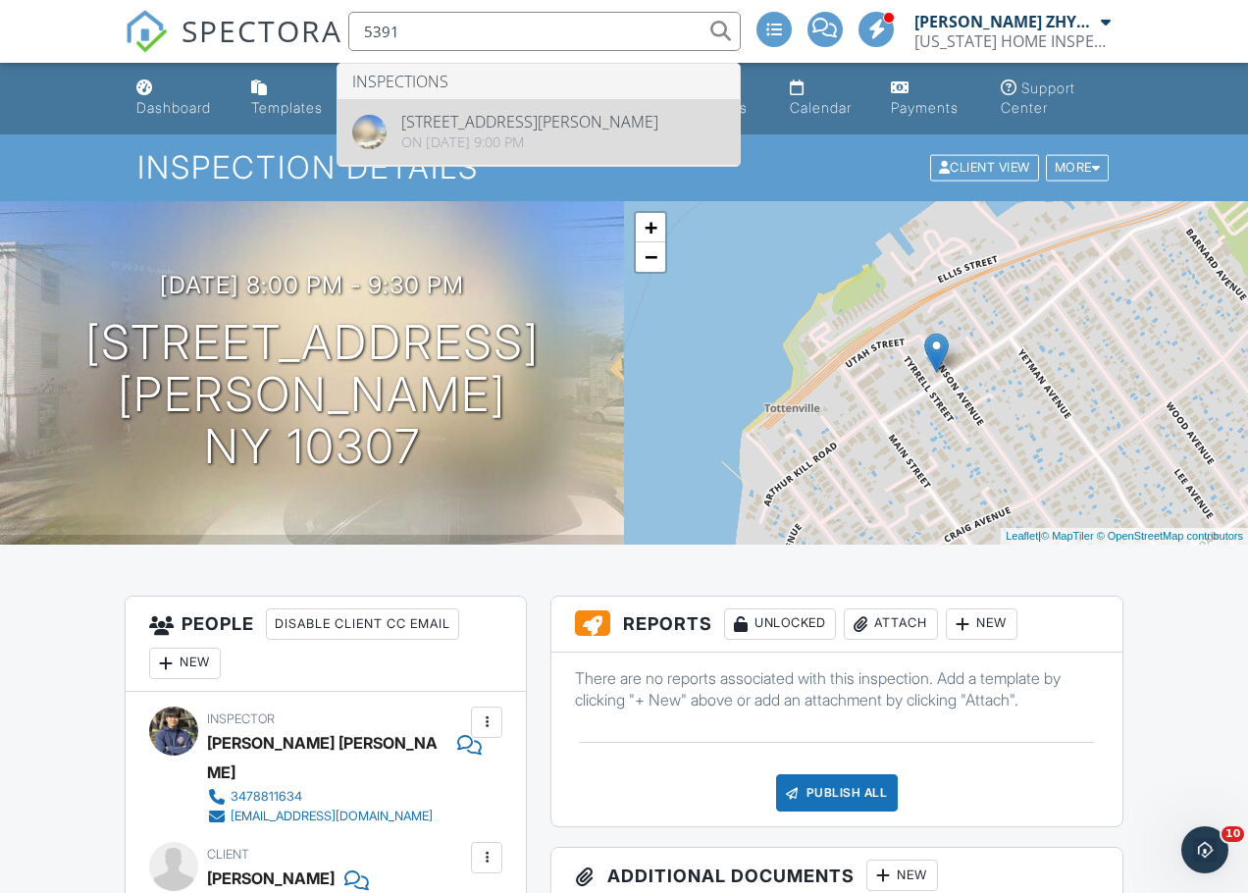
type input "5391"
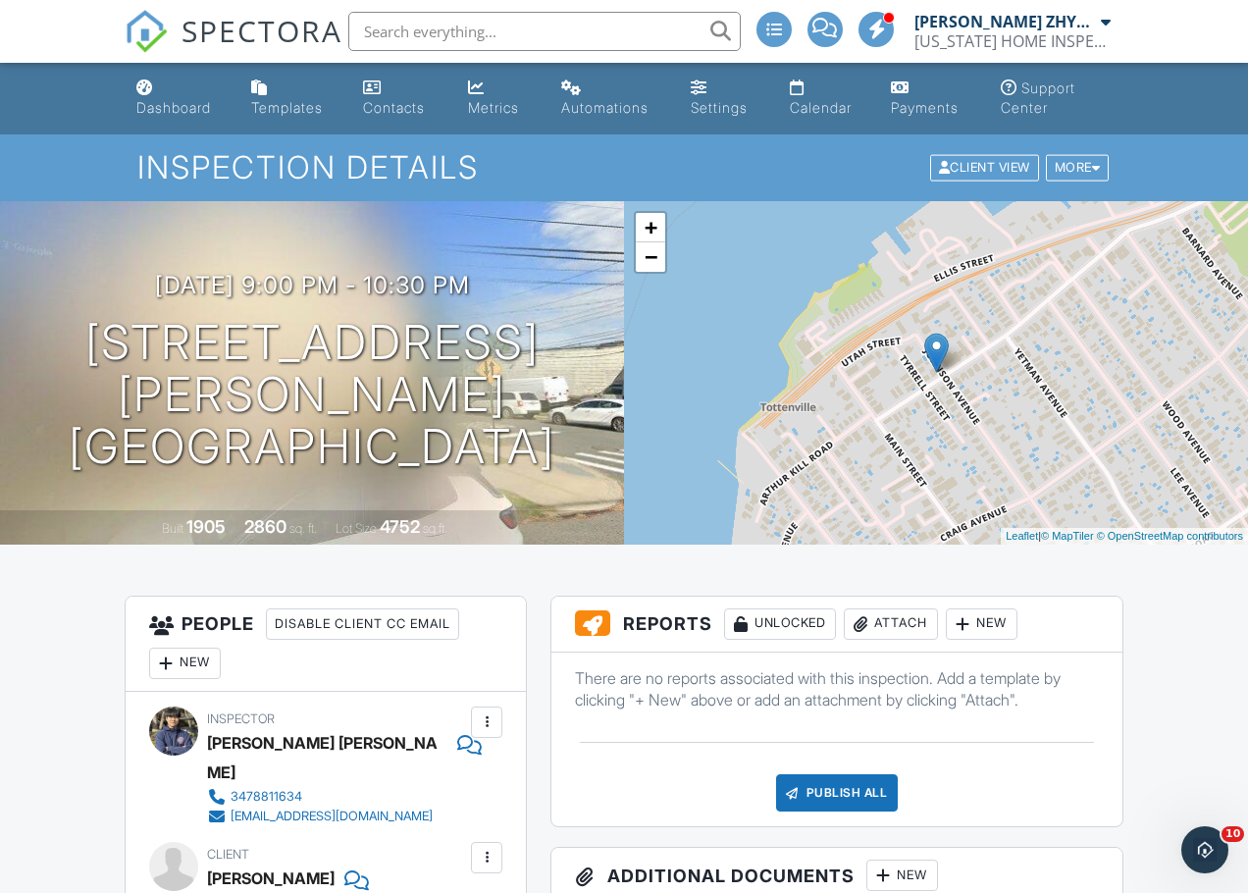
click at [420, 40] on input "text" at bounding box center [544, 31] width 392 height 39
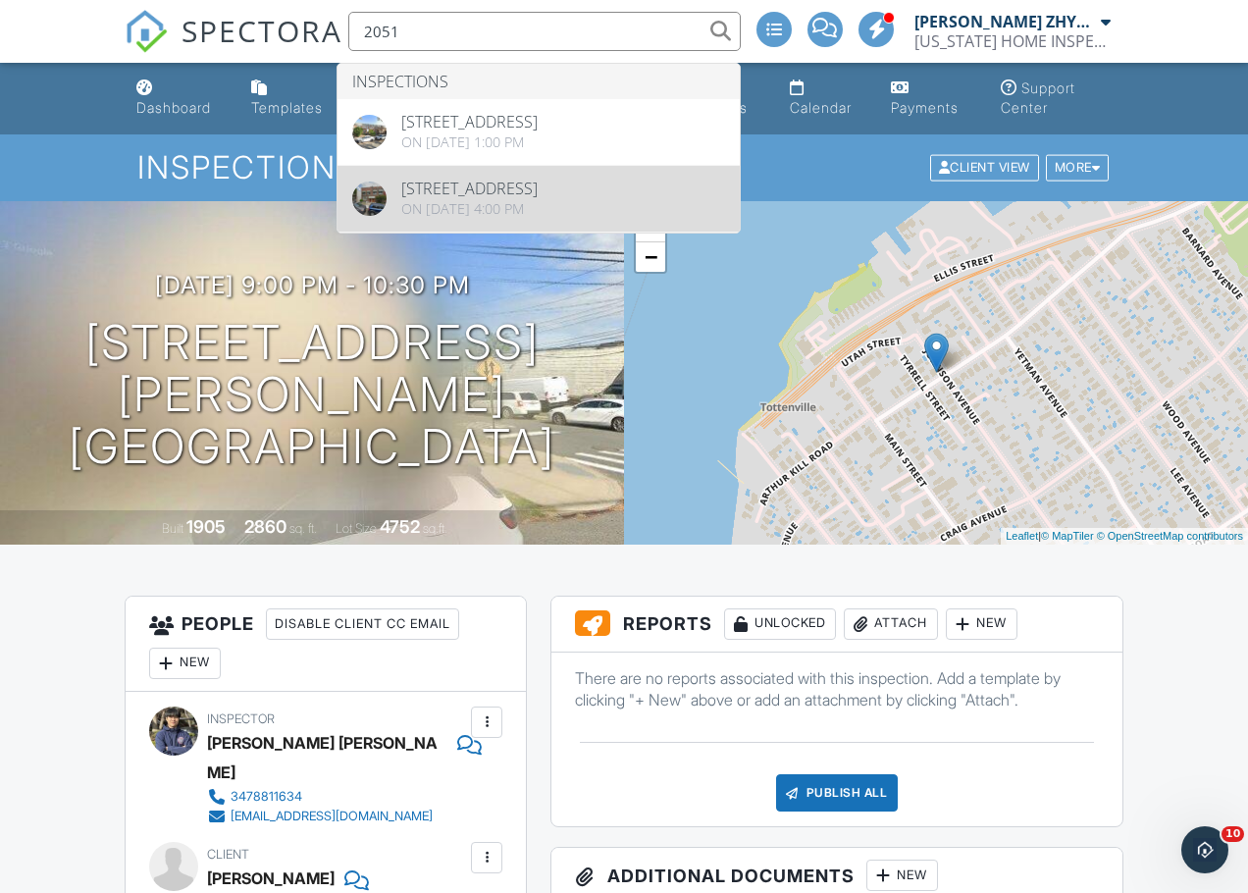
type input "2051"
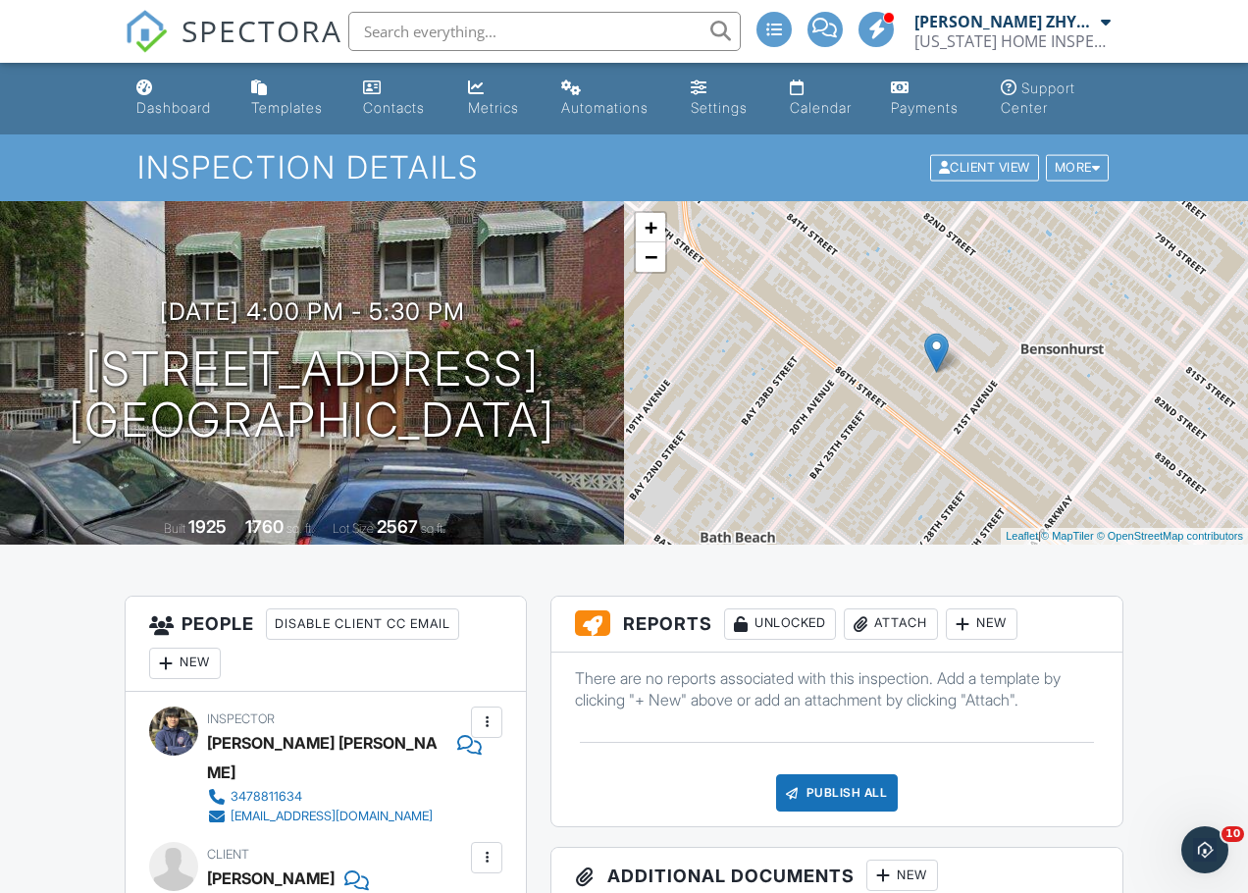
click at [484, 40] on input "text" at bounding box center [544, 31] width 392 height 39
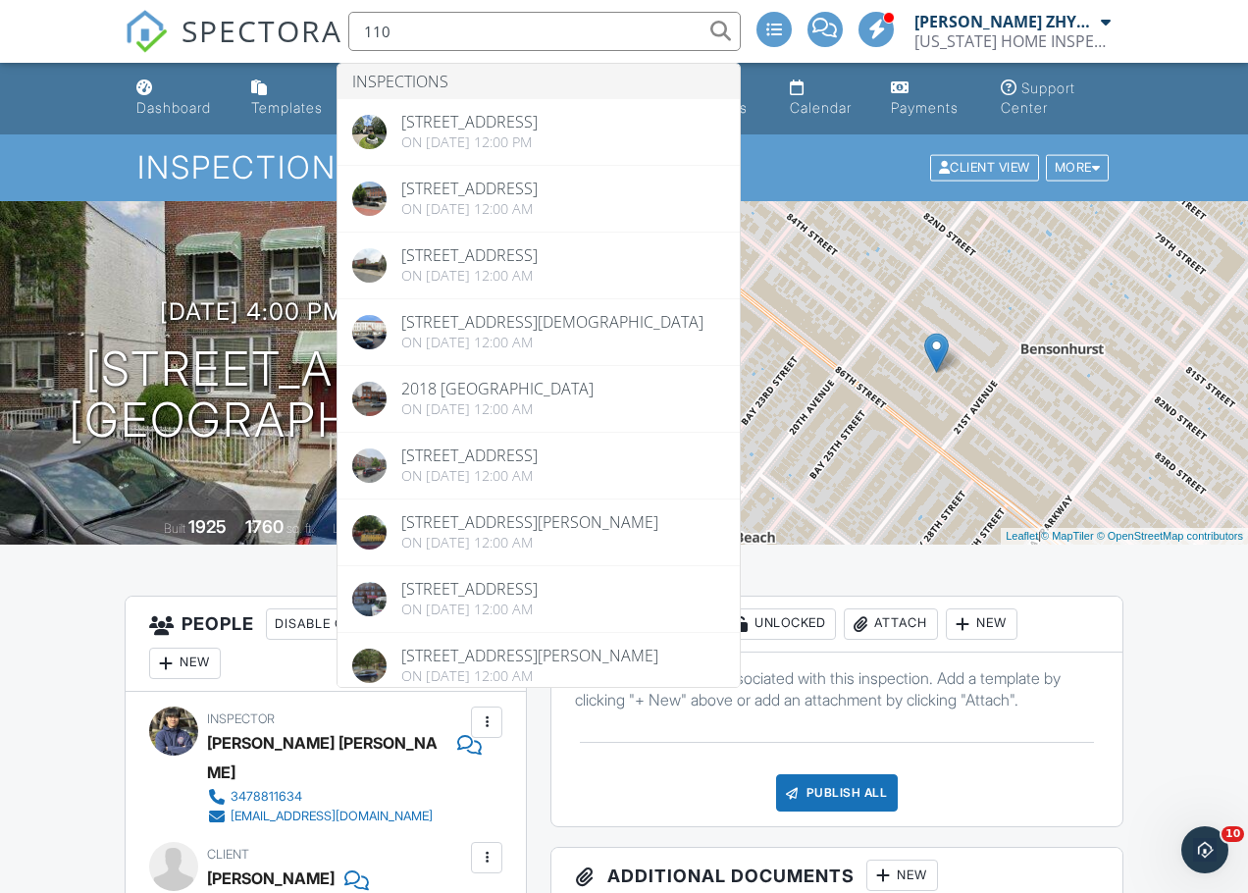
type input "110"
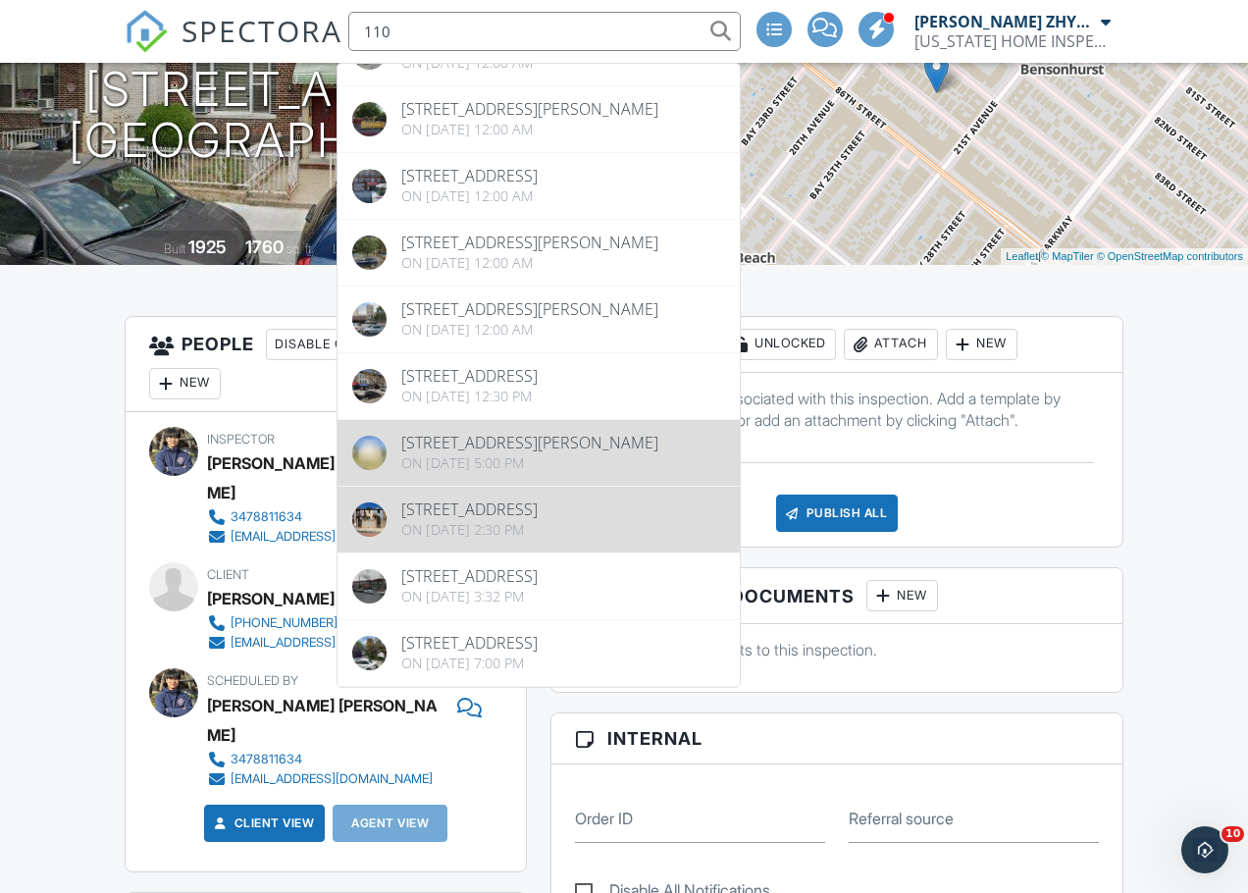
scroll to position [327, 0]
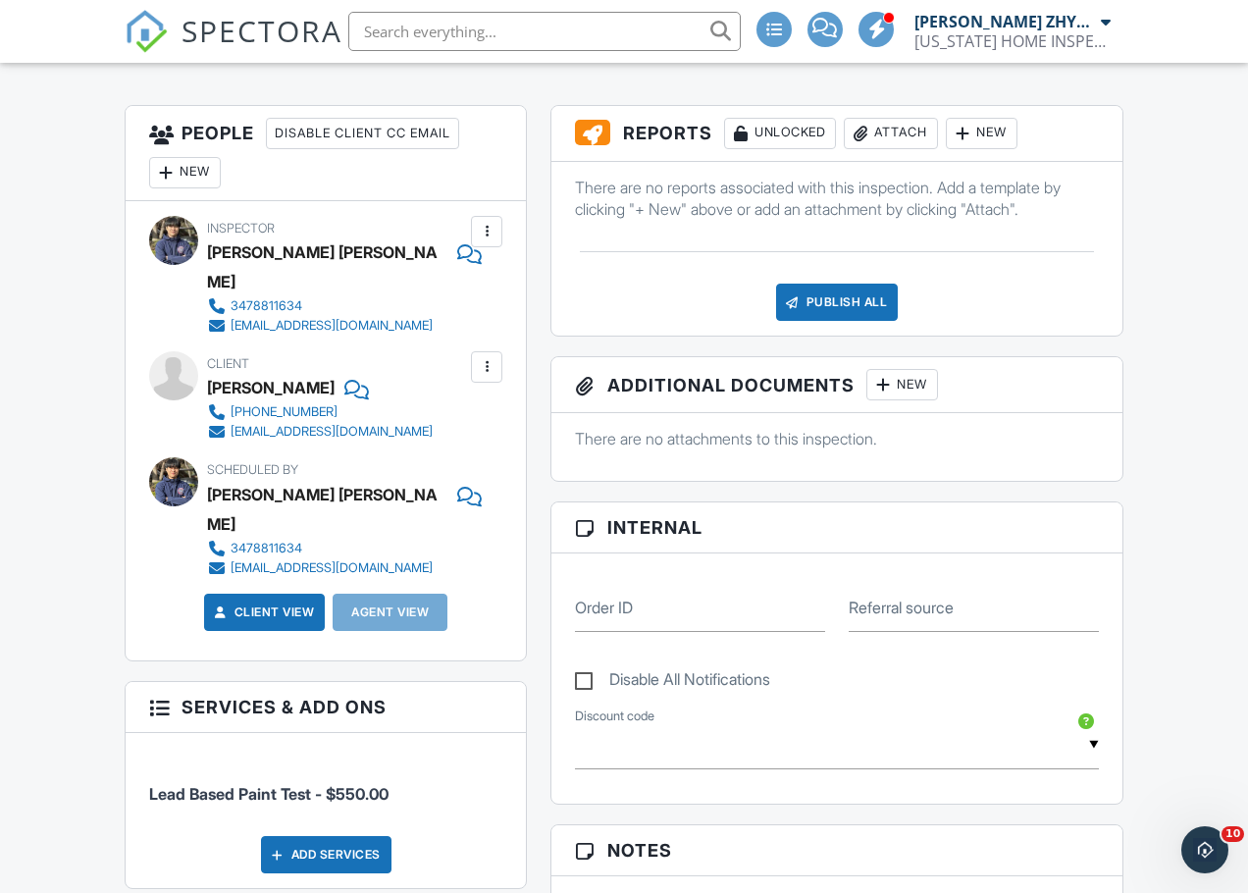
click at [125, 359] on div "People Disable Client CC Email New Inspector Client Client's Agent Listing Agen…" at bounding box center [326, 383] width 402 height 556
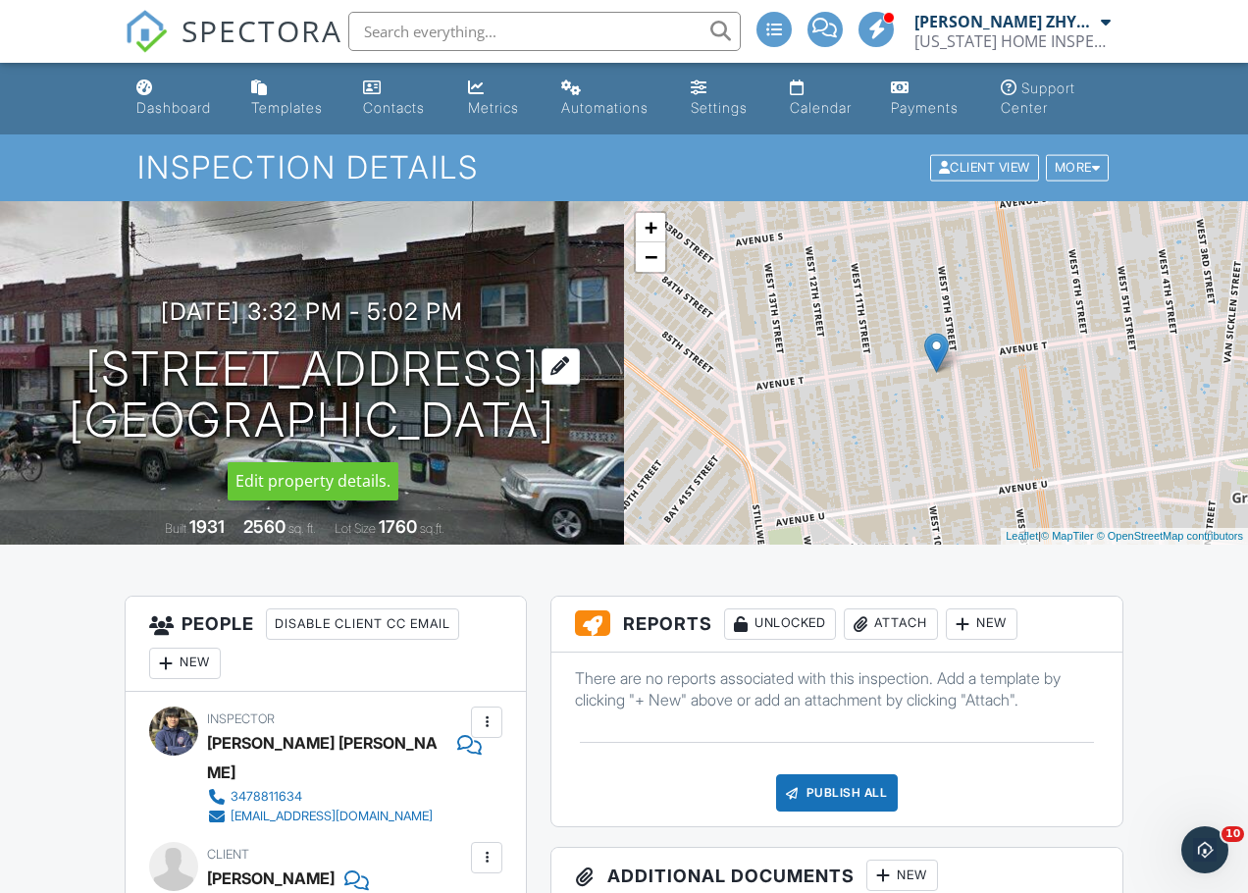
drag, startPoint x: 565, startPoint y: 422, endPoint x: 158, endPoint y: 361, distance: 411.6
click at [158, 361] on div "08/27/2025 3:32 pm - 5:02 pm 110 Avenue T BROOKLYN, NY 11223" at bounding box center [312, 372] width 624 height 148
copy h1 "110 Avenue T BROOKLYN, NY 11223"
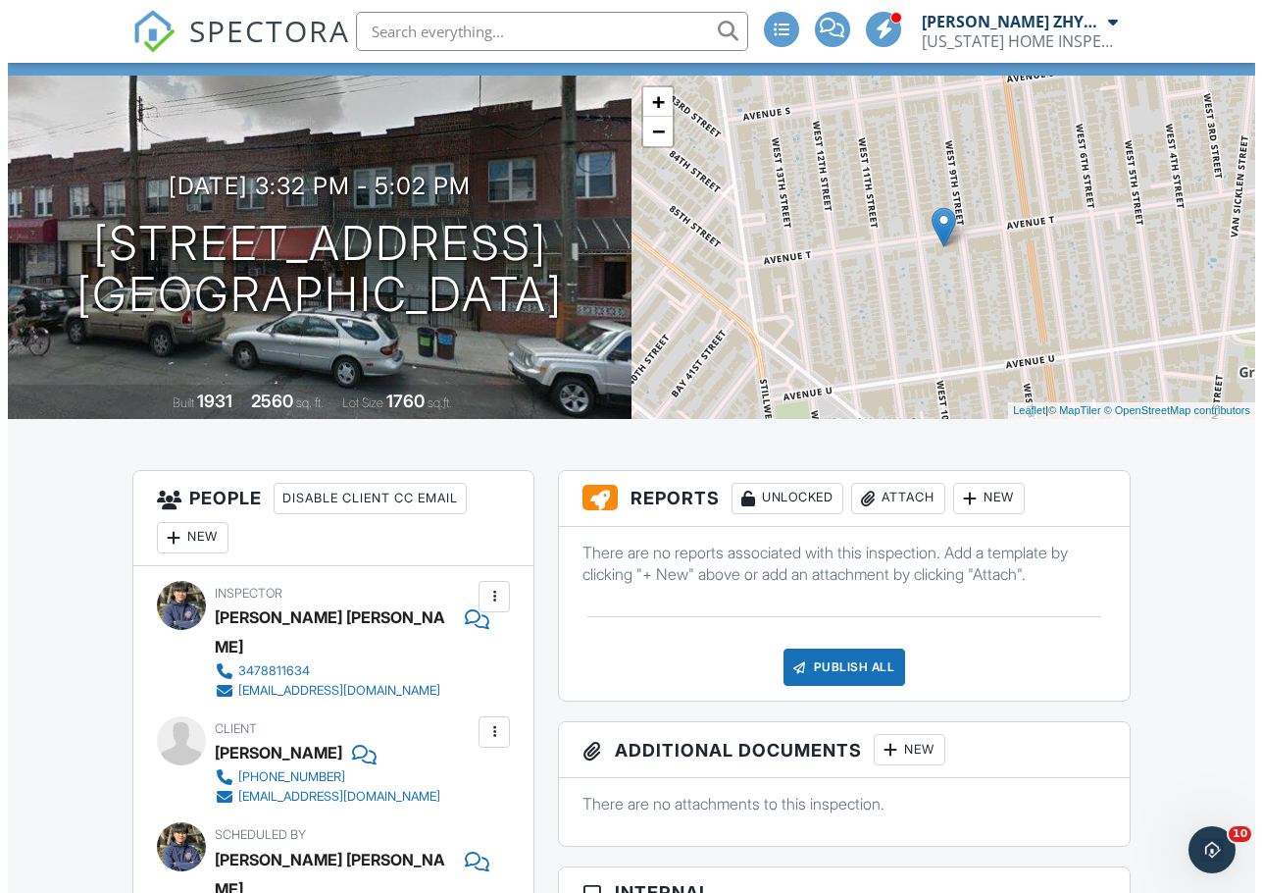
scroll to position [164, 0]
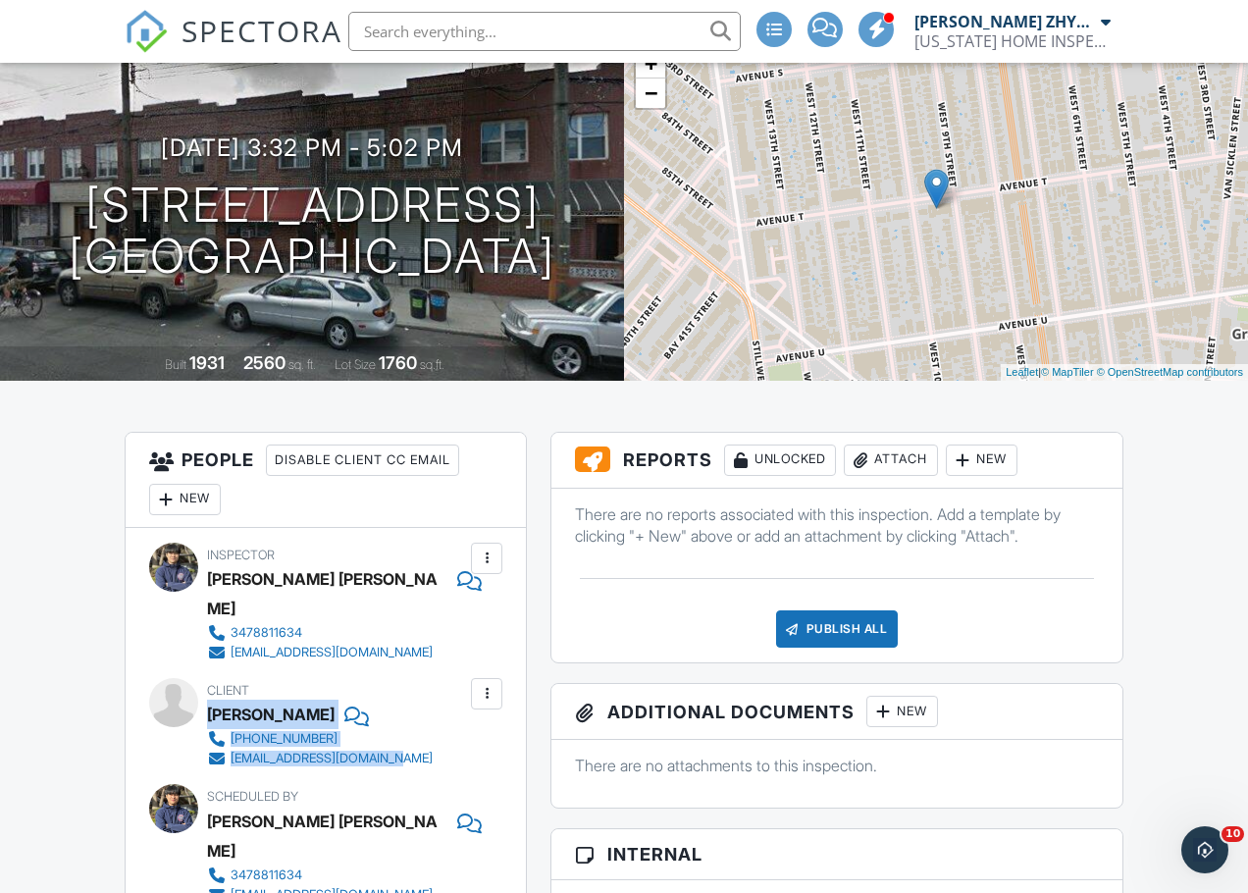
drag, startPoint x: 412, startPoint y: 729, endPoint x: 209, endPoint y: 683, distance: 208.2
click at [209, 683] on div "Client Er sheng Lan 502-303-1450 lanersheng88@hotmail.com" at bounding box center [367, 723] width 320 height 90
copy div "Er sheng Lan 502-303-1450 lanersheng88@hotmail.com"
click at [908, 463] on div "Attach" at bounding box center [891, 459] width 94 height 31
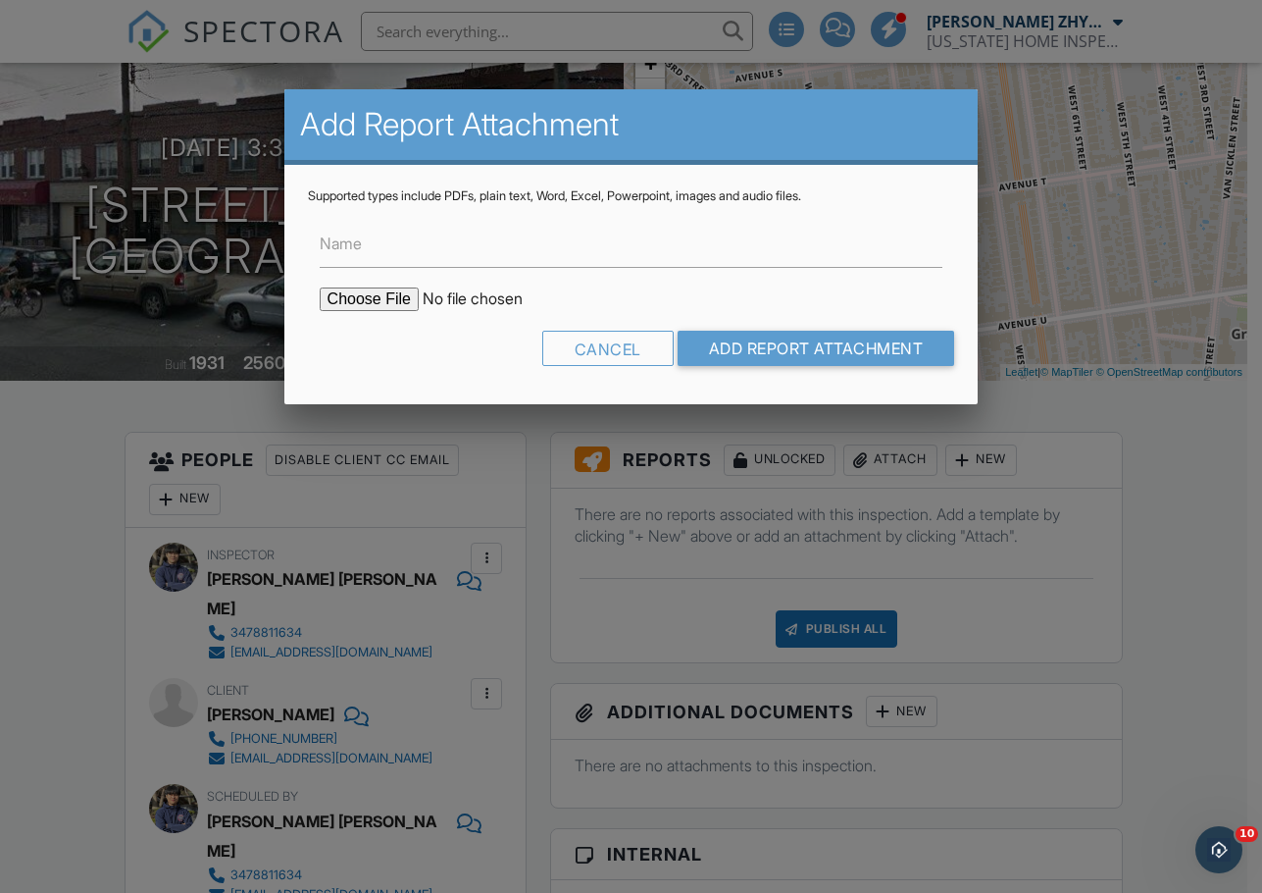
click at [405, 304] on input "file" at bounding box center [486, 299] width 333 height 24
type input "C:\fakepath\110 Avenue T apt 1F report.pdf"
click at [735, 338] on input "Add Report Attachment" at bounding box center [817, 348] width 278 height 35
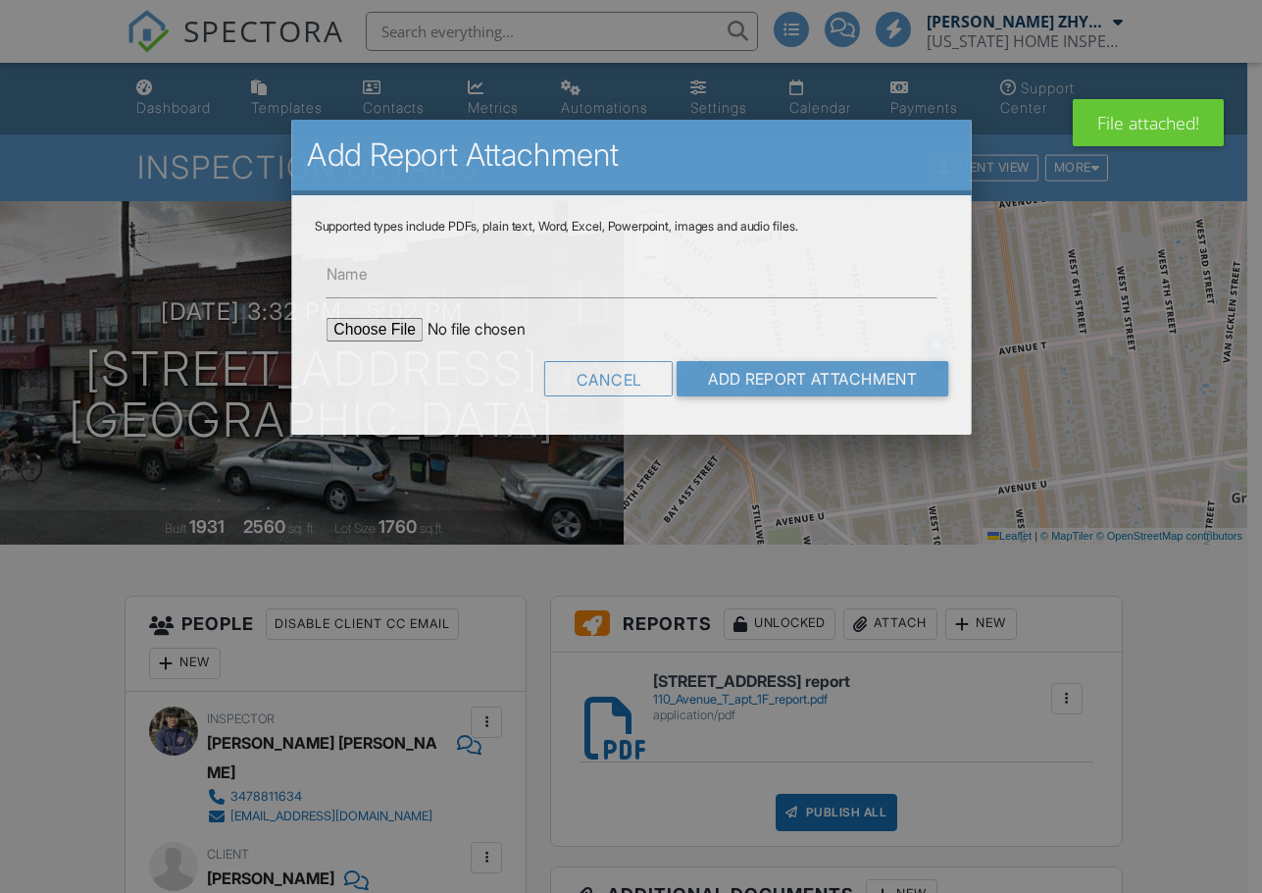
click at [388, 318] on input "file" at bounding box center [489, 330] width 327 height 24
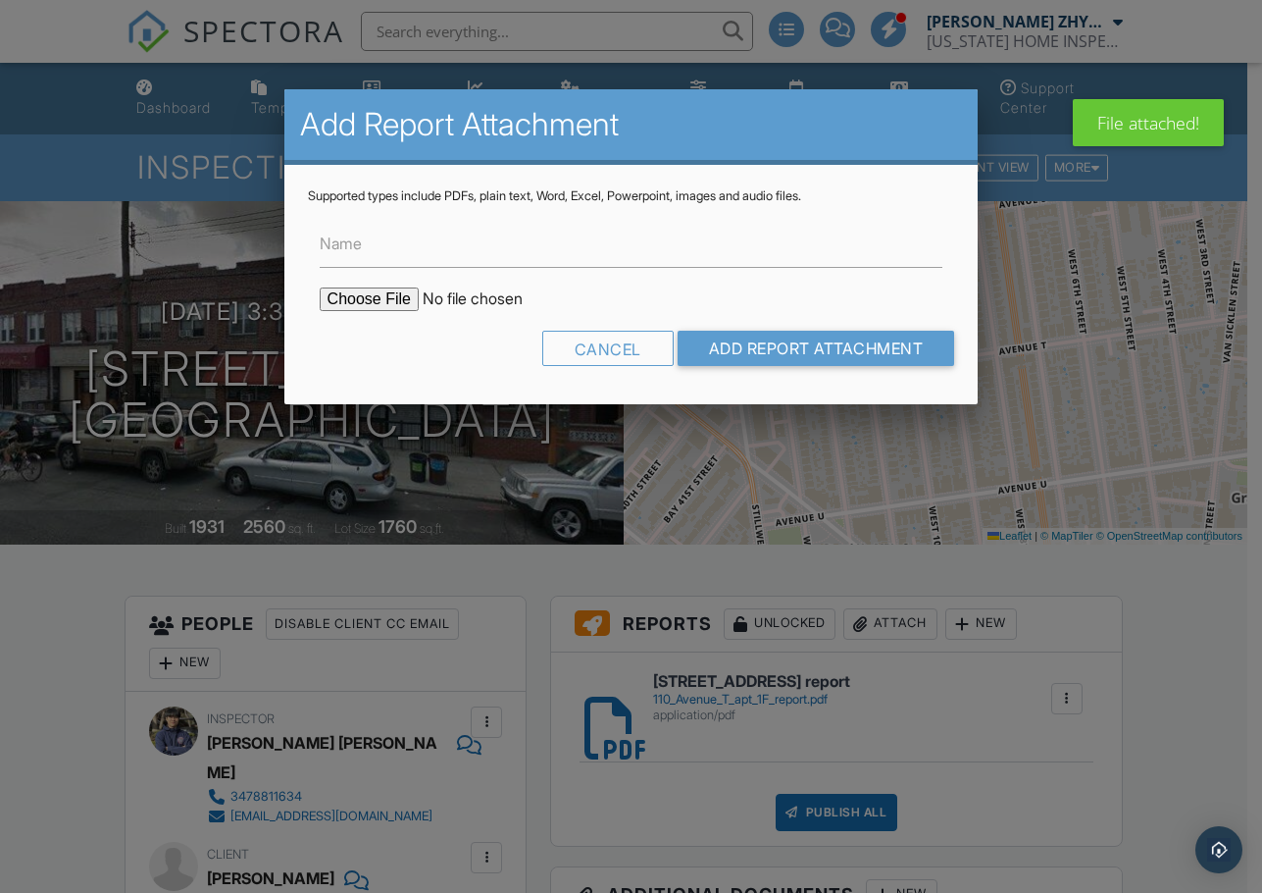
type input "C:\fakepath\110 Avenue T apt 1R report.pdf"
click at [760, 345] on input "Add Report Attachment" at bounding box center [817, 348] width 278 height 35
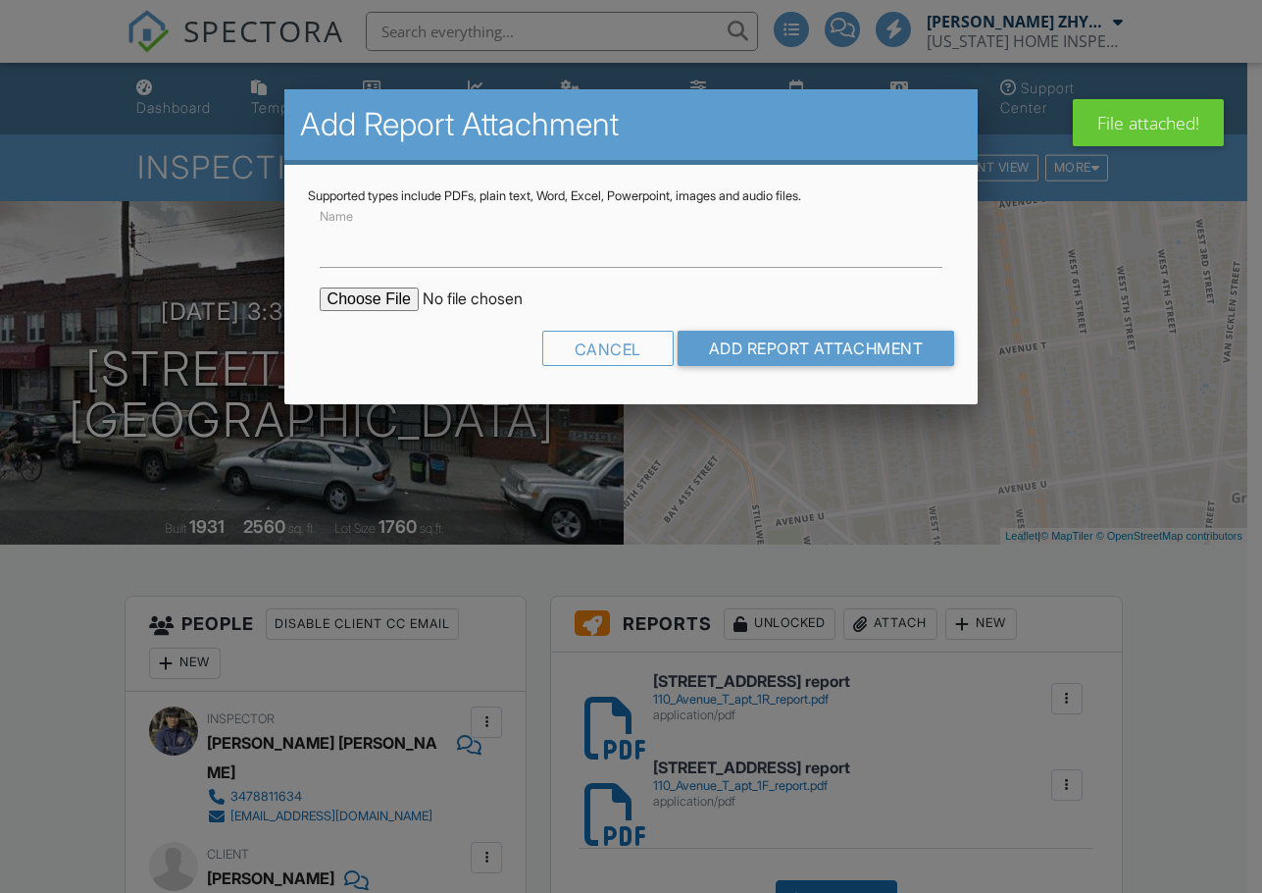
click at [387, 293] on input "file" at bounding box center [486, 299] width 333 height 24
type input "C:\fakepath\110 Avenue T apt 2F report.pdf"
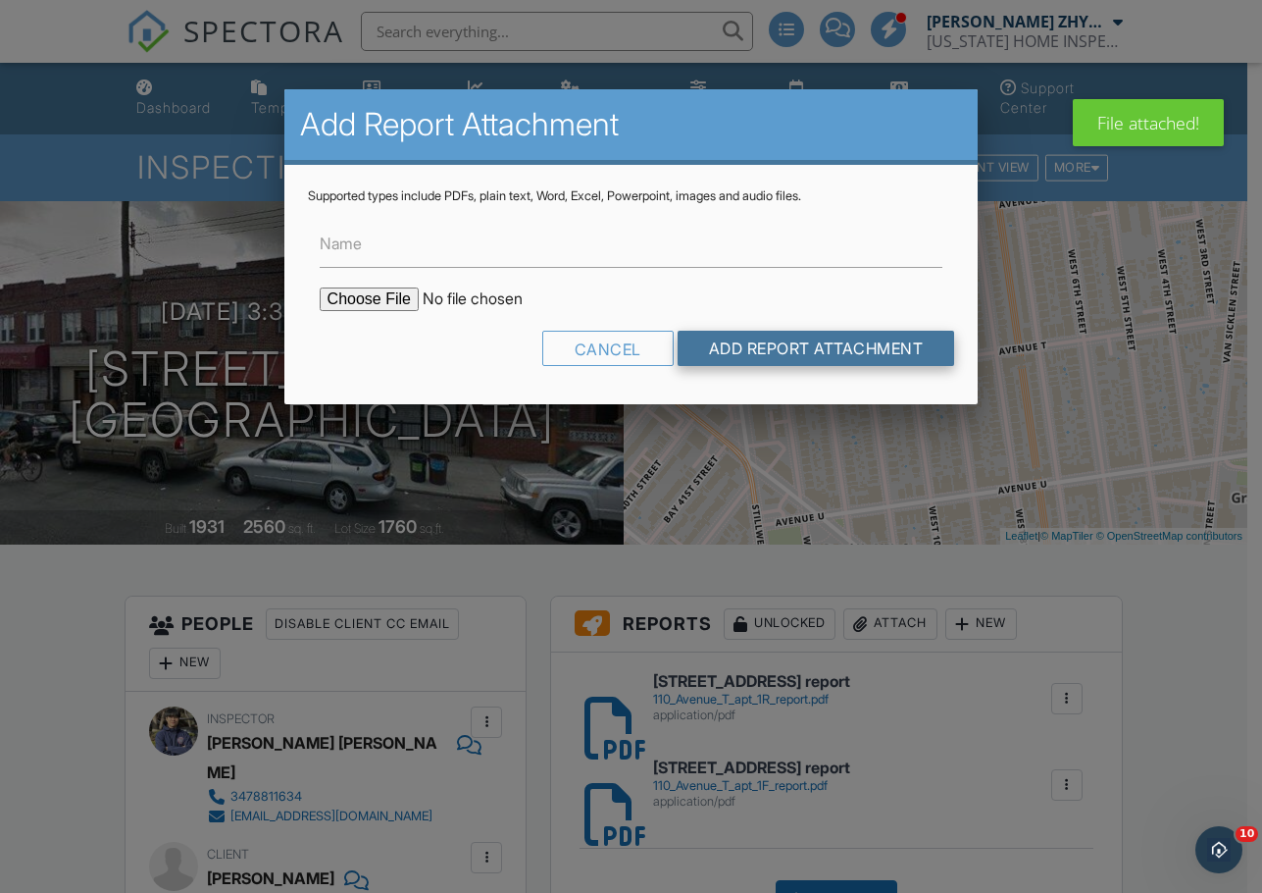
click at [789, 352] on input "Add Report Attachment" at bounding box center [817, 348] width 278 height 35
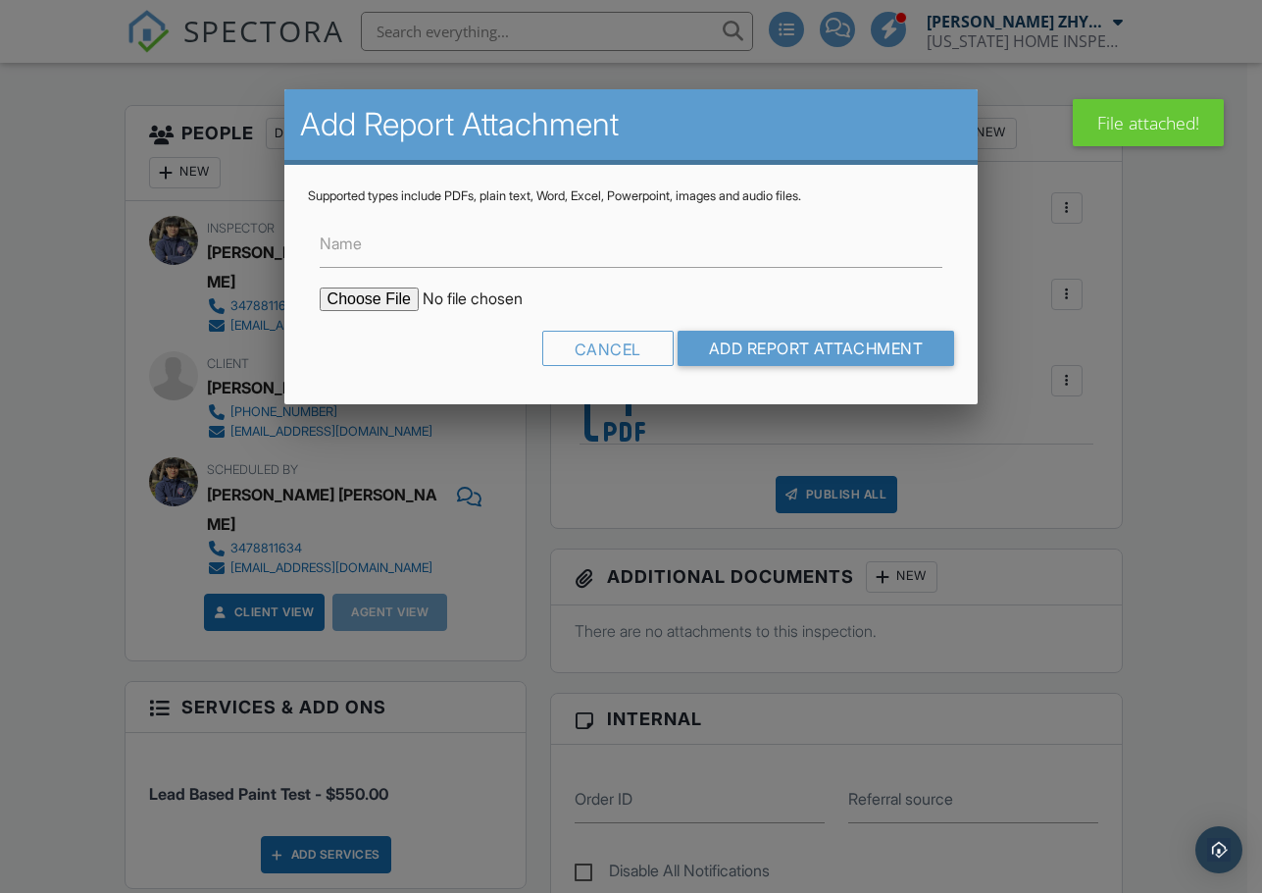
click at [358, 293] on input "file" at bounding box center [486, 299] width 333 height 24
type input "C:\fakepath\110 Avenue T apt 2R report.pdf"
click at [759, 346] on input "Add Report Attachment" at bounding box center [817, 348] width 278 height 35
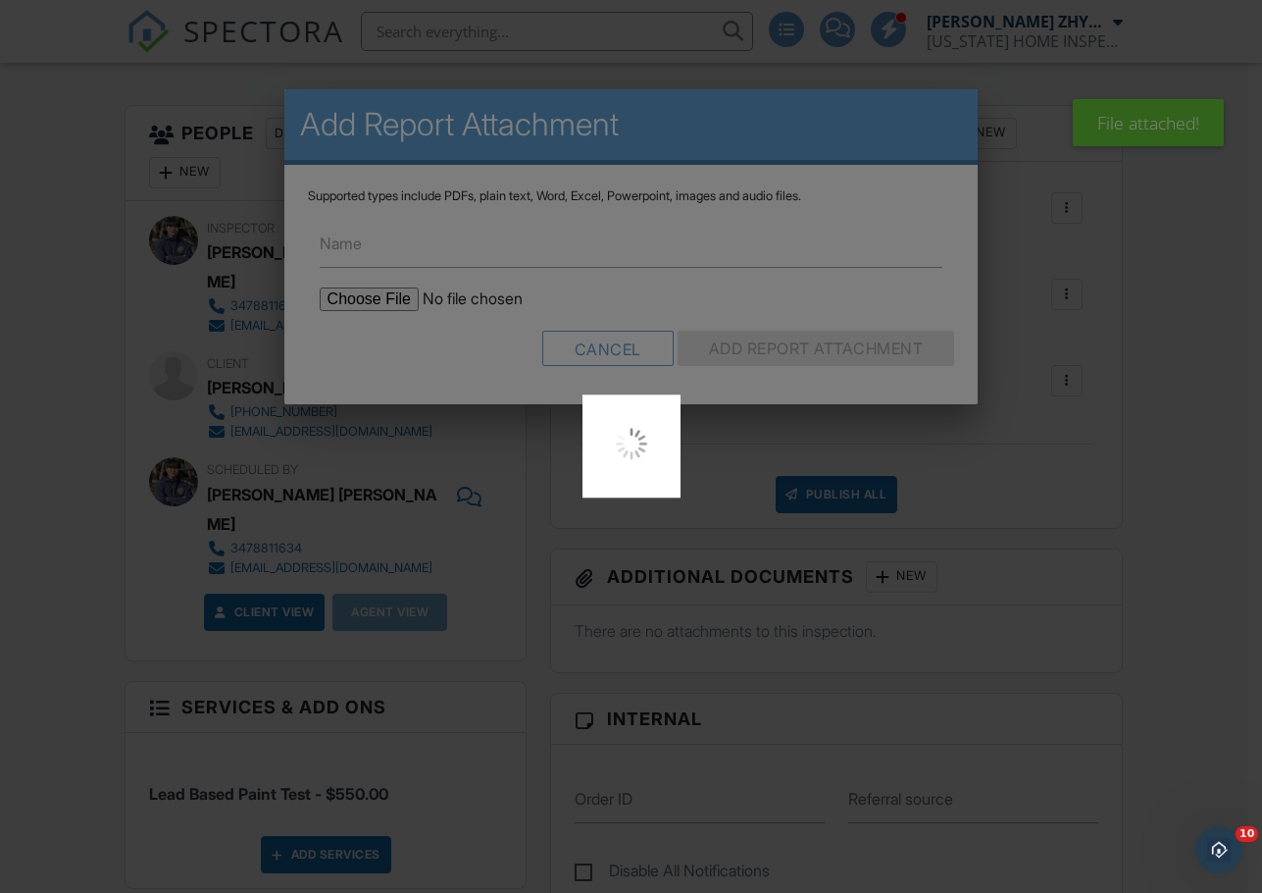
click at [1139, 425] on div at bounding box center [631, 446] width 1262 height 893
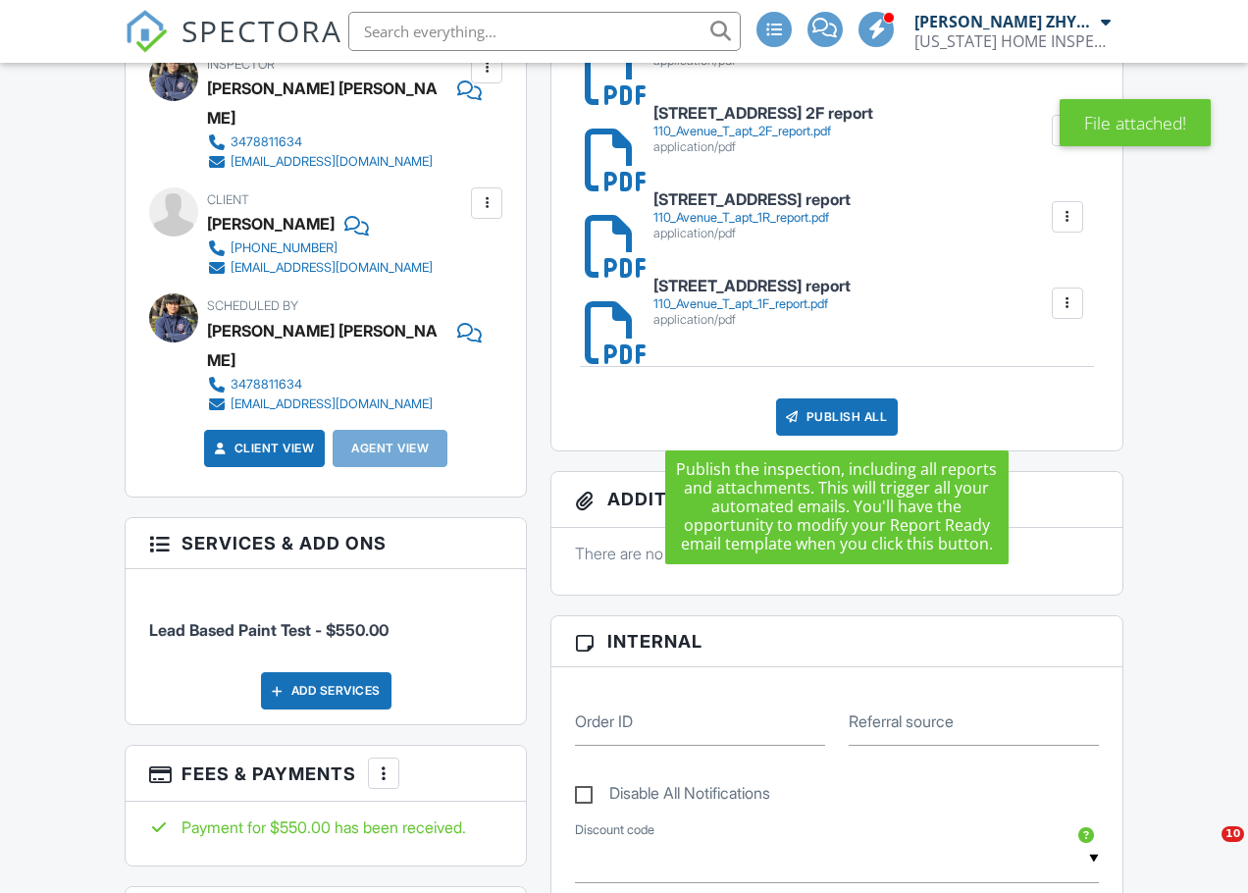
click at [859, 415] on div "Publish All" at bounding box center [837, 416] width 123 height 37
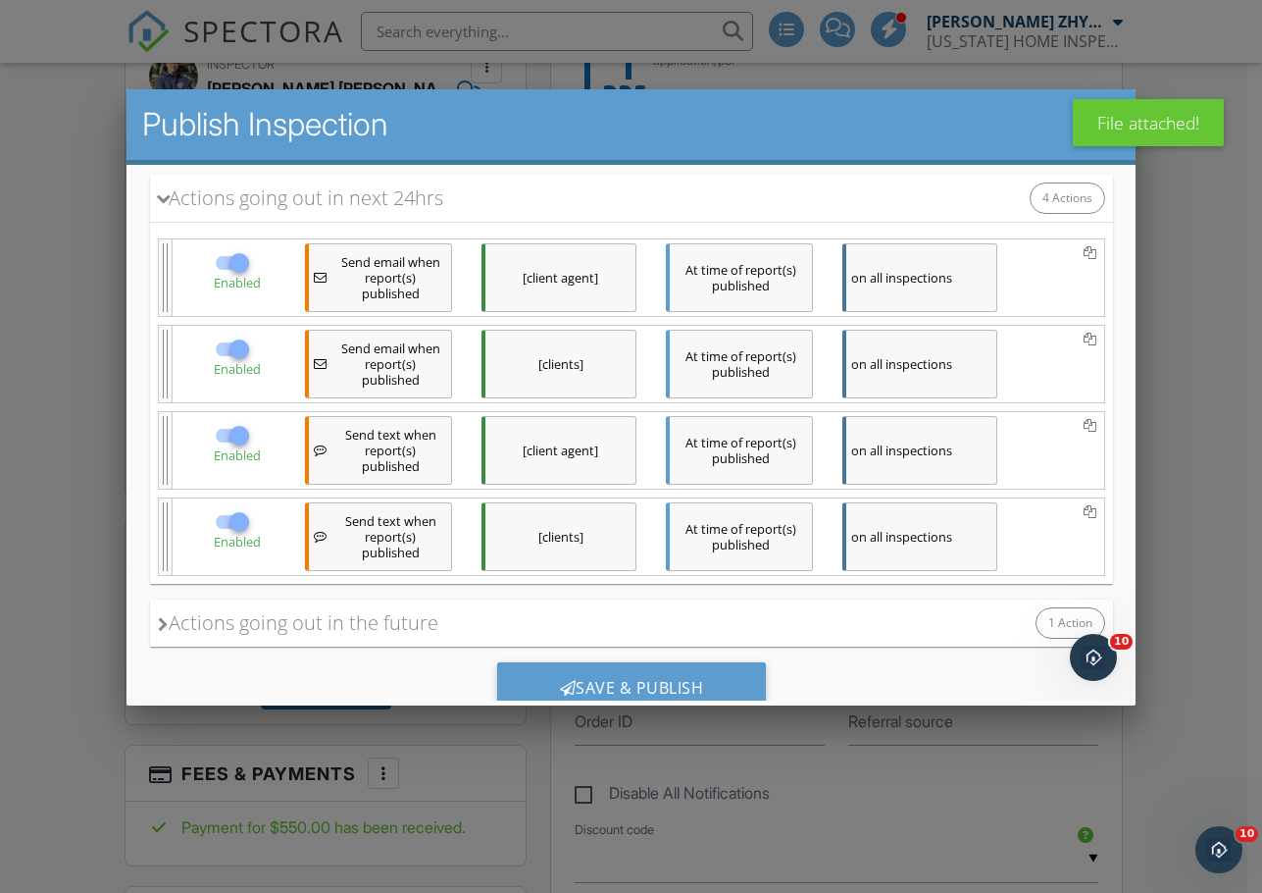
scroll to position [275, 0]
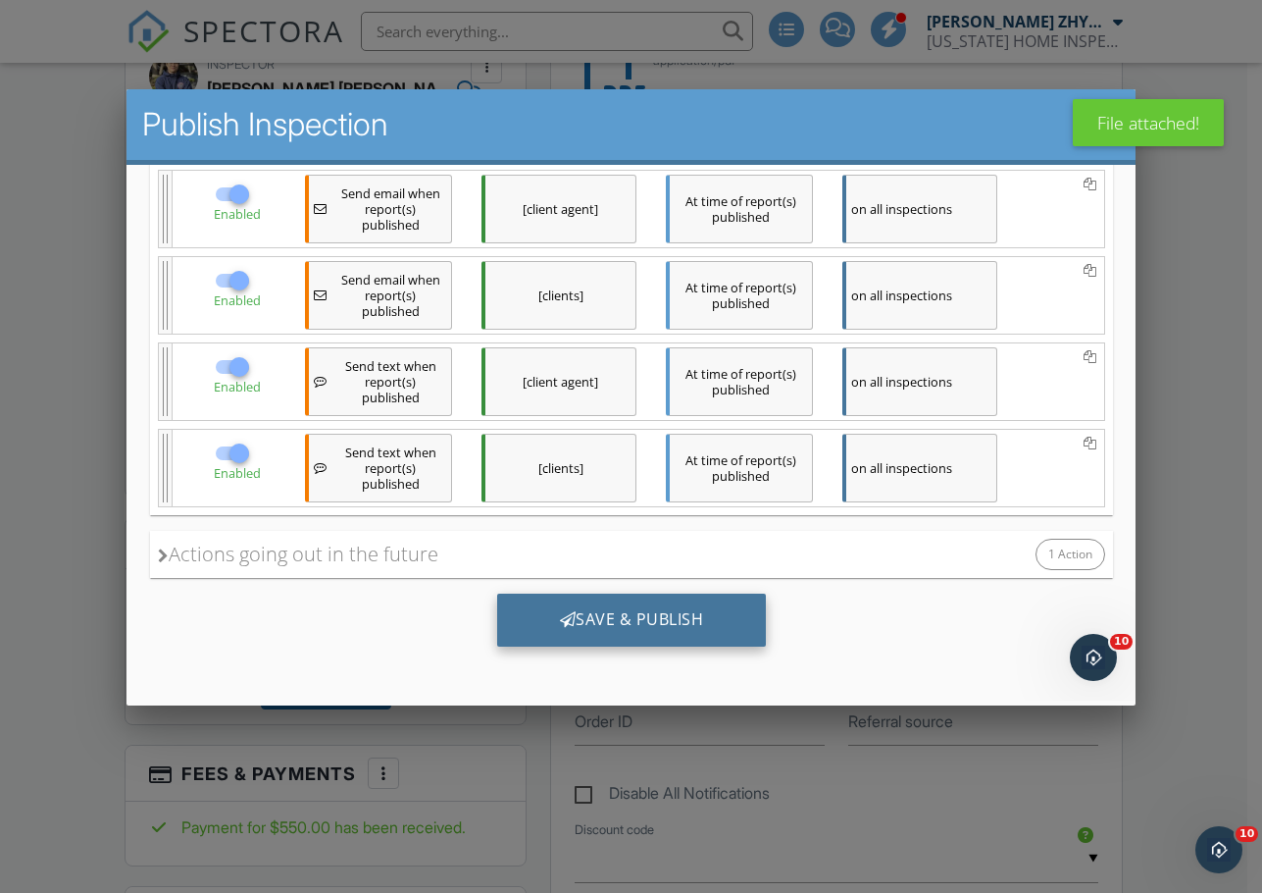
click at [650, 608] on div "Save & Publish" at bounding box center [631, 619] width 270 height 53
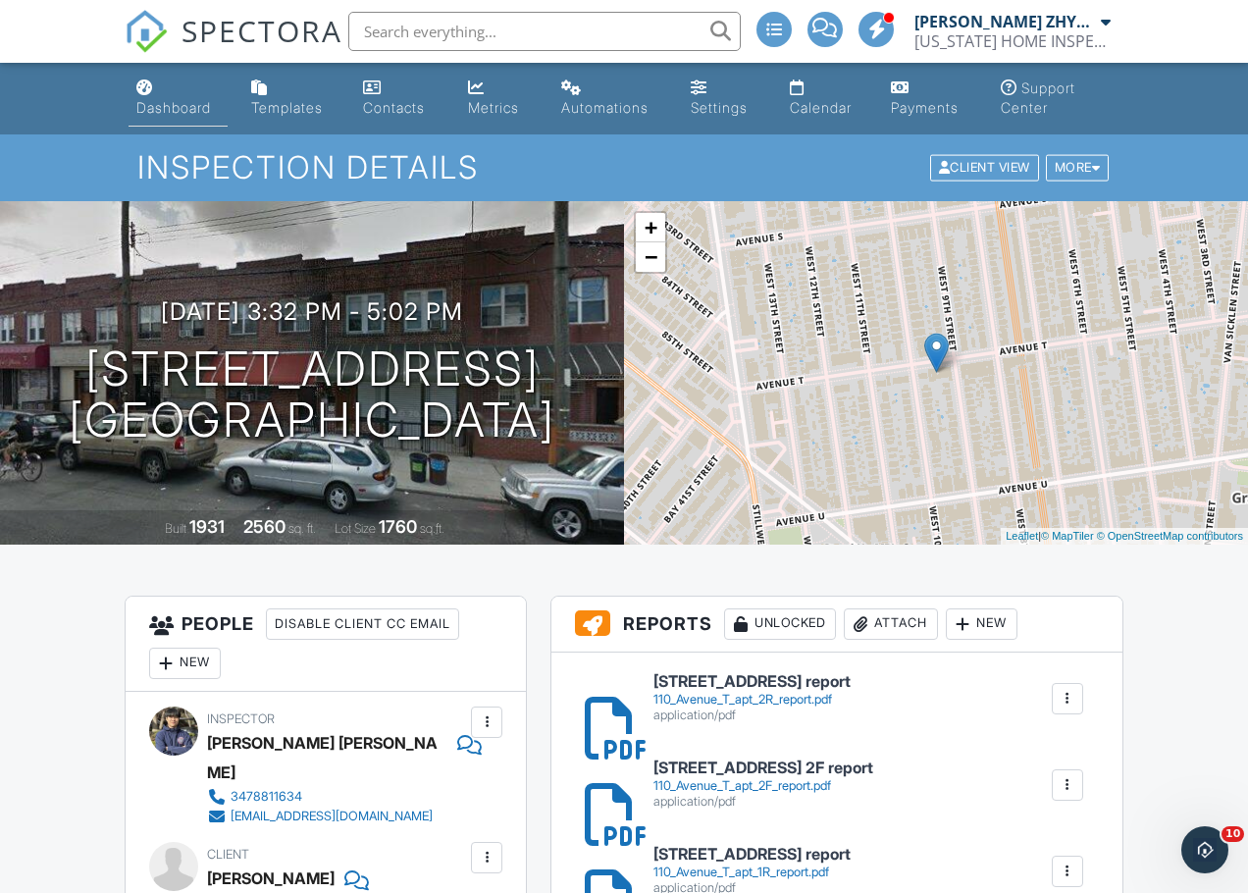
click at [148, 81] on div "Dashboard" at bounding box center [144, 87] width 17 height 16
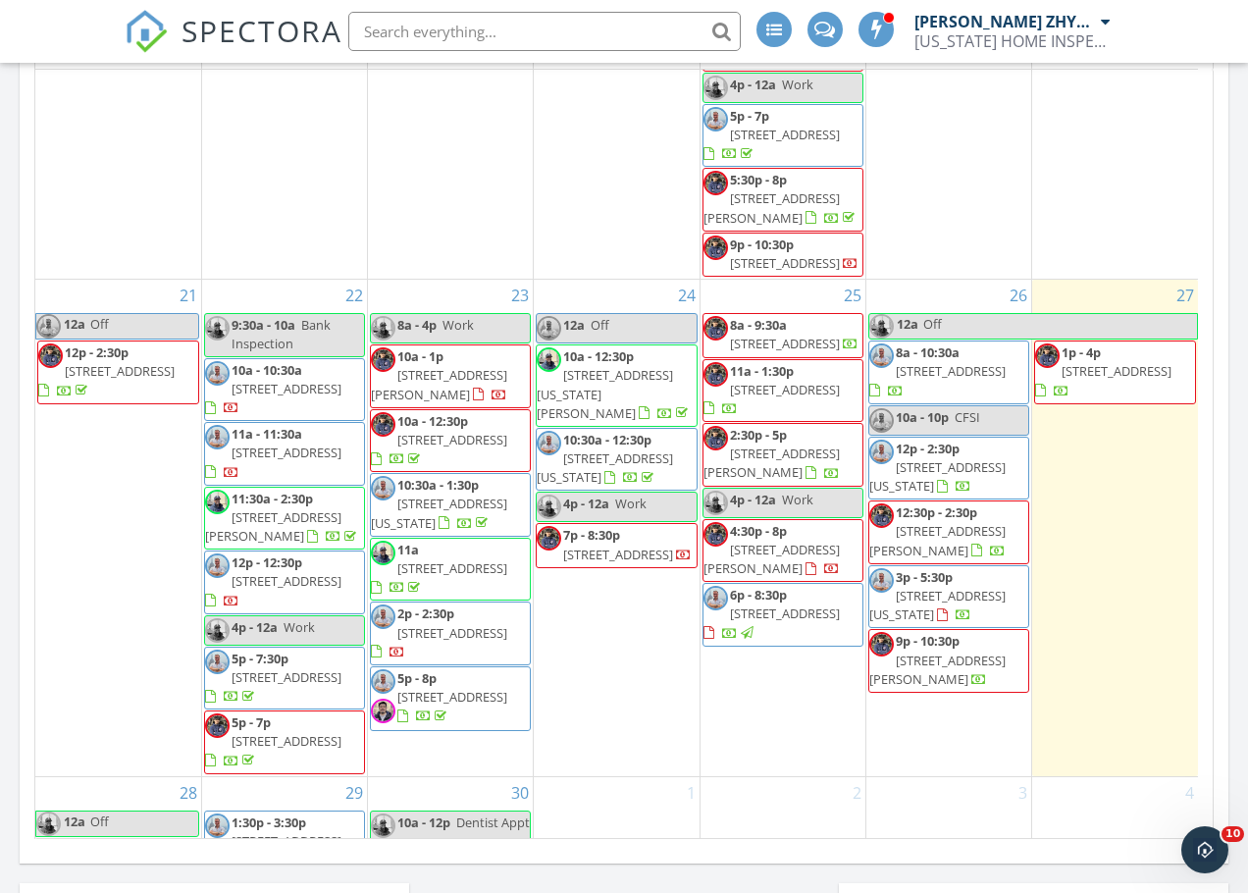
scroll to position [2246, 0]
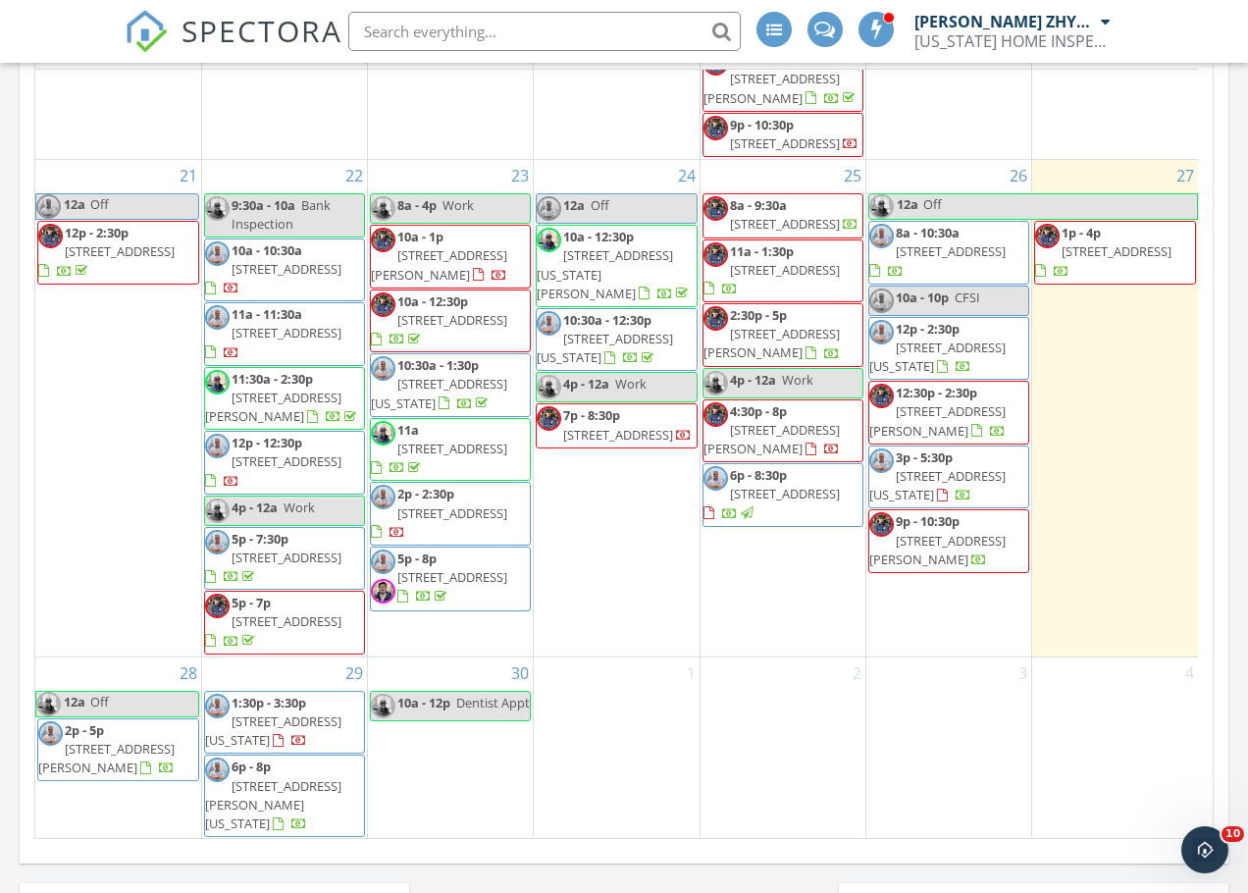
click at [807, 279] on span "40 Damin Dr, Farmingdale 11735" at bounding box center [785, 270] width 110 height 18
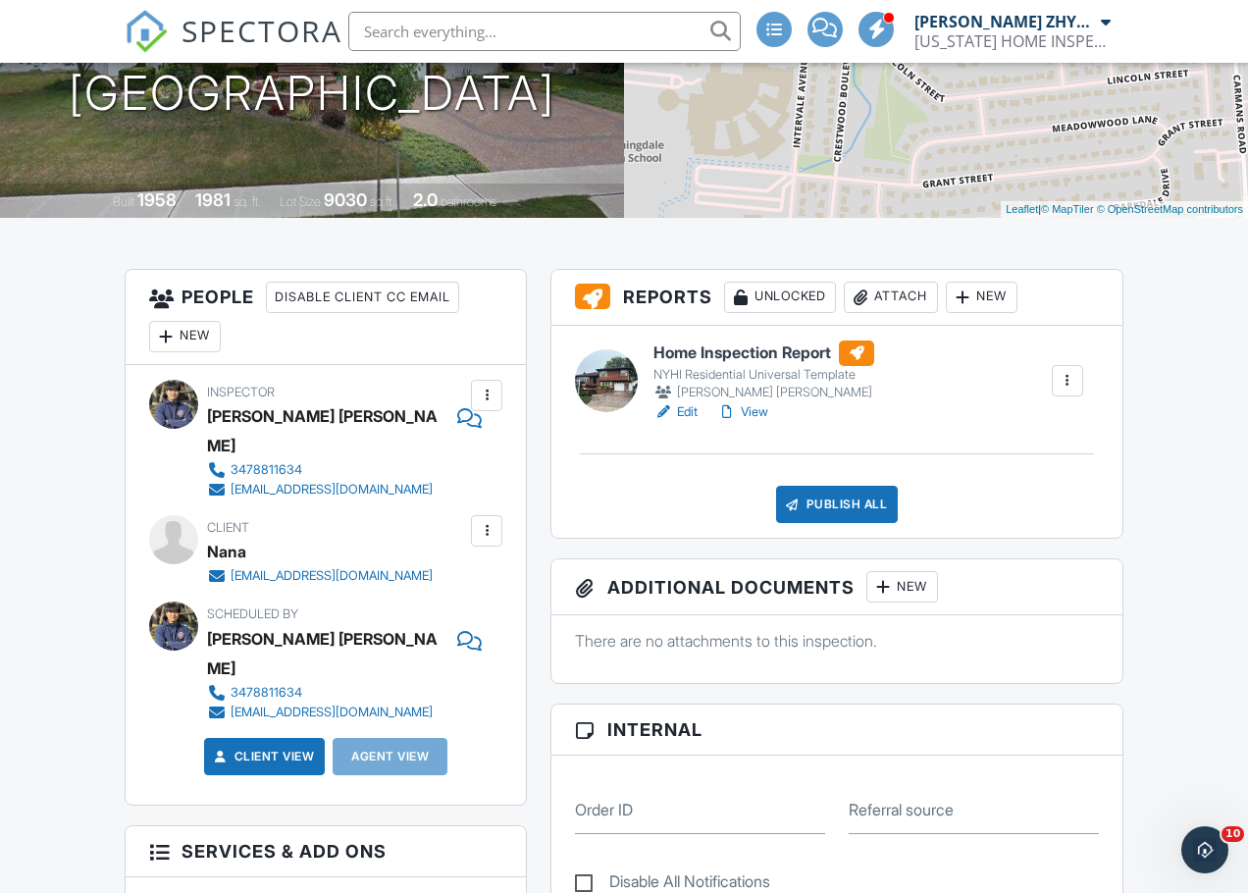
click at [748, 409] on link "View" at bounding box center [742, 412] width 51 height 20
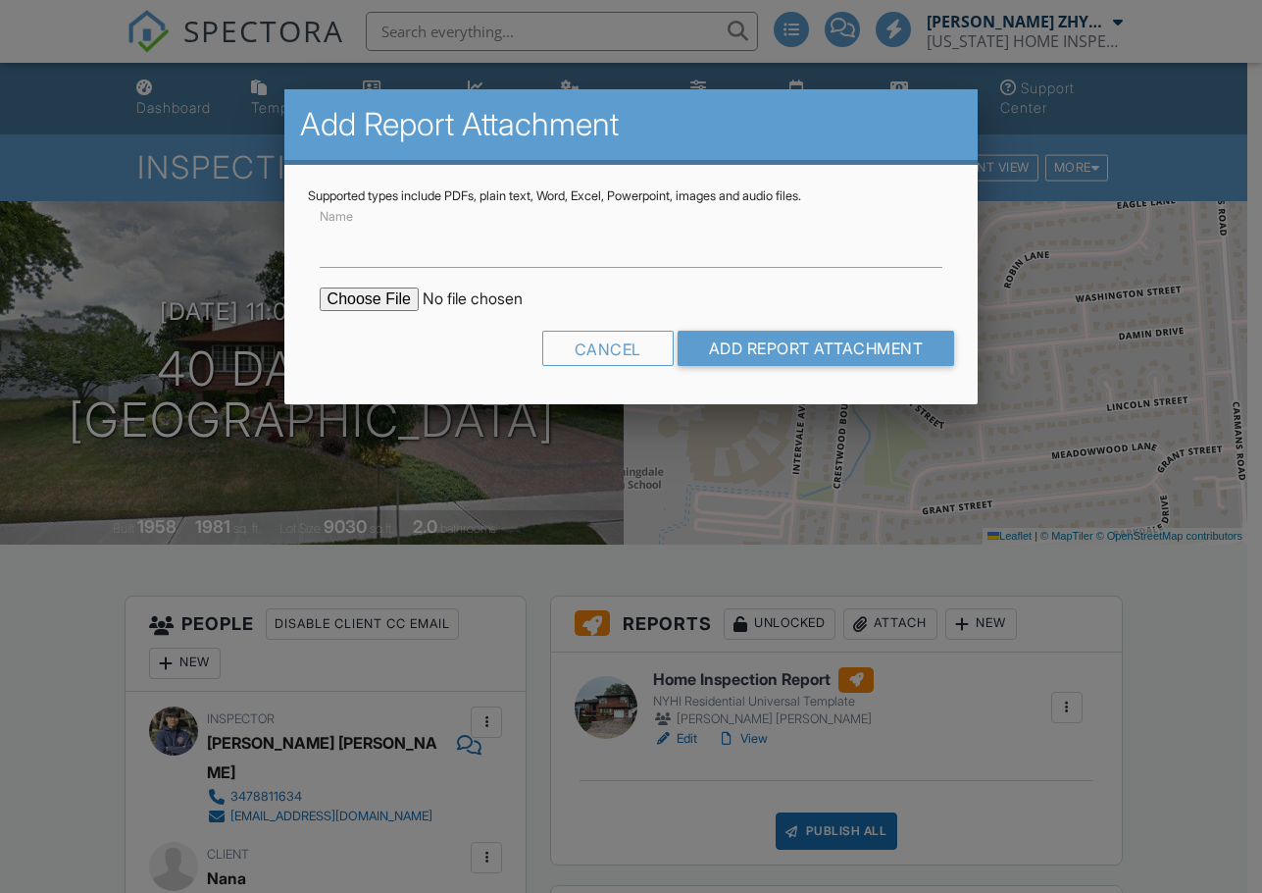
click at [390, 296] on input "file" at bounding box center [486, 299] width 333 height 24
type input "C:\fakepath\40_Damin_Dr___Home_Inspection_Report.pdf"
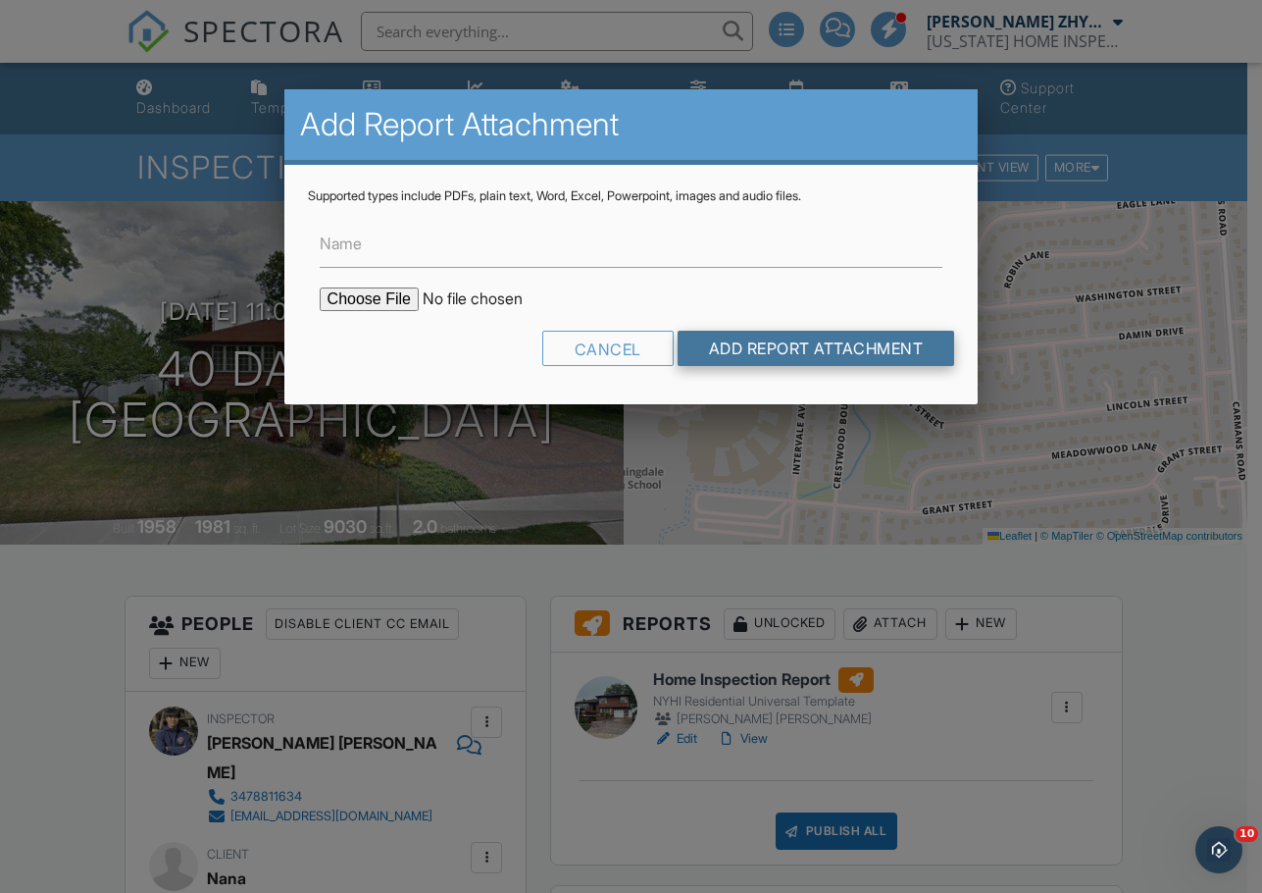
click at [811, 353] on input "Add Report Attachment" at bounding box center [817, 348] width 278 height 35
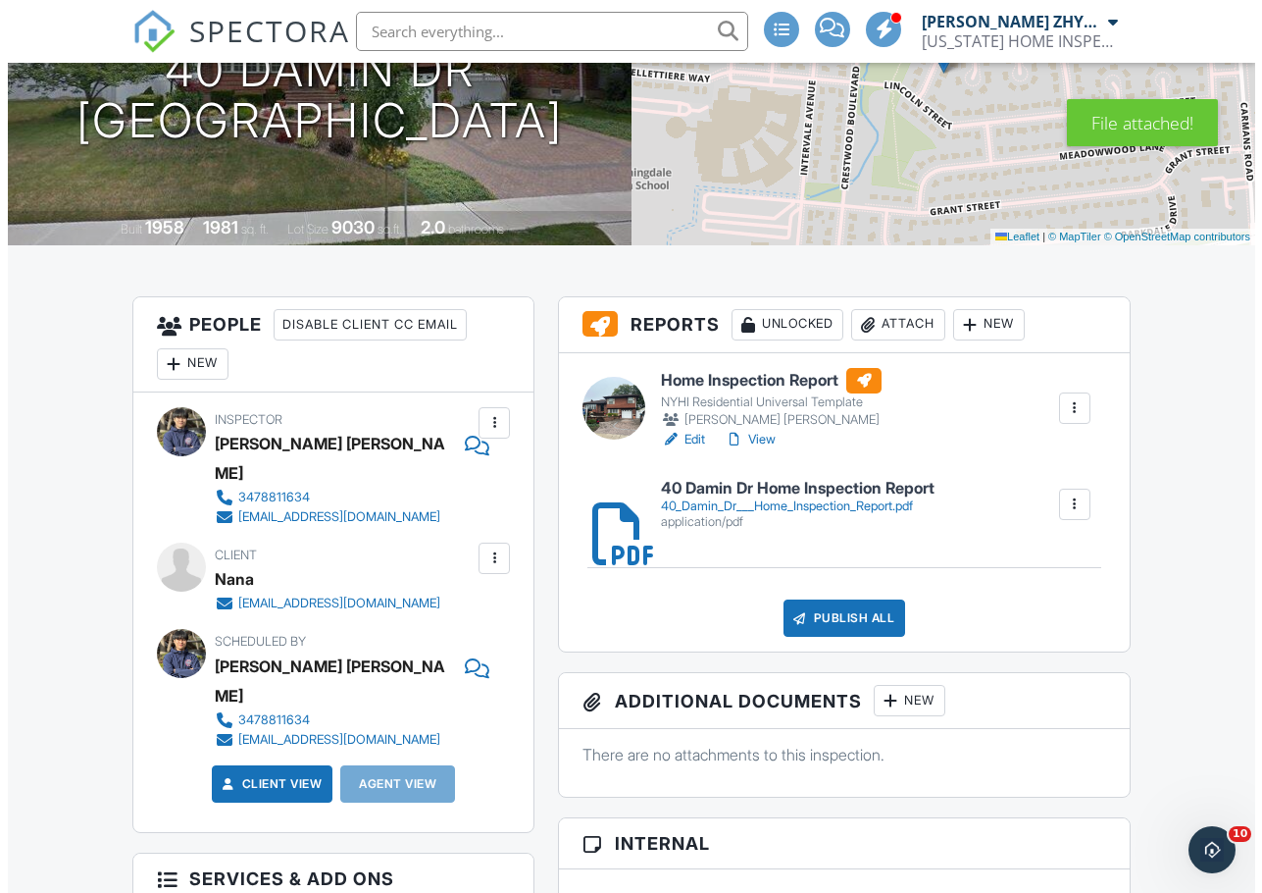
scroll to position [327, 0]
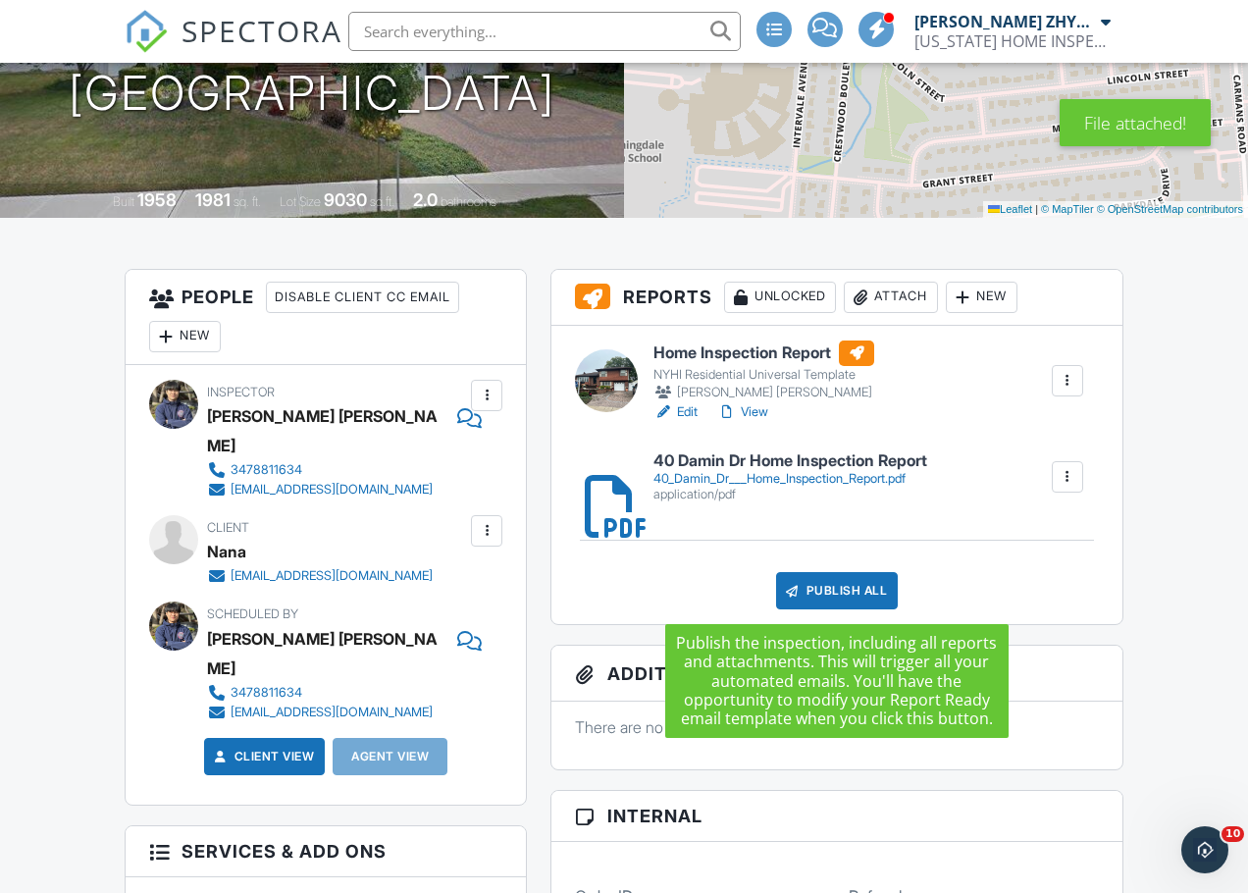
click at [850, 588] on div "Publish All" at bounding box center [837, 590] width 123 height 37
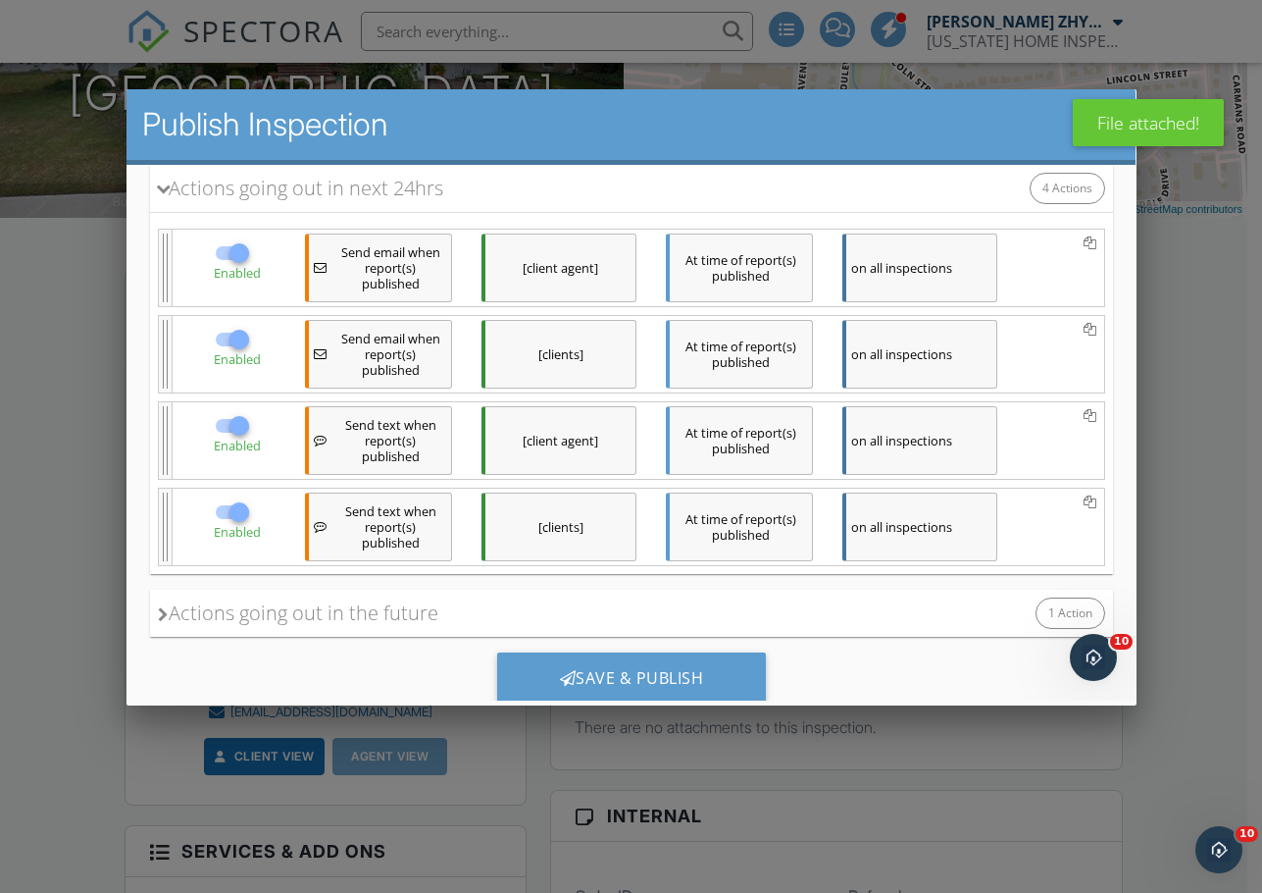
scroll to position [313, 0]
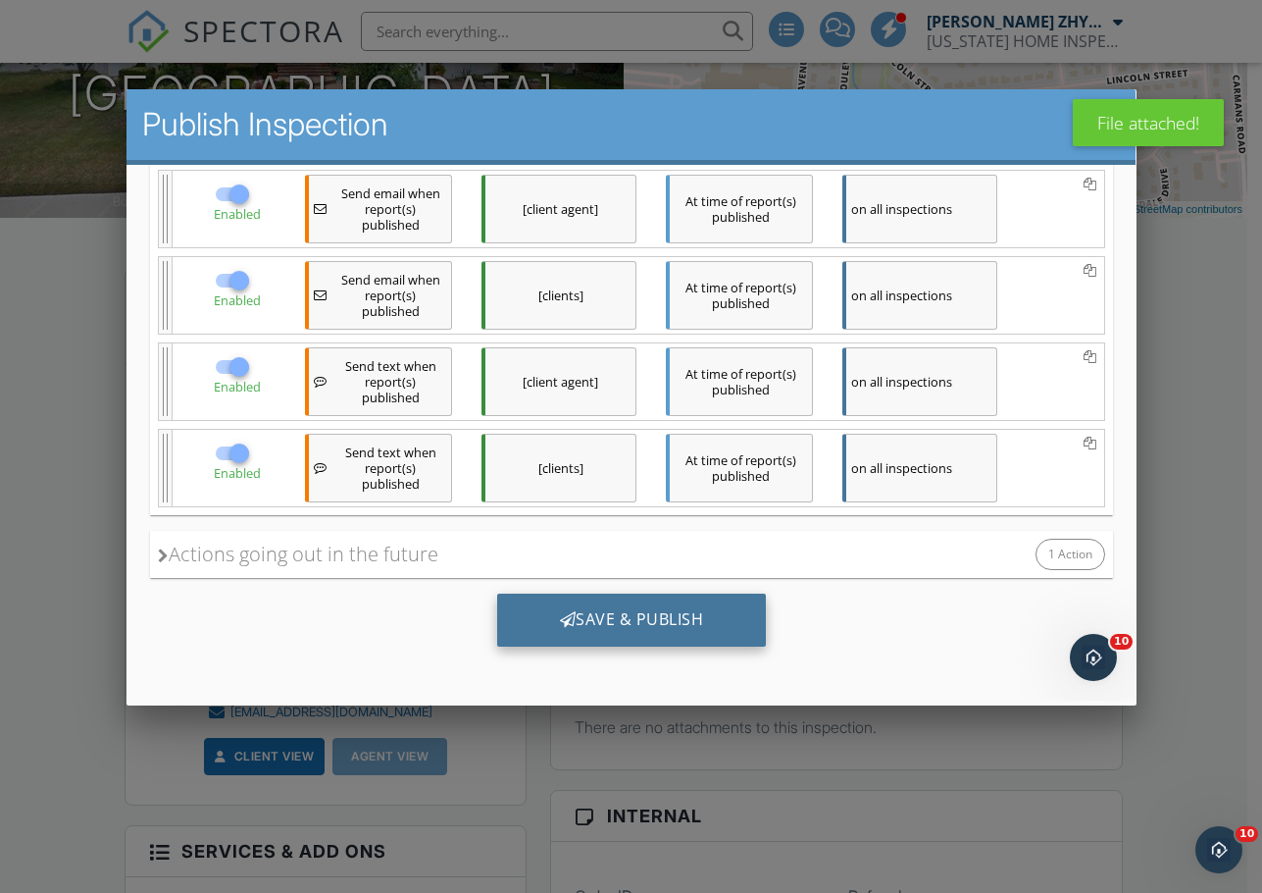
click at [623, 616] on div "Save & Publish" at bounding box center [631, 619] width 270 height 53
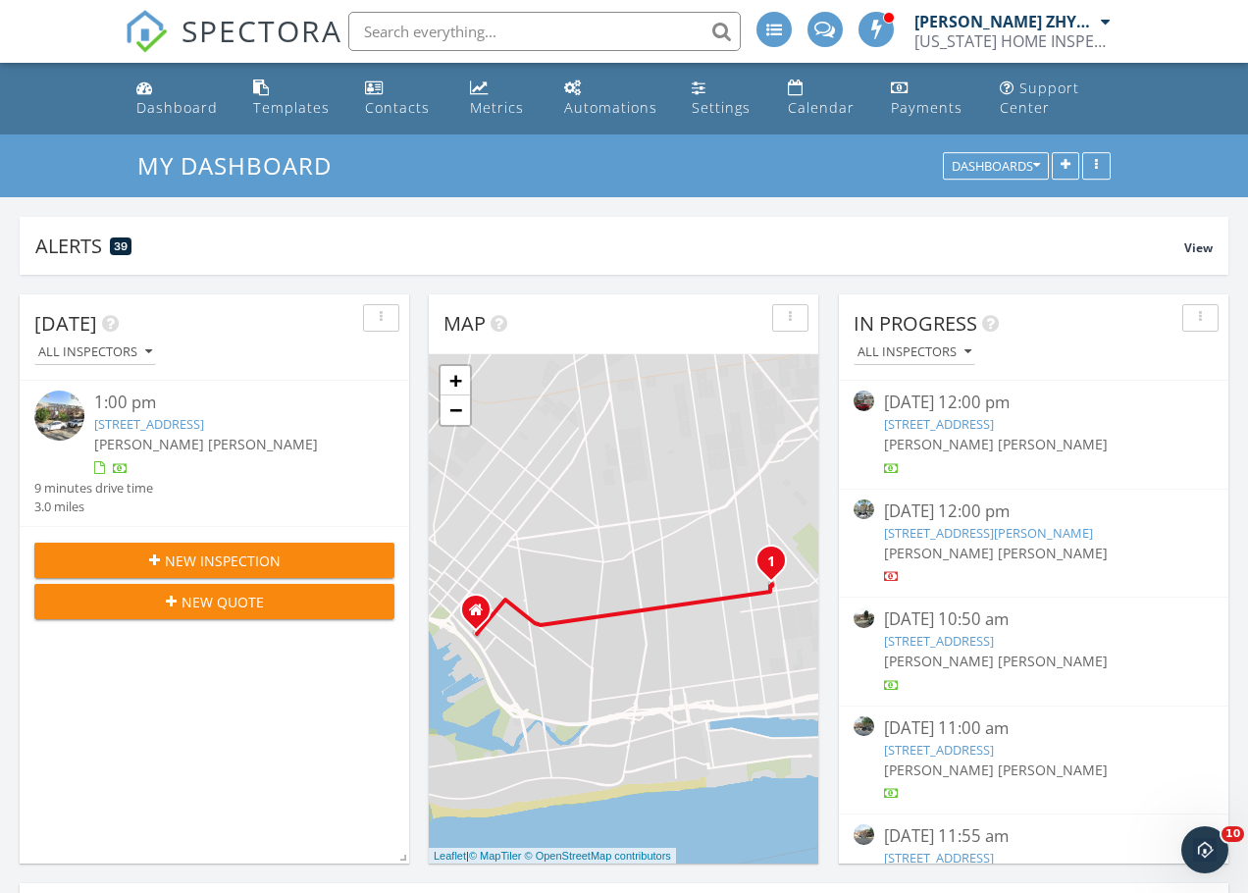
click at [194, 414] on div "1:00 pm" at bounding box center [229, 402] width 270 height 25
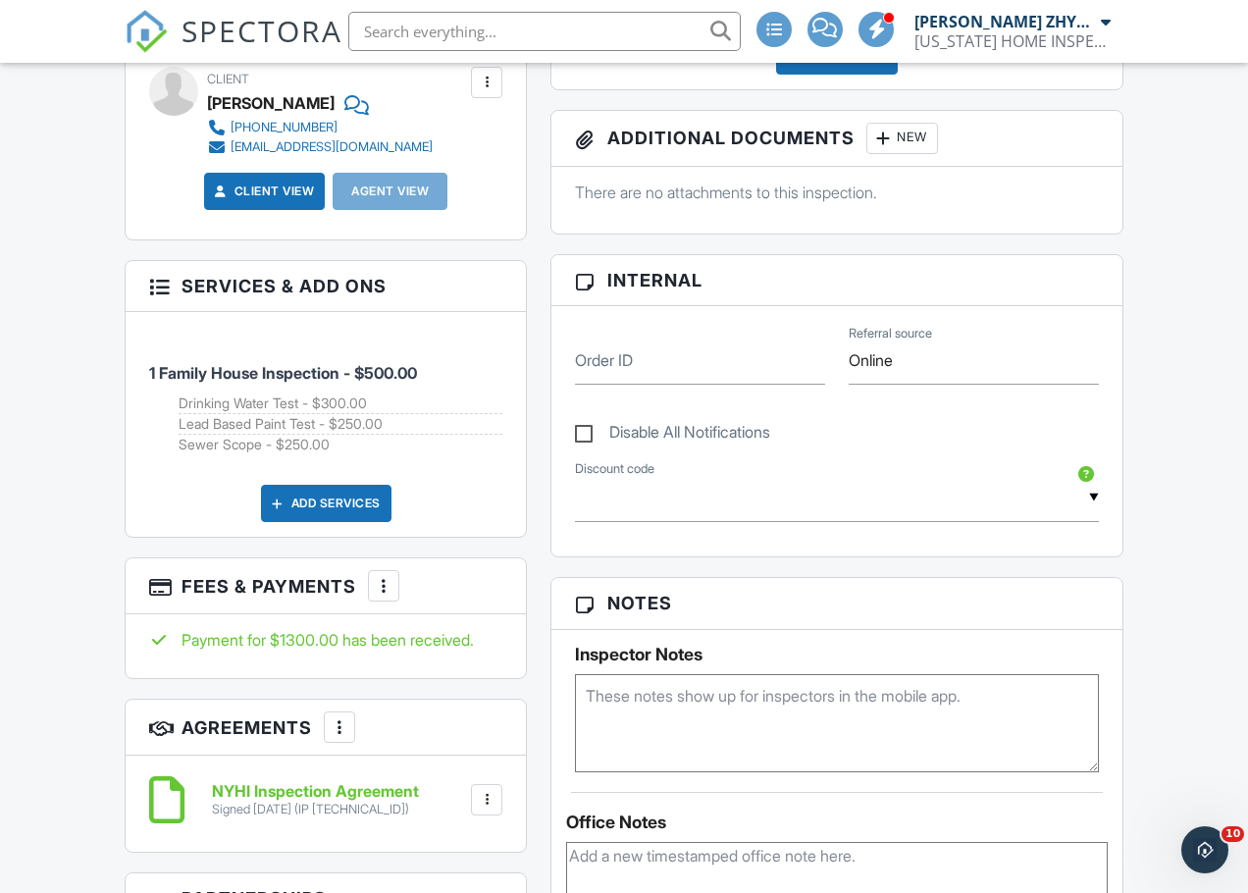
click at [381, 578] on div at bounding box center [384, 586] width 20 height 20
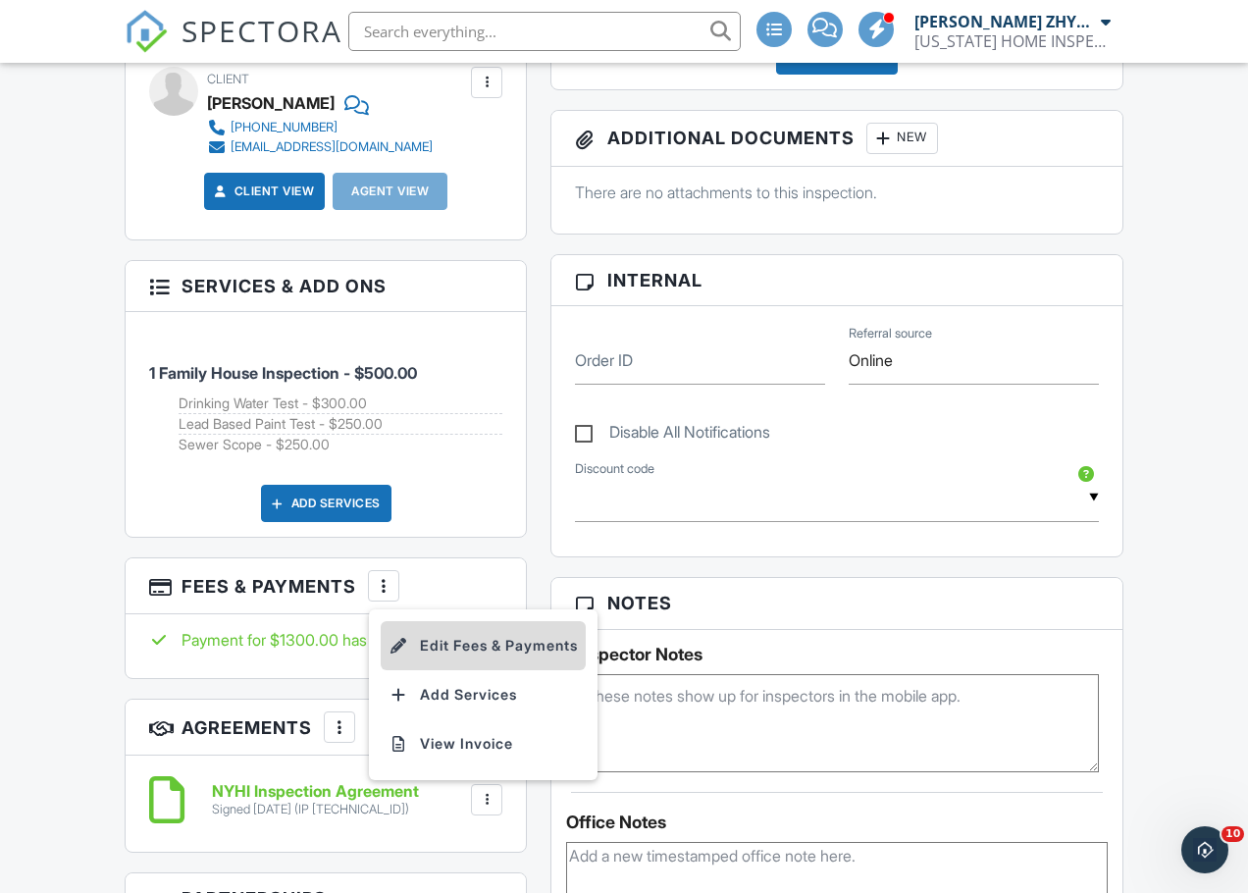
click at [538, 633] on li "Edit Fees & Payments" at bounding box center [483, 645] width 205 height 49
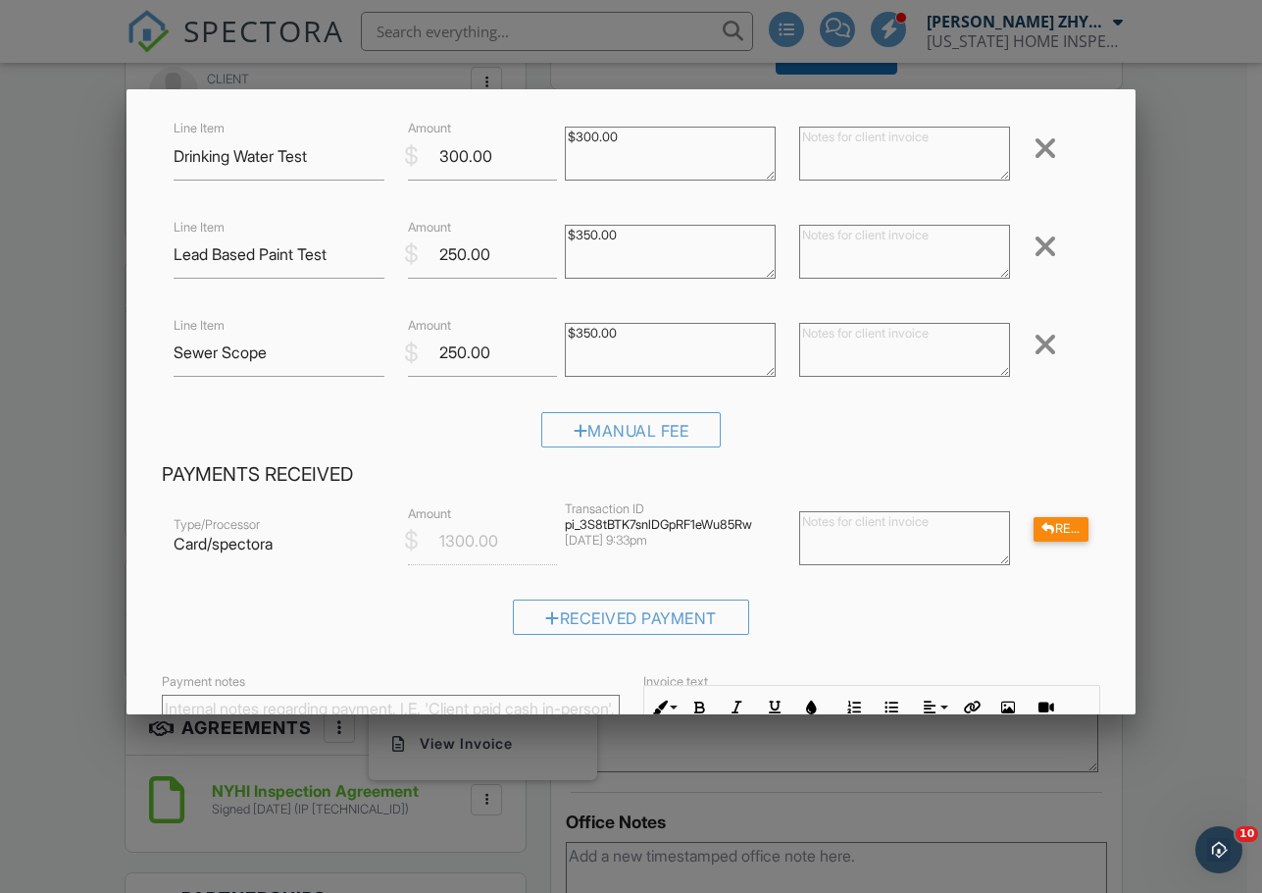
scroll to position [164, 0]
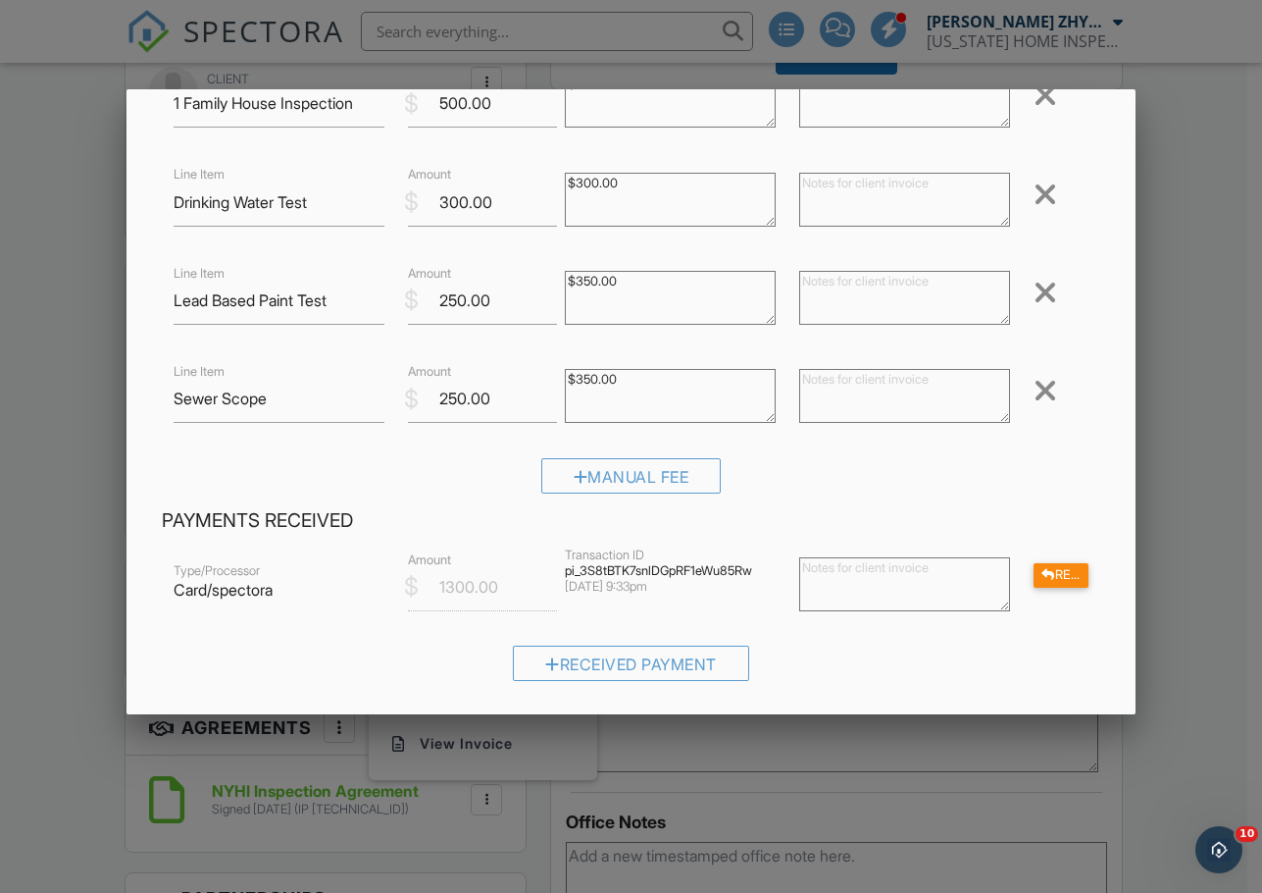
click at [614, 571] on div "pi_3S8tBTK7snlDGpRF1eWu85Rw" at bounding box center [670, 571] width 211 height 16
click at [1045, 571] on div "Refund" at bounding box center [1061, 575] width 55 height 25
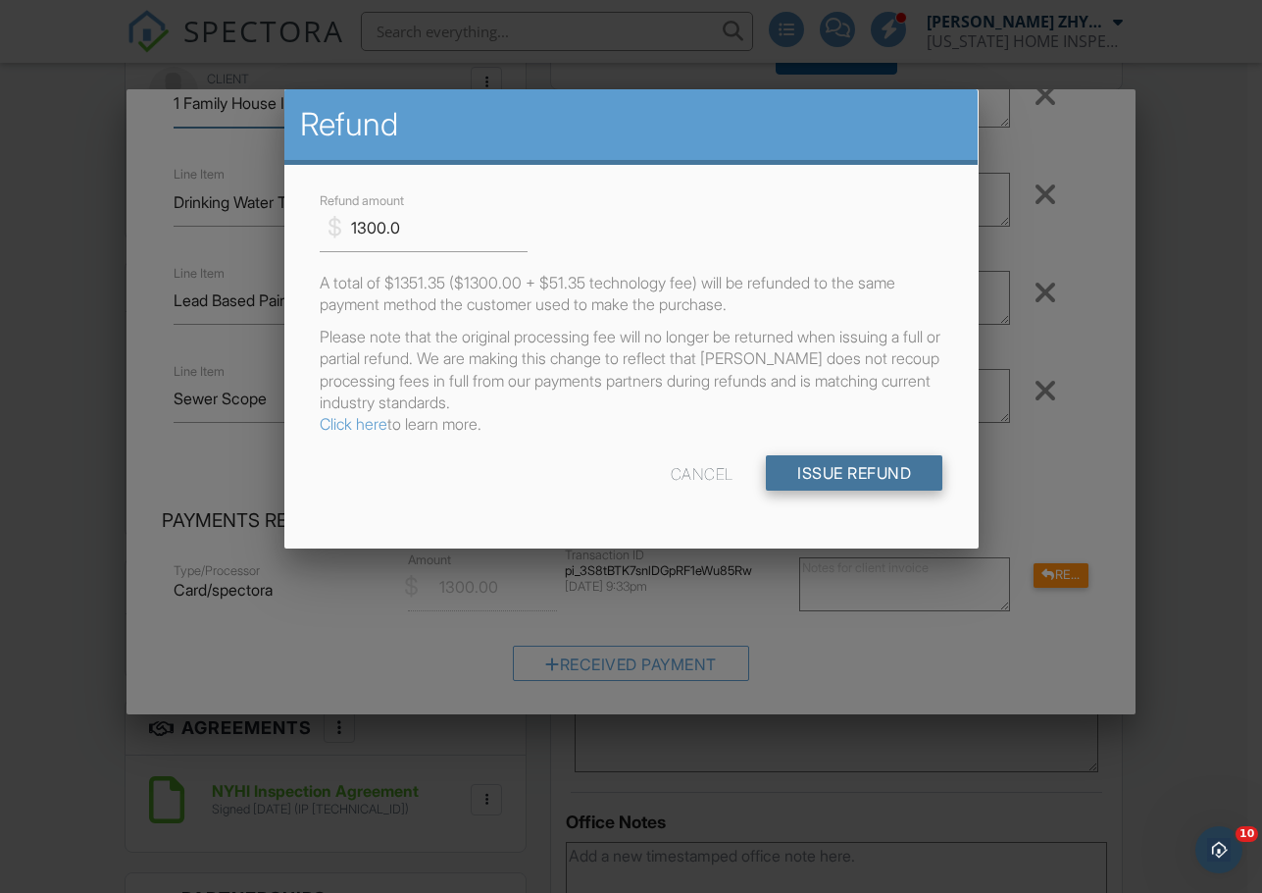
scroll to position [154, 0]
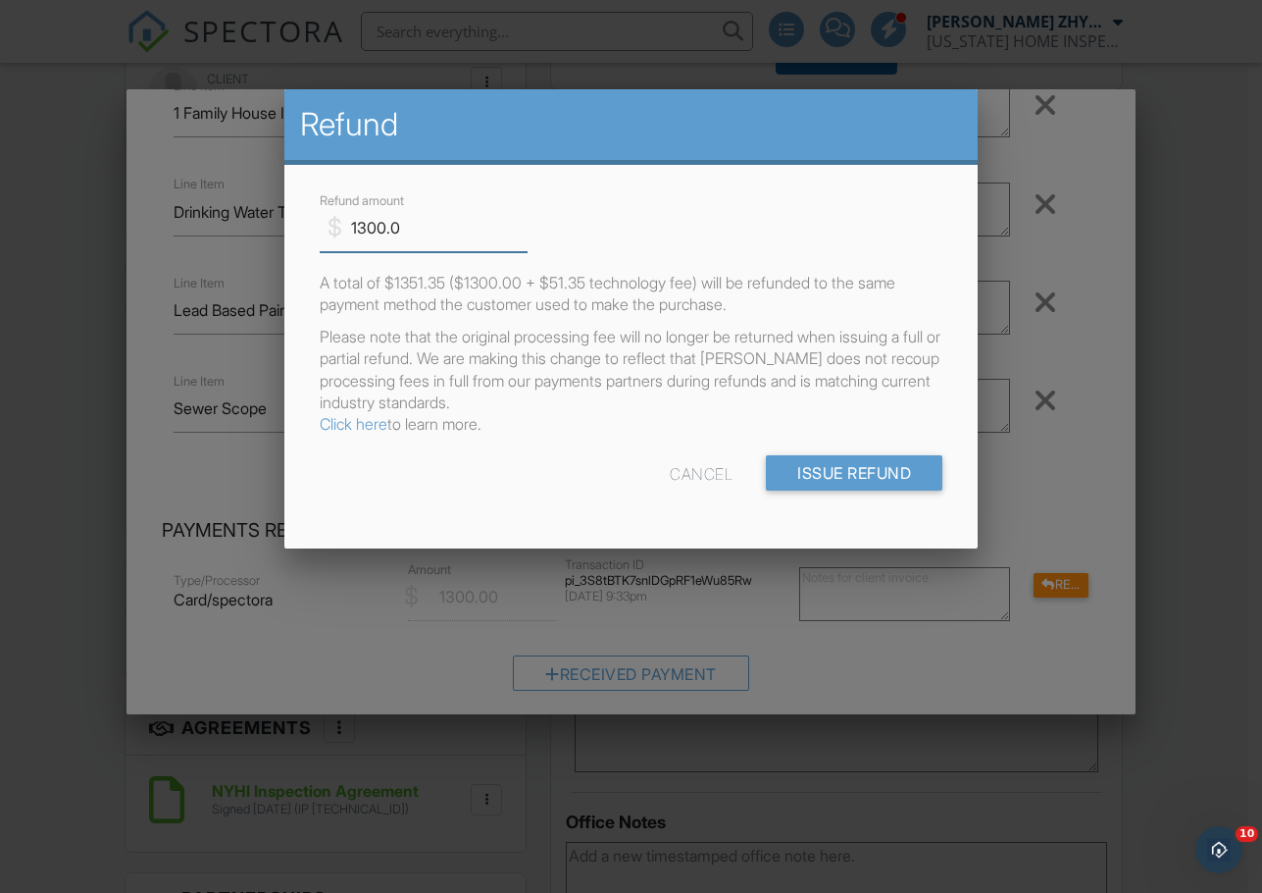
drag, startPoint x: 366, startPoint y: 224, endPoint x: 350, endPoint y: 227, distance: 16.0
click at [350, 227] on input "1300.0" at bounding box center [424, 228] width 208 height 48
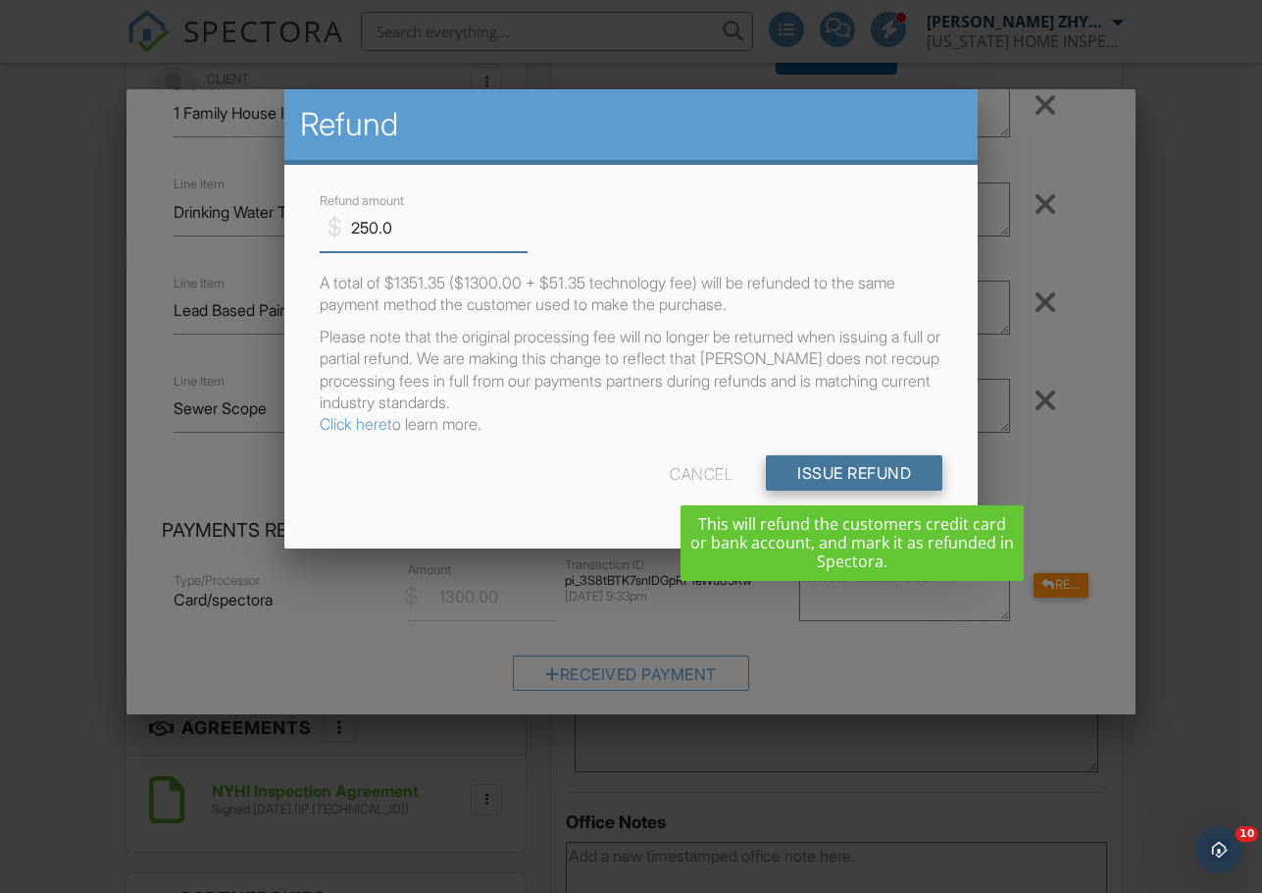
type input "250.0"
click at [882, 465] on input "Issue Refund" at bounding box center [854, 472] width 177 height 35
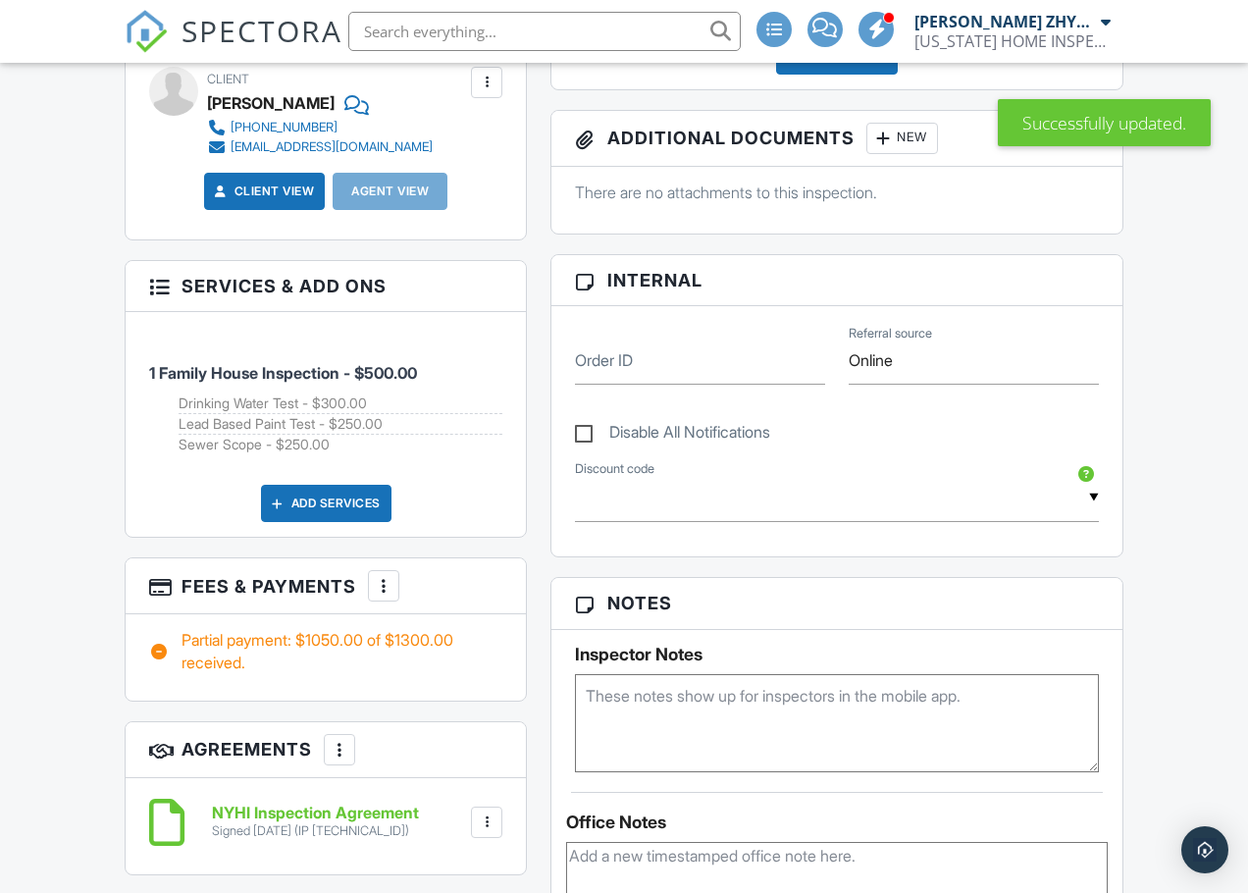
click at [387, 582] on div at bounding box center [384, 586] width 20 height 20
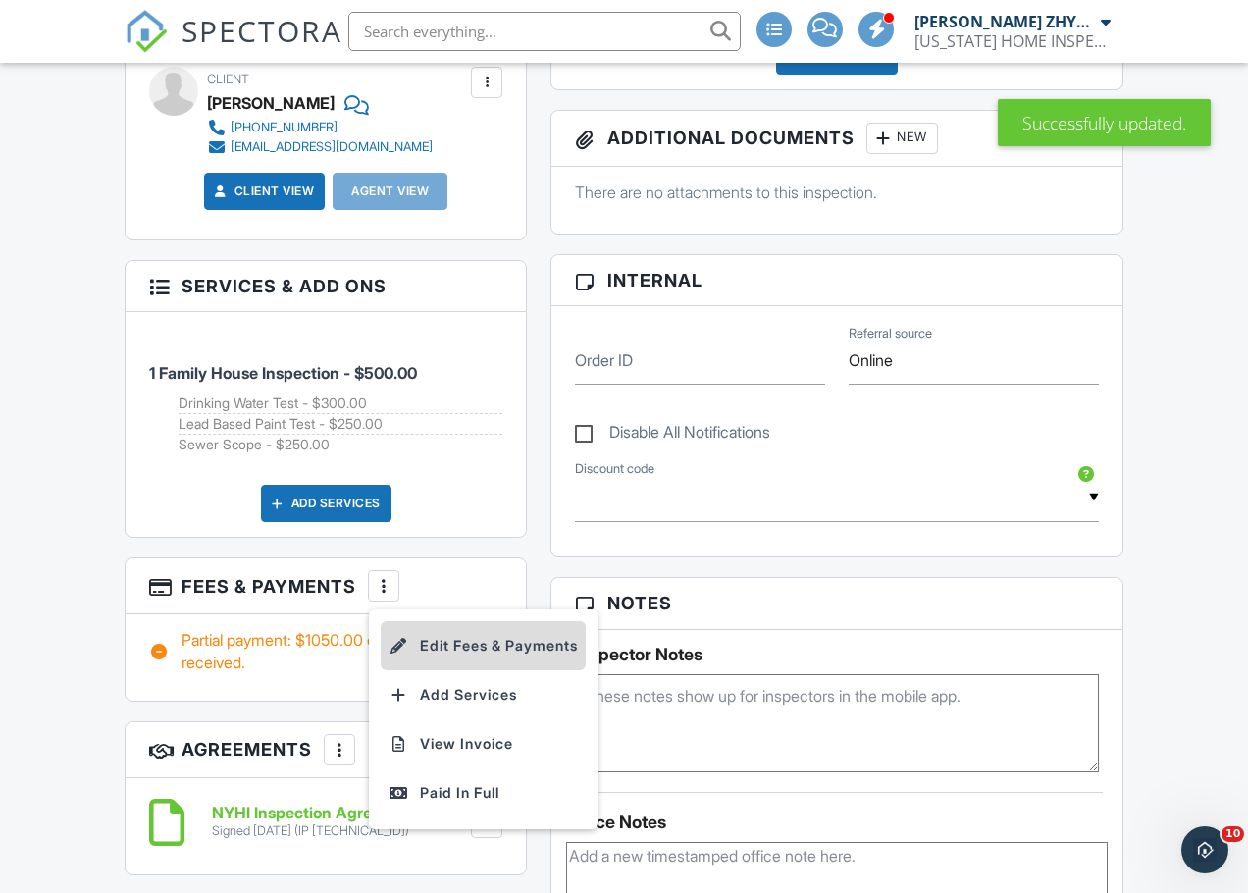
click at [477, 639] on li "Edit Fees & Payments" at bounding box center [483, 645] width 205 height 49
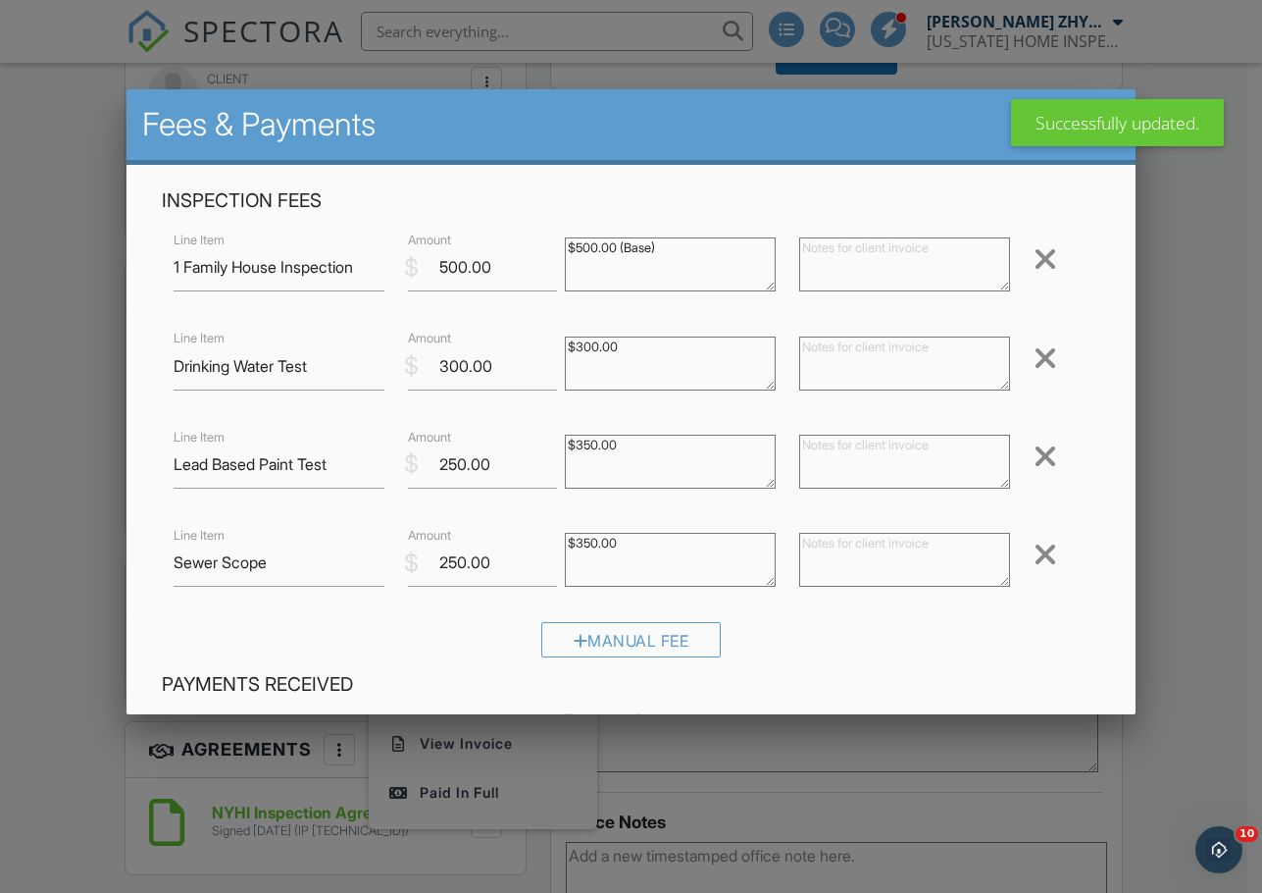
click at [1039, 552] on div at bounding box center [1046, 553] width 24 height 31
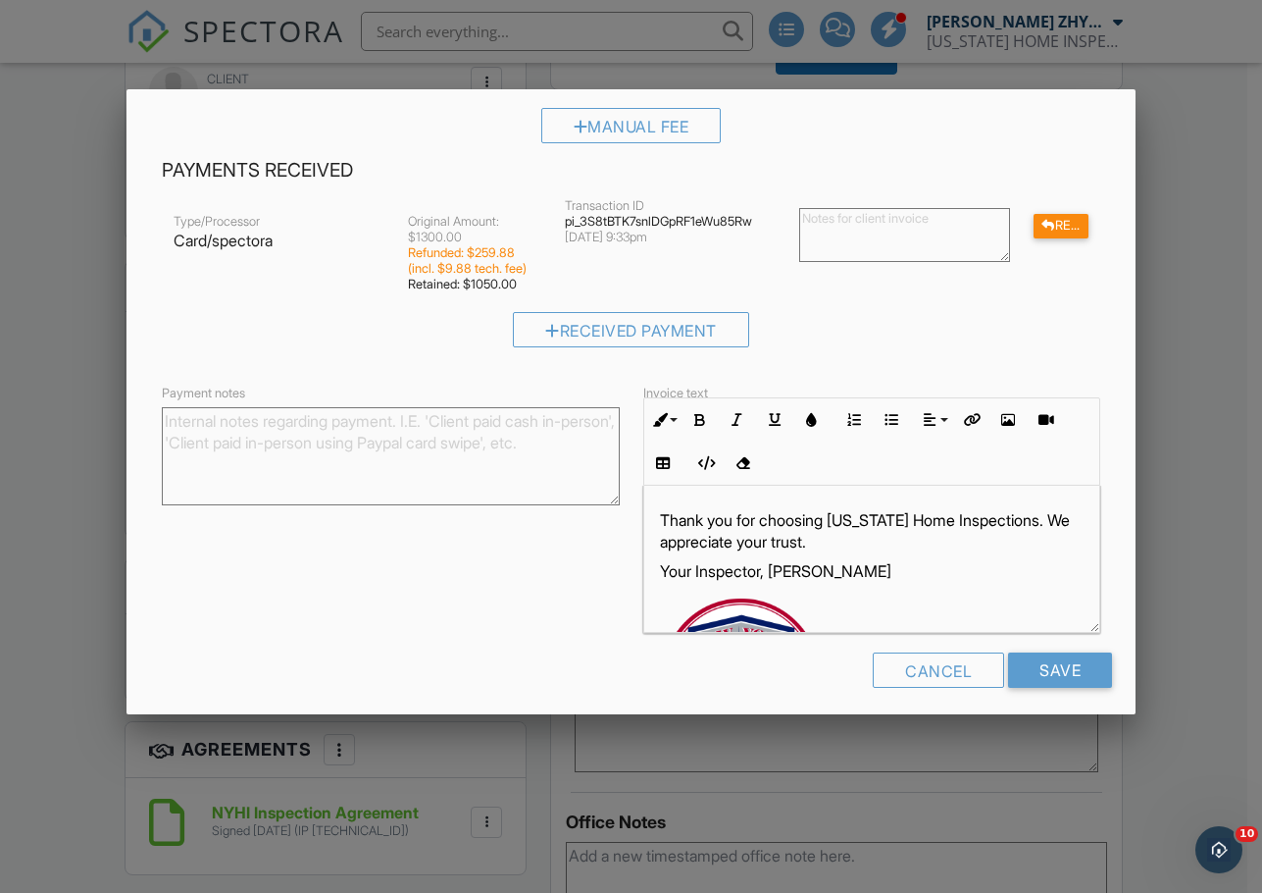
scroll to position [427, 0]
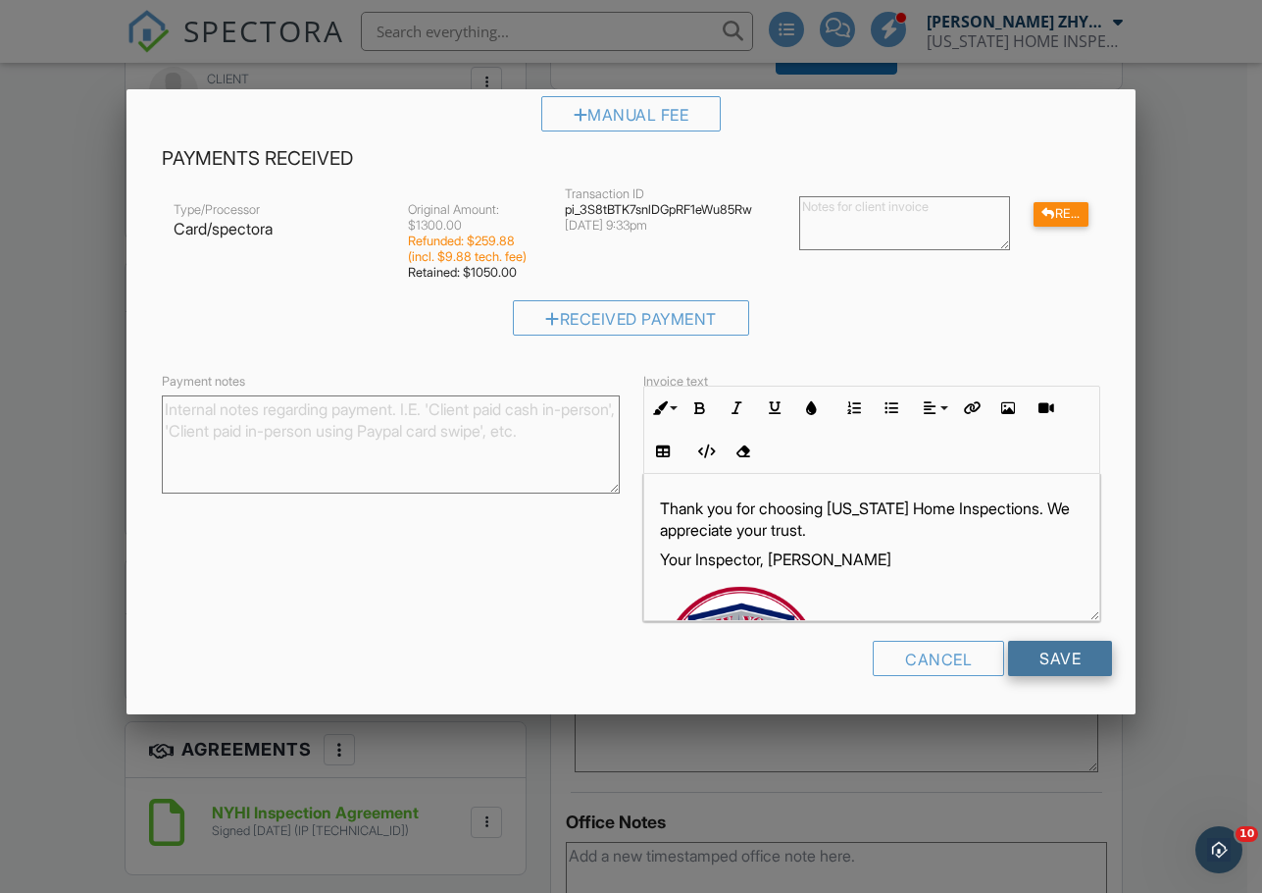
click at [1046, 661] on input "Save" at bounding box center [1060, 657] width 104 height 35
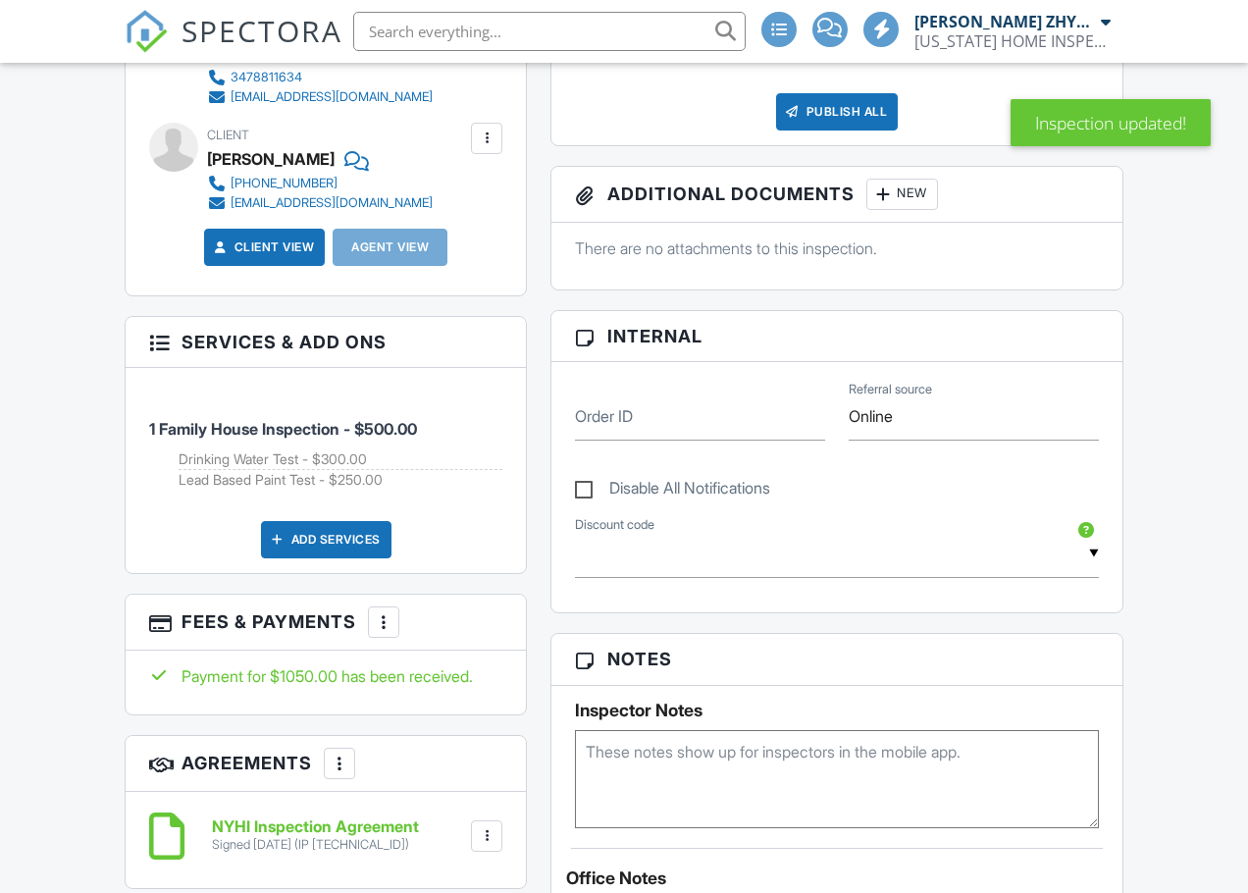
scroll to position [981, 0]
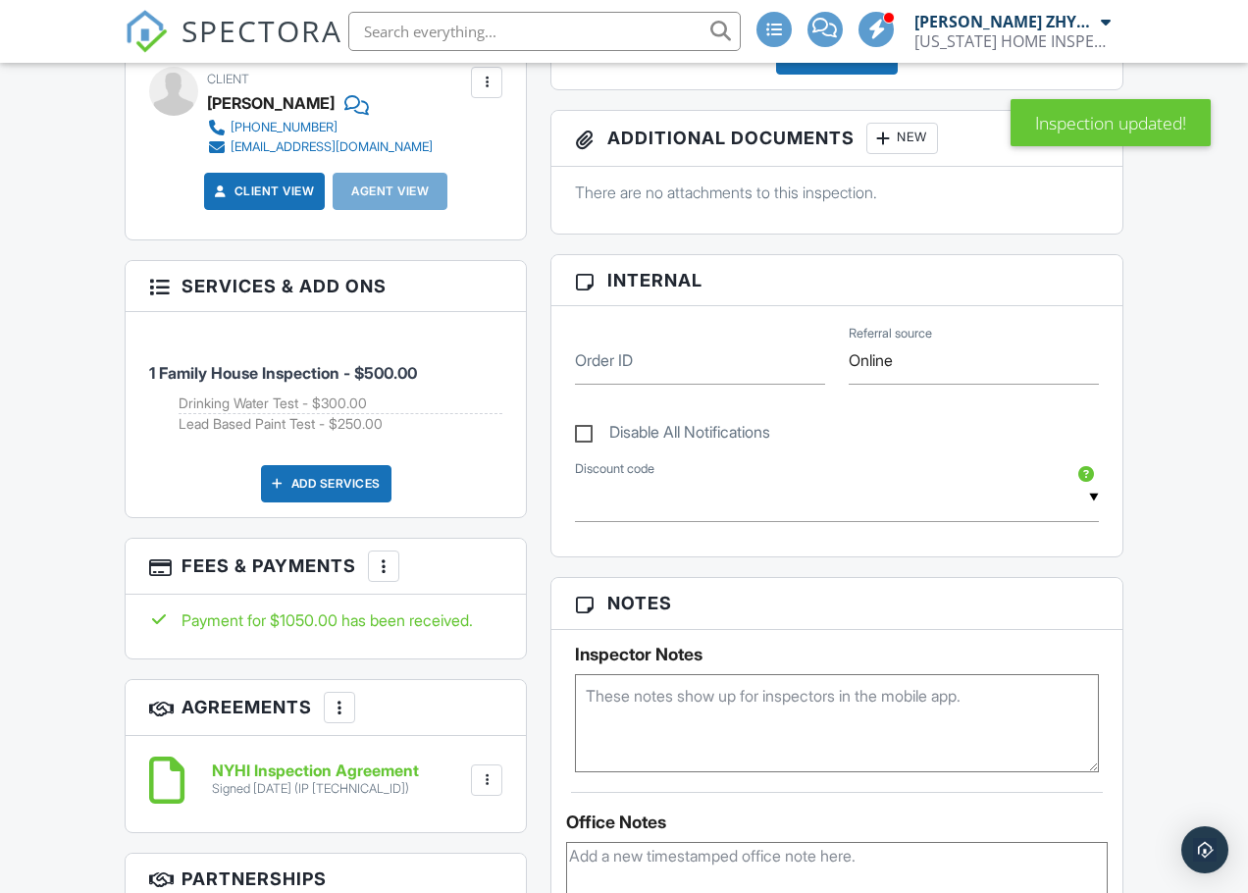
click at [545, 490] on div "Reports Unlocked Attach New Home Inspection Report NYHI Residential Universal T…" at bounding box center [836, 791] width 596 height 1943
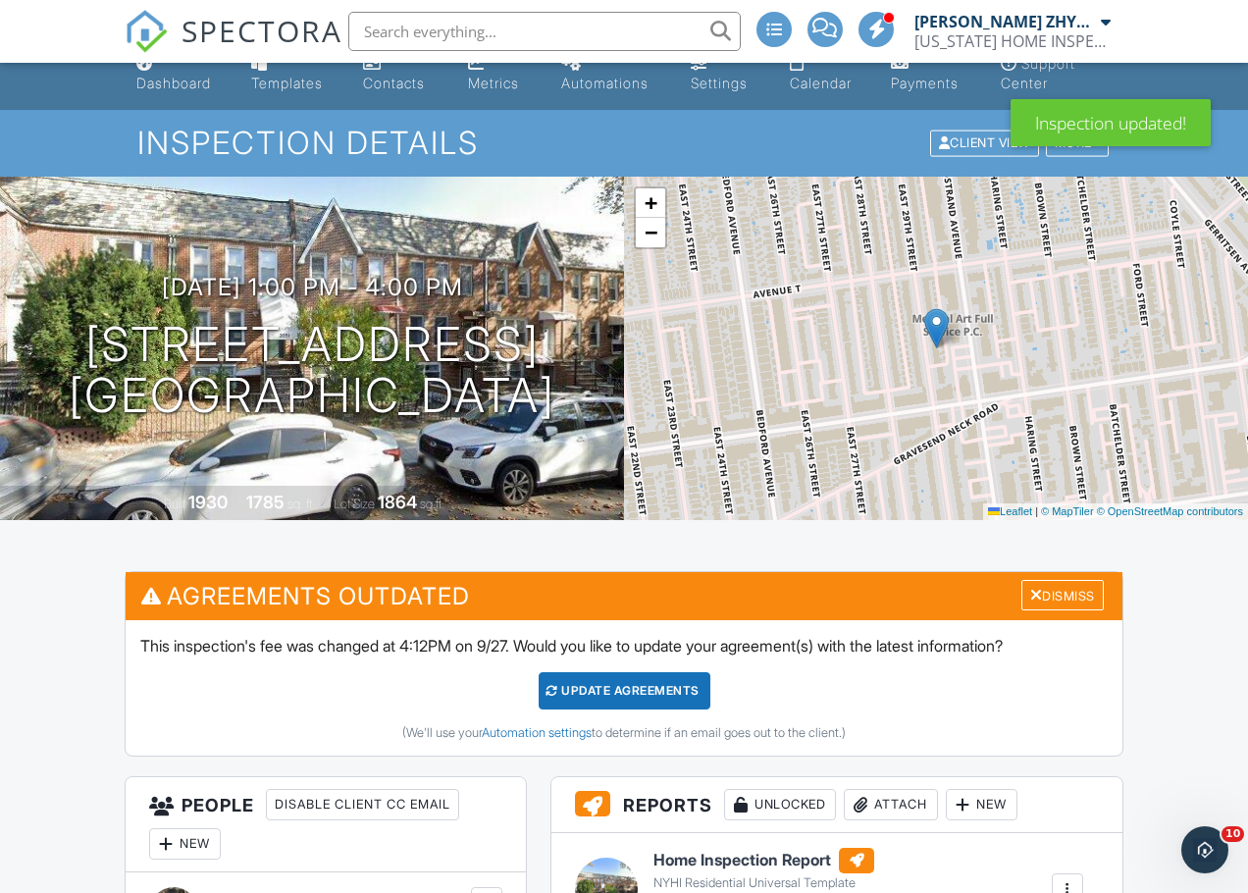
scroll to position [0, 0]
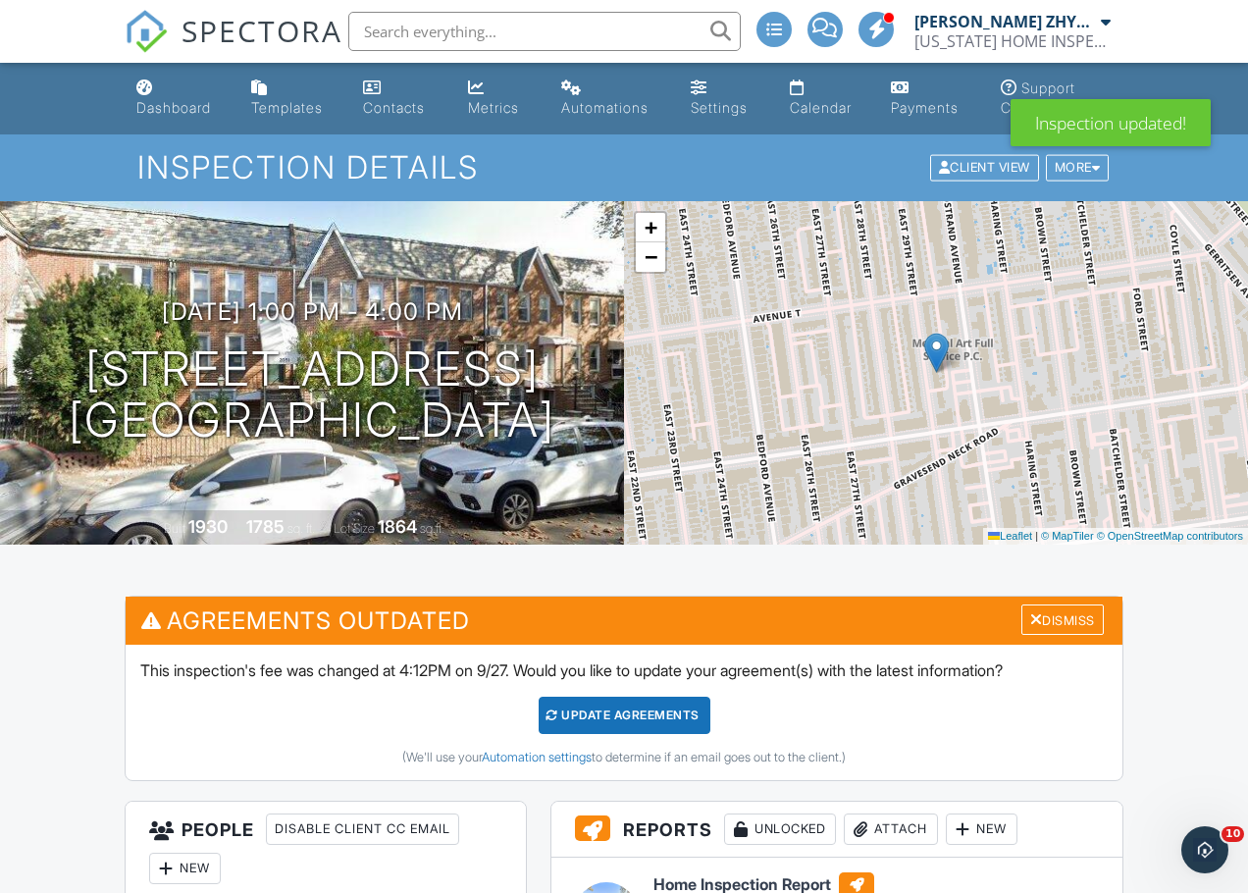
click at [141, 100] on div "Dashboard" at bounding box center [173, 107] width 75 height 17
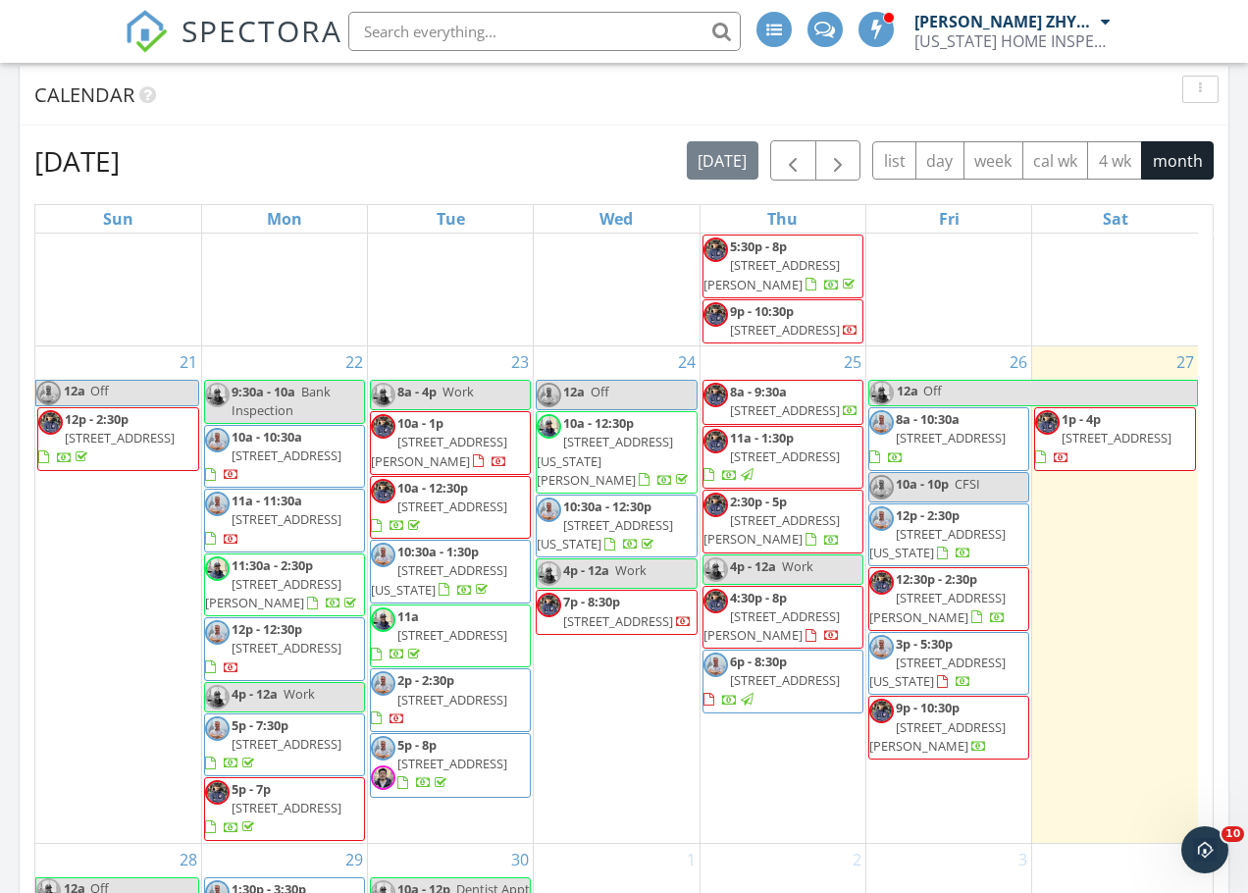
scroll to position [2246, 0]
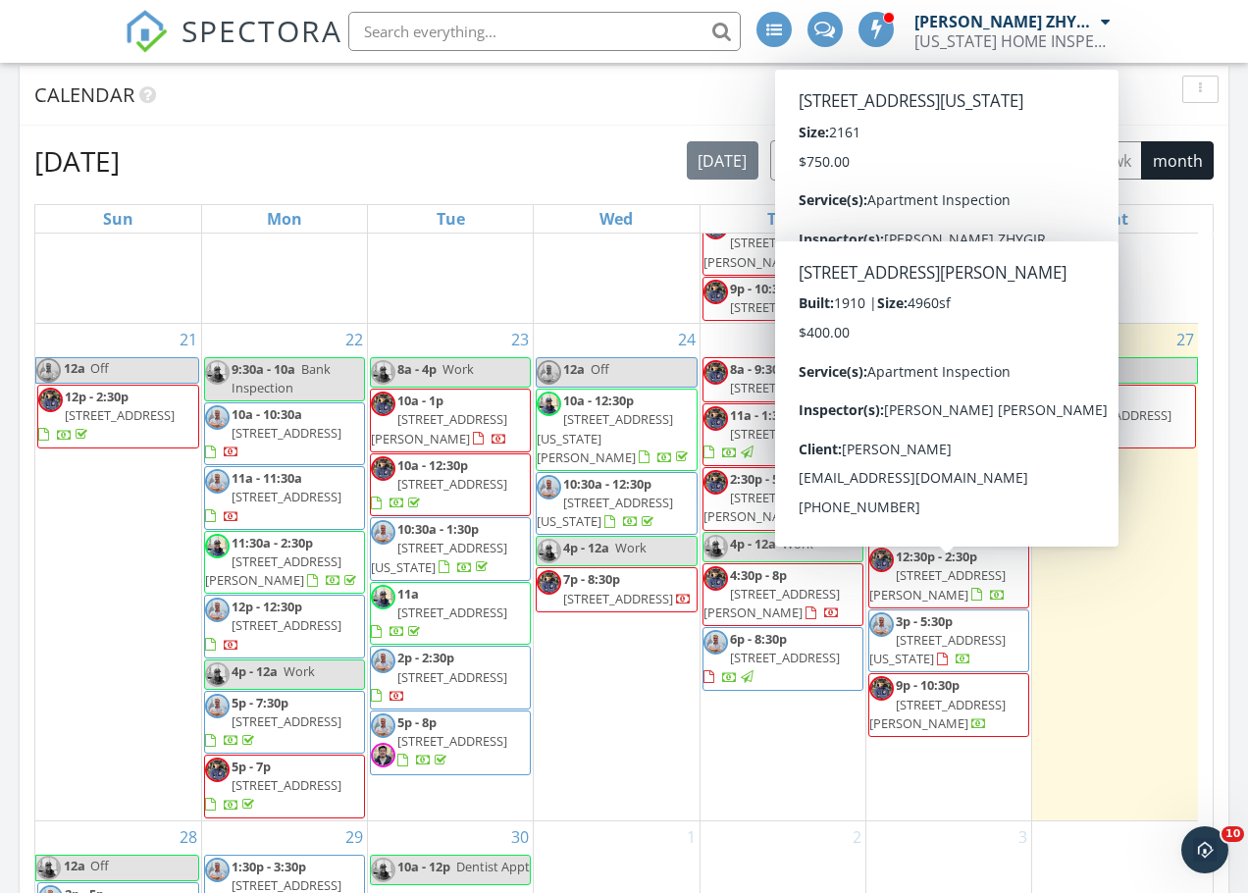
click at [1218, 667] on div "September 2025 today list day week cal wk 4 wk month Sun Mon Tue Wed Thu Fri Sa…" at bounding box center [624, 572] width 1208 height 892
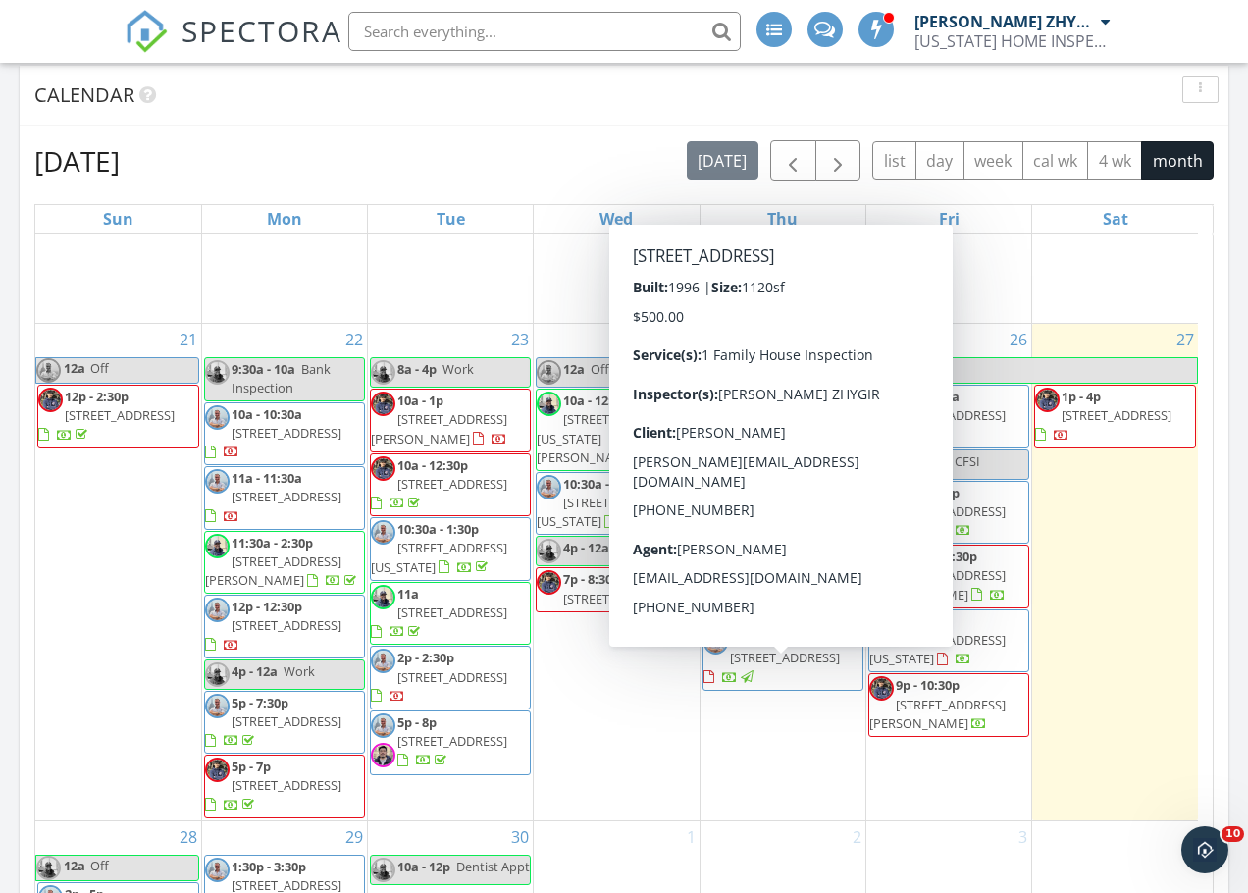
click at [758, 797] on div "25 8a - 9:30a 8667 16th Ave, BROOKLYN 11214 11a - 1:30p 40 Damin Dr, Farmingdal…" at bounding box center [782, 572] width 165 height 496
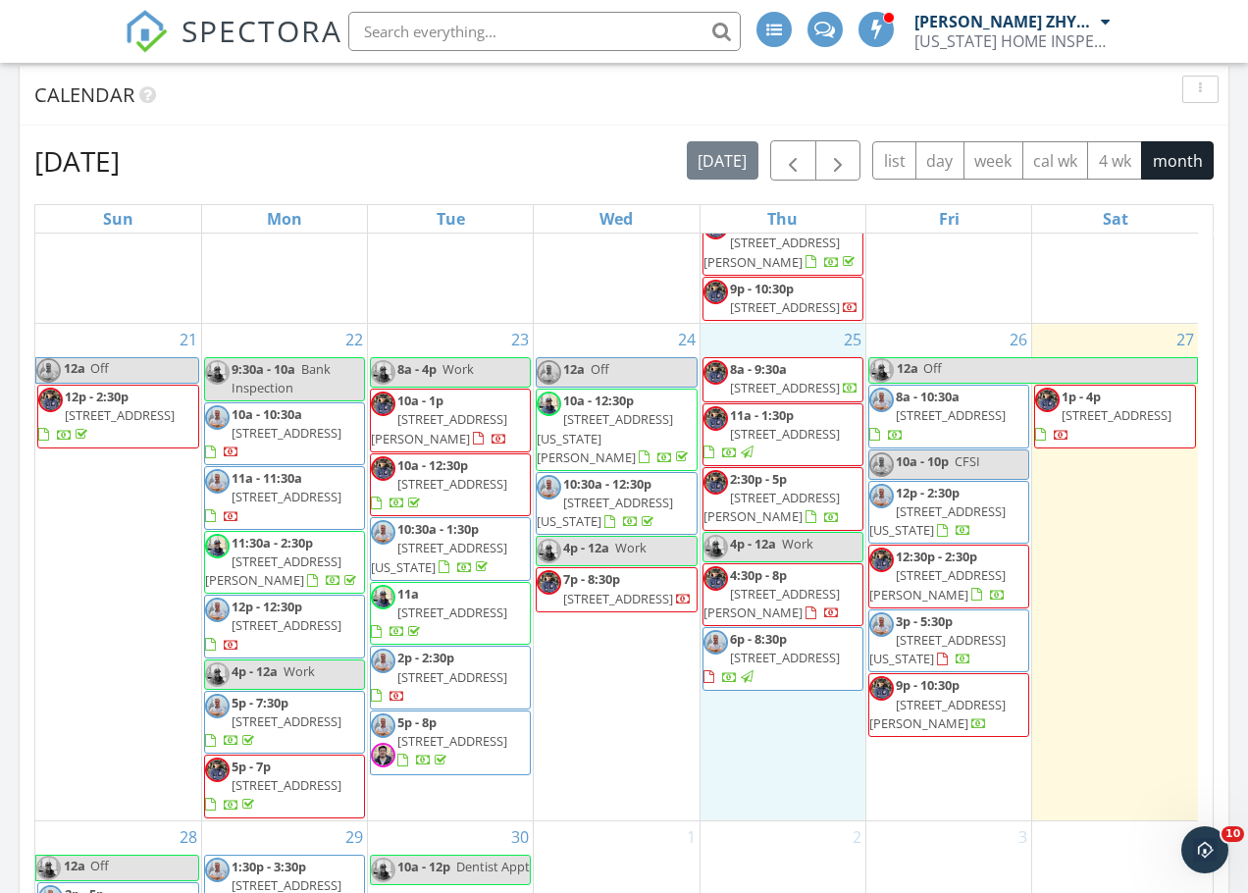
click at [789, 621] on span "86 Quentin Rd, BROOKLYN 11223" at bounding box center [771, 603] width 136 height 36
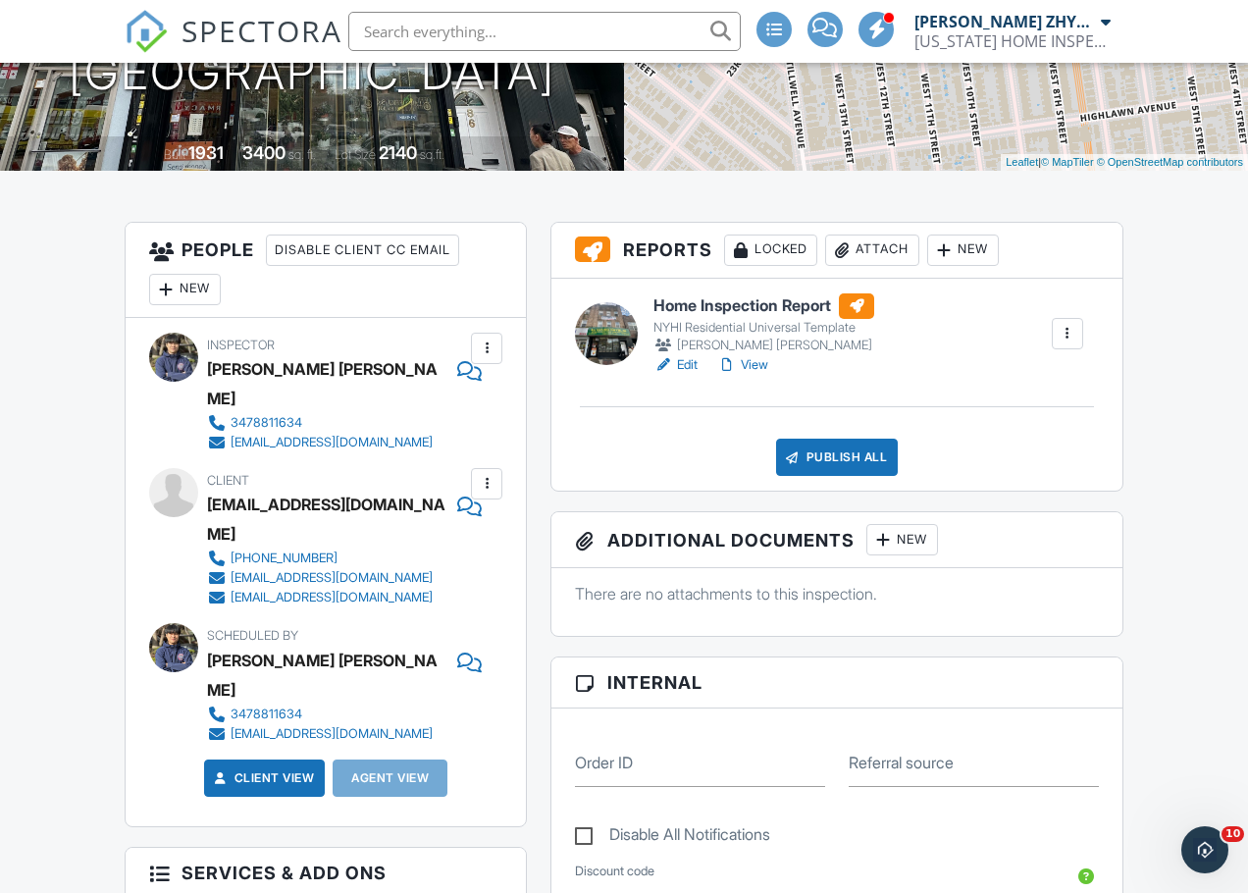
scroll to position [327, 0]
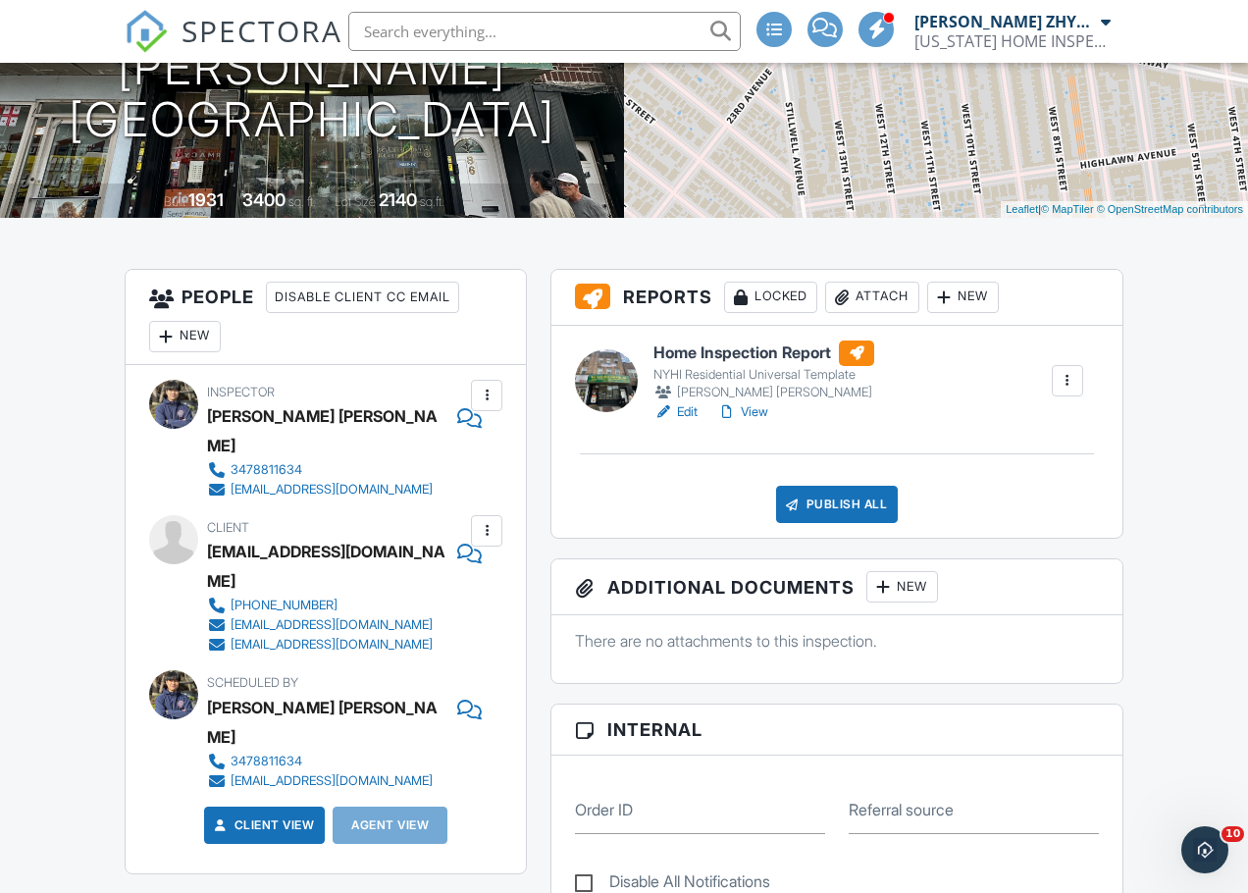
click at [756, 404] on link "View" at bounding box center [742, 412] width 51 height 20
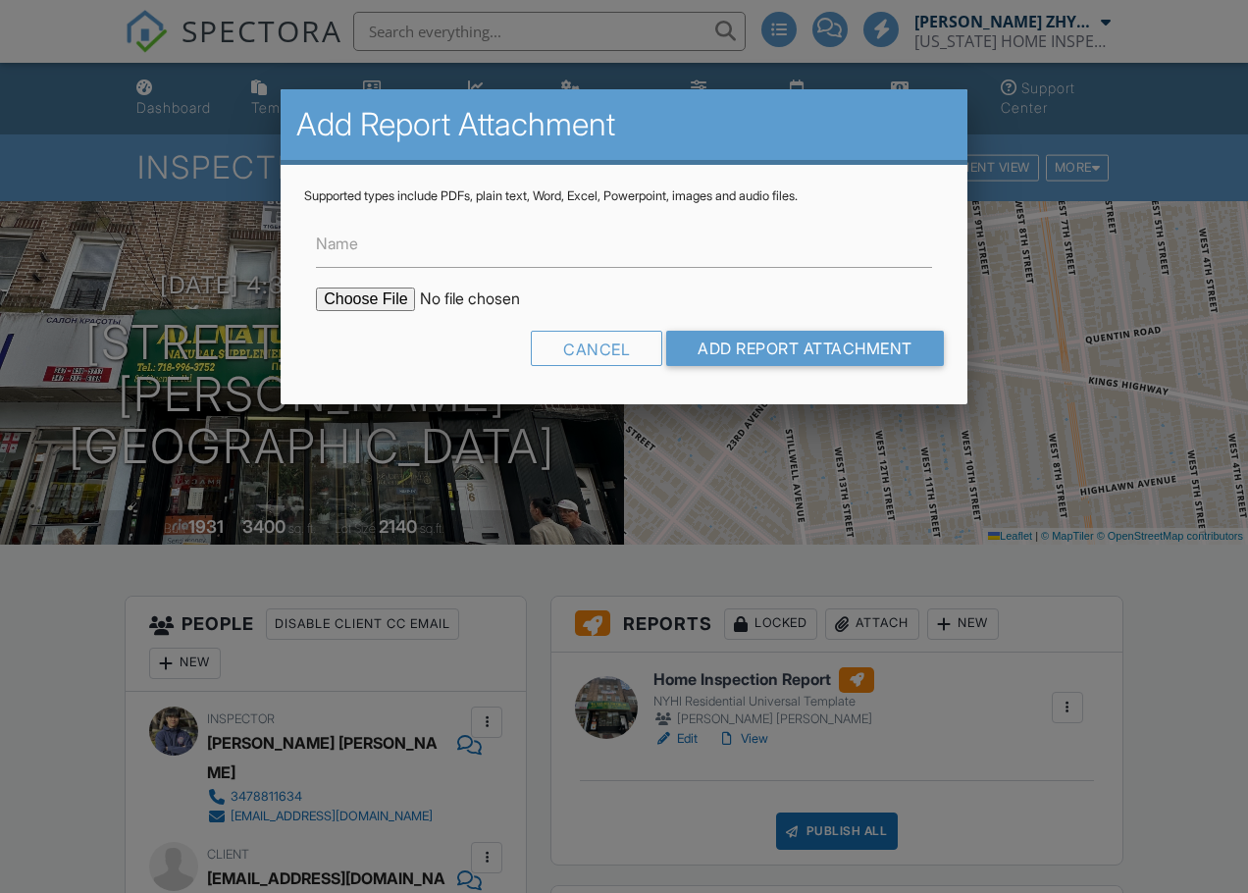
click at [404, 307] on input "file" at bounding box center [482, 299] width 333 height 24
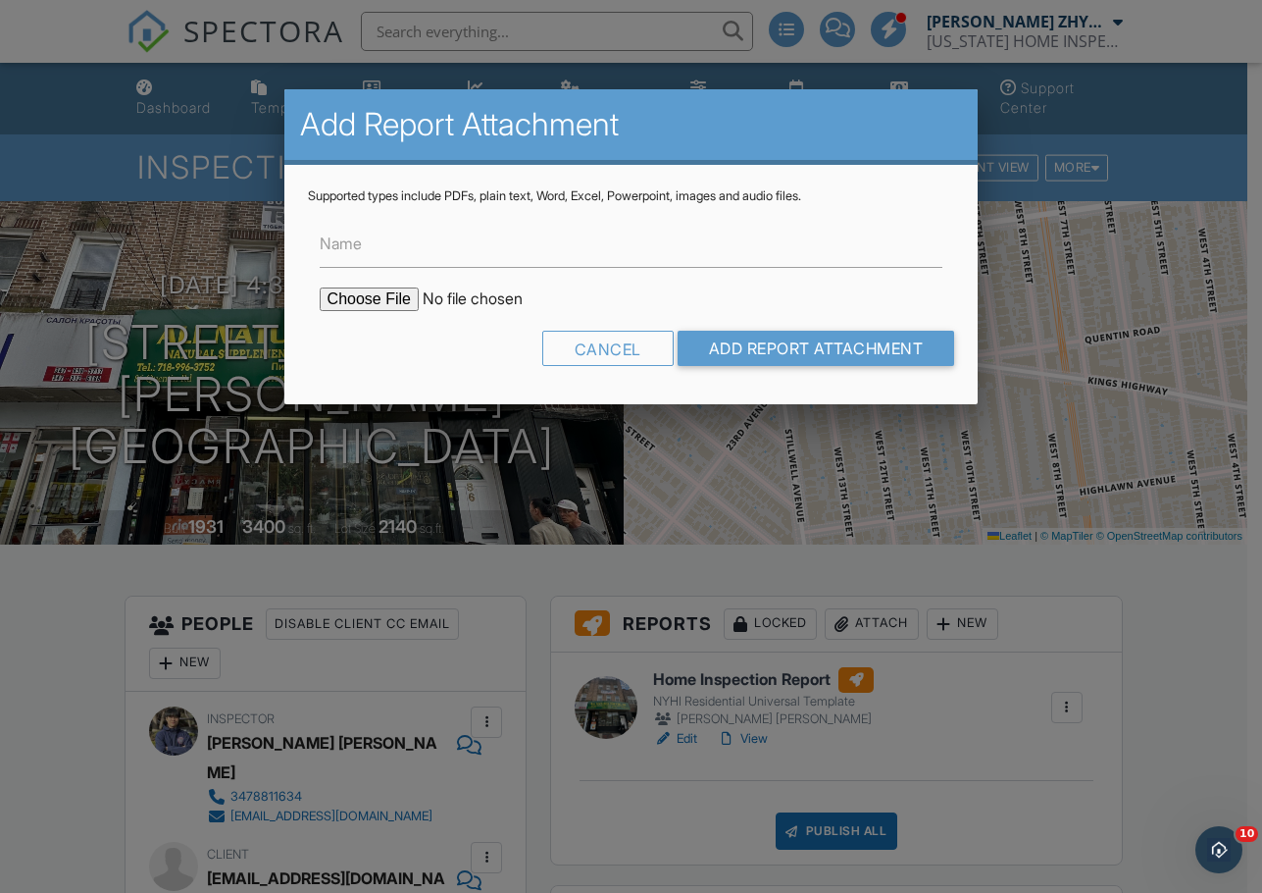
type input "C:\fakepath\86_Quentin_Rd___Home_Inspection_Report.pdf"
click at [795, 346] on input "Add Report Attachment" at bounding box center [817, 348] width 278 height 35
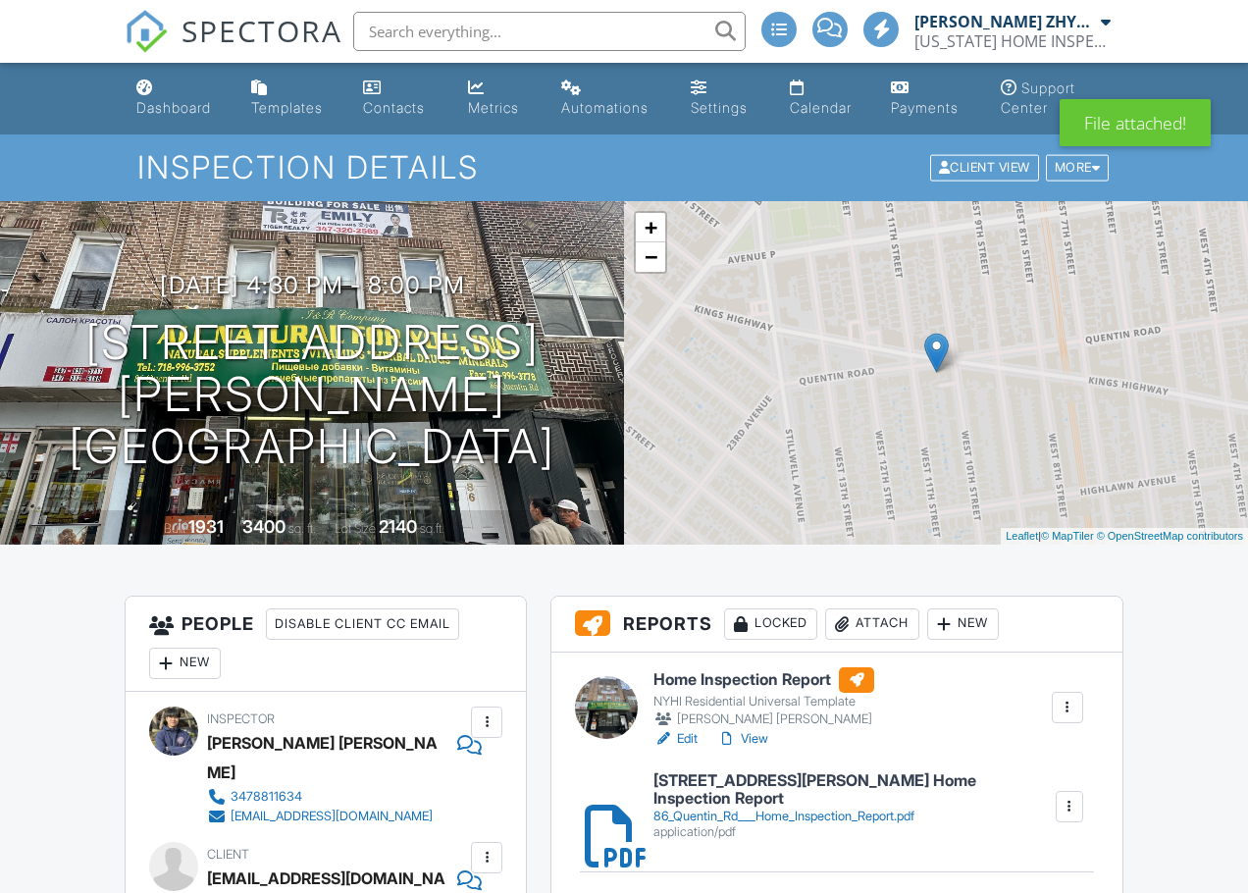
click at [162, 116] on div "Dashboard" at bounding box center [173, 107] width 75 height 17
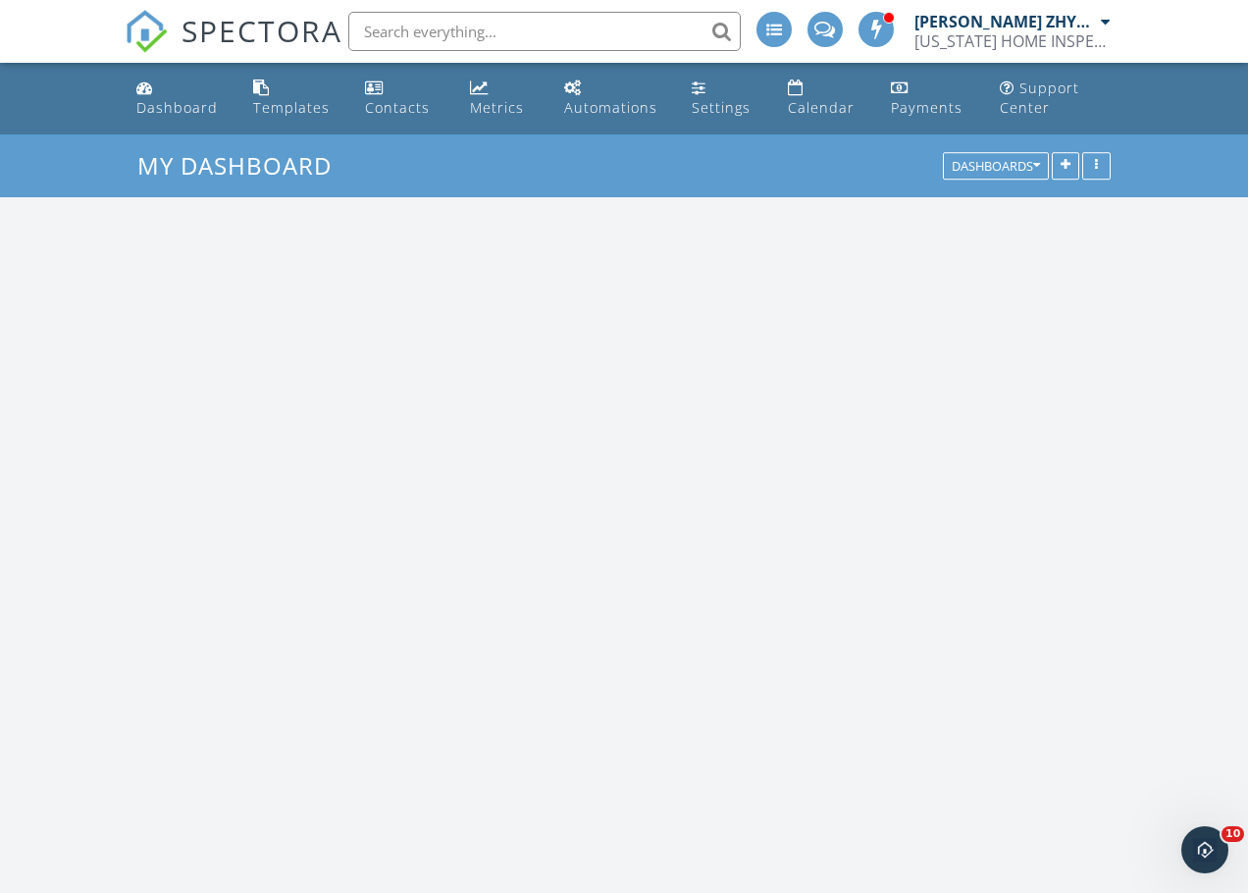
scroll to position [1816, 1278]
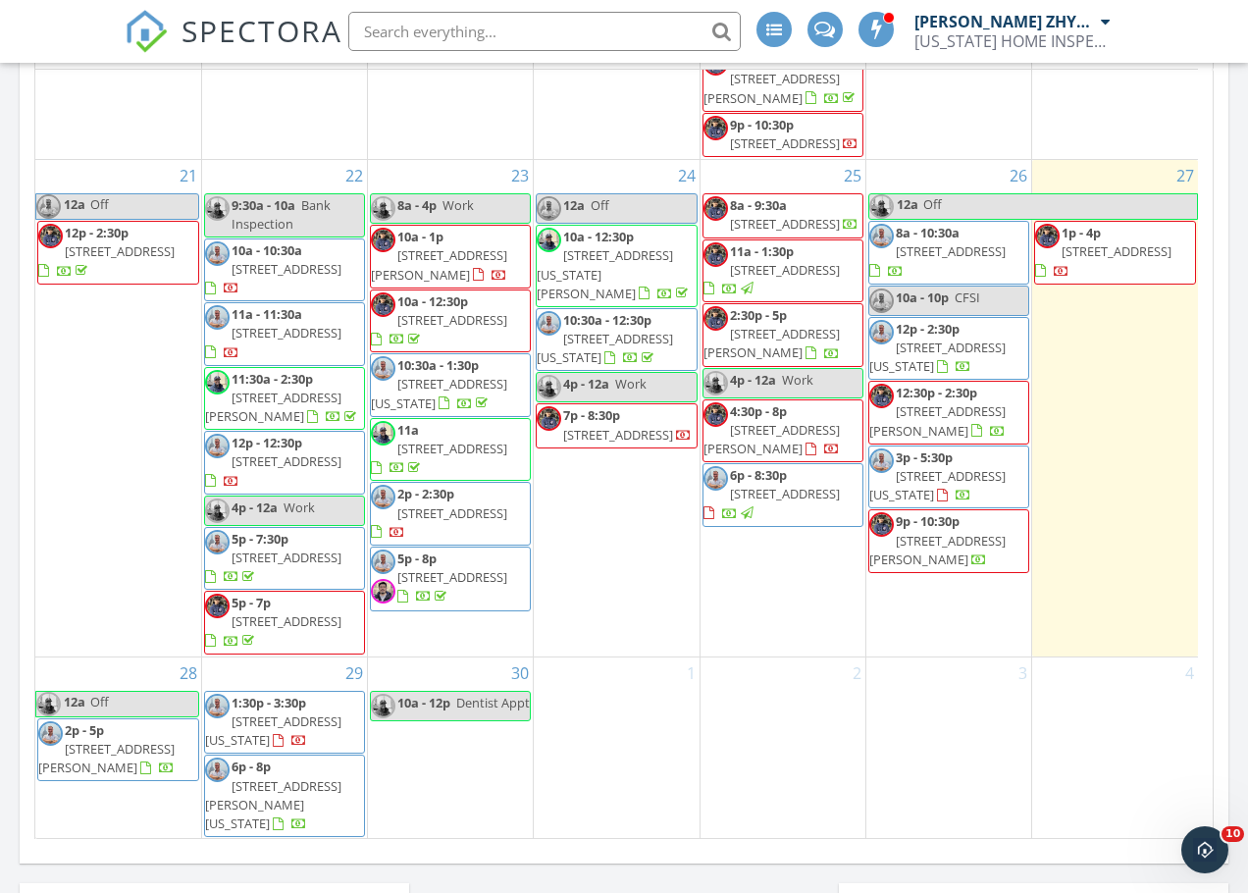
scroll to position [2246, 0]
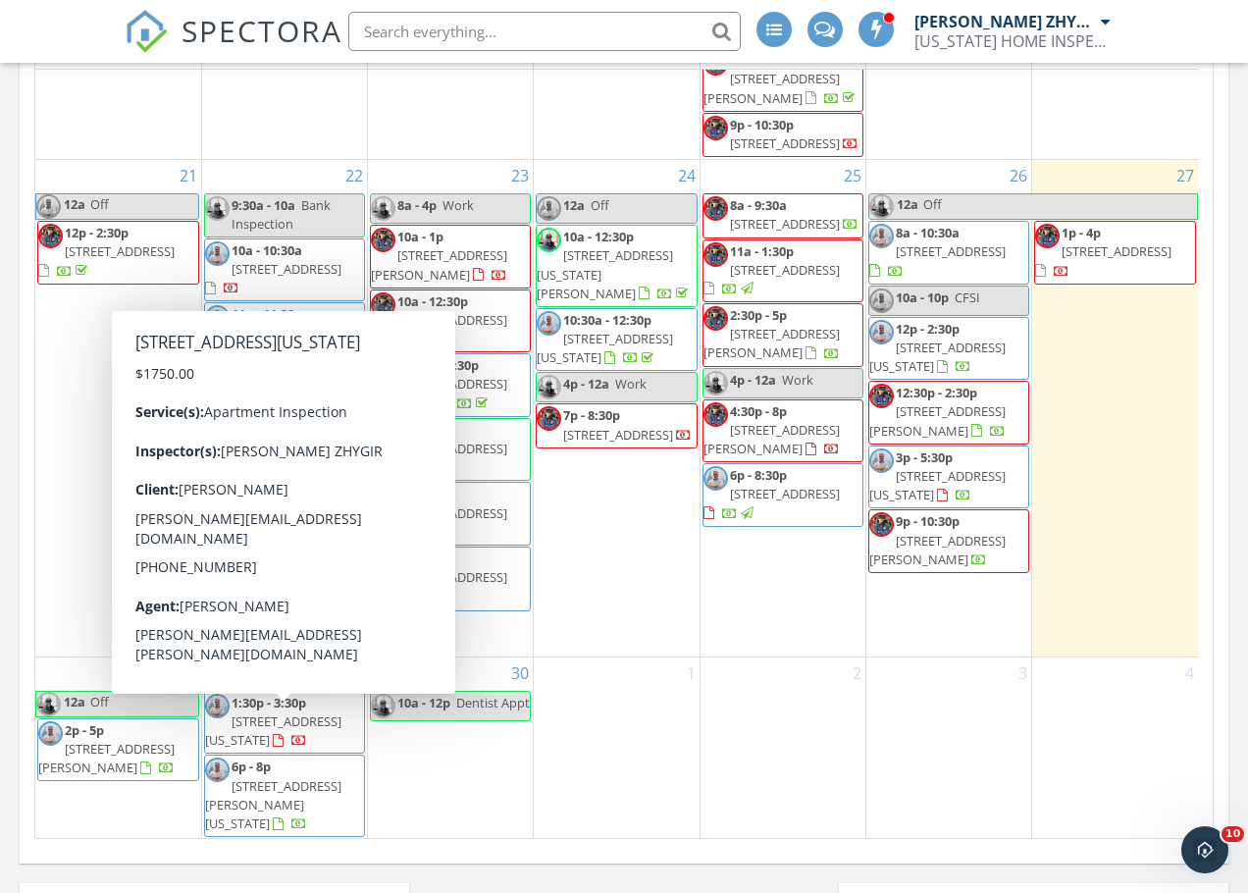
click at [752, 751] on div "2" at bounding box center [782, 747] width 165 height 181
